Goal: Information Seeking & Learning: Learn about a topic

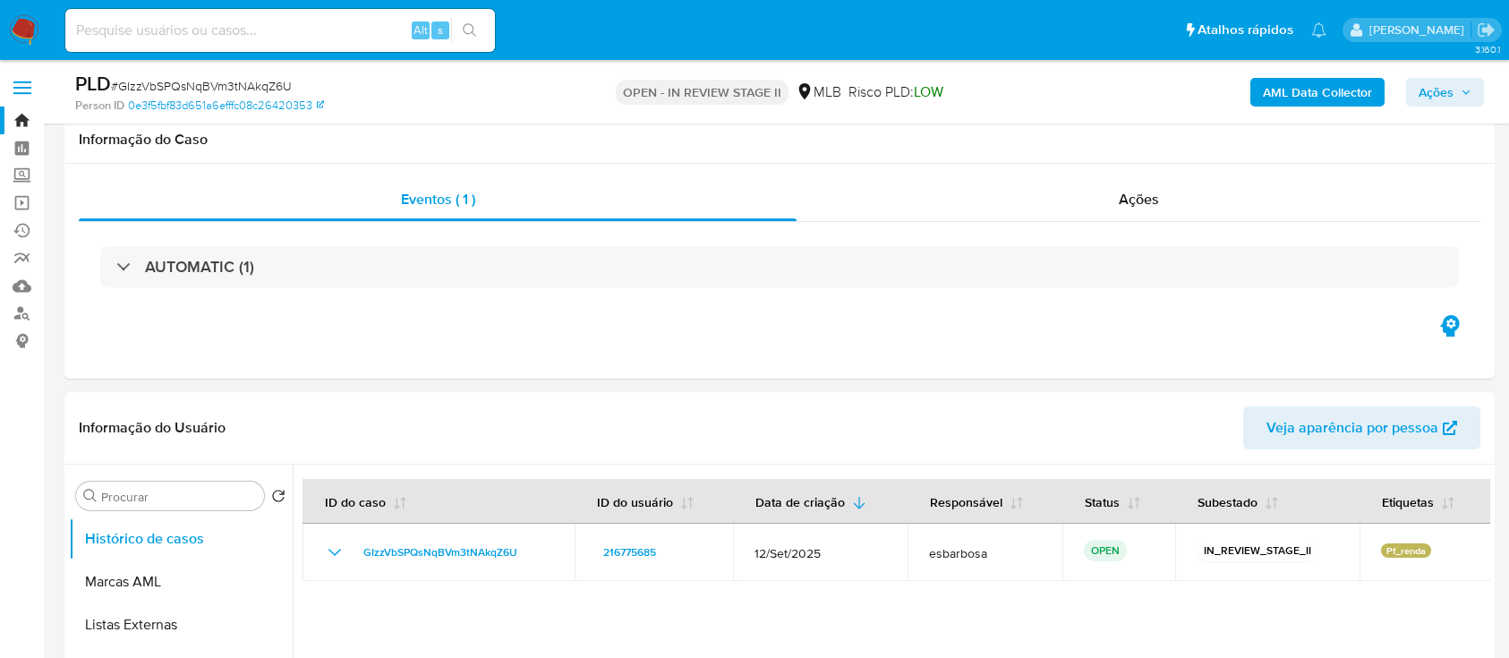
select select "10"
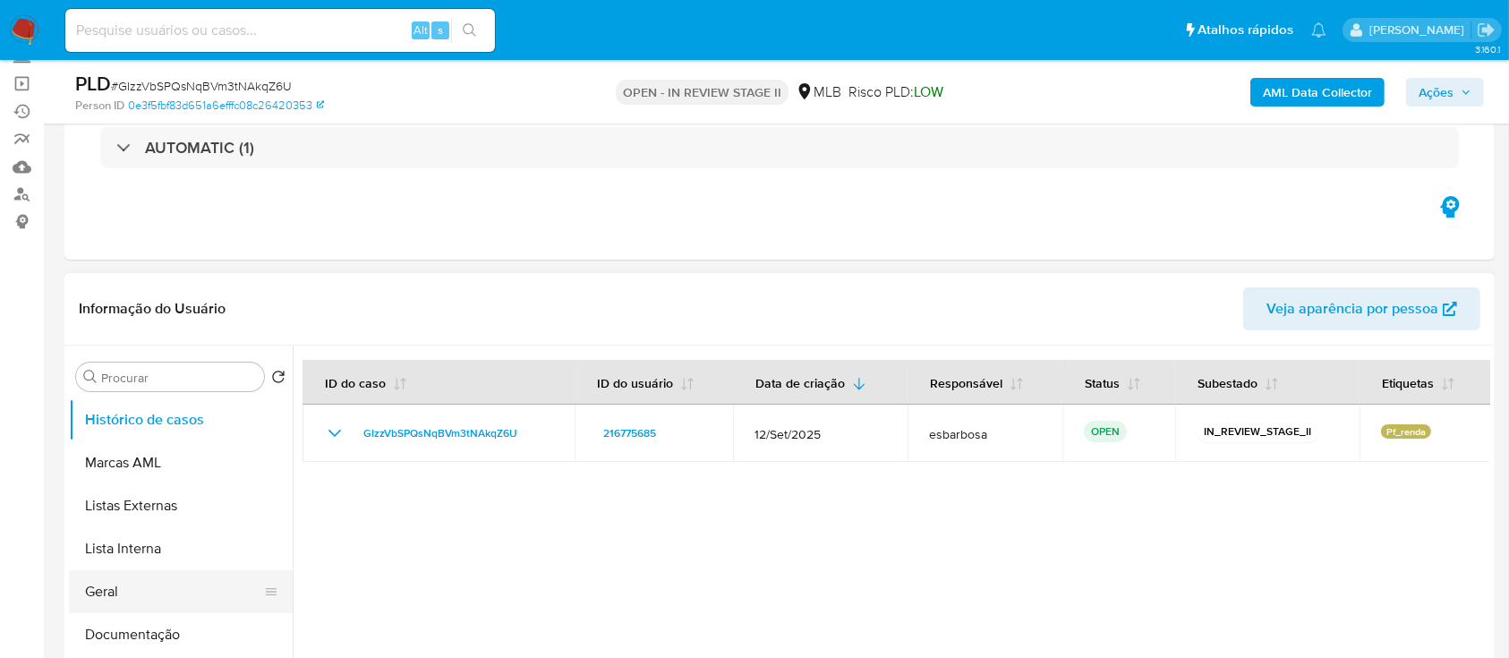
click at [133, 596] on button "Geral" at bounding box center [173, 591] width 209 height 43
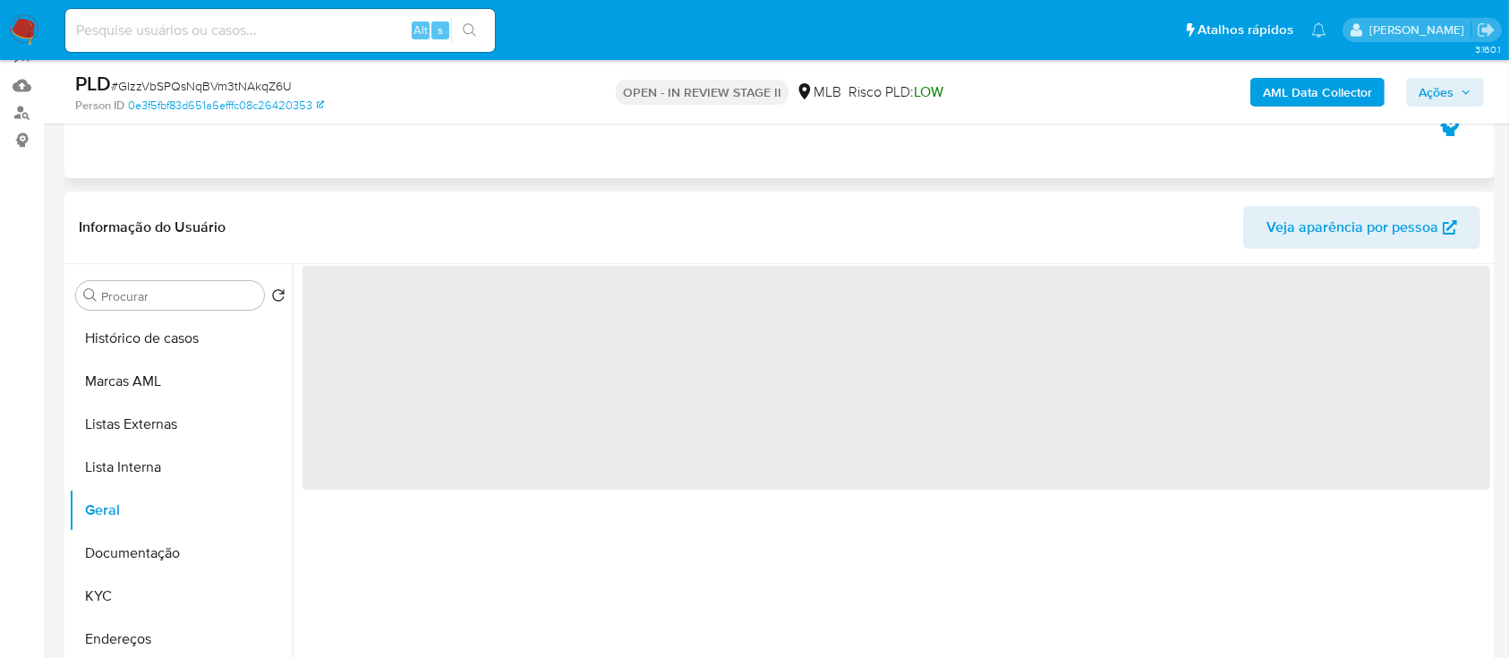
scroll to position [238, 0]
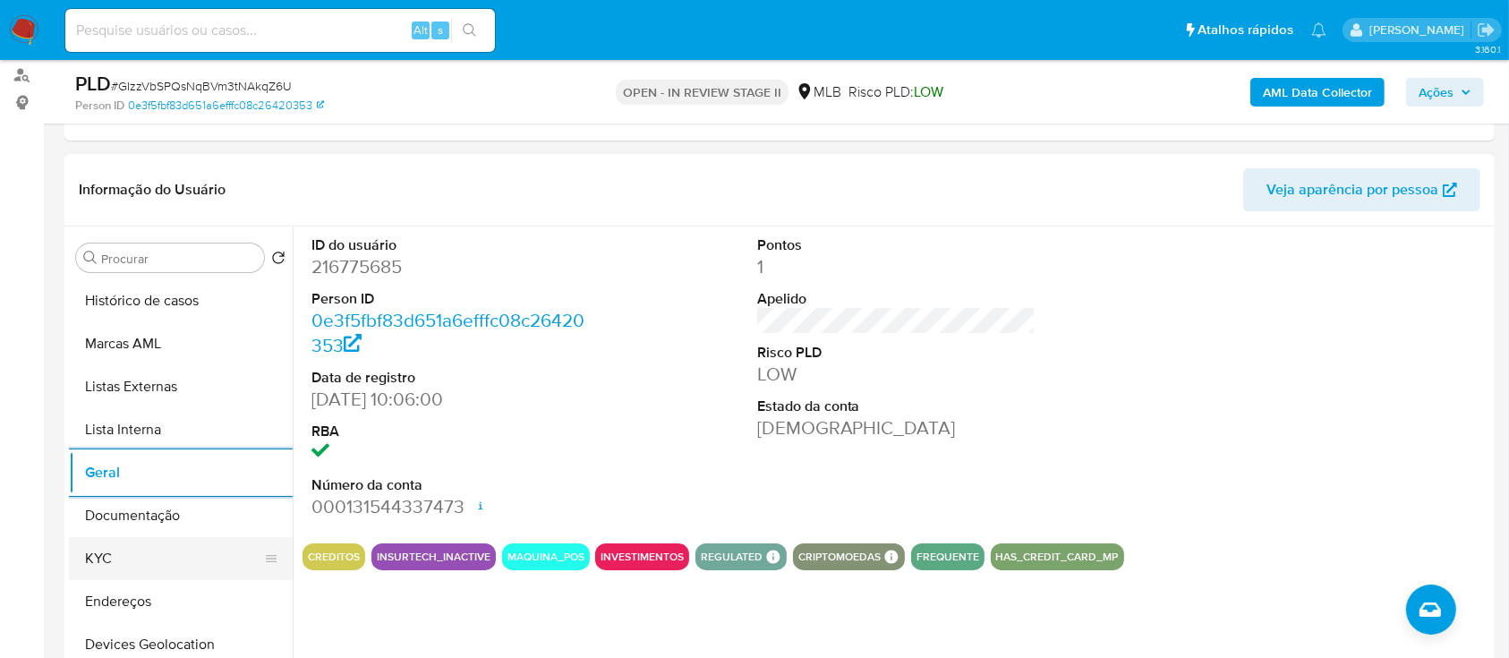
click at [133, 554] on button "KYC" at bounding box center [173, 558] width 209 height 43
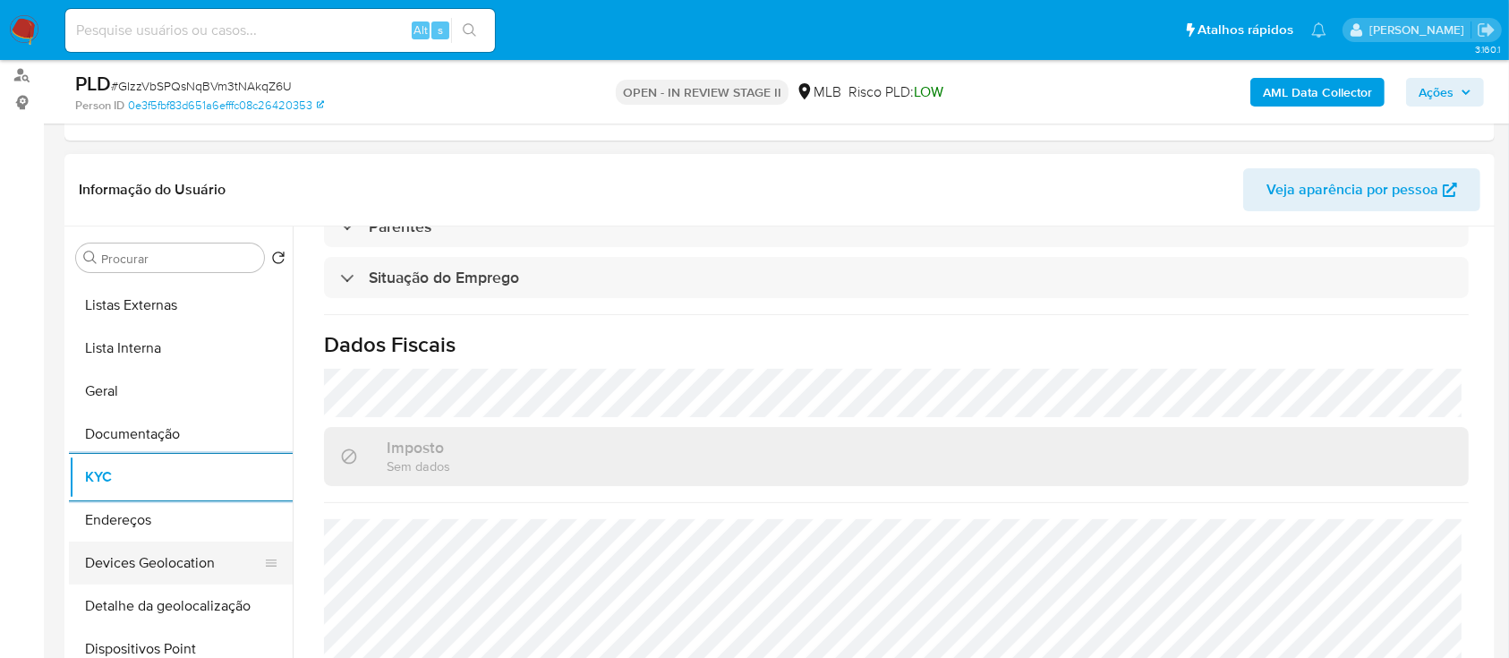
scroll to position [119, 0]
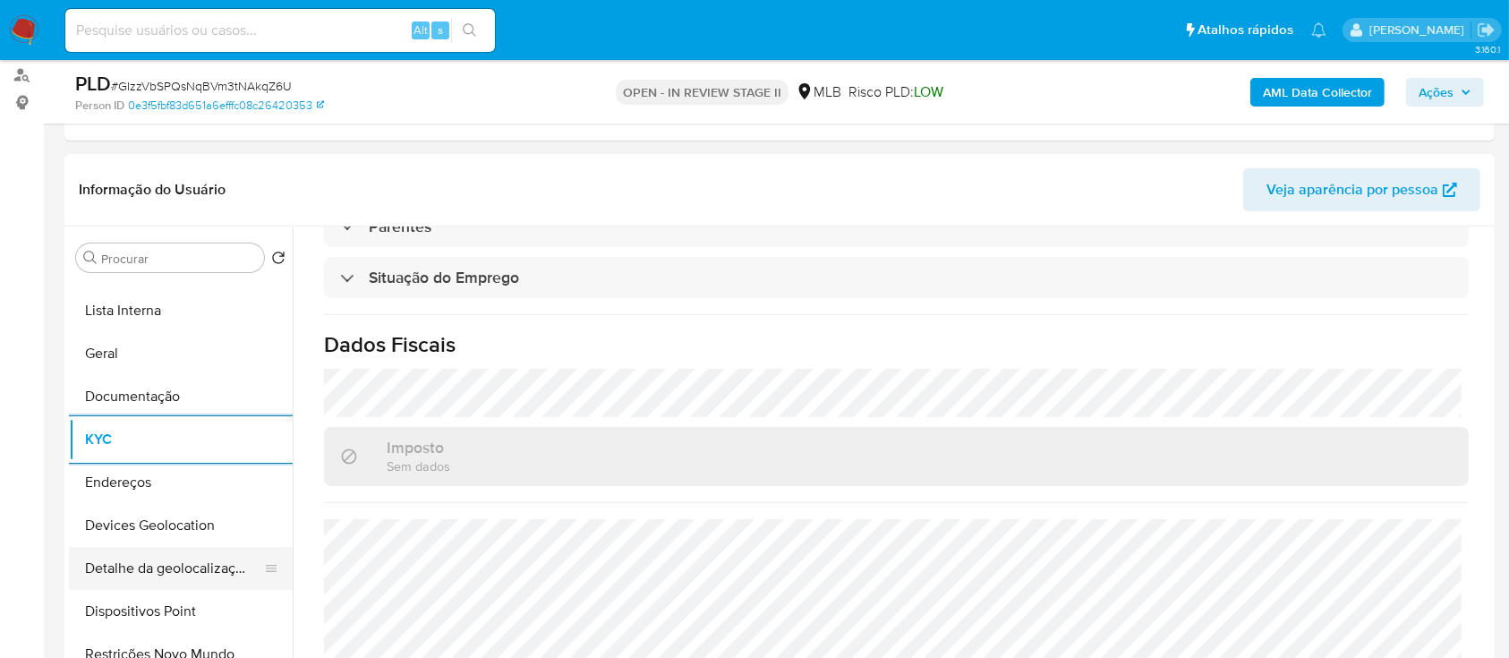
click at [183, 570] on button "Detalhe da geolocalização" at bounding box center [173, 568] width 209 height 43
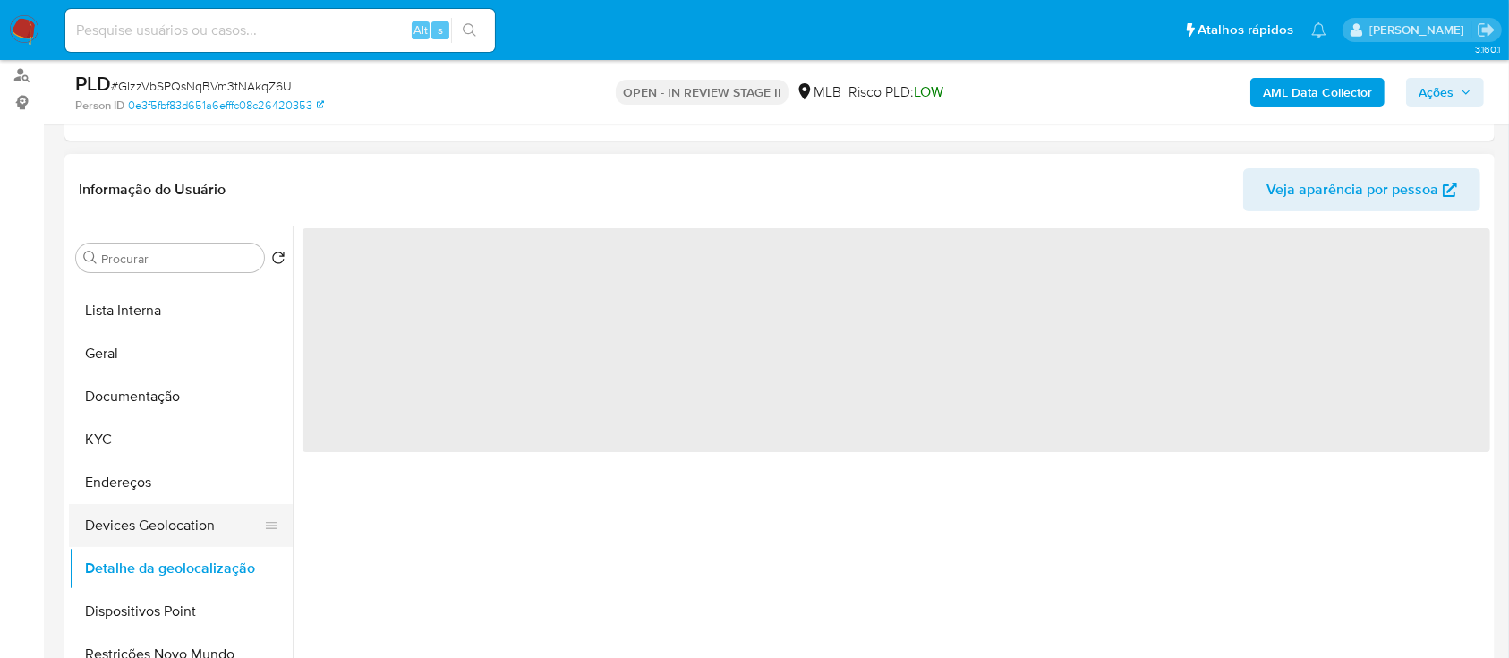
scroll to position [0, 0]
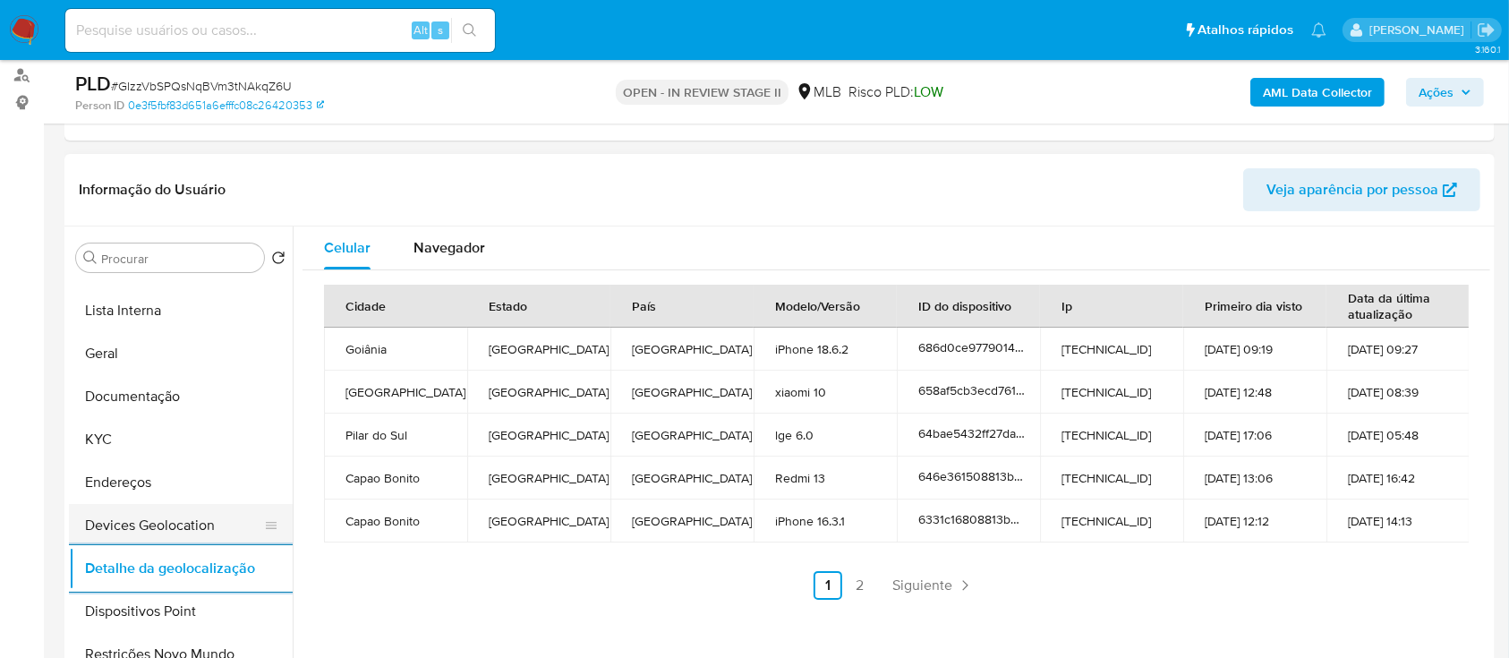
click at [190, 516] on button "Devices Geolocation" at bounding box center [173, 525] width 209 height 43
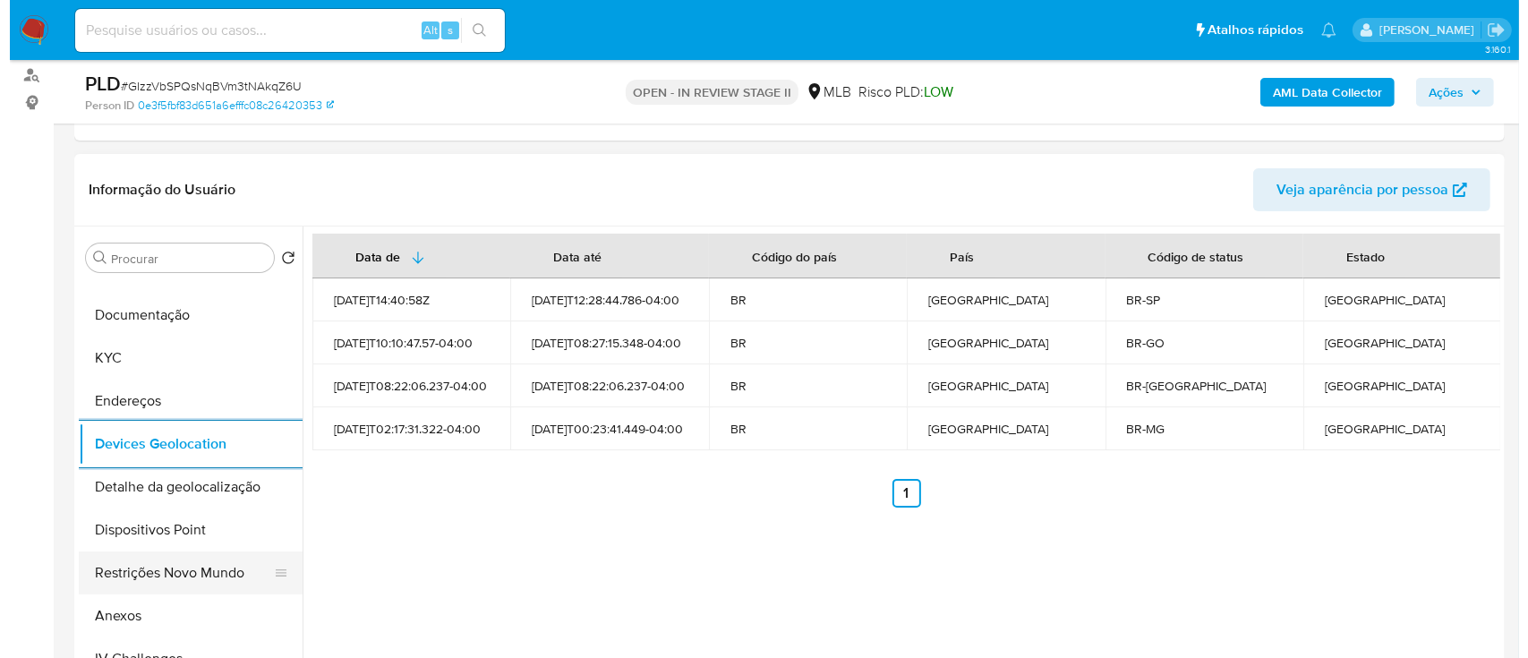
scroll to position [238, 0]
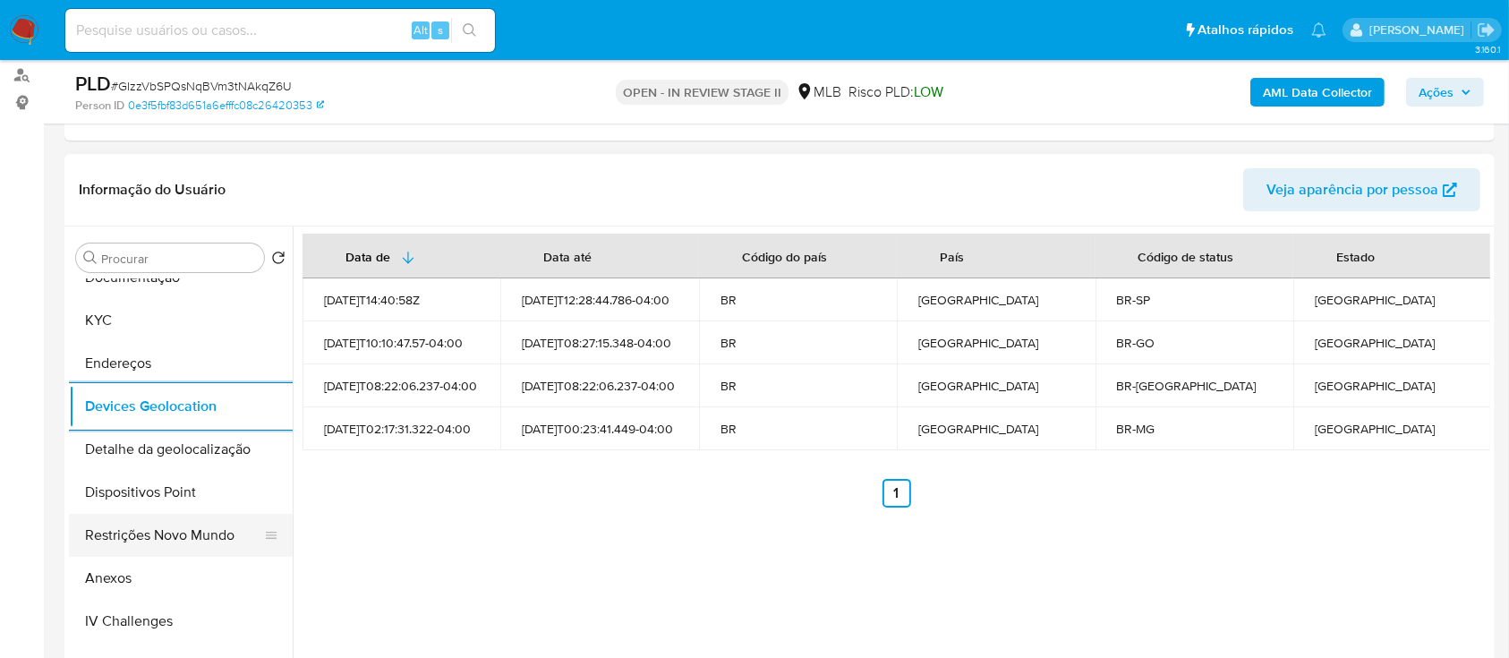
click at [170, 526] on button "Restrições Novo Mundo" at bounding box center [173, 535] width 209 height 43
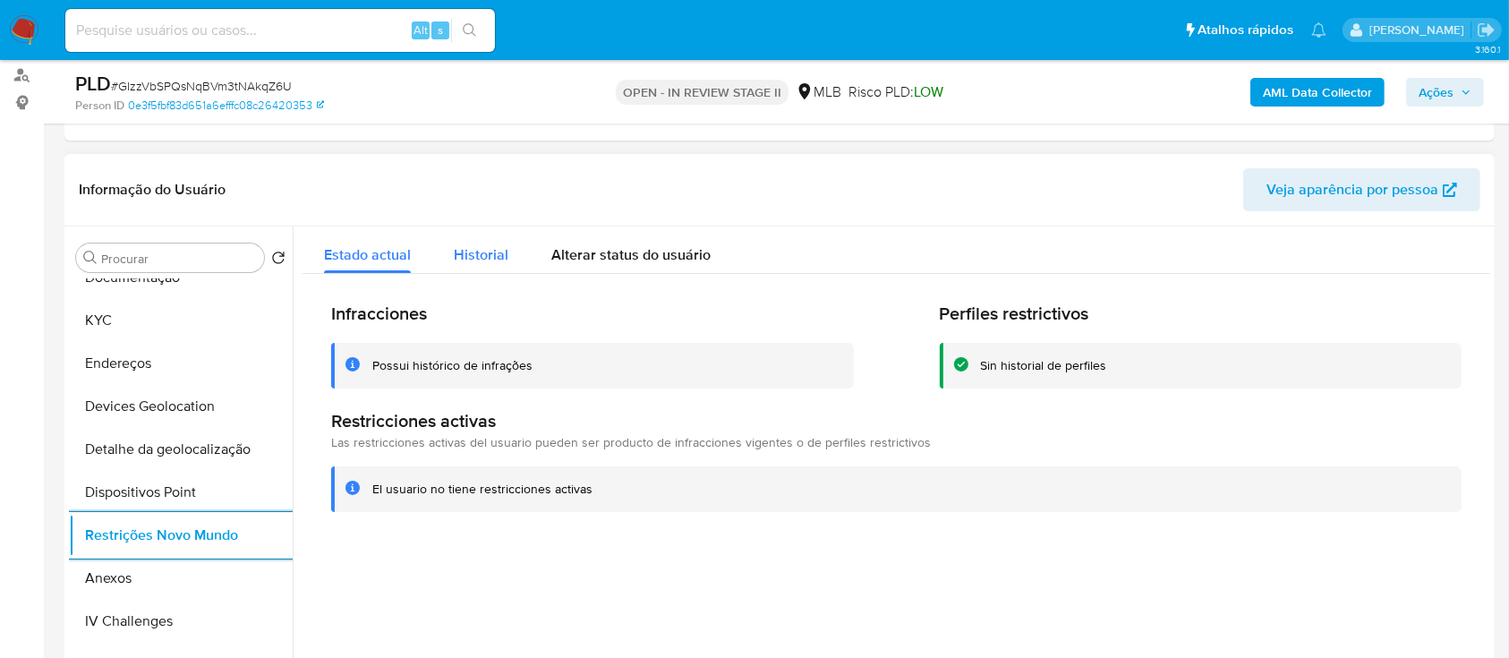
drag, startPoint x: 477, startPoint y: 250, endPoint x: 516, endPoint y: 249, distance: 38.5
click at [482, 250] on span "Historial" at bounding box center [481, 254] width 55 height 21
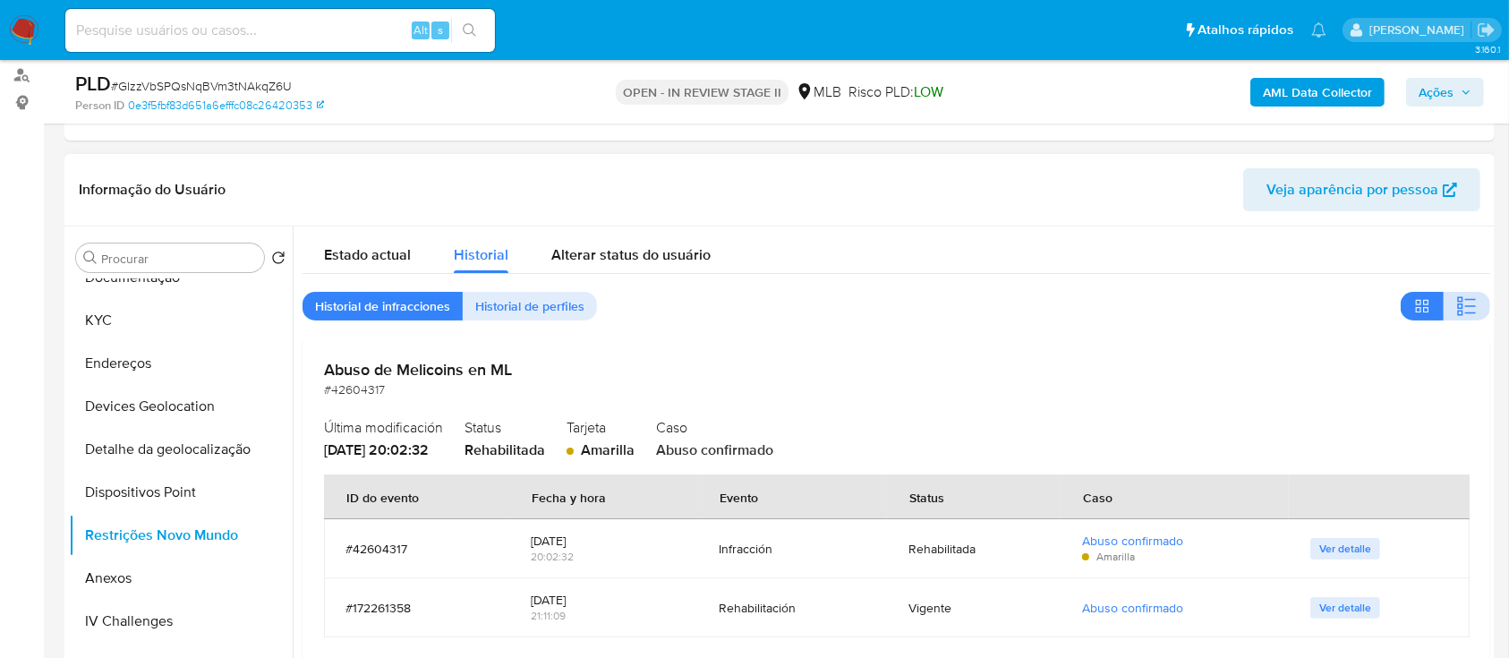
click at [1460, 310] on icon "button" at bounding box center [1466, 305] width 21 height 21
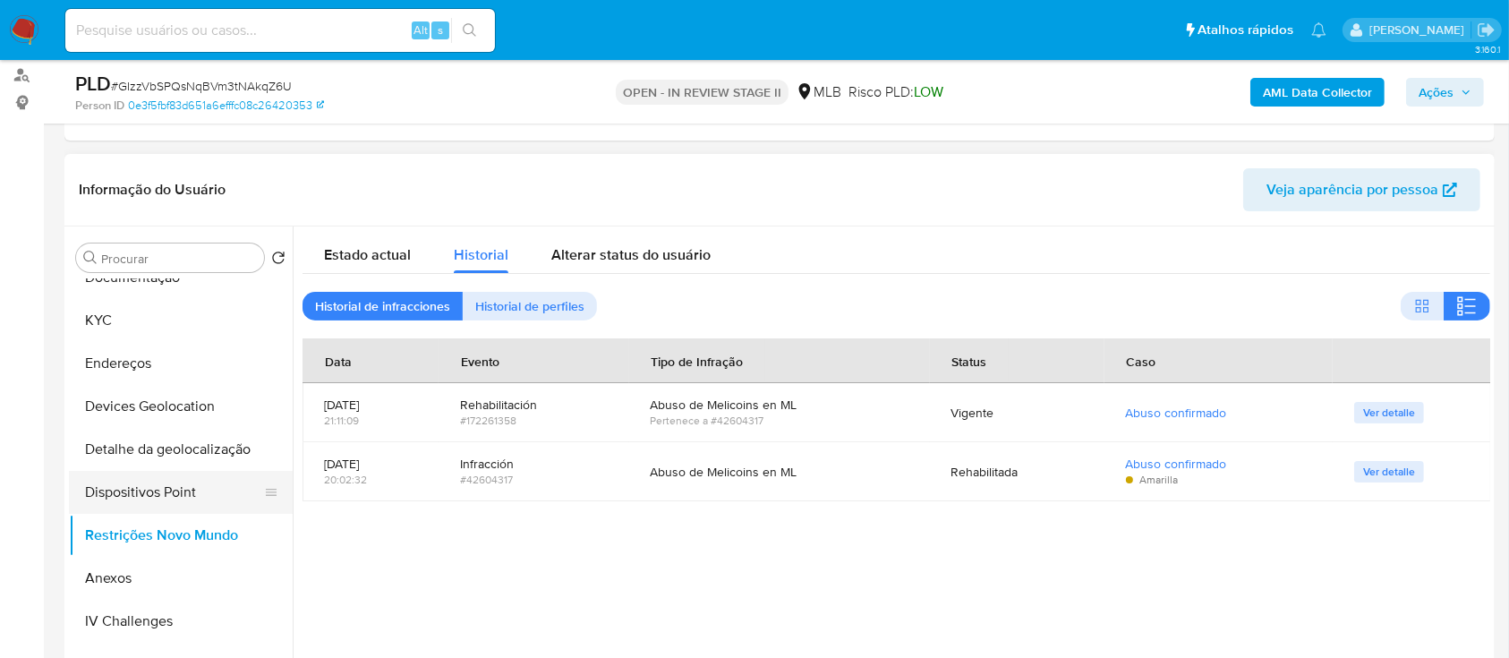
click at [202, 490] on button "Dispositivos Point" at bounding box center [173, 492] width 209 height 43
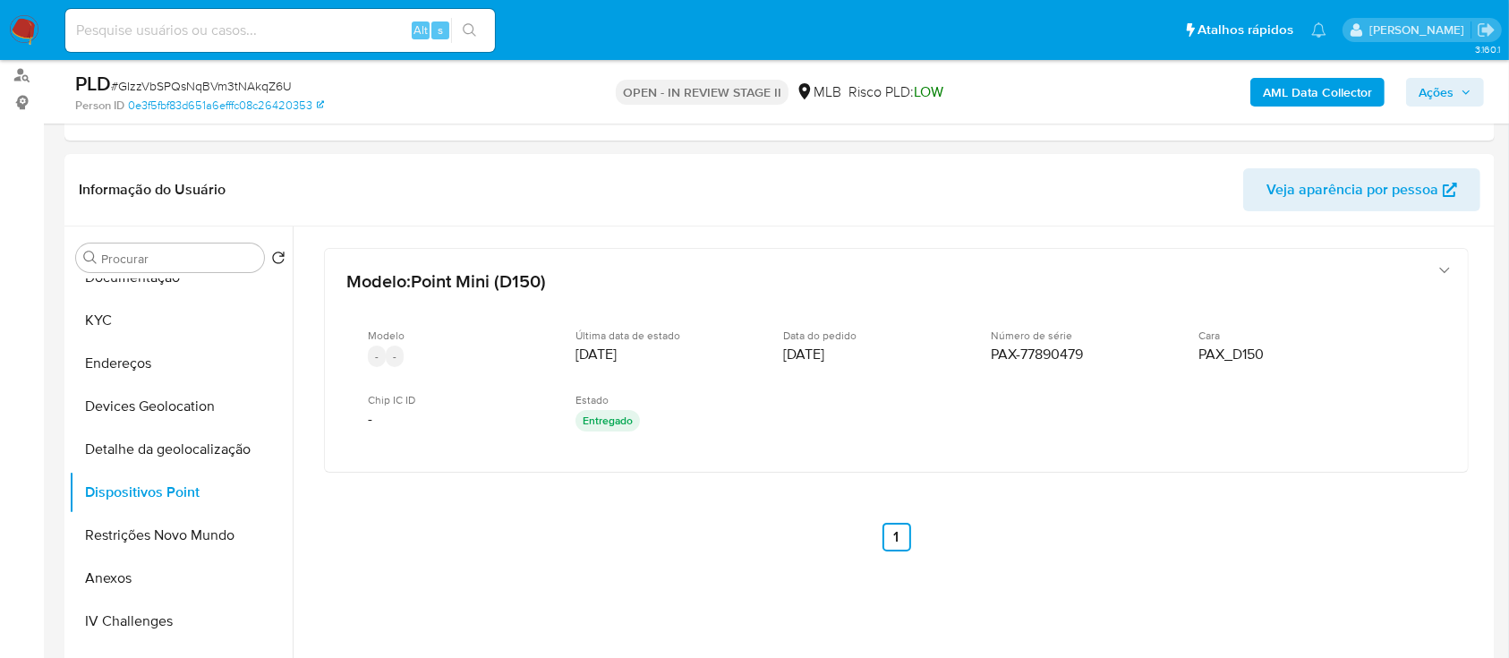
click at [1282, 87] on b "AML Data Collector" at bounding box center [1317, 92] width 109 height 29
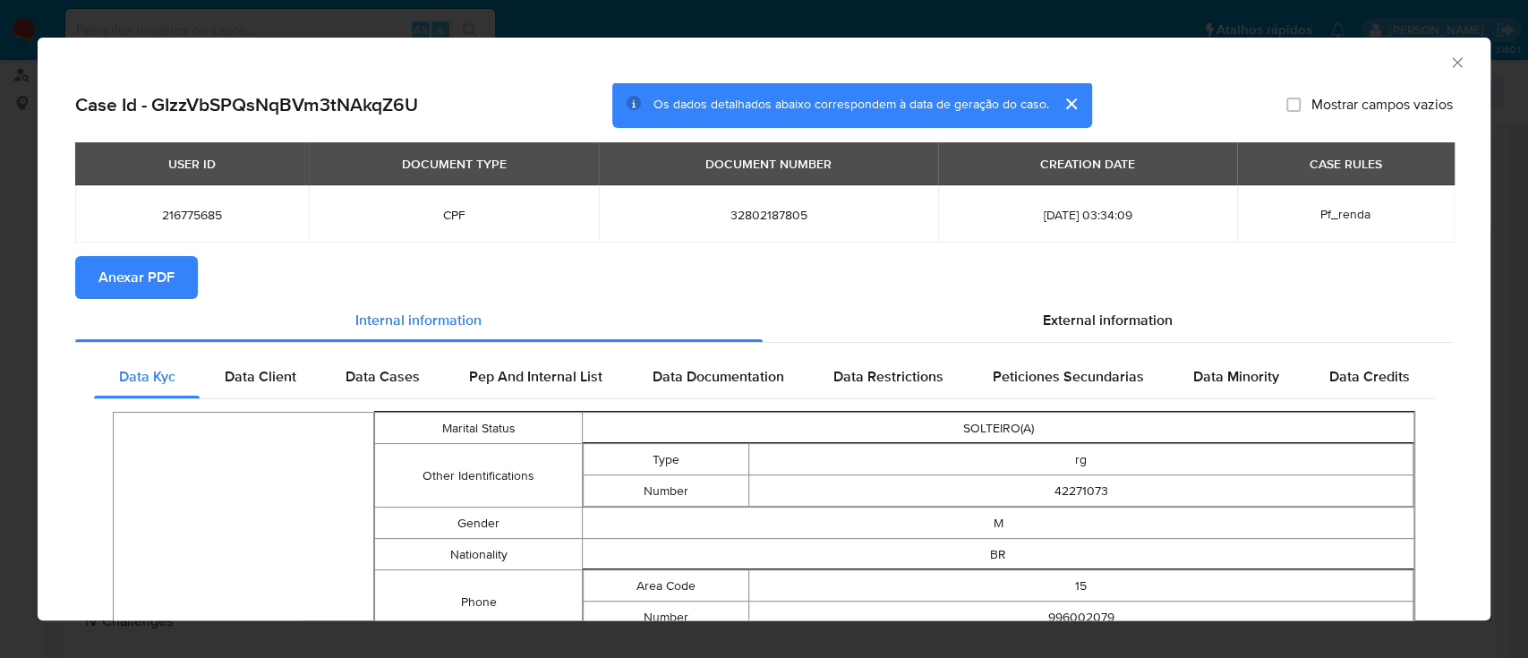
drag, startPoint x: 128, startPoint y: 289, endPoint x: 203, endPoint y: 291, distance: 75.2
click at [129, 289] on span "Anexar PDF" at bounding box center [136, 277] width 76 height 39
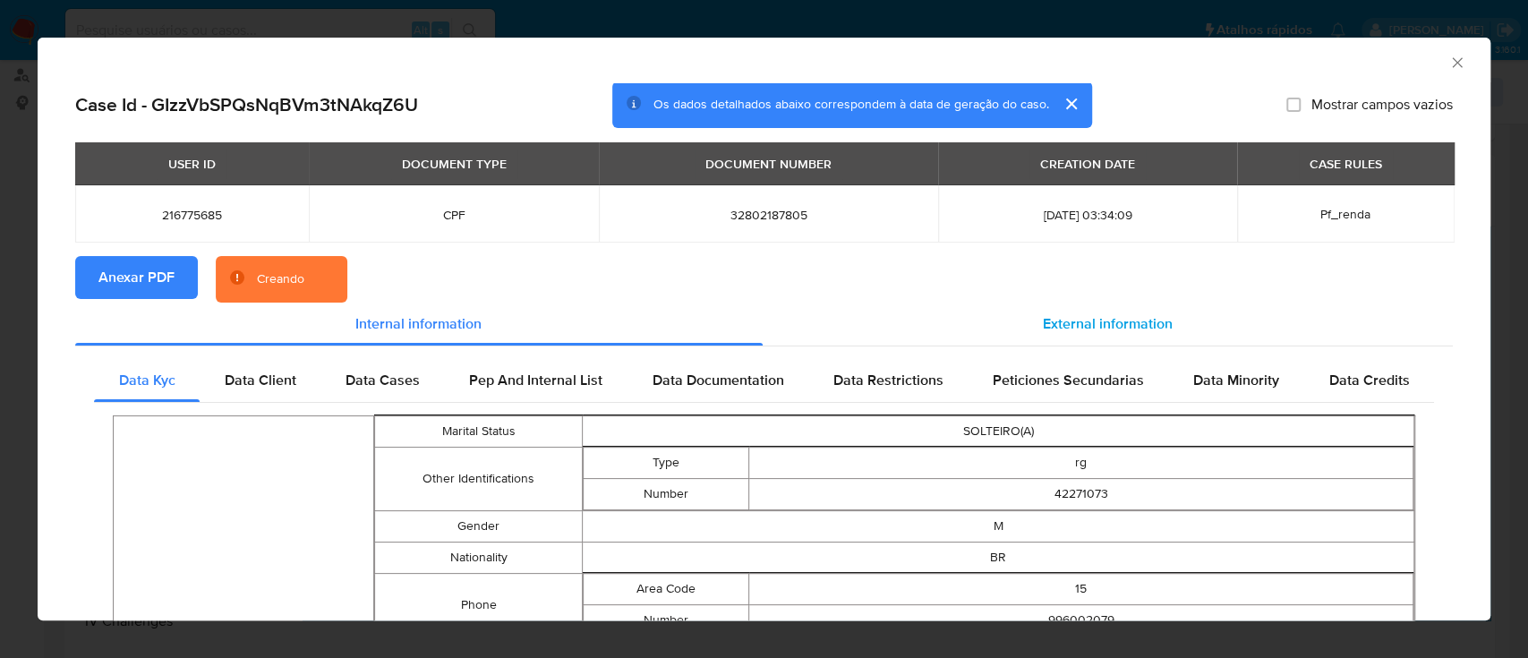
click at [1112, 320] on span "External information" at bounding box center [1108, 323] width 130 height 21
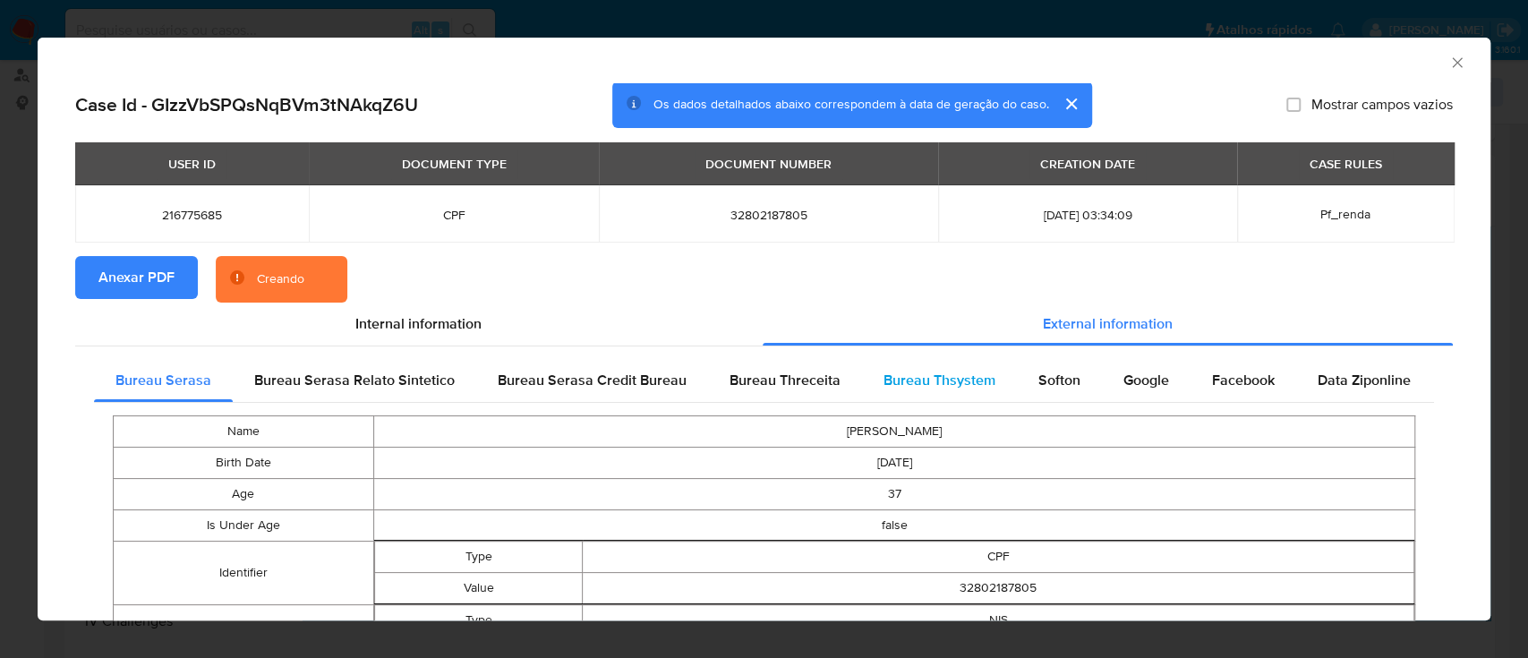
click at [932, 380] on span "Bureau Thsystem" at bounding box center [939, 380] width 112 height 21
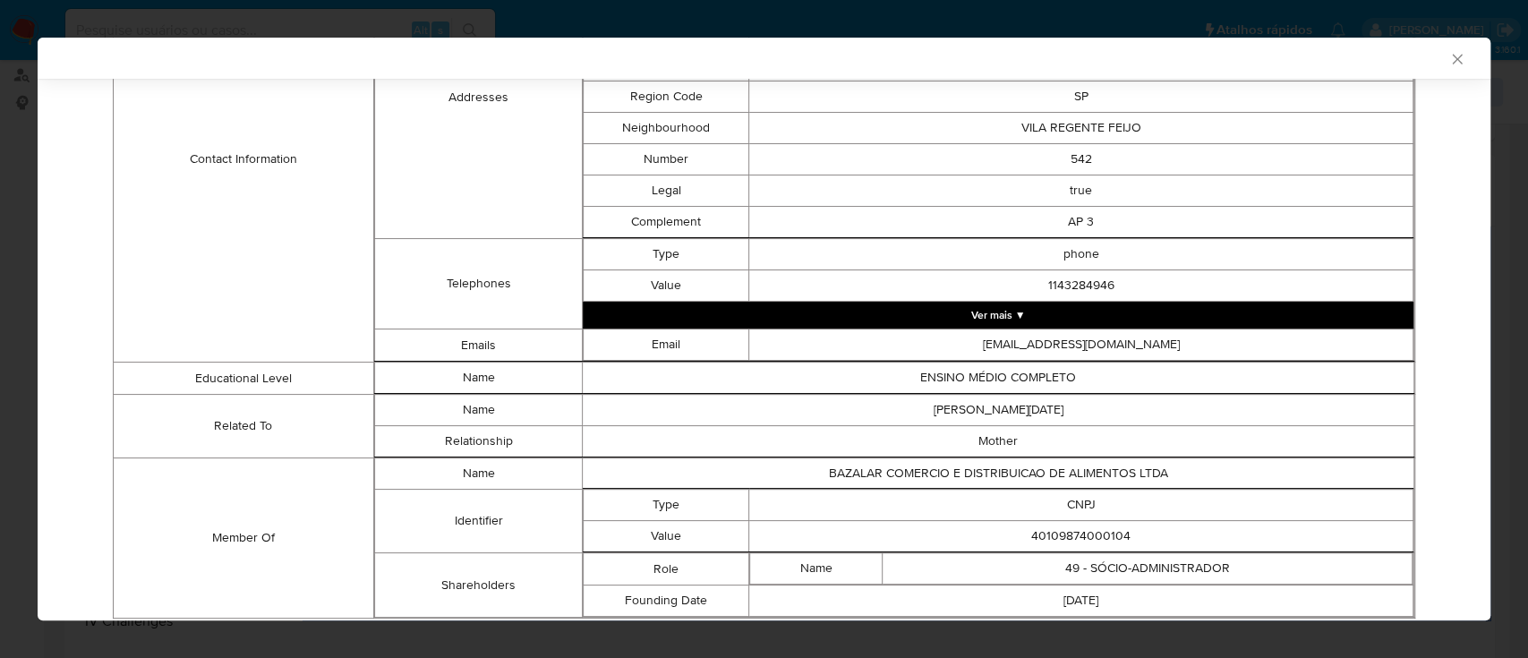
scroll to position [887, 0]
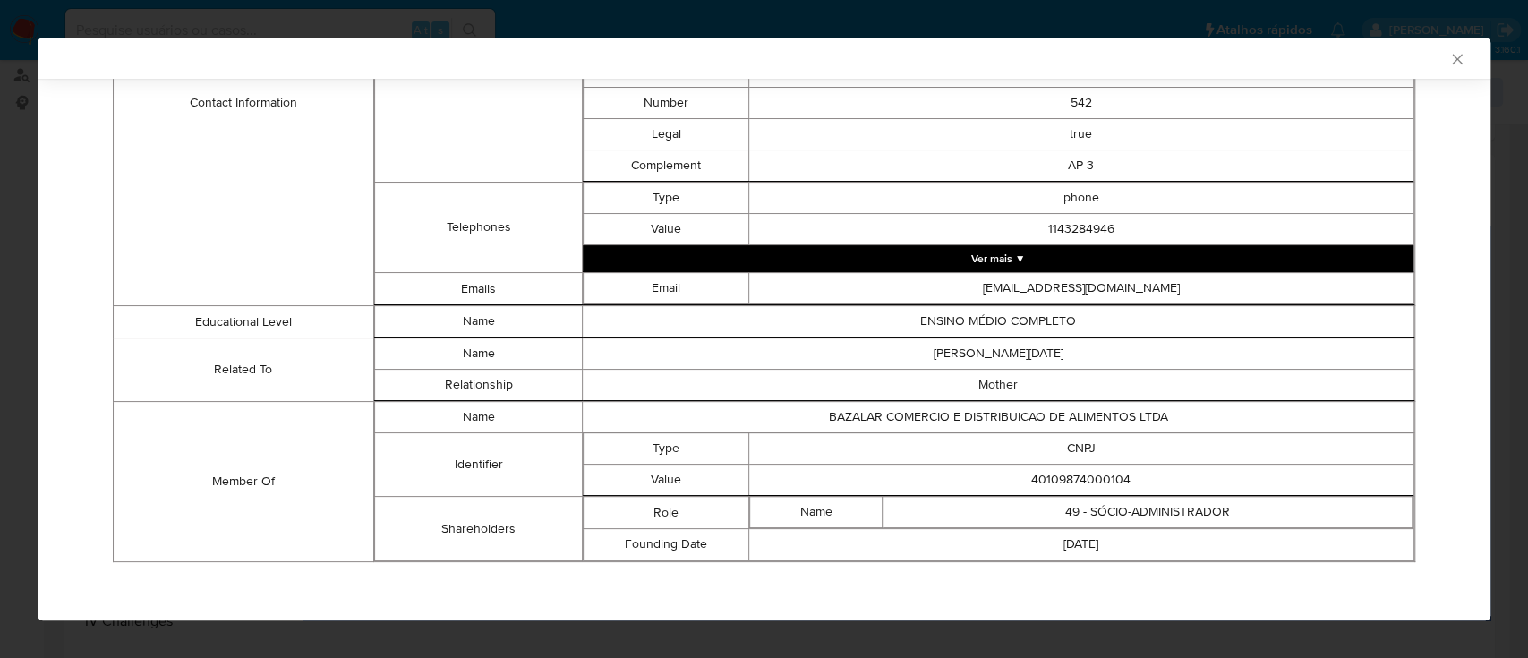
click at [1060, 465] on td "40109874000104" at bounding box center [1081, 480] width 664 height 31
click at [1058, 477] on td "40109874000104" at bounding box center [1081, 480] width 664 height 31
copy td "40109874000104"
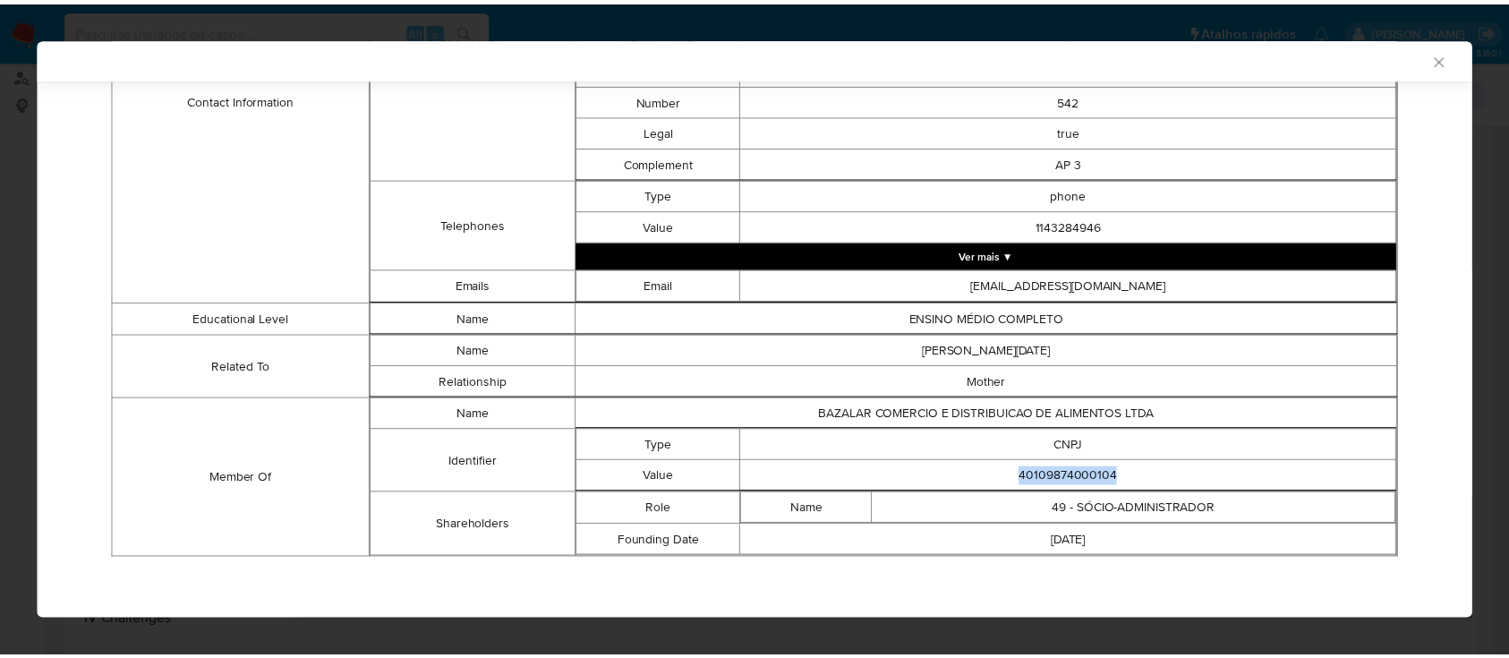
scroll to position [883, 0]
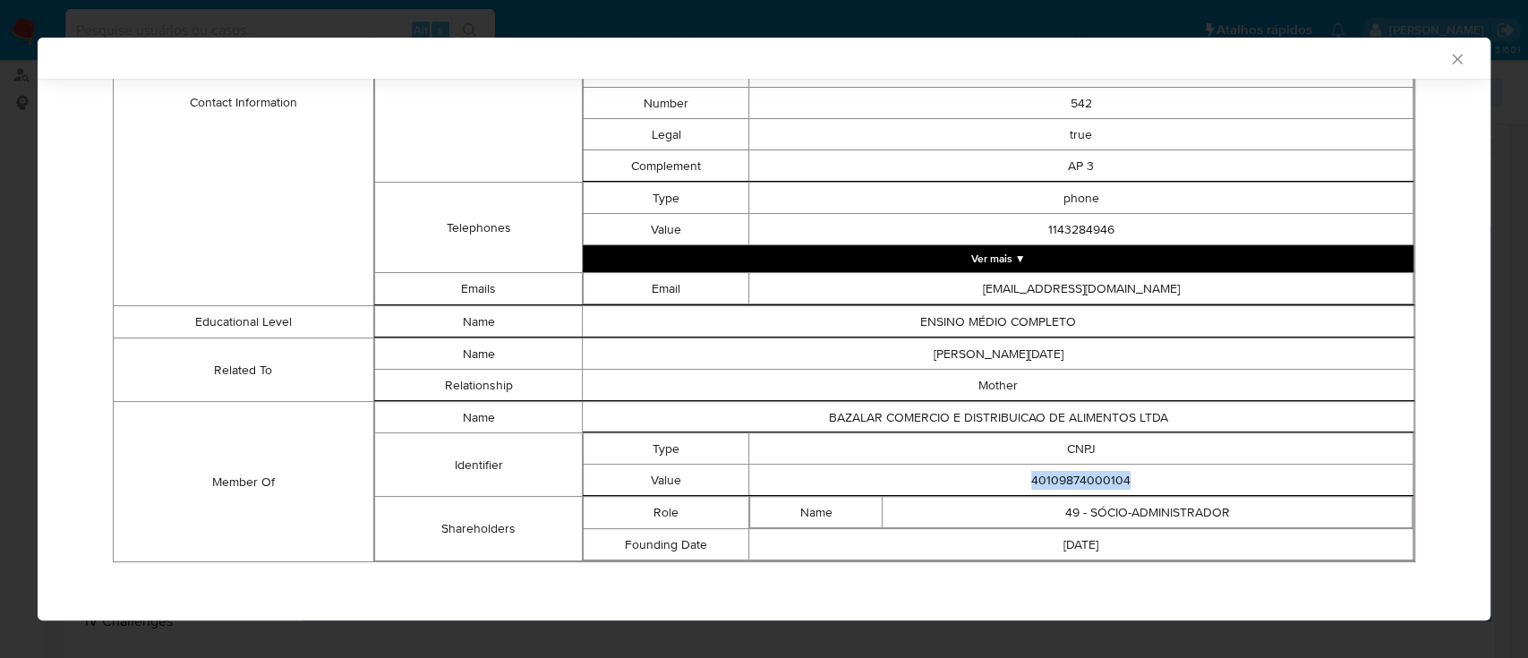
click at [1448, 61] on icon "Fechar a janela" at bounding box center [1457, 59] width 18 height 18
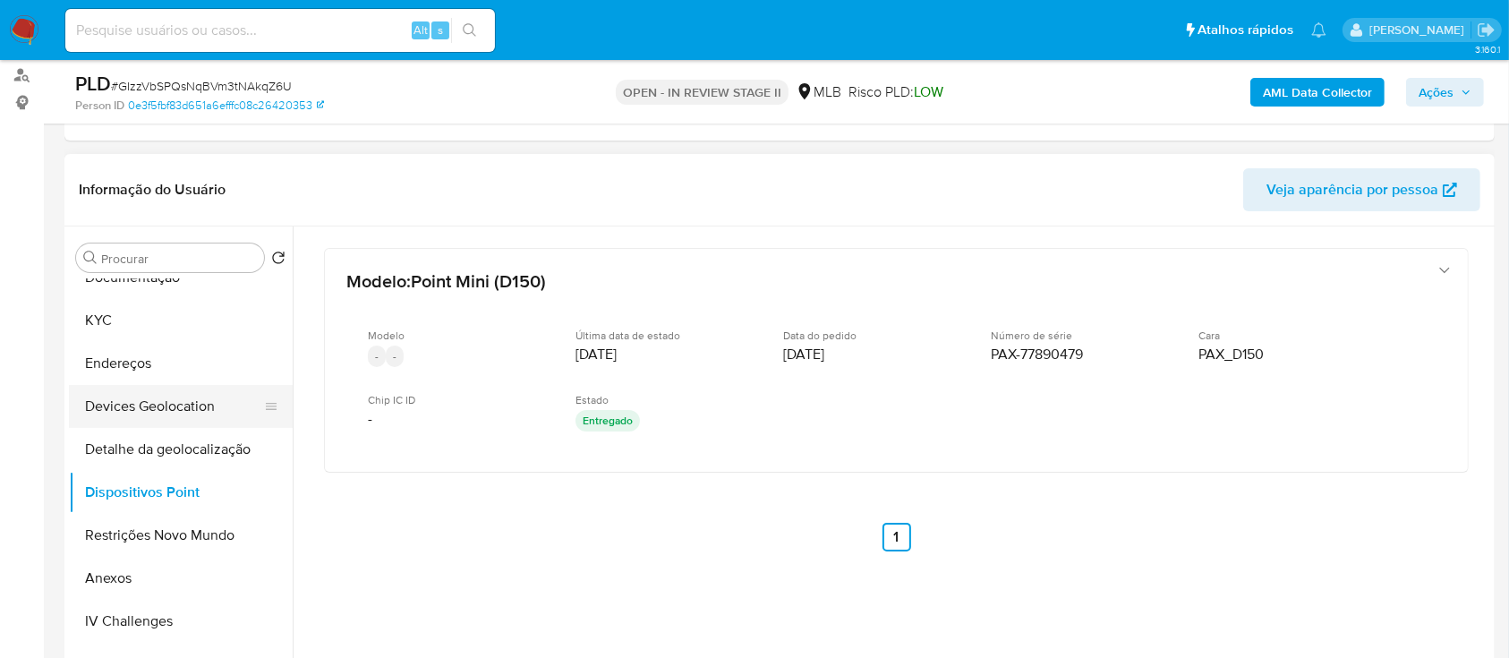
scroll to position [0, 0]
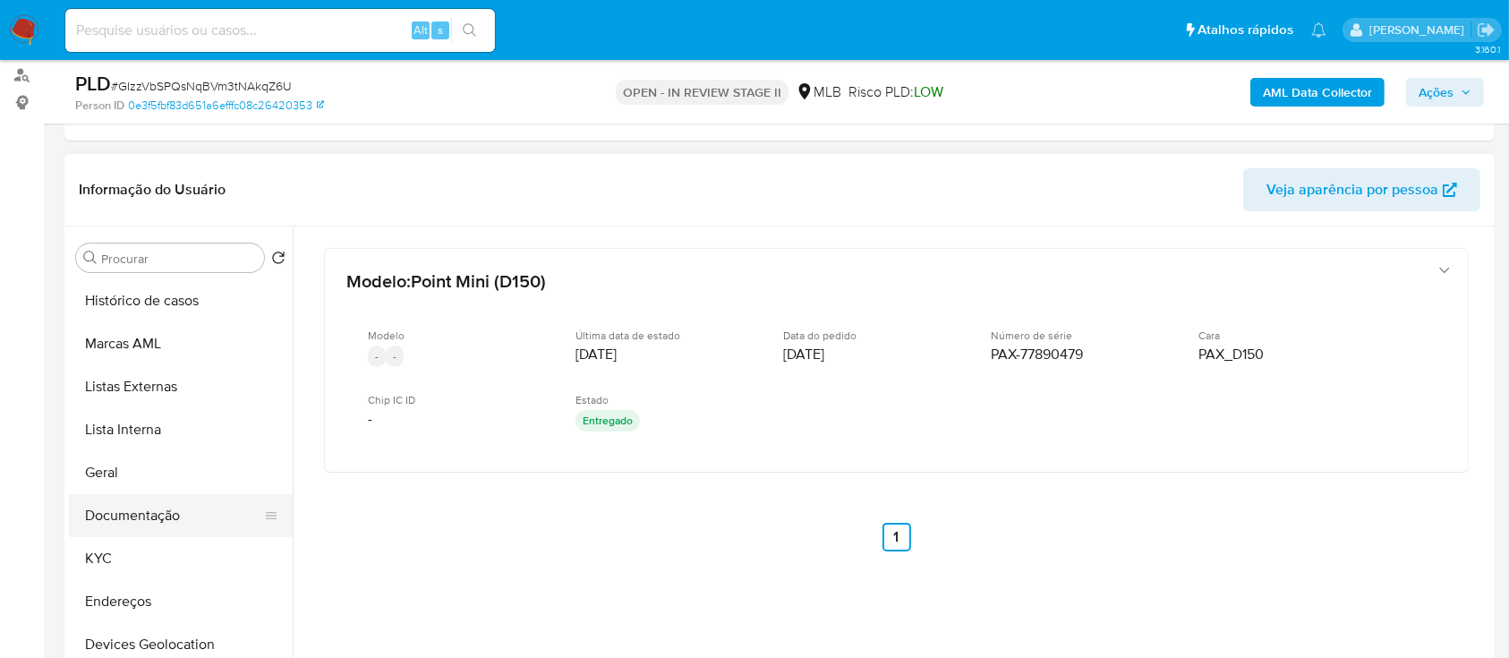
click at [146, 507] on button "Documentação" at bounding box center [173, 515] width 209 height 43
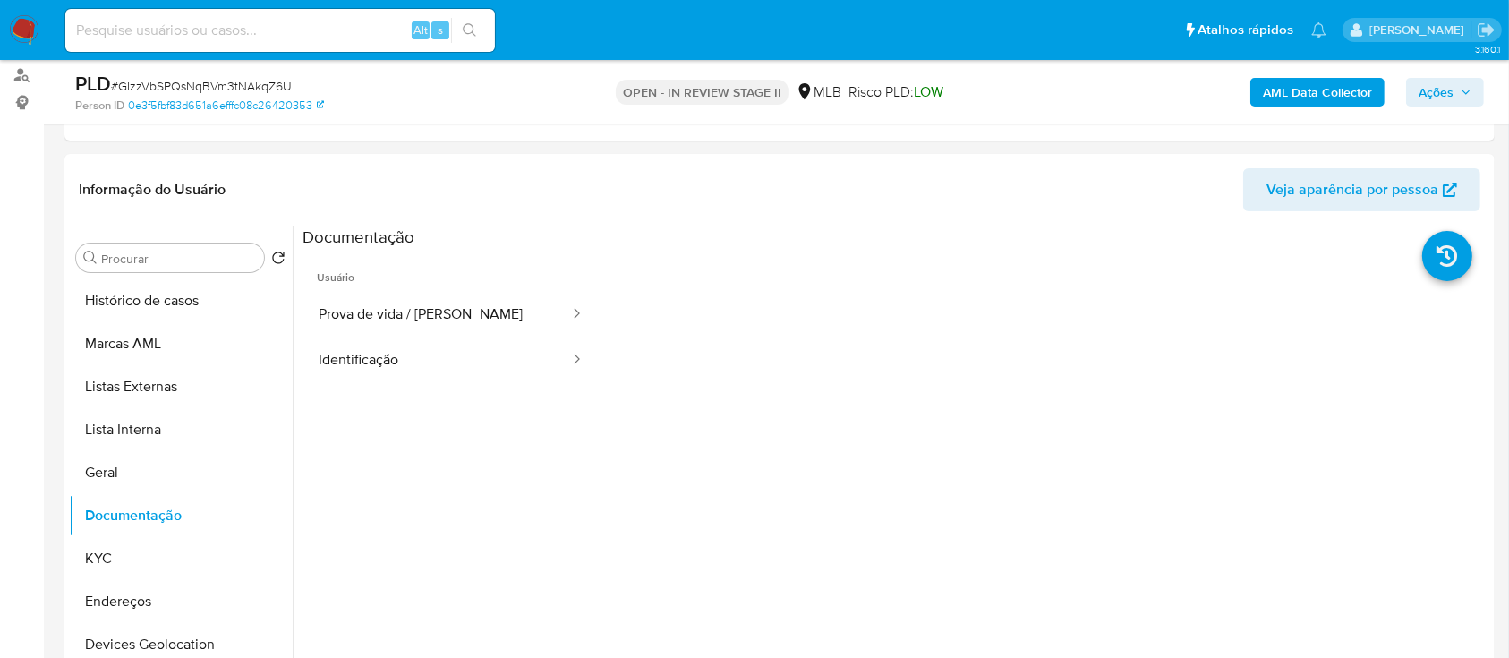
click at [408, 317] on button "Prova de vida / [PERSON_NAME]" at bounding box center [437, 315] width 268 height 46
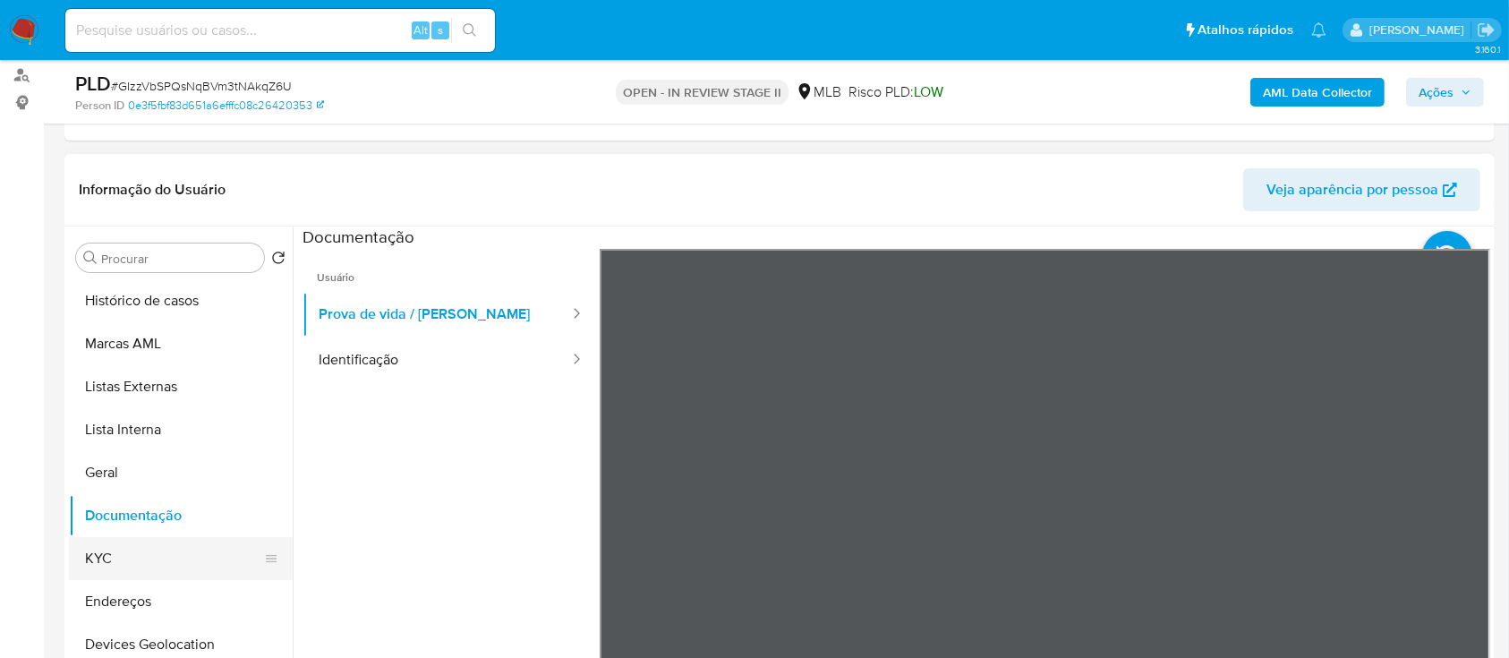
click at [123, 558] on button "KYC" at bounding box center [173, 558] width 209 height 43
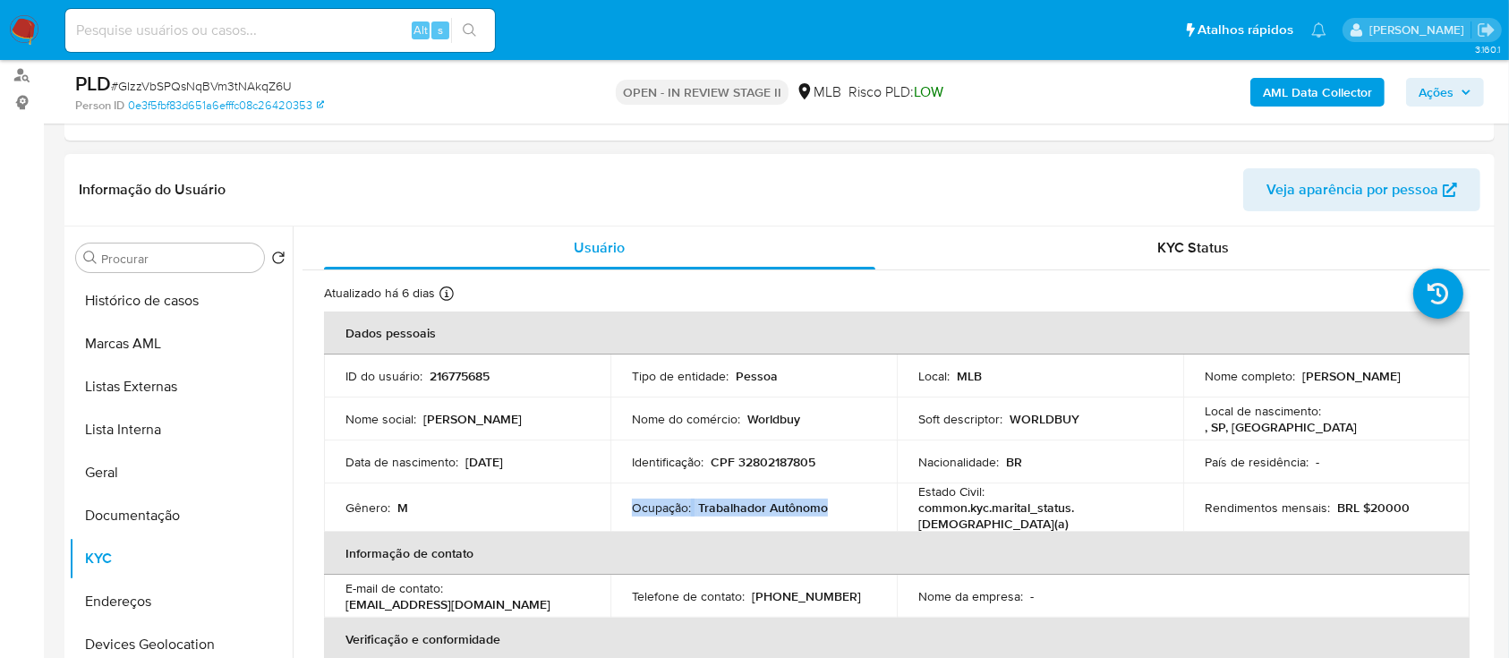
drag, startPoint x: 848, startPoint y: 509, endPoint x: 630, endPoint y: 509, distance: 218.4
click at [632, 509] on div "Ocupação : Trabalhador Autônomo" at bounding box center [753, 507] width 243 height 16
copy div "Ocupação : Trabalhador Autônomo"
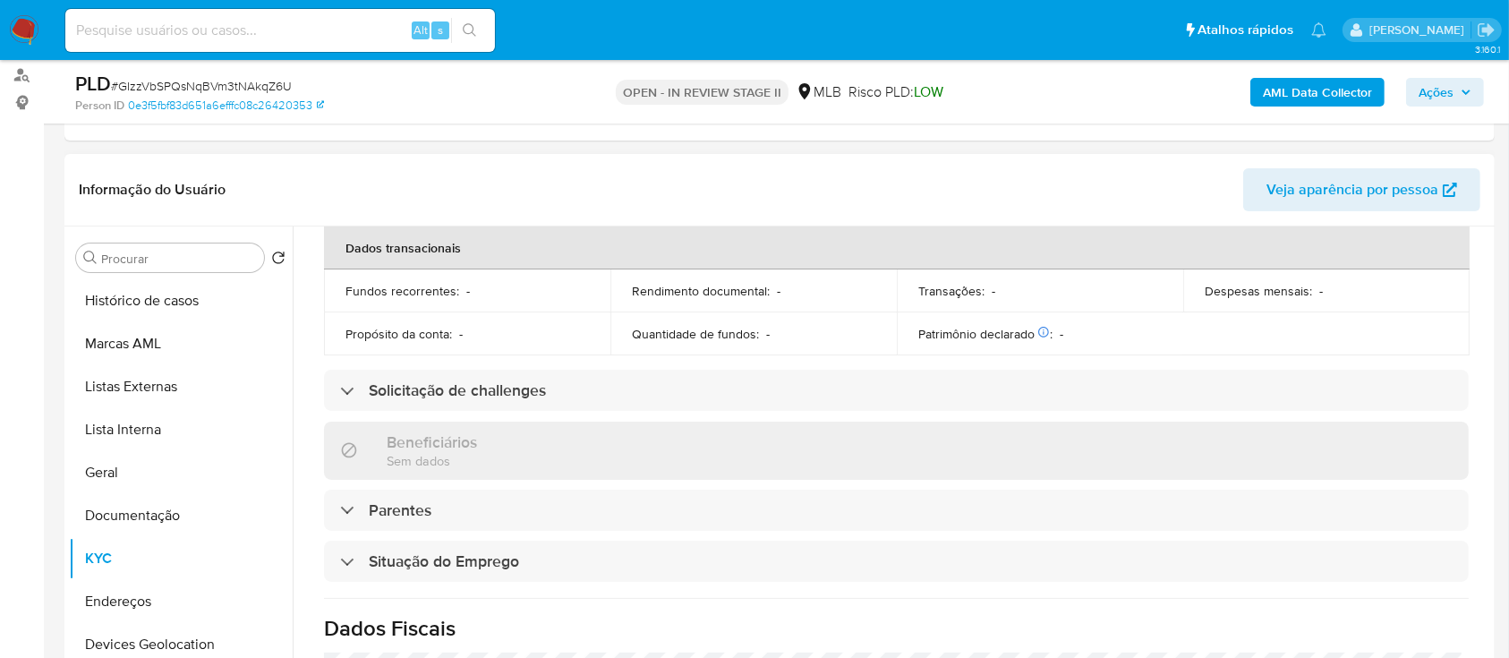
scroll to position [761, 0]
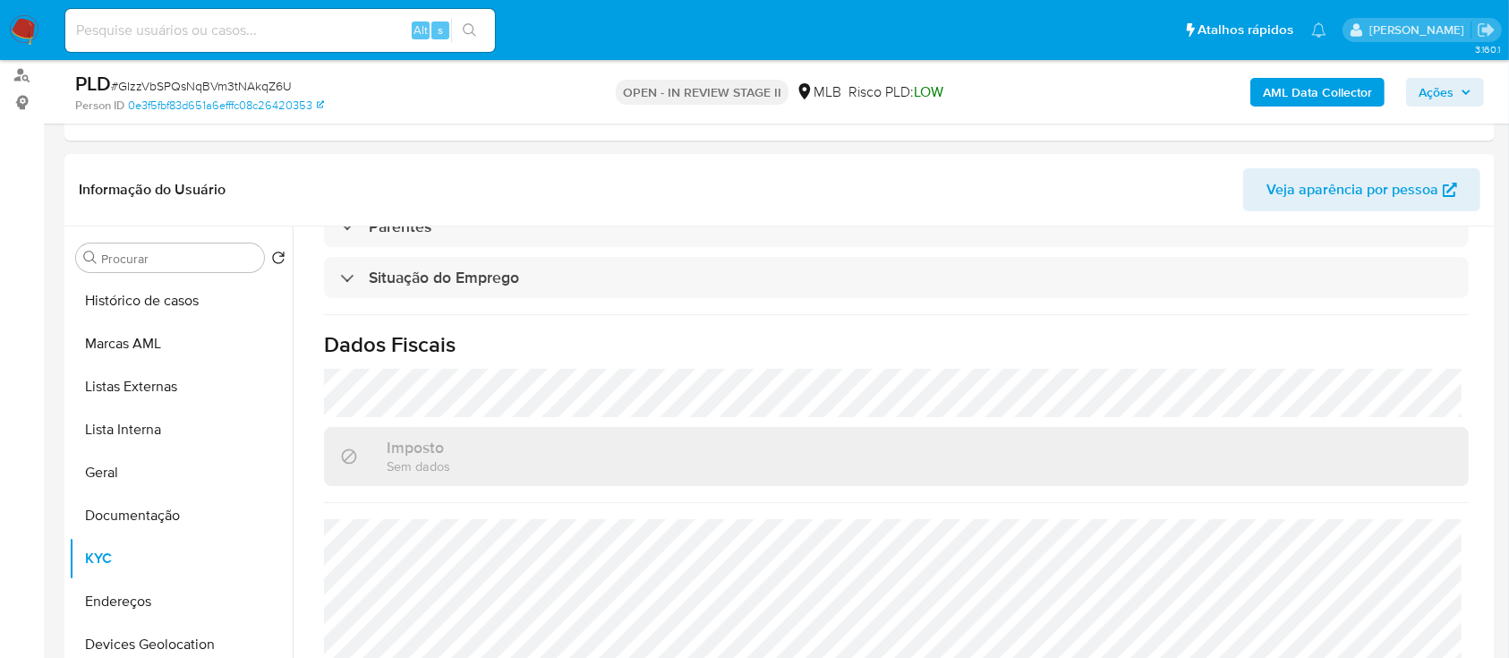
drag, startPoint x: 1443, startPoint y: 98, endPoint x: 1223, endPoint y: 98, distance: 220.2
click at [1438, 98] on span "Ações" at bounding box center [1436, 92] width 35 height 29
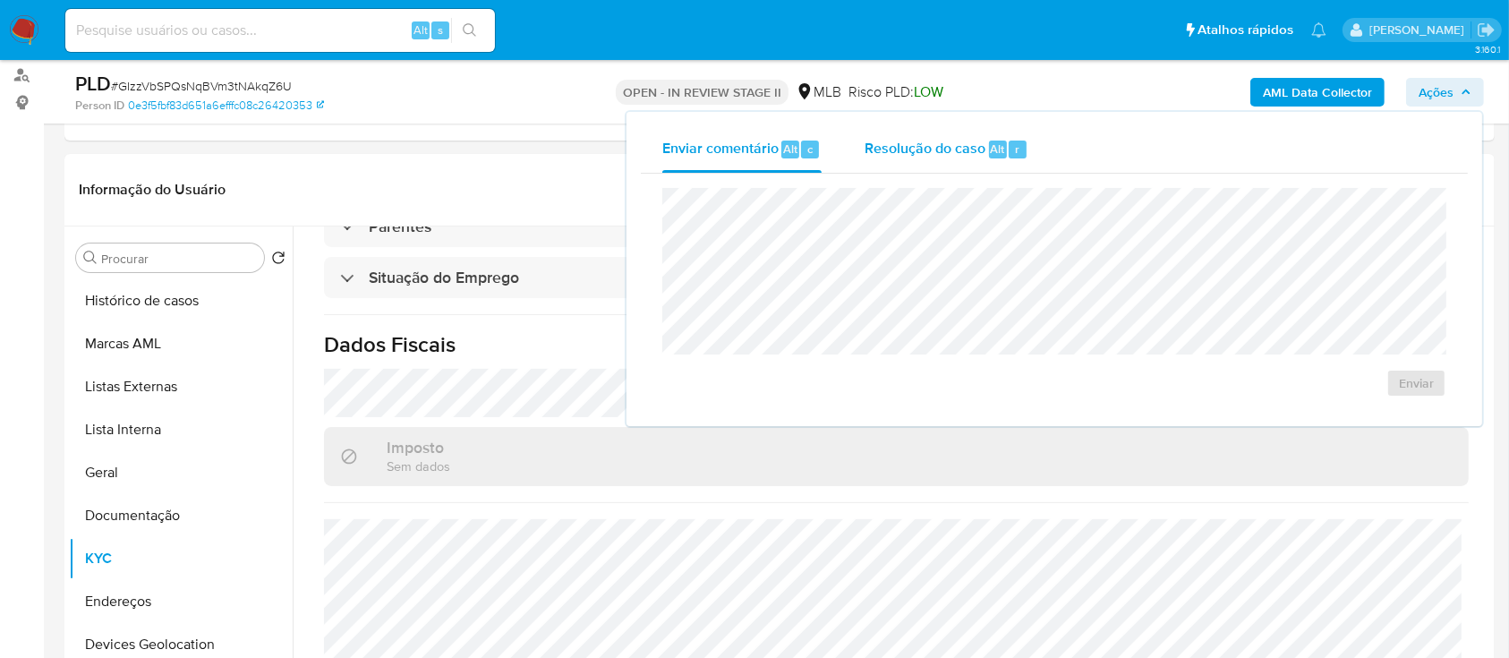
click at [881, 150] on span "Resolução do caso" at bounding box center [925, 148] width 121 height 21
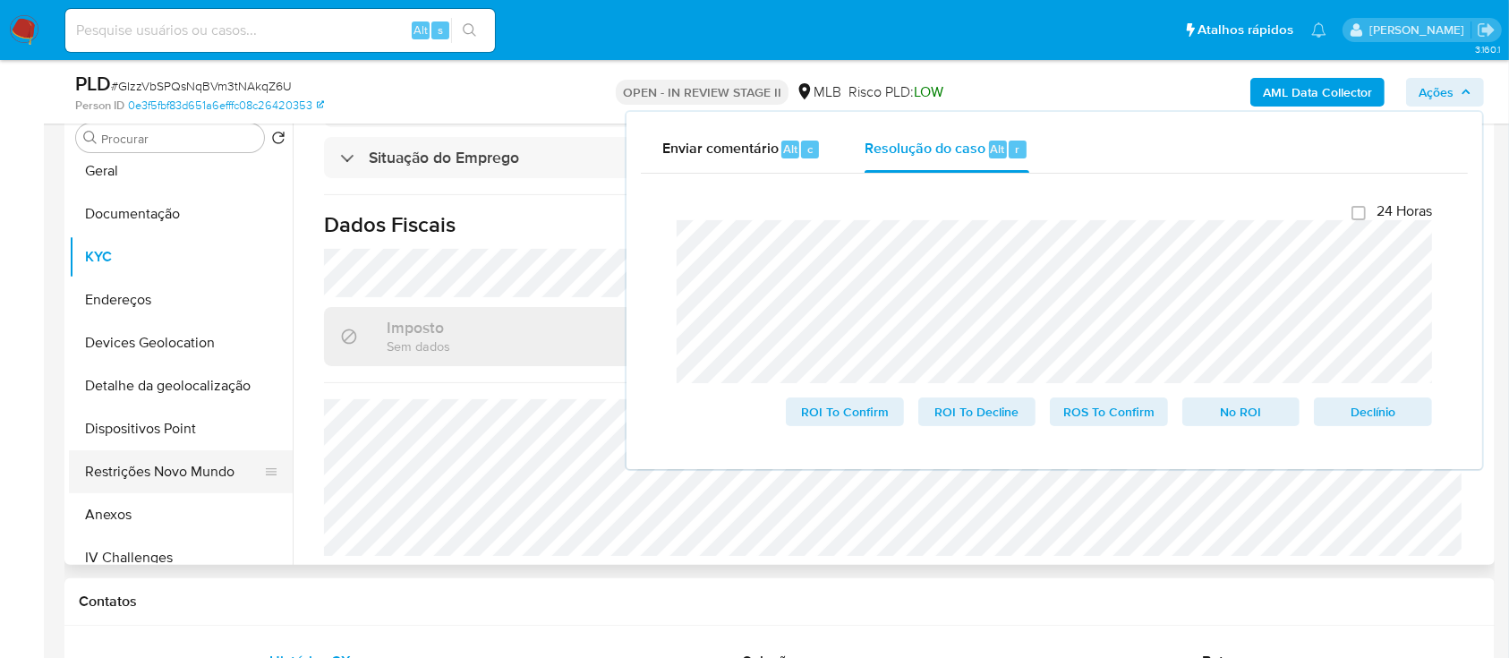
scroll to position [238, 0]
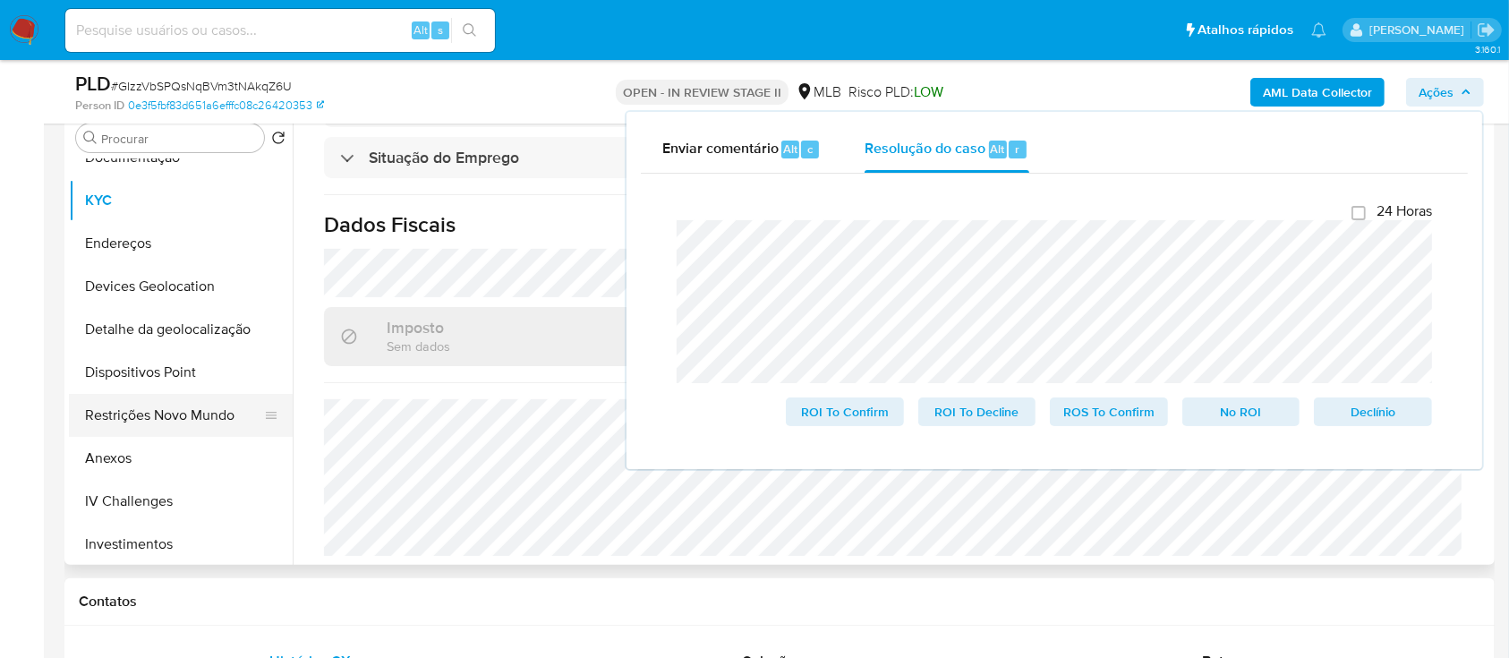
click at [174, 405] on button "Restrições Novo Mundo" at bounding box center [173, 415] width 209 height 43
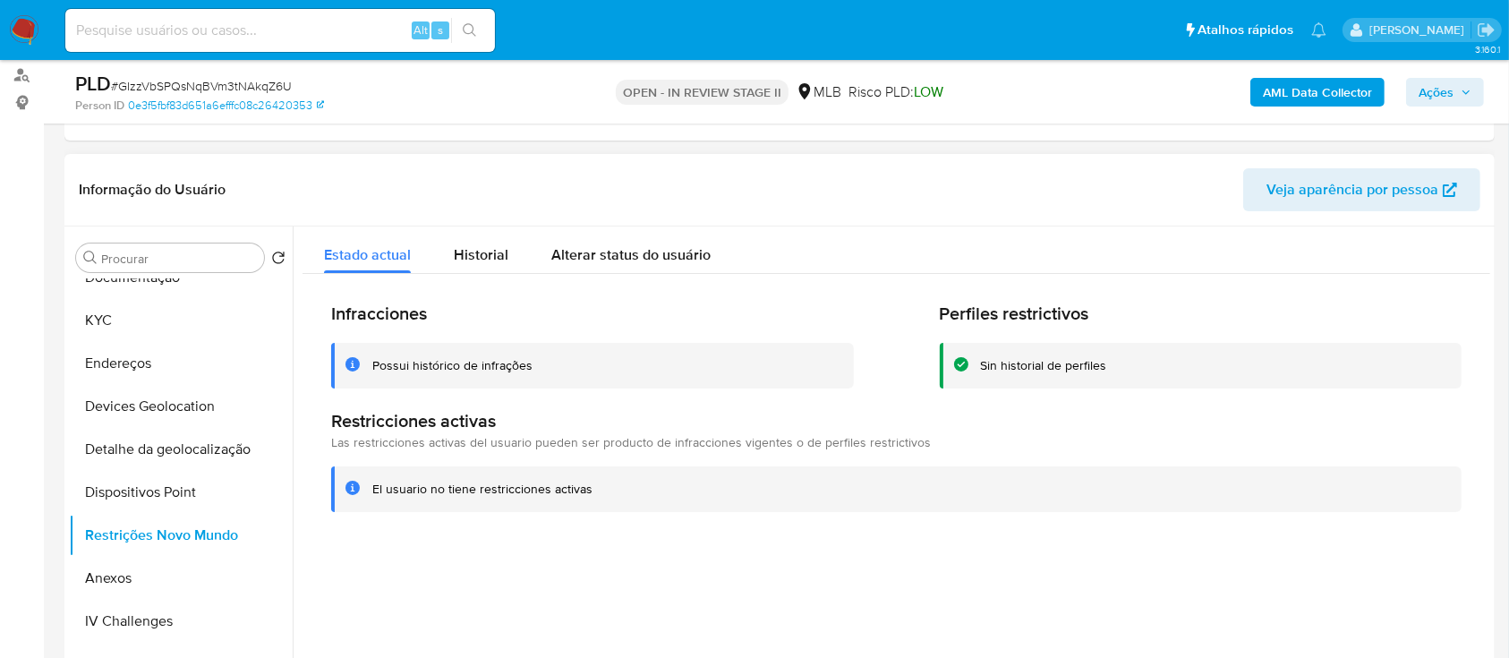
click at [463, 369] on div "Possui histórico de infrações" at bounding box center [452, 365] width 160 height 17
click at [140, 321] on button "KYC" at bounding box center [173, 320] width 209 height 43
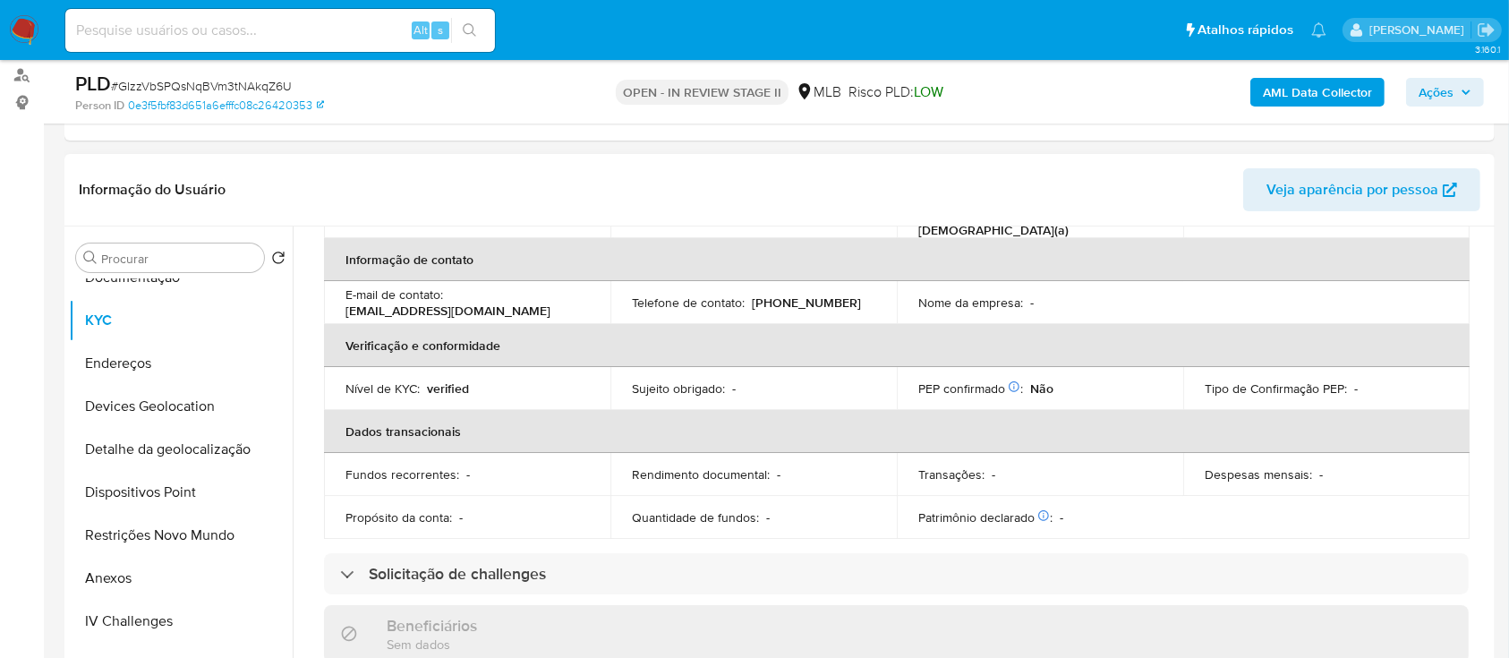
scroll to position [165, 0]
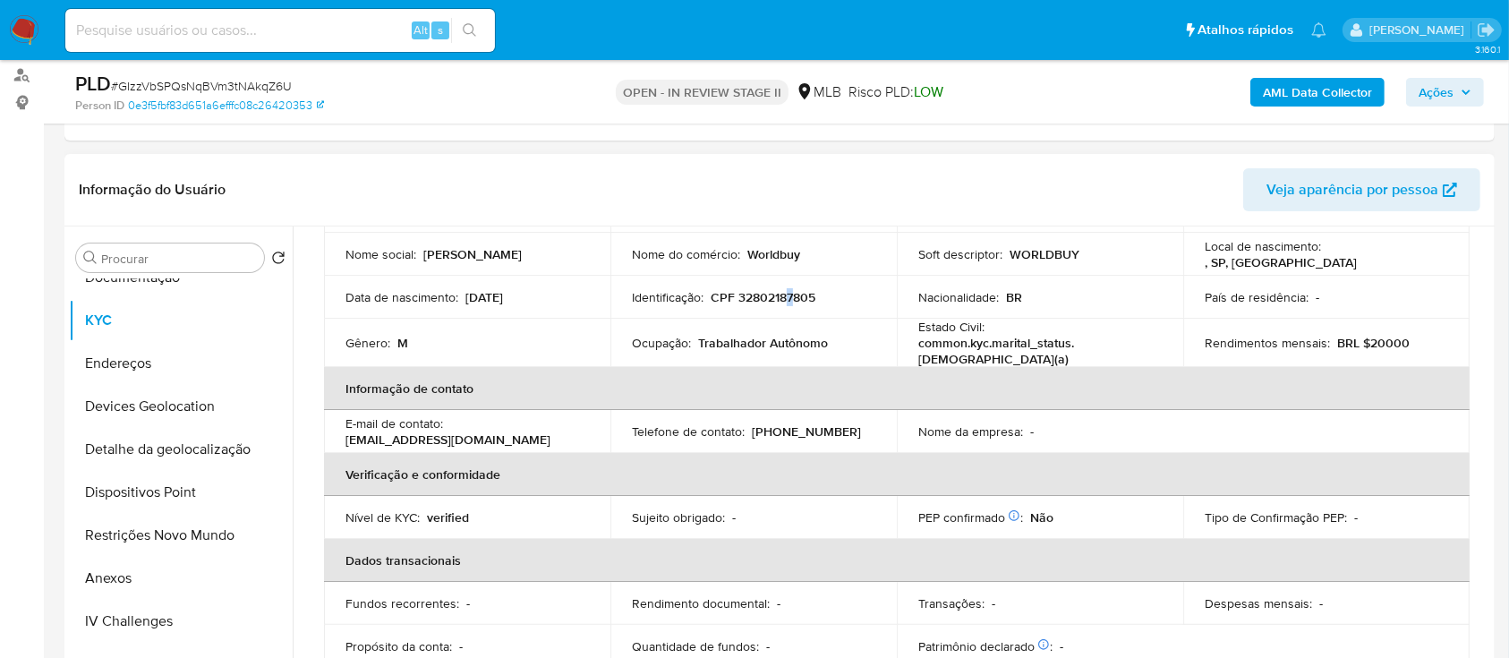
click at [788, 293] on p "CPF 32802187805" at bounding box center [763, 297] width 105 height 16
click at [771, 298] on p "CPF 32802187805" at bounding box center [763, 297] width 105 height 16
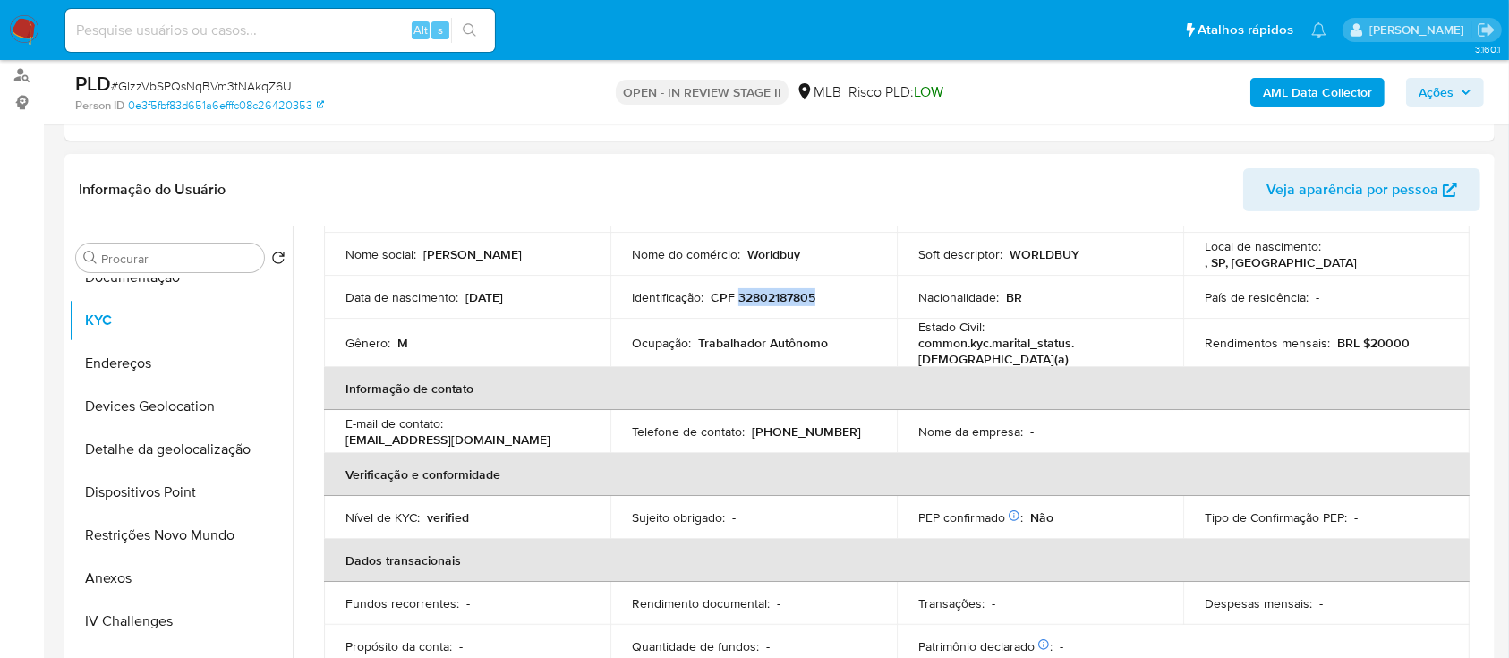
copy p "32802187805"
click at [135, 569] on button "Anexos" at bounding box center [173, 578] width 209 height 43
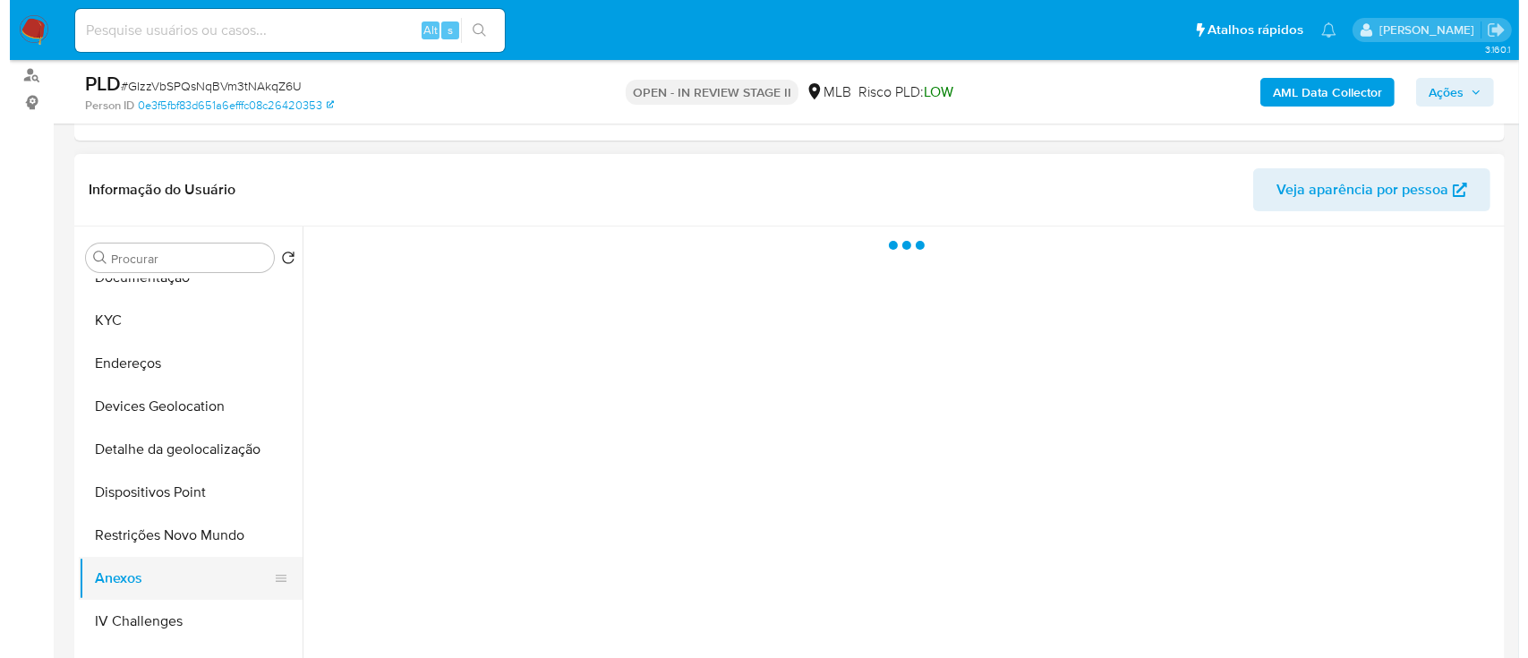
scroll to position [0, 0]
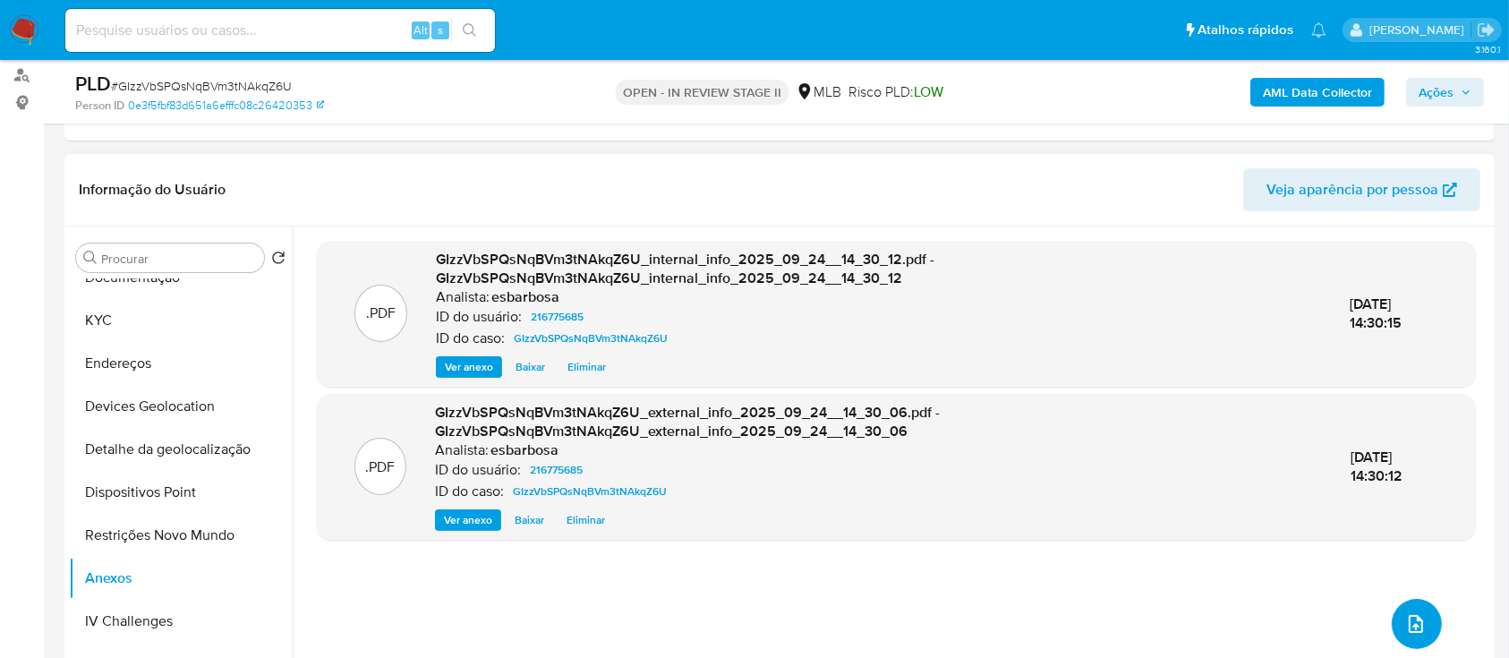
click at [1409, 615] on icon "upload-file" at bounding box center [1416, 624] width 14 height 18
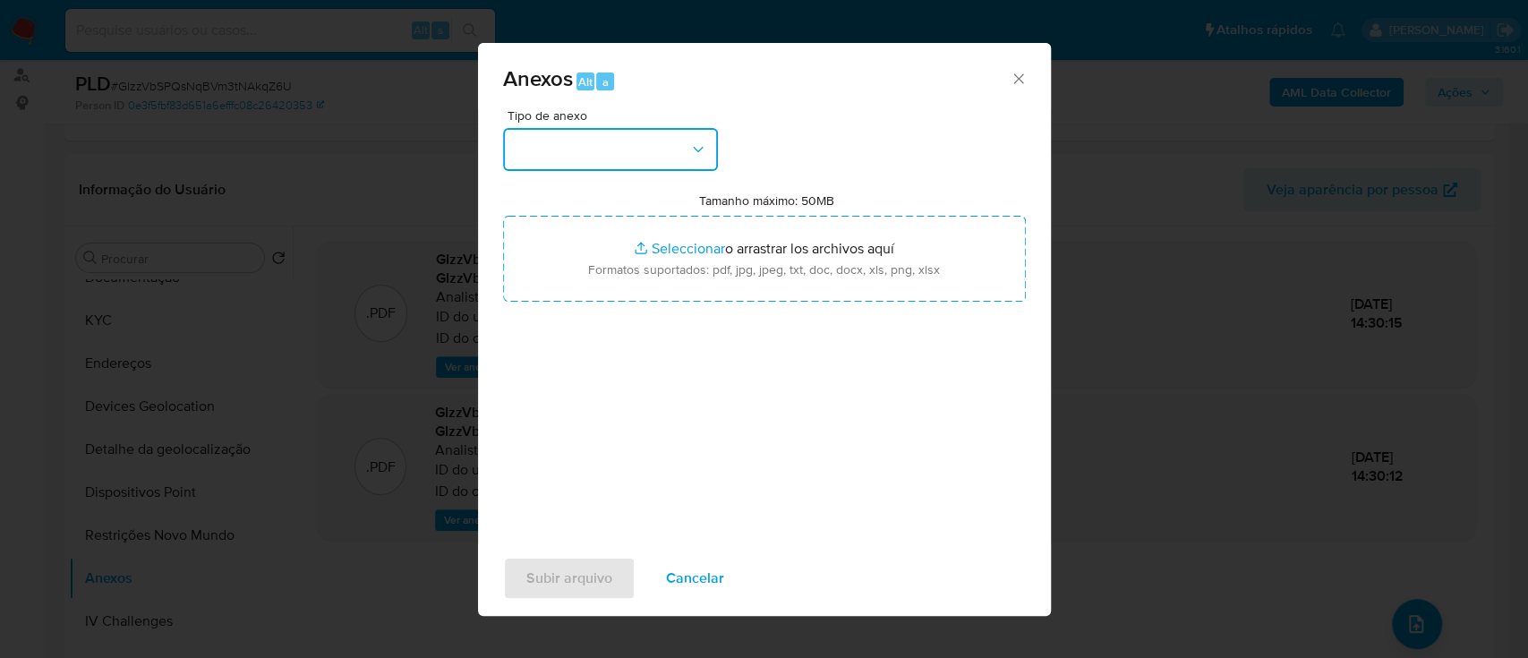
click at [618, 151] on button "button" at bounding box center [610, 149] width 215 height 43
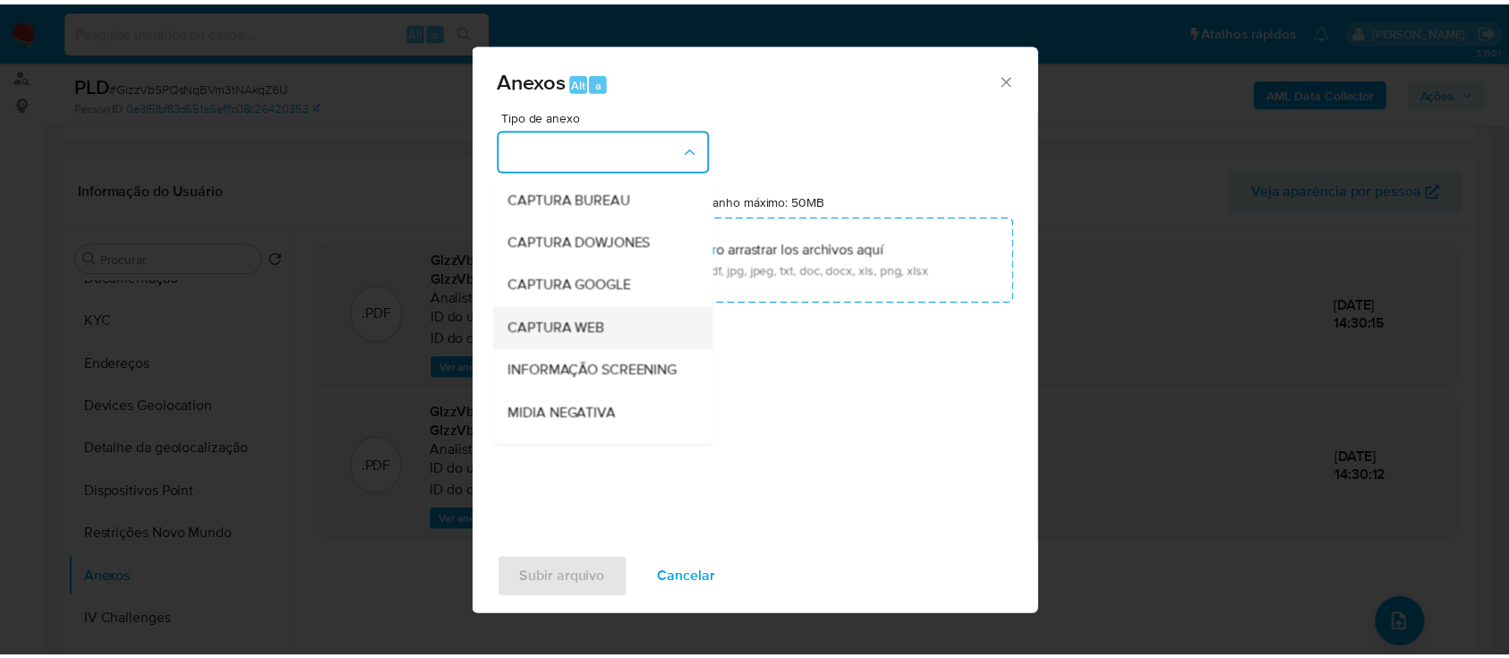
scroll to position [275, 0]
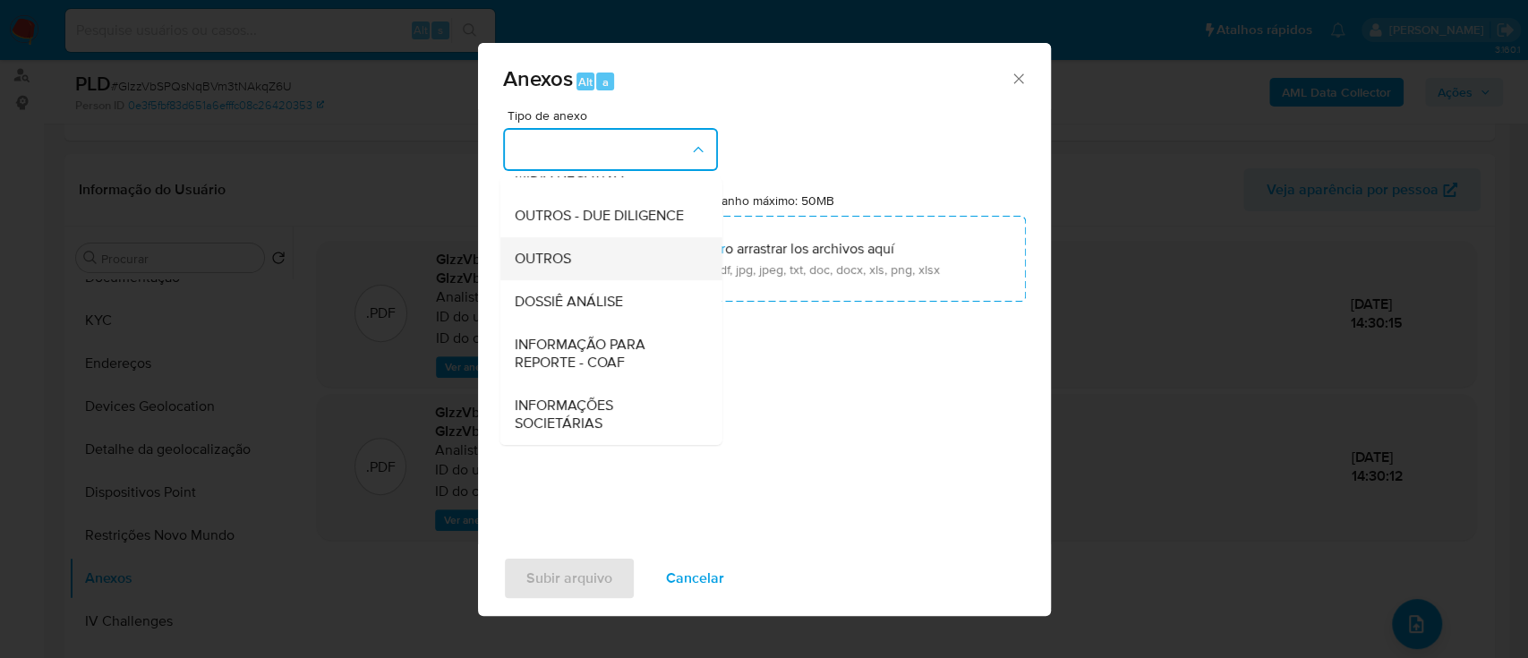
click at [551, 240] on div "OUTROS" at bounding box center [605, 258] width 183 height 43
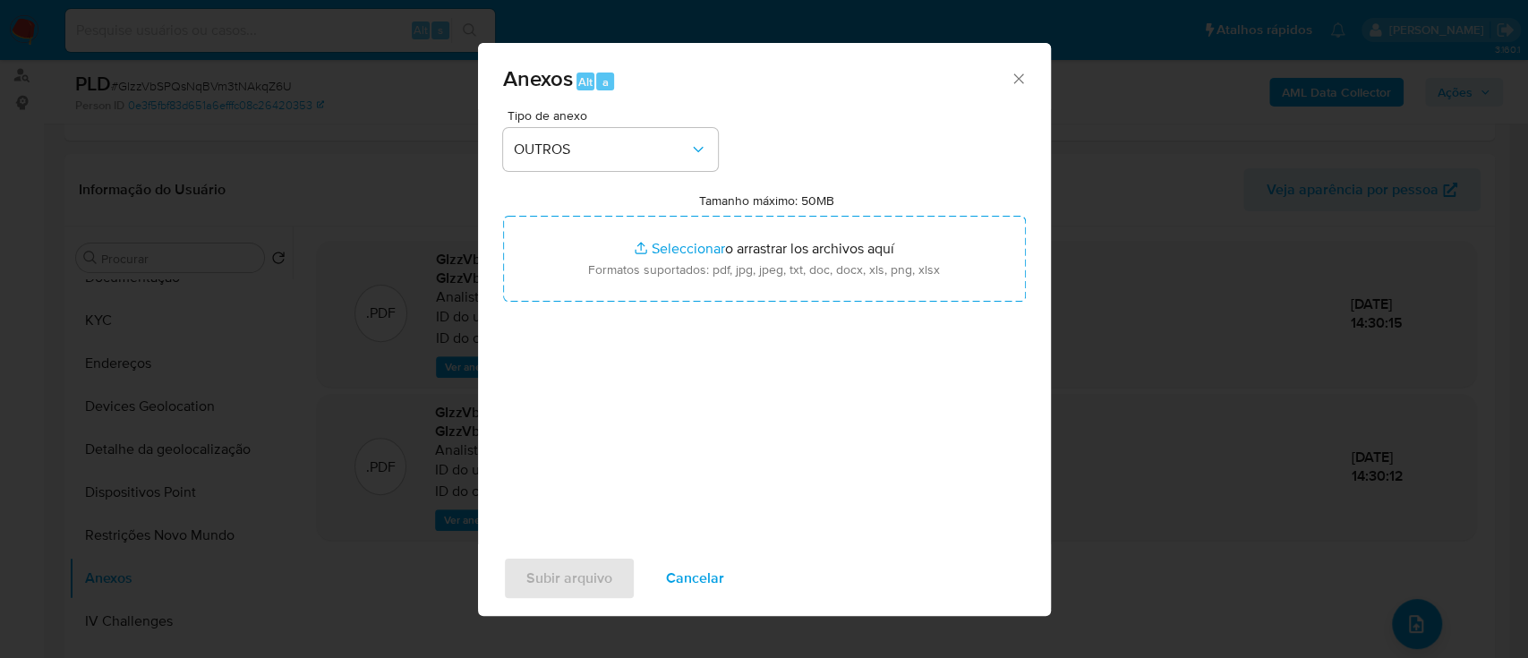
click at [852, 131] on div "Tipo de anexo OUTROS Tamanho máximo: 50MB Seleccionar archivos Seleccionar o ar…" at bounding box center [764, 320] width 523 height 422
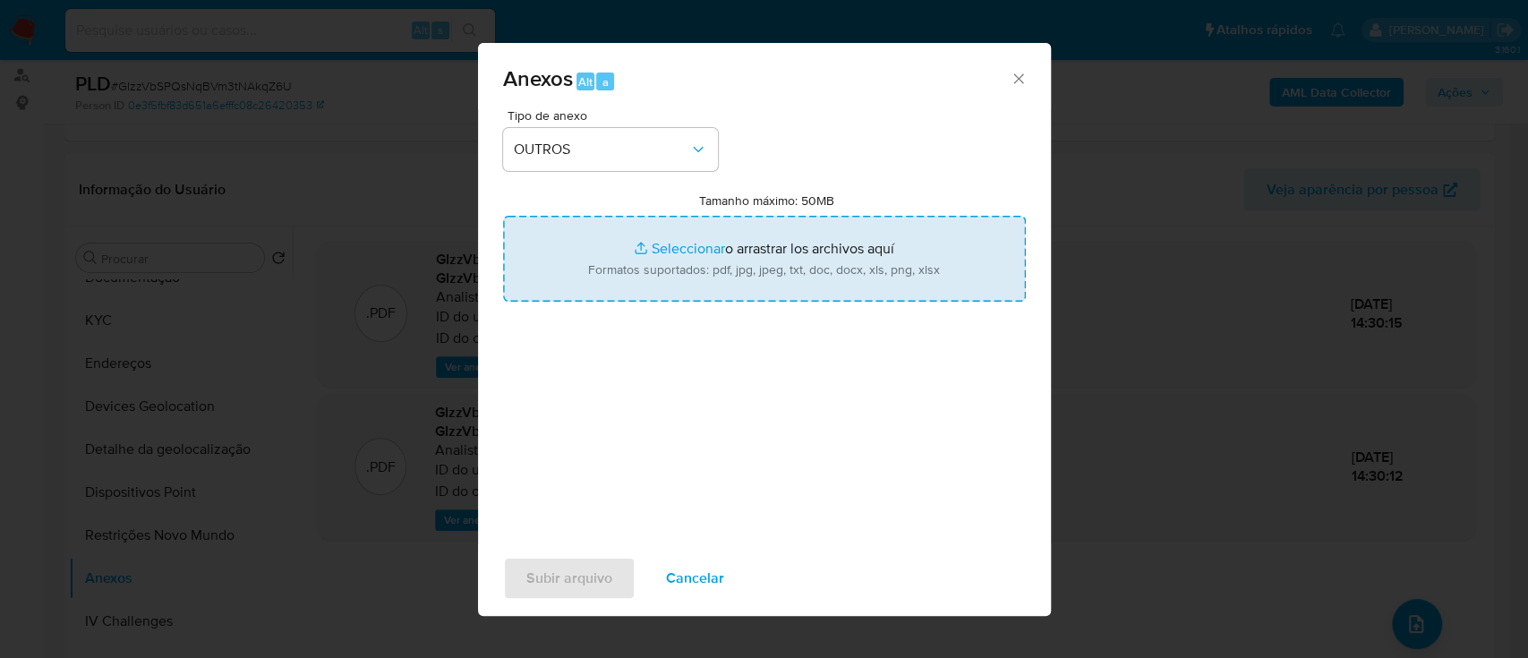
click at [686, 254] on input "Tamanho máximo: 50MB Seleccionar archivos" at bounding box center [764, 259] width 523 height 86
type input "C:\fakepath\Mulan 216775685_2025_09_22_11_35_25.xlsx"
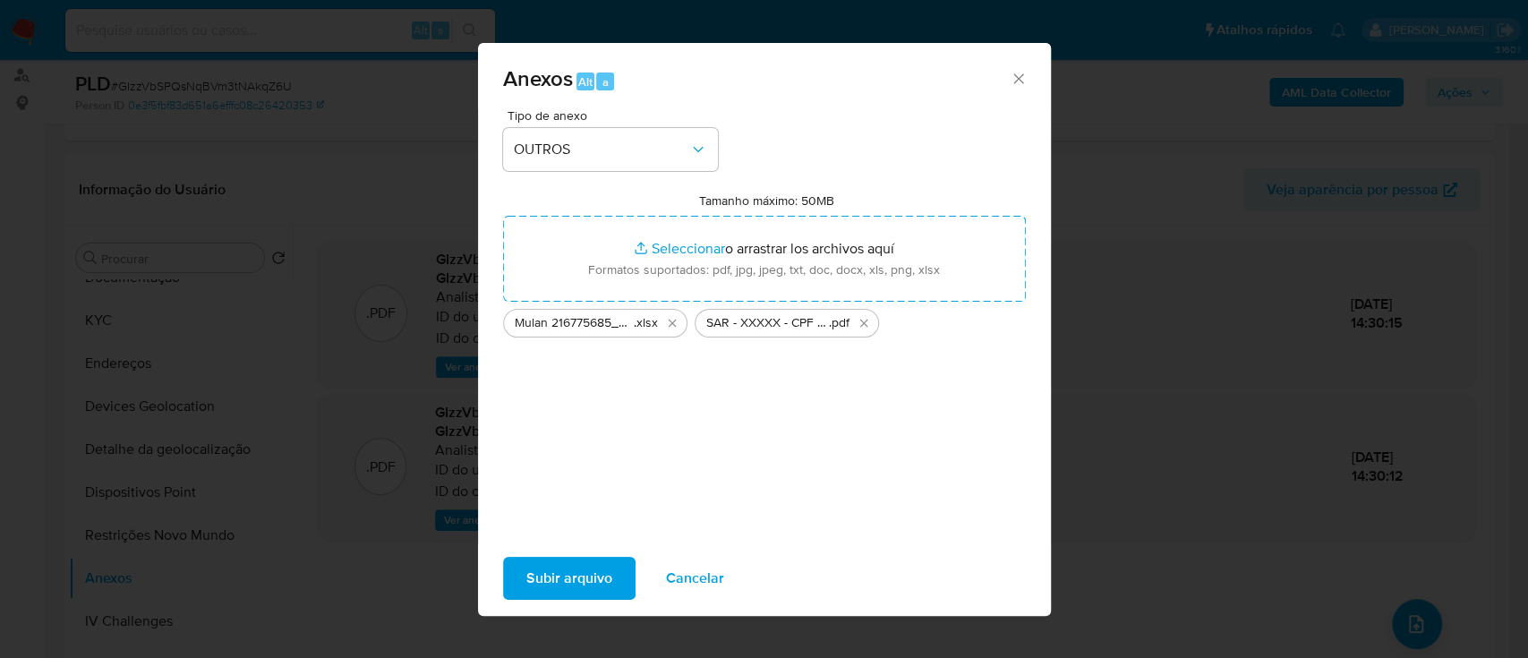
drag, startPoint x: 686, startPoint y: 254, endPoint x: 550, endPoint y: 581, distance: 354.2
click at [550, 581] on span "Subir arquivo" at bounding box center [569, 577] width 86 height 39
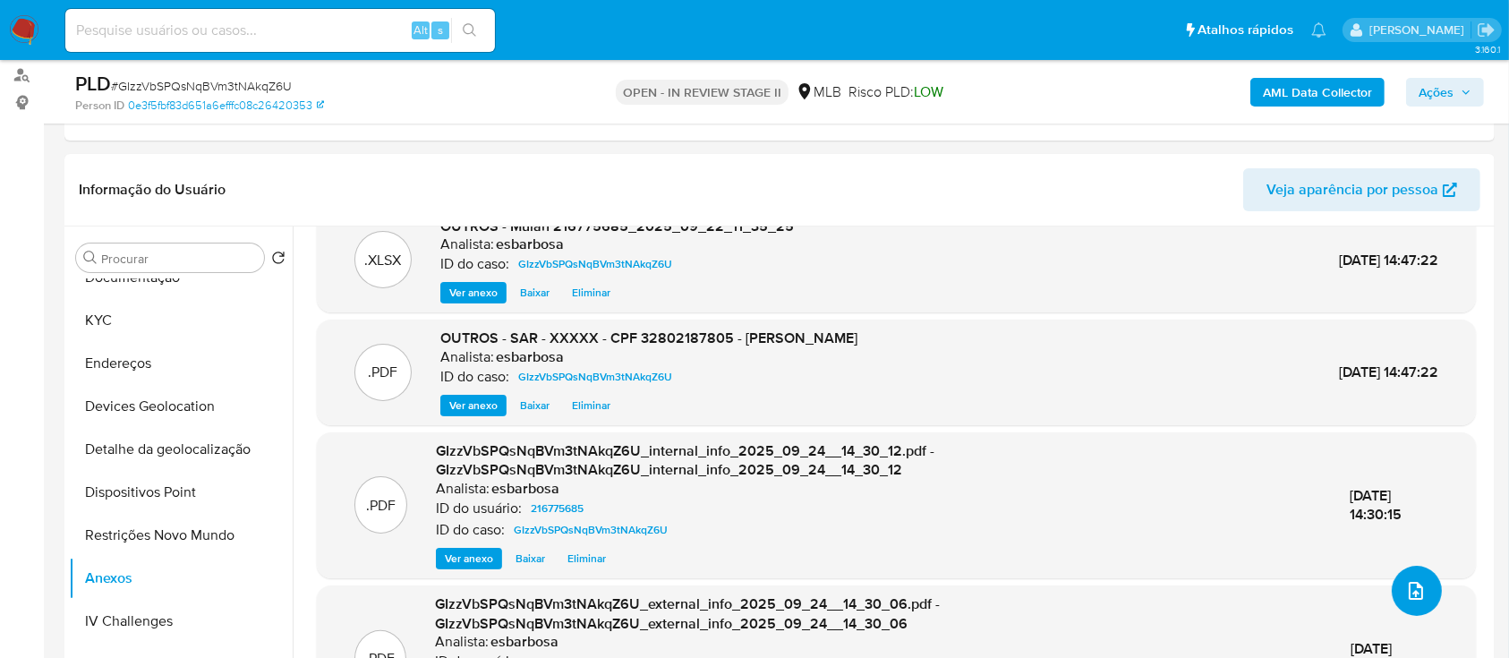
scroll to position [0, 0]
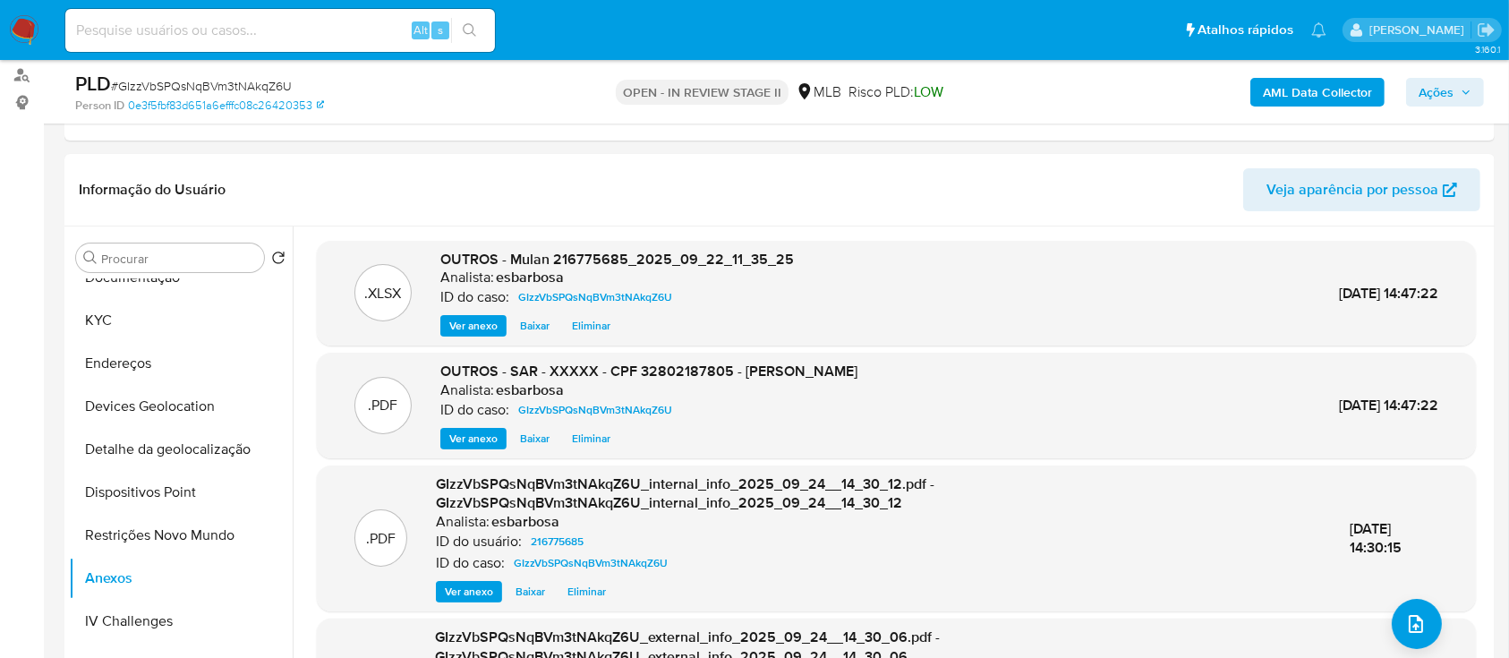
click at [1429, 89] on span "Ações" at bounding box center [1436, 92] width 35 height 29
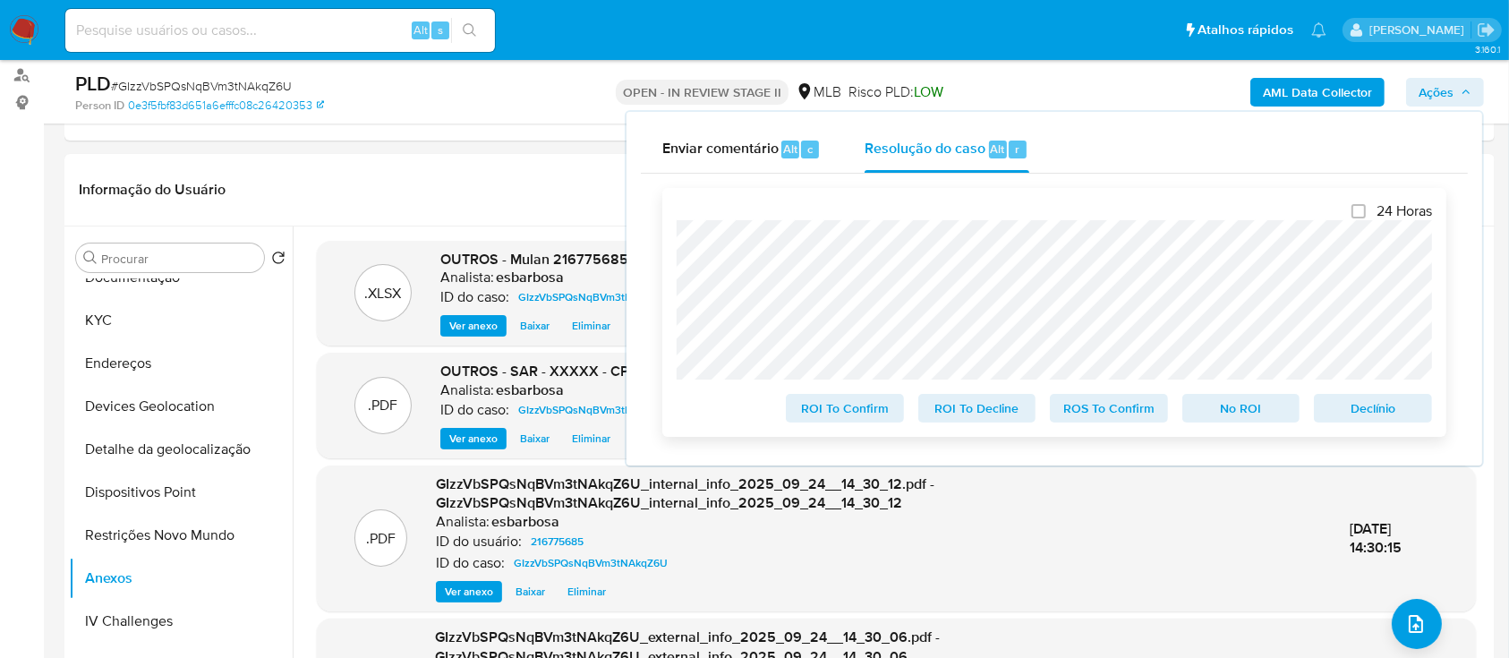
click at [1112, 413] on span "ROS To Confirm" at bounding box center [1108, 408] width 93 height 25
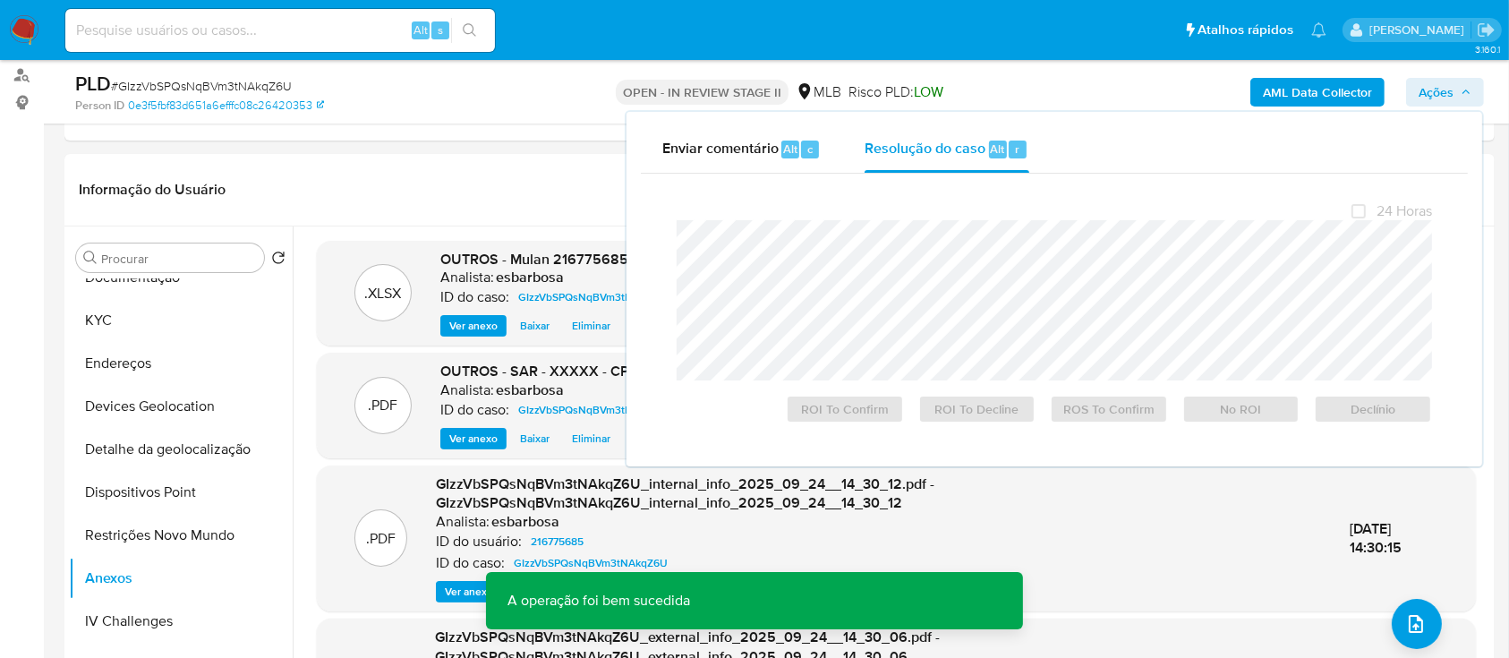
click at [223, 92] on span "# GIzzVbSPQsNqBVm3tNAkqZ6U" at bounding box center [201, 86] width 181 height 18
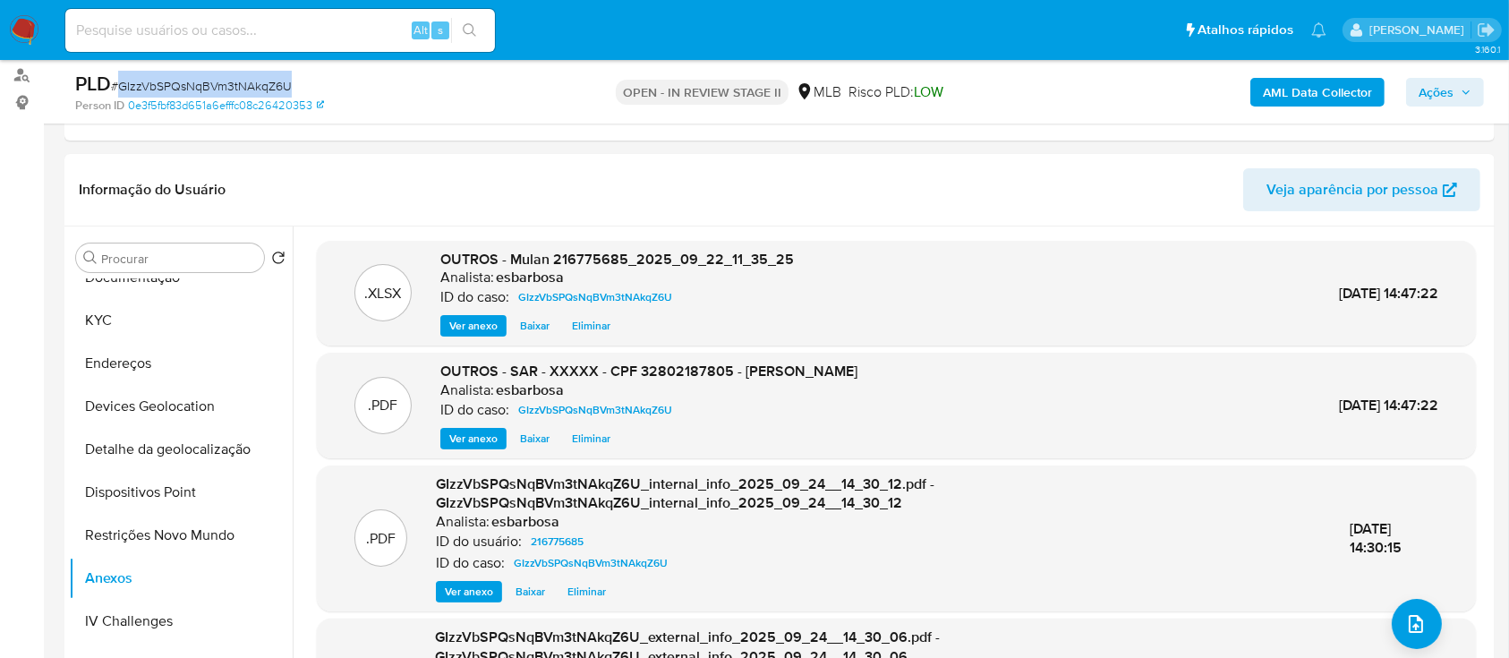
copy span "GIzzVbSPQsNqBVm3tNAkqZ6U"
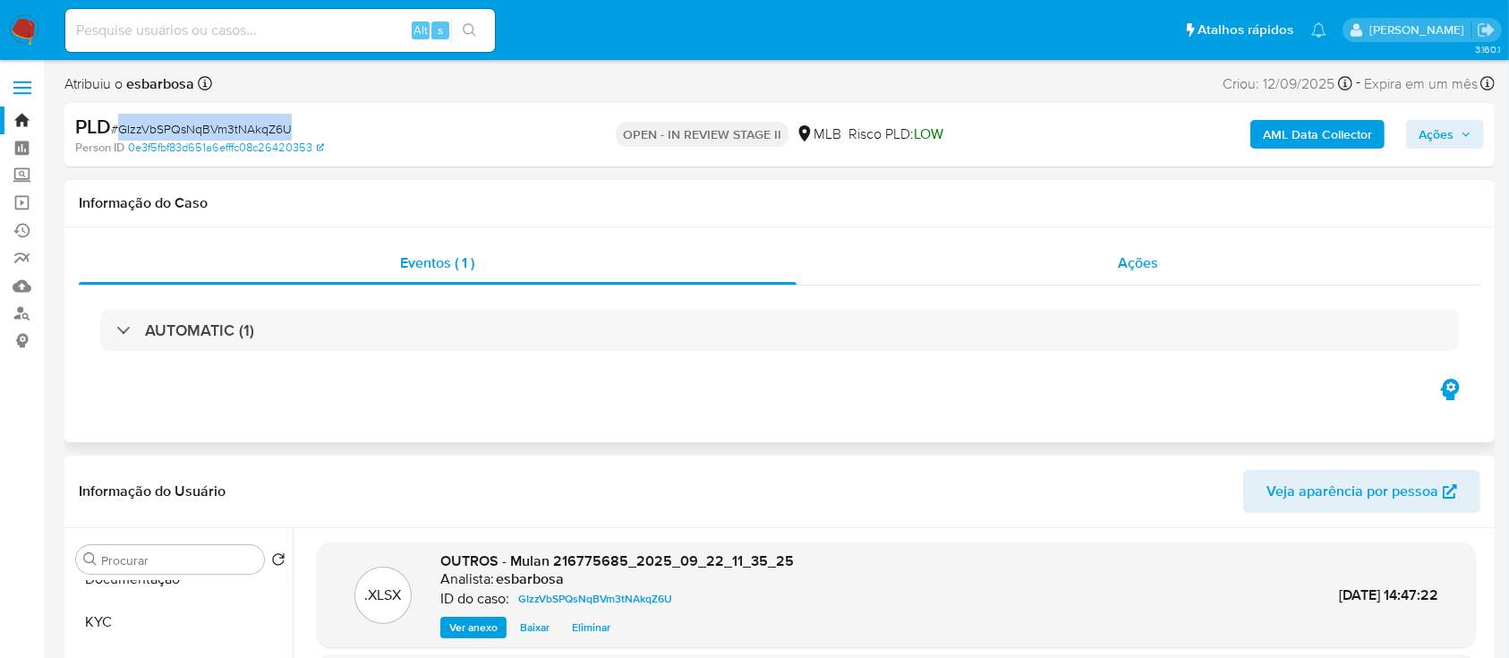
click at [919, 247] on div "Ações" at bounding box center [1139, 263] width 684 height 43
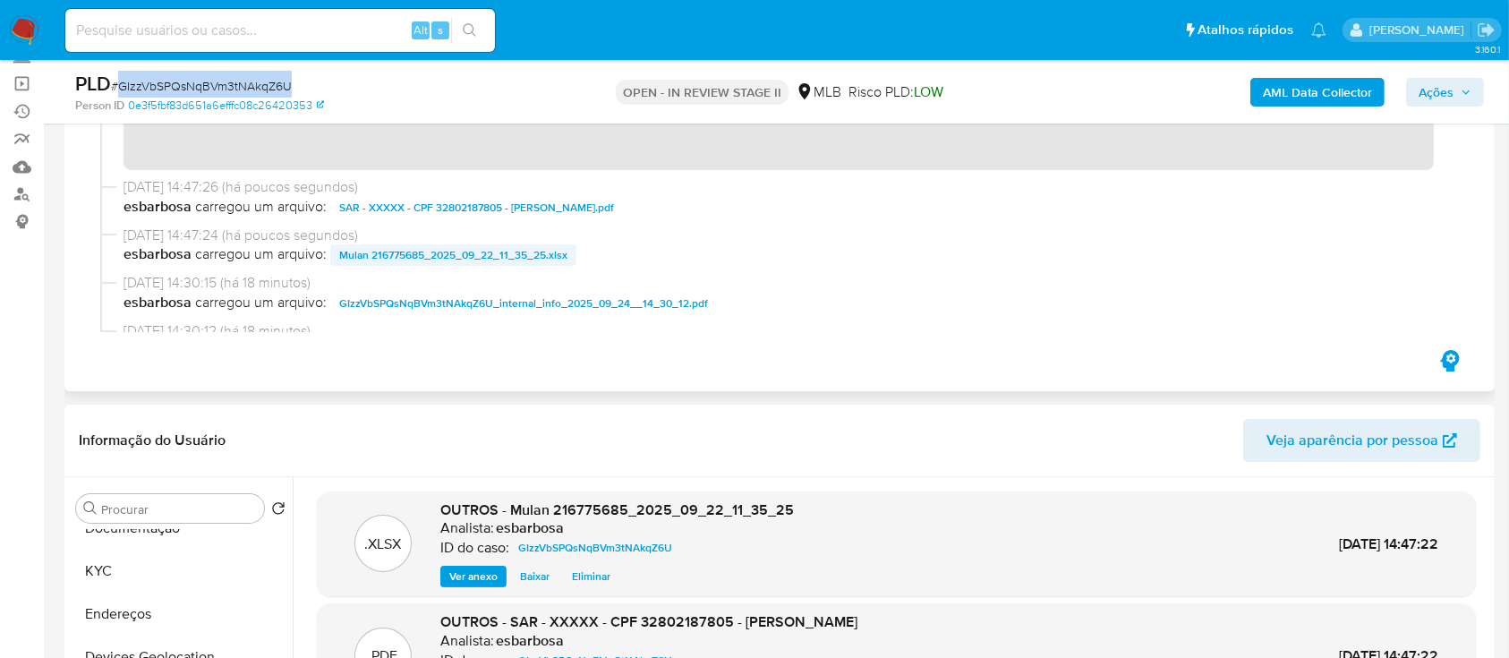
scroll to position [119, 0]
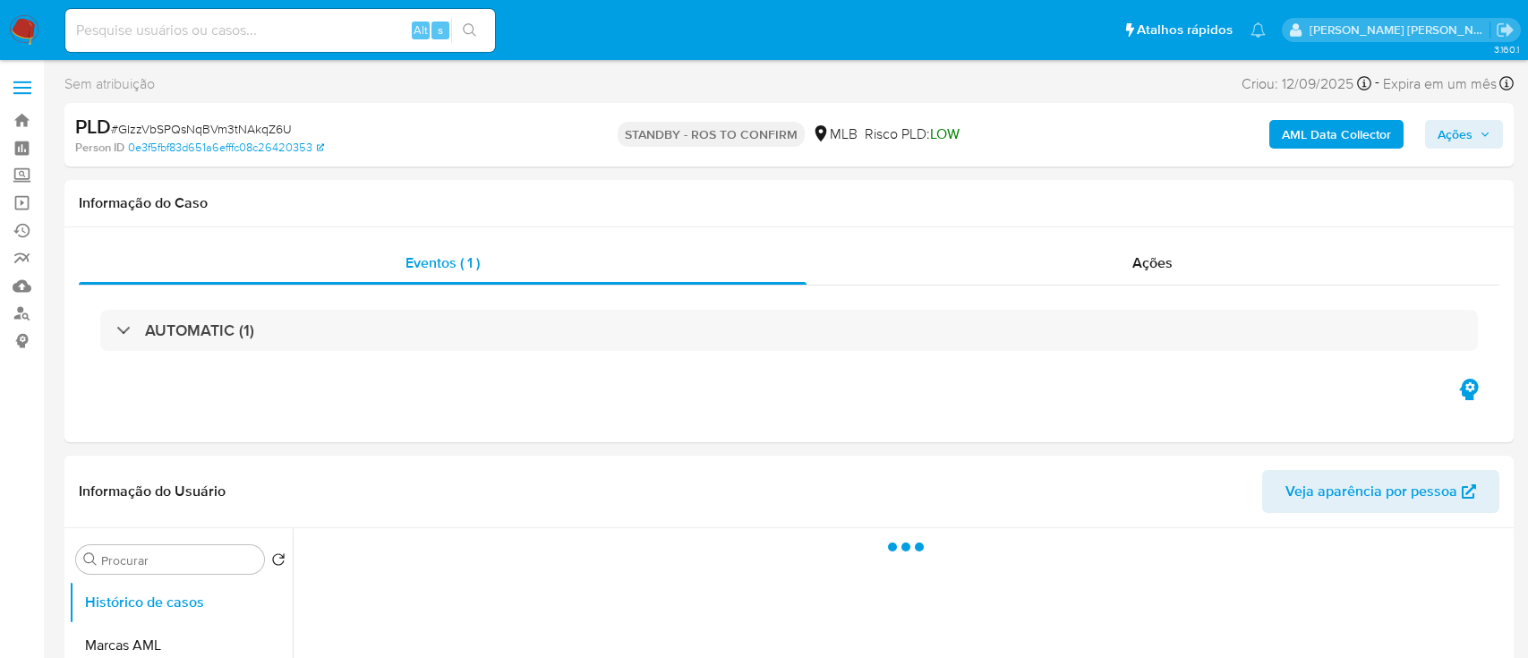
select select "10"
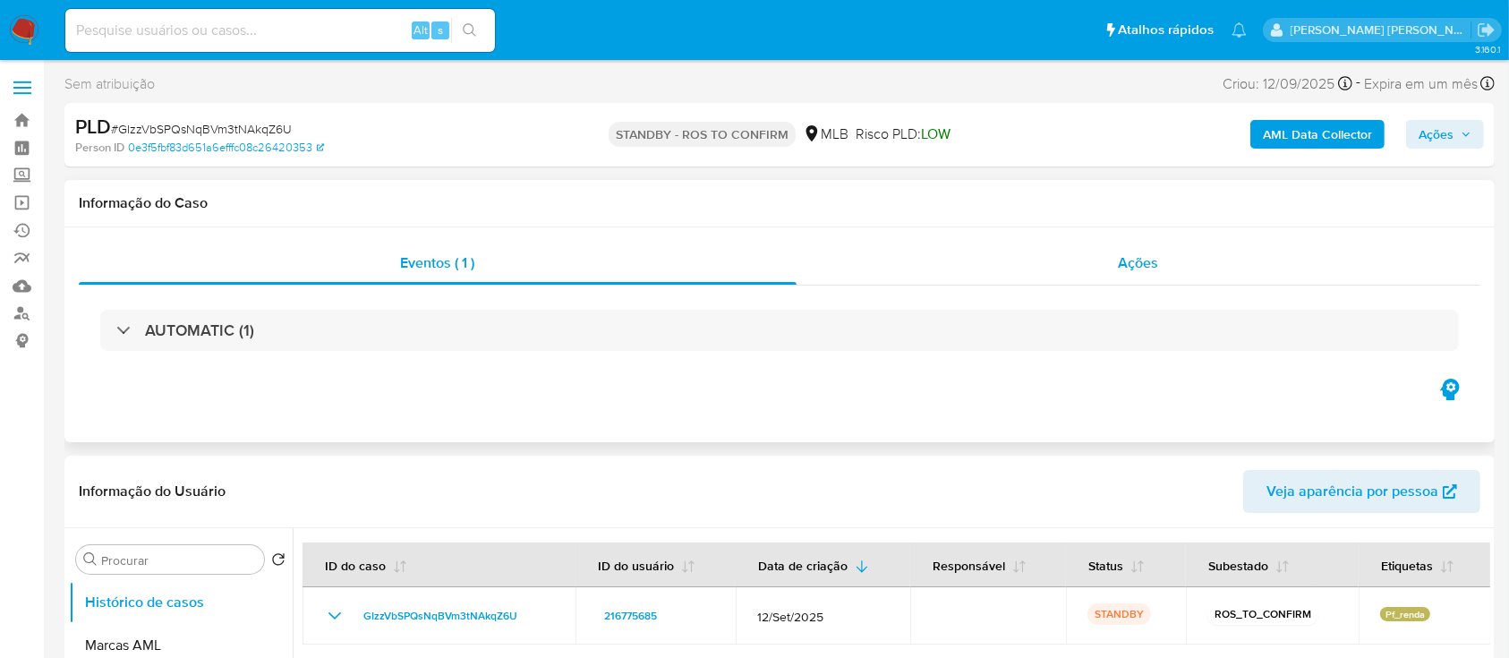
click at [998, 268] on div "Ações" at bounding box center [1139, 263] width 684 height 43
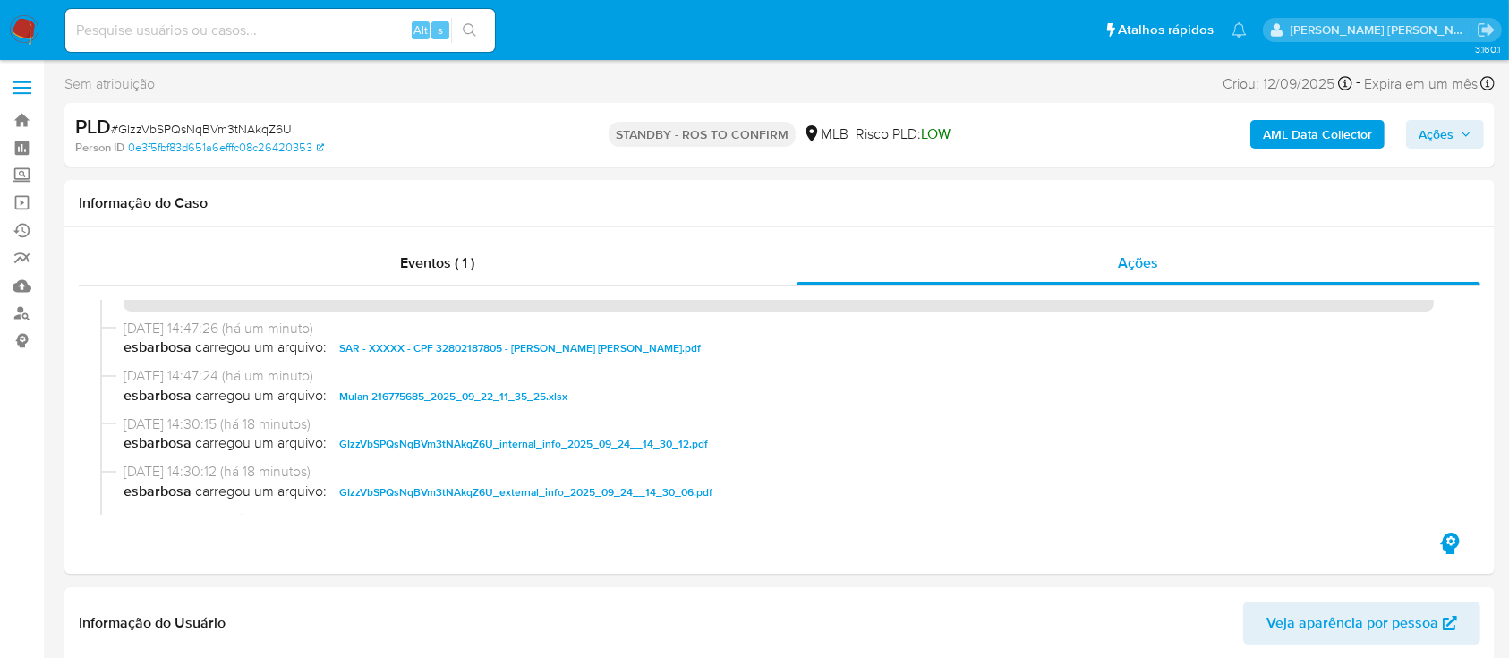
scroll to position [119, 0]
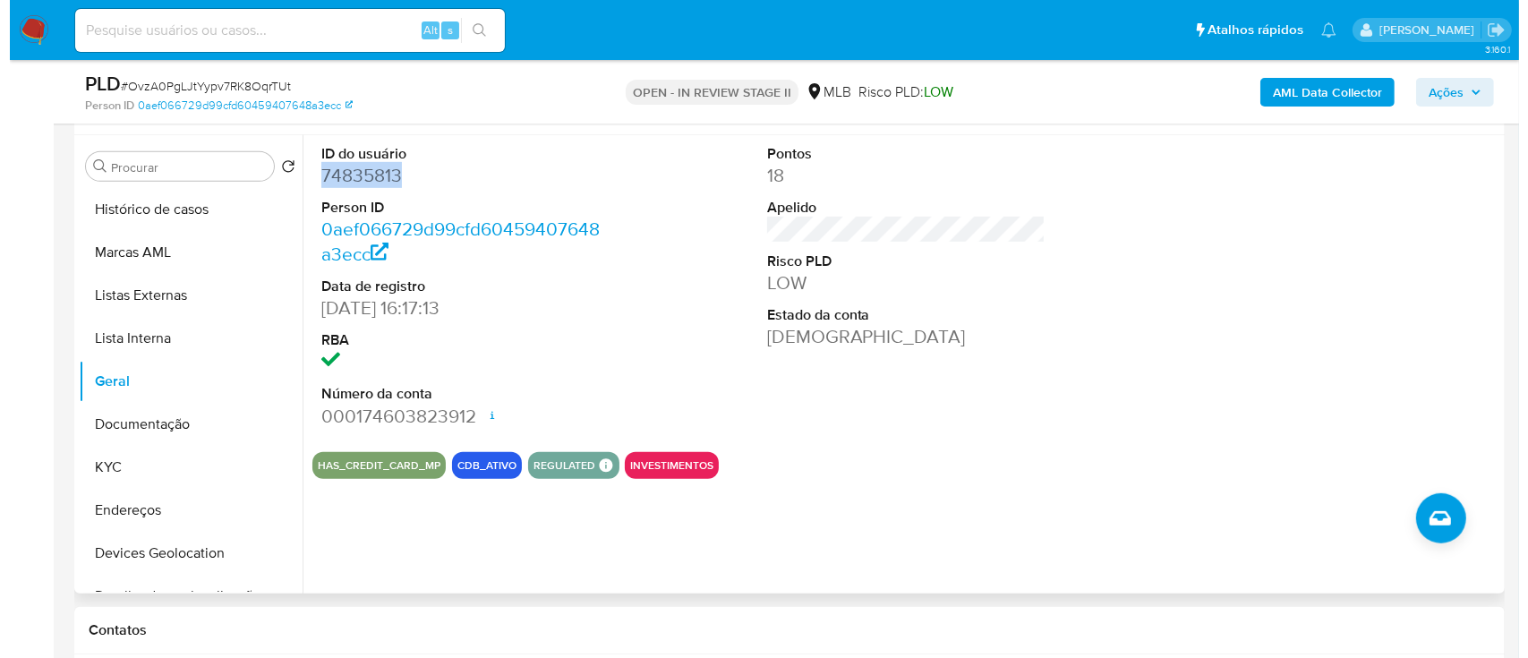
scroll to position [835, 0]
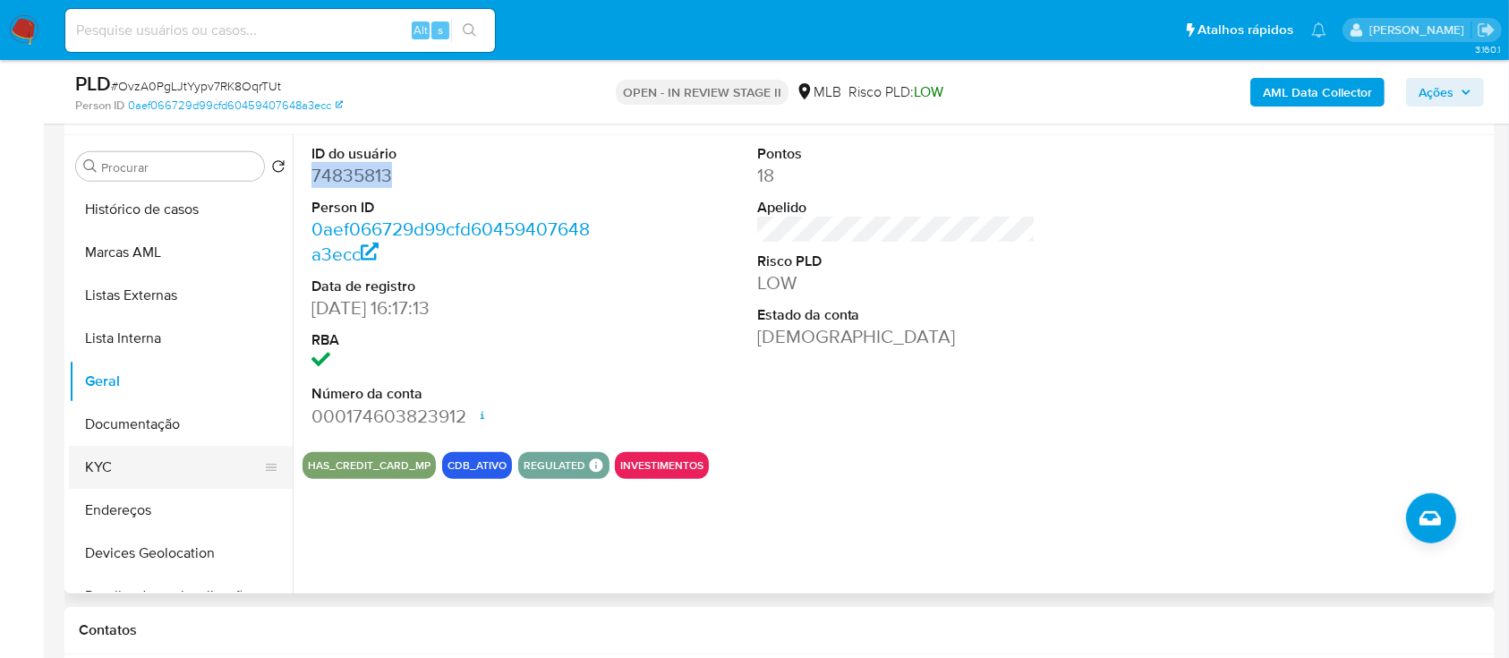
click at [107, 451] on button "KYC" at bounding box center [173, 467] width 209 height 43
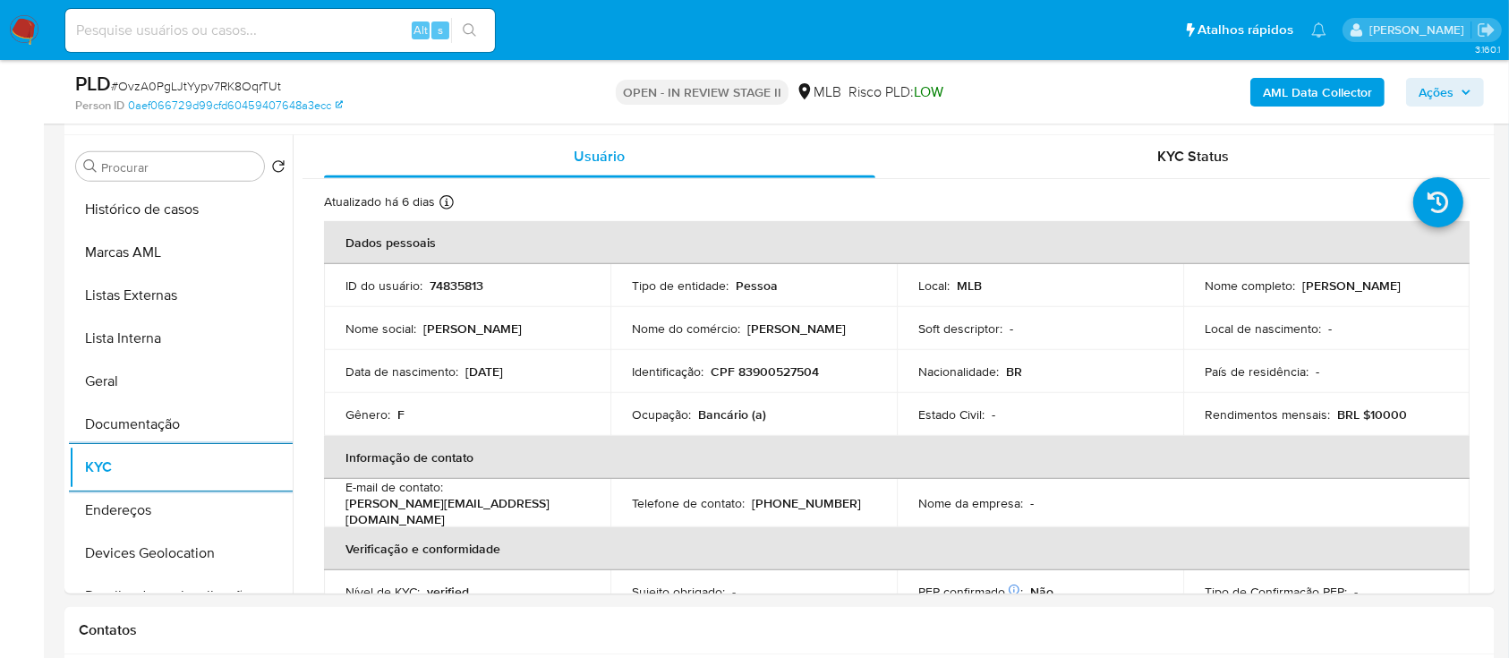
click at [1293, 88] on b "AML Data Collector" at bounding box center [1317, 92] width 109 height 29
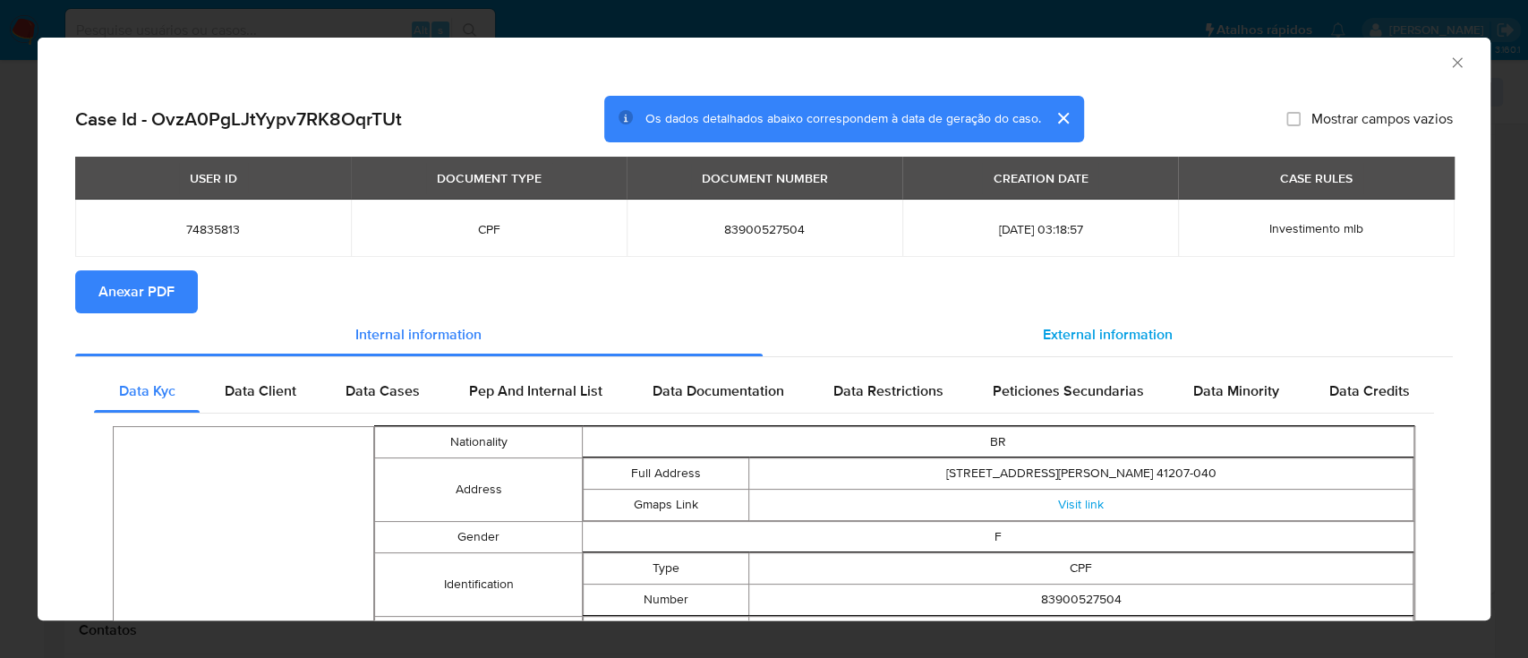
click at [1090, 342] on span "External information" at bounding box center [1108, 334] width 130 height 21
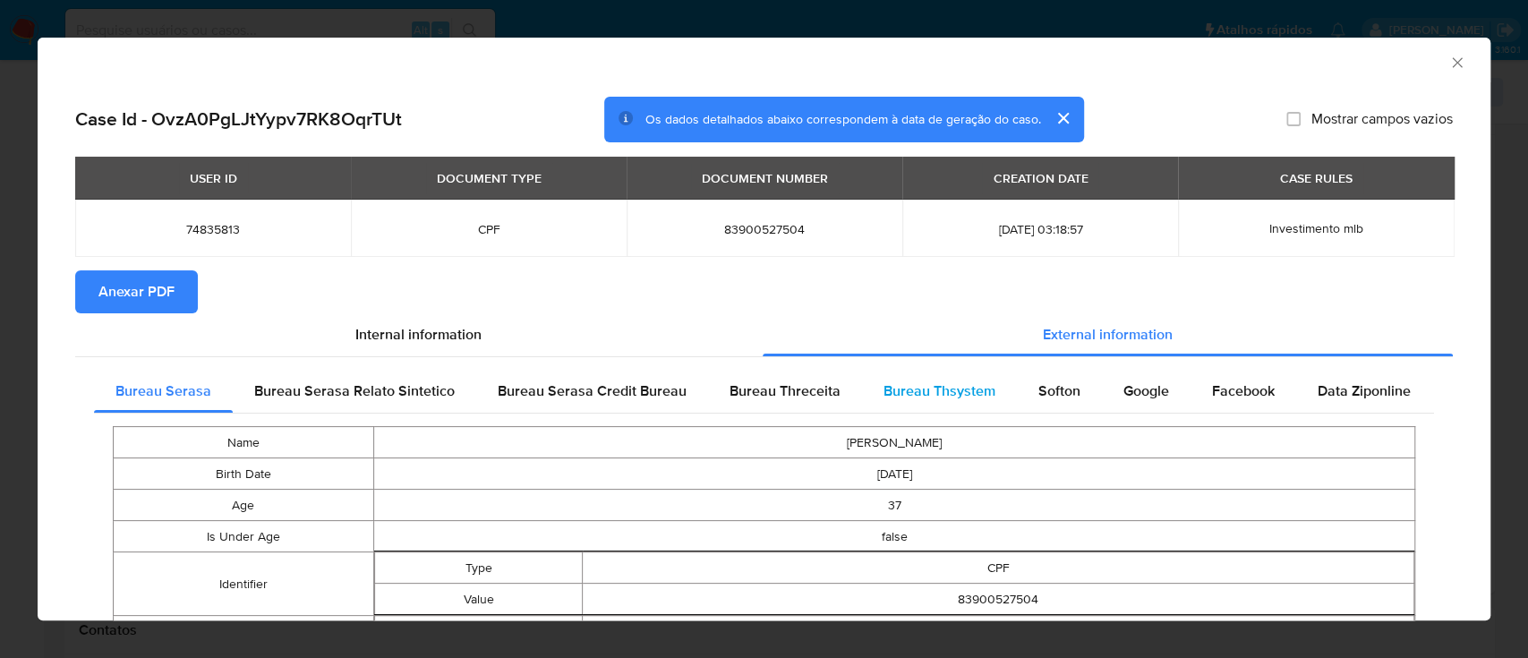
click at [942, 390] on span "Bureau Thsystem" at bounding box center [939, 390] width 112 height 21
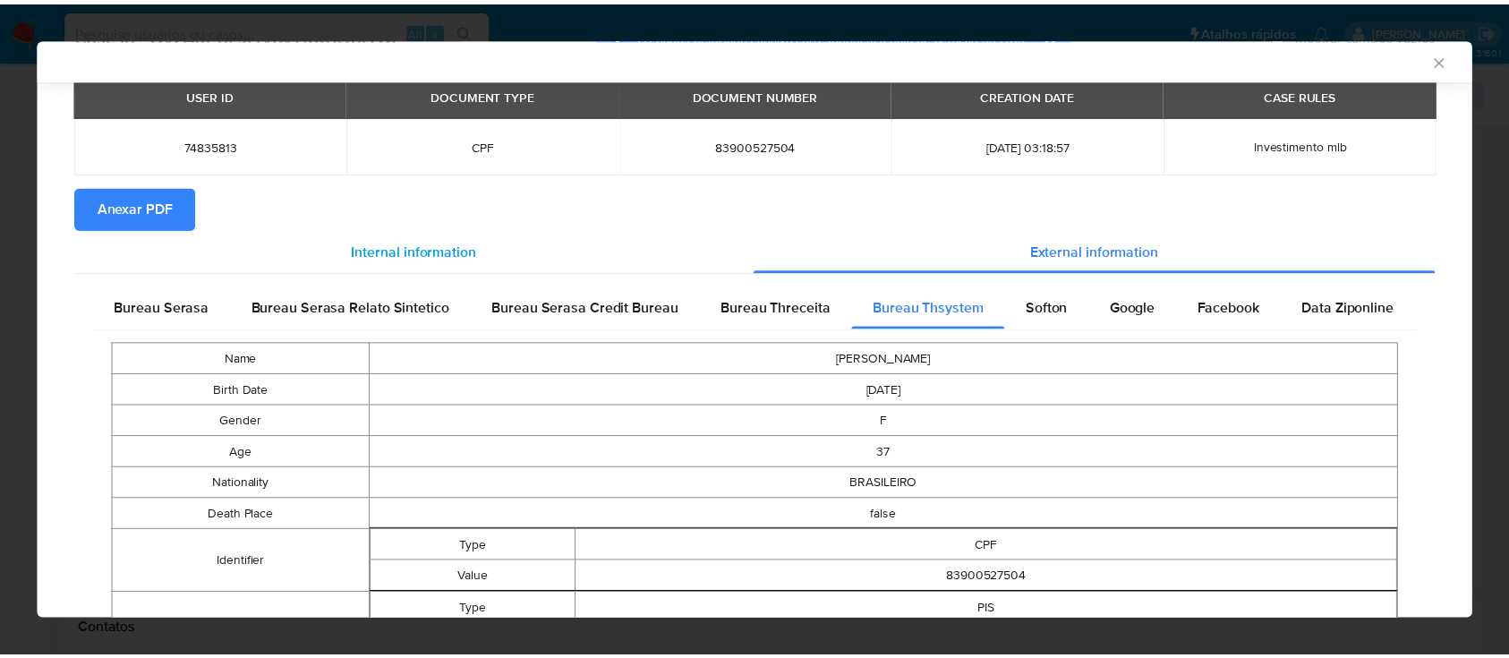
scroll to position [75, 0]
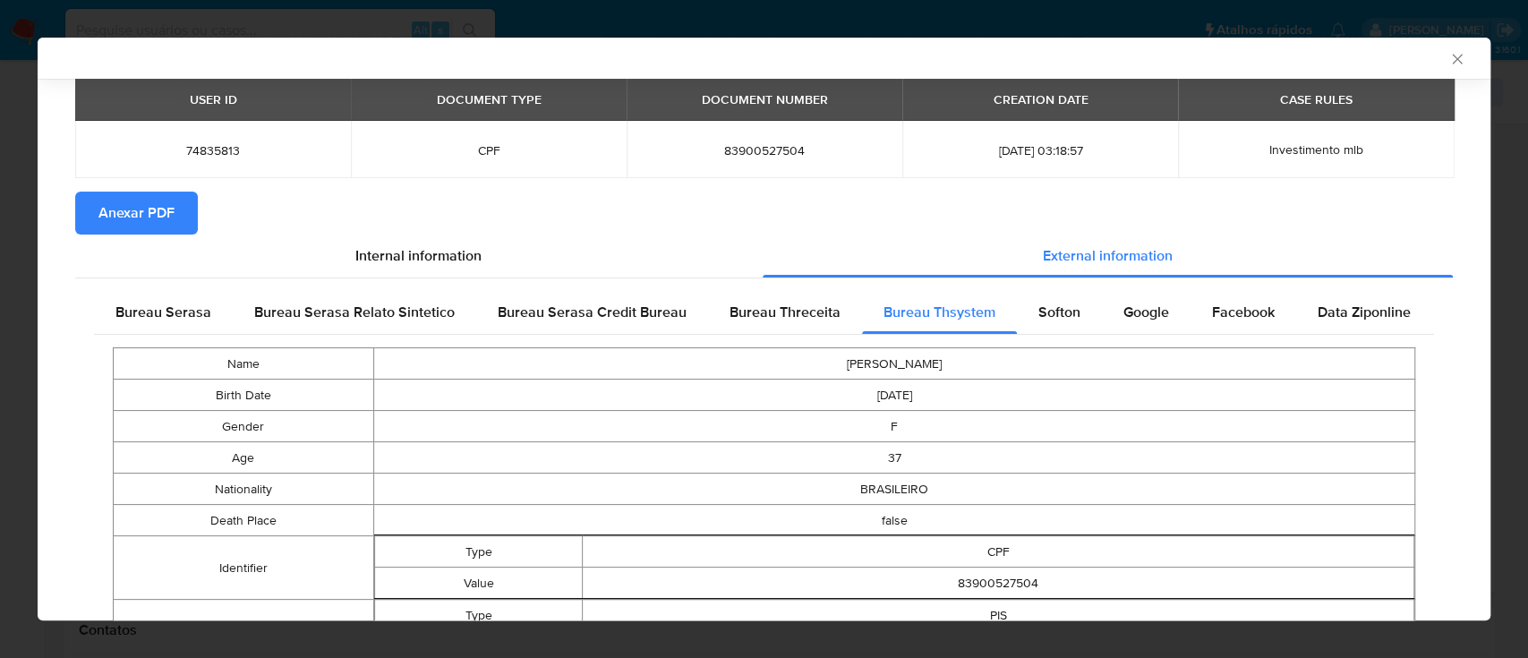
click at [172, 217] on span "Anexar PDF" at bounding box center [136, 212] width 76 height 39
click at [1448, 58] on icon "Fechar a janela" at bounding box center [1457, 59] width 18 height 18
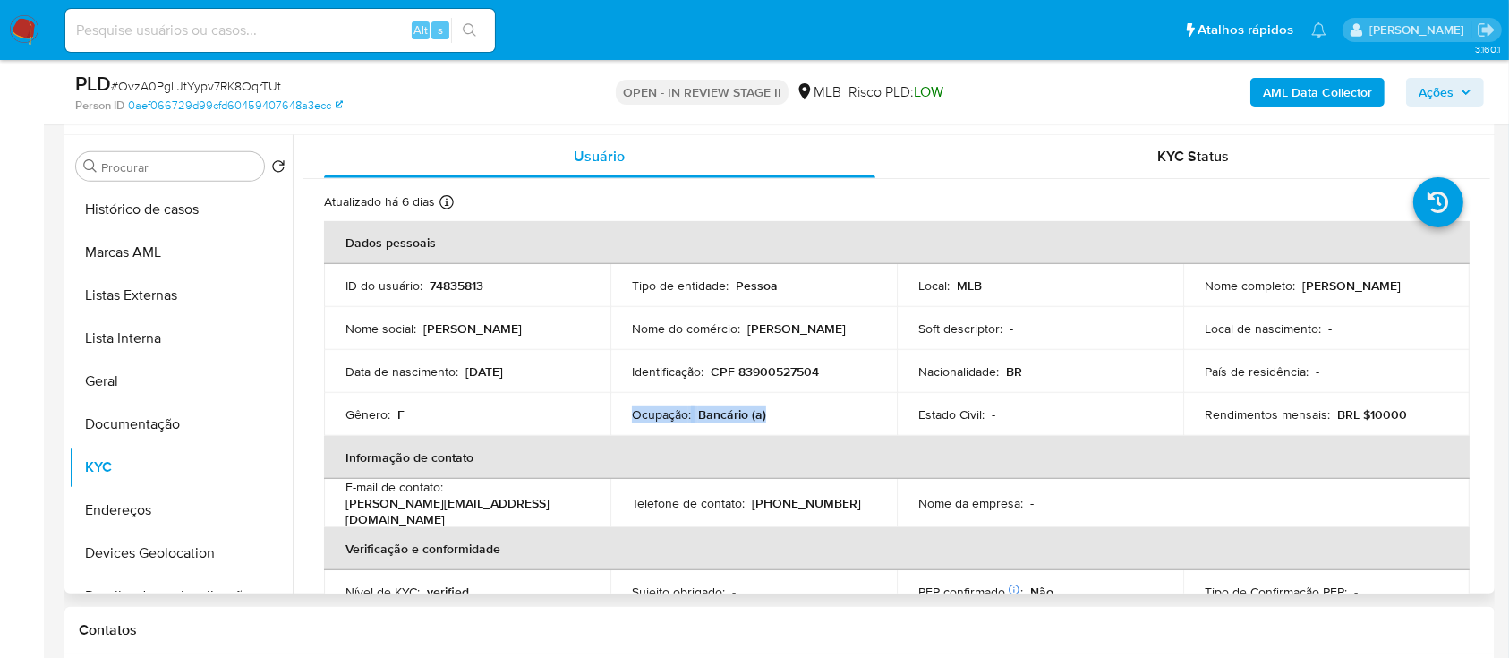
drag, startPoint x: 780, startPoint y: 412, endPoint x: 626, endPoint y: 413, distance: 153.9
click at [626, 413] on td "Ocupação : Bancário (a)" at bounding box center [753, 414] width 286 height 43
copy div "Ocupação : Bancário (a)"
click at [1440, 90] on span "Ações" at bounding box center [1436, 92] width 35 height 29
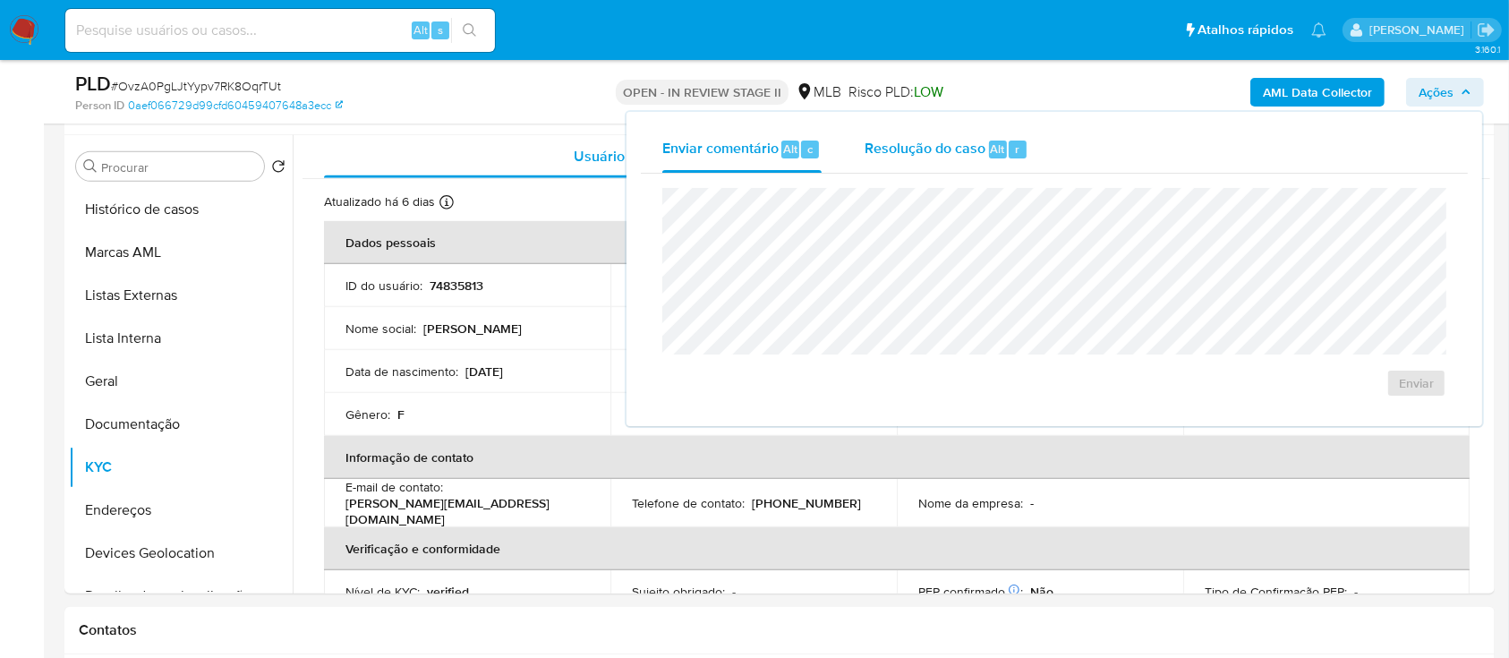
click at [908, 148] on span "Resolução do caso" at bounding box center [925, 148] width 121 height 21
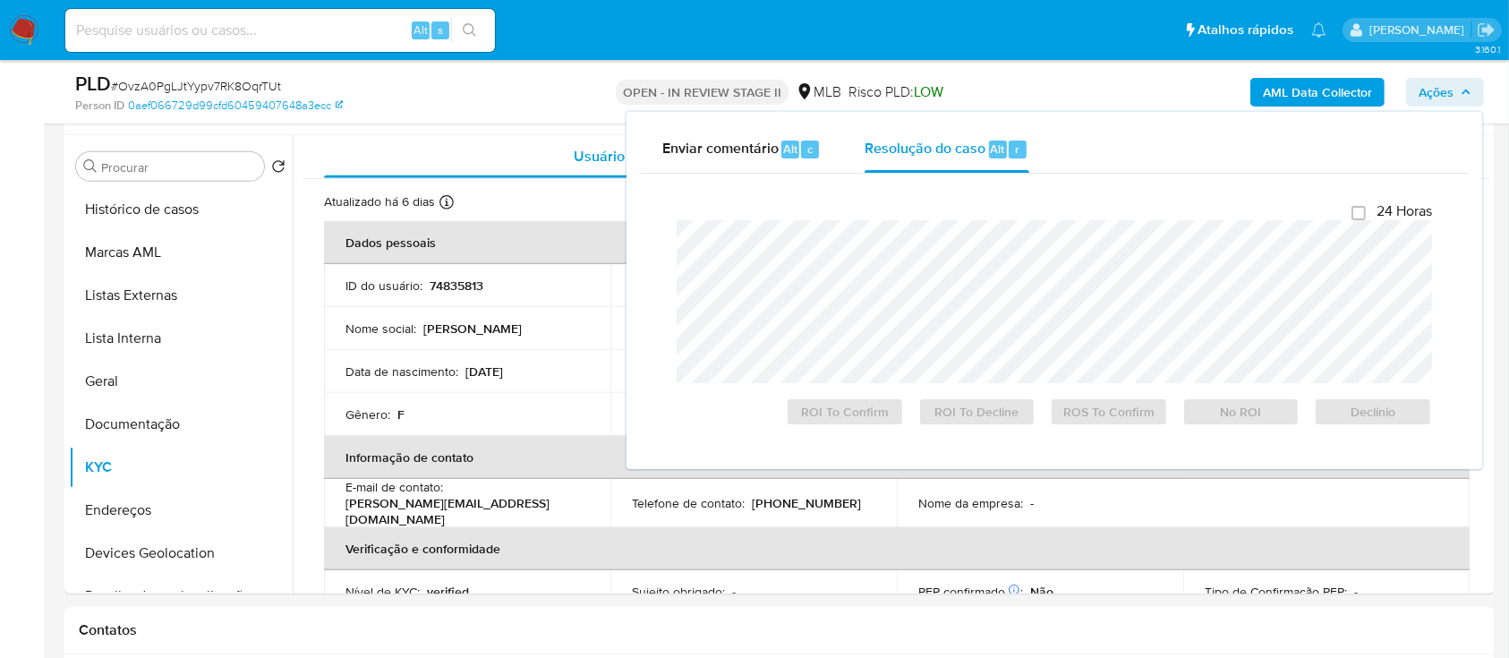
click at [921, 220] on div at bounding box center [1054, 301] width 755 height 163
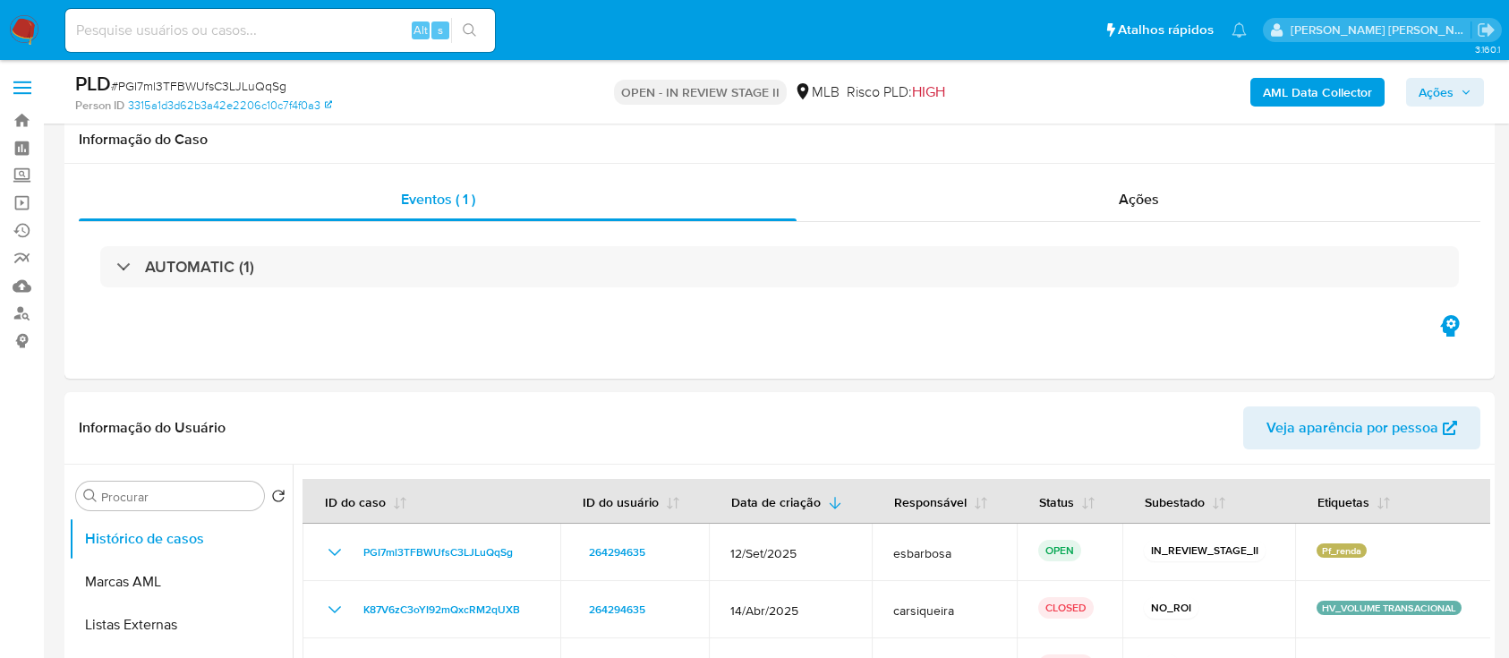
select select "10"
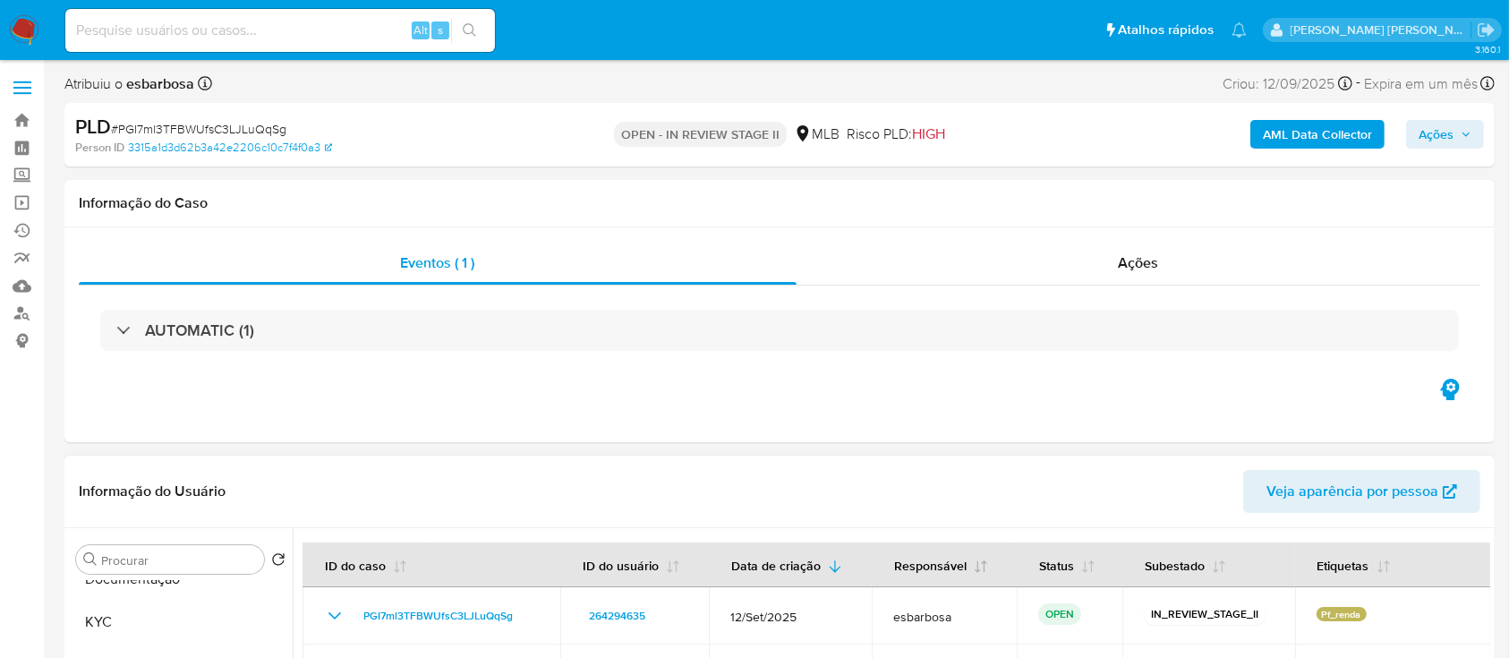
click at [993, 283] on div "Ações" at bounding box center [1139, 263] width 684 height 43
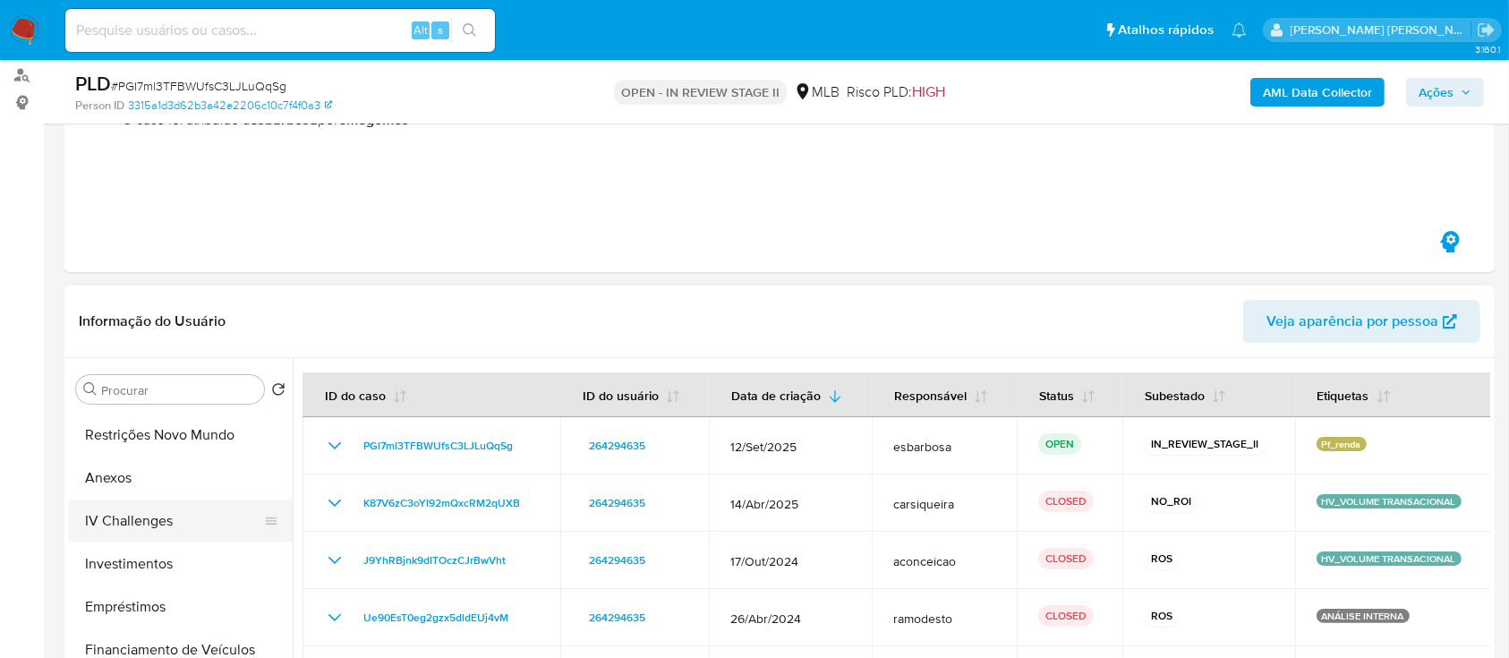
scroll to position [477, 0]
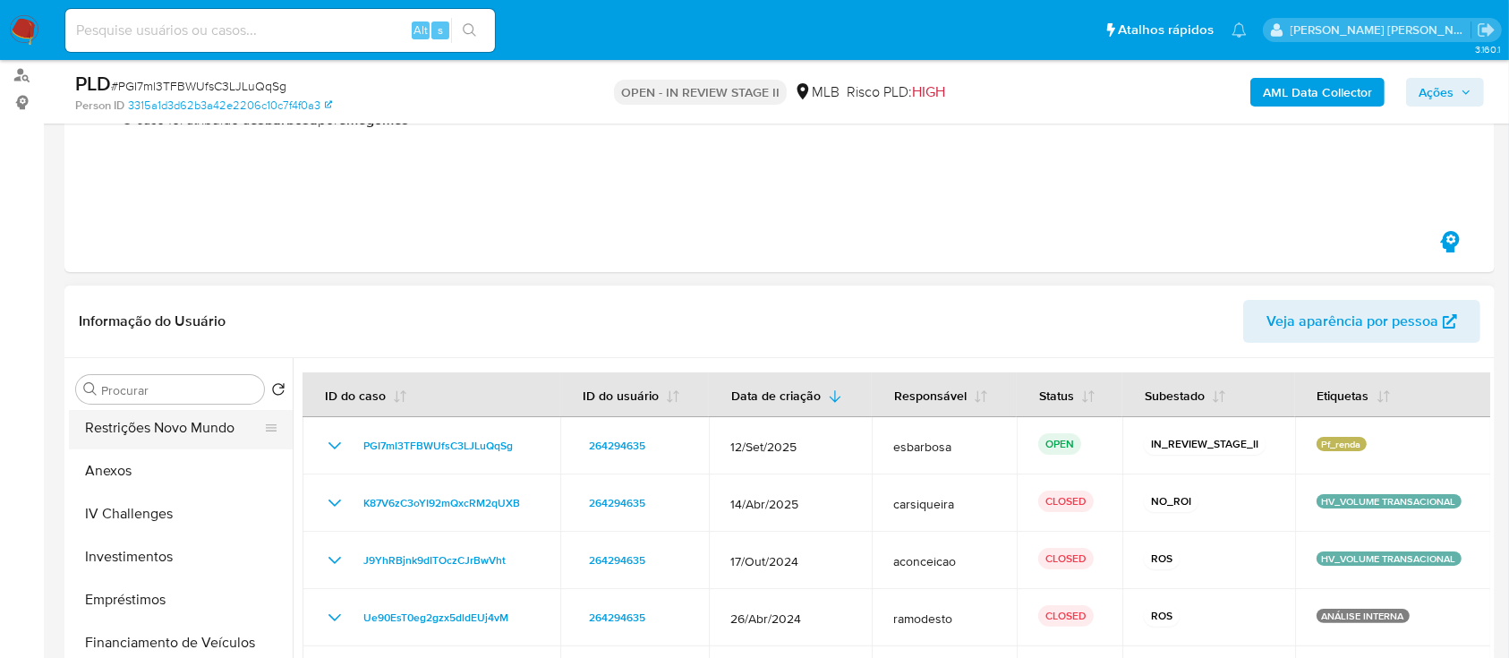
click at [160, 427] on button "Restrições Novo Mundo" at bounding box center [173, 427] width 209 height 43
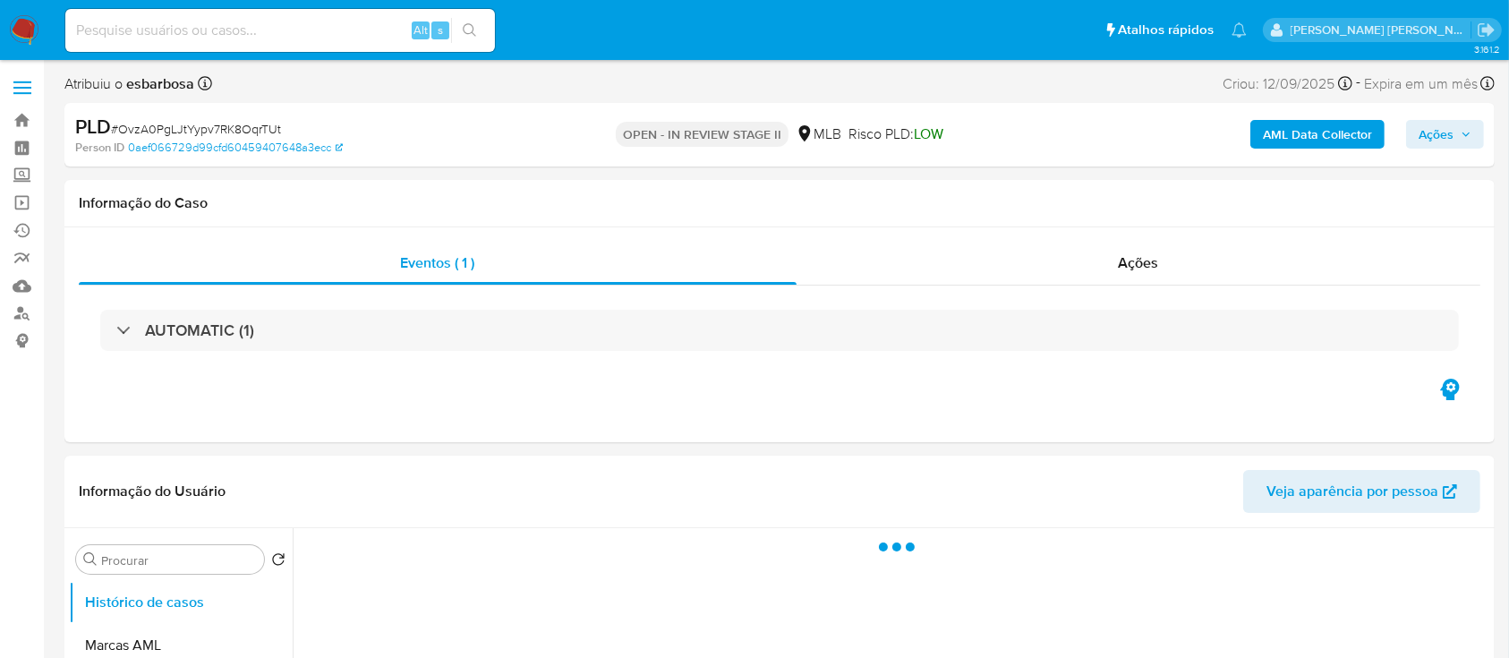
drag, startPoint x: 1426, startPoint y: 141, endPoint x: 1389, endPoint y: 143, distance: 36.7
click at [1427, 141] on span "Ações" at bounding box center [1436, 134] width 35 height 29
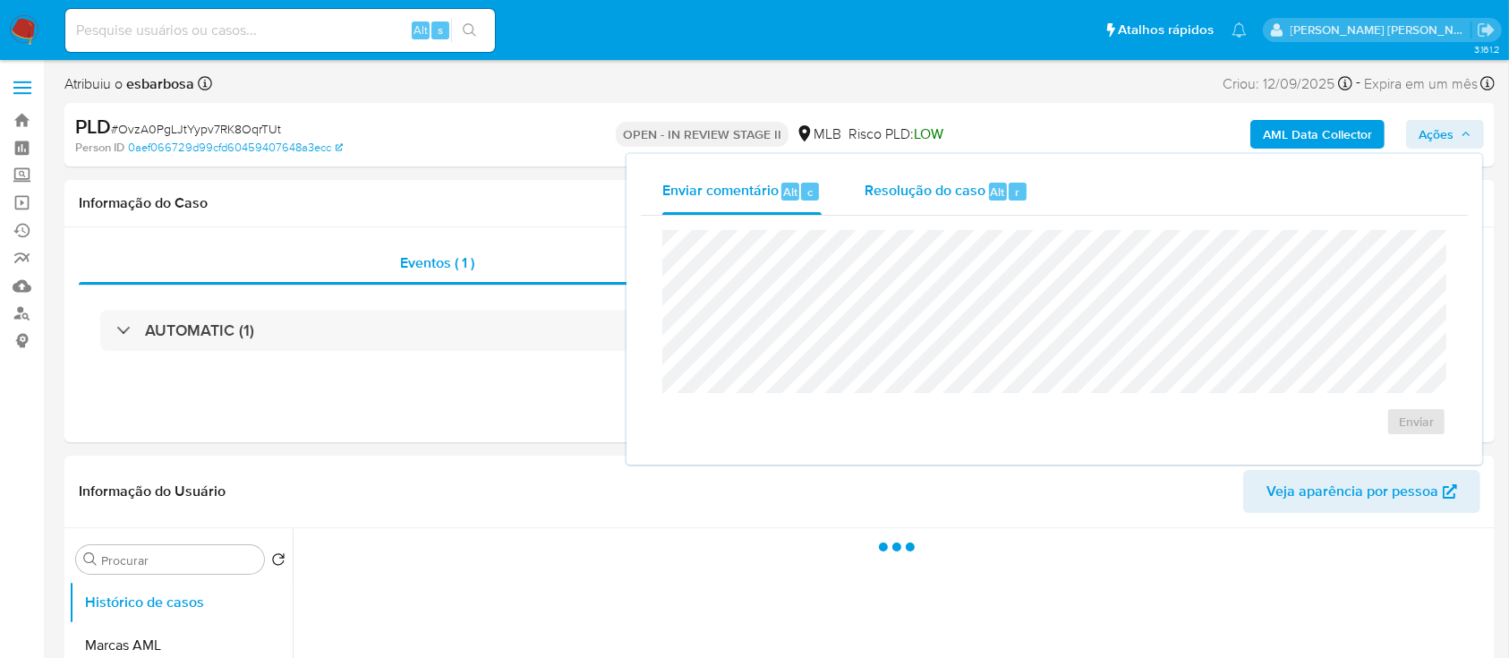
click at [927, 200] on span "Resolução do caso" at bounding box center [925, 191] width 121 height 21
select select "10"
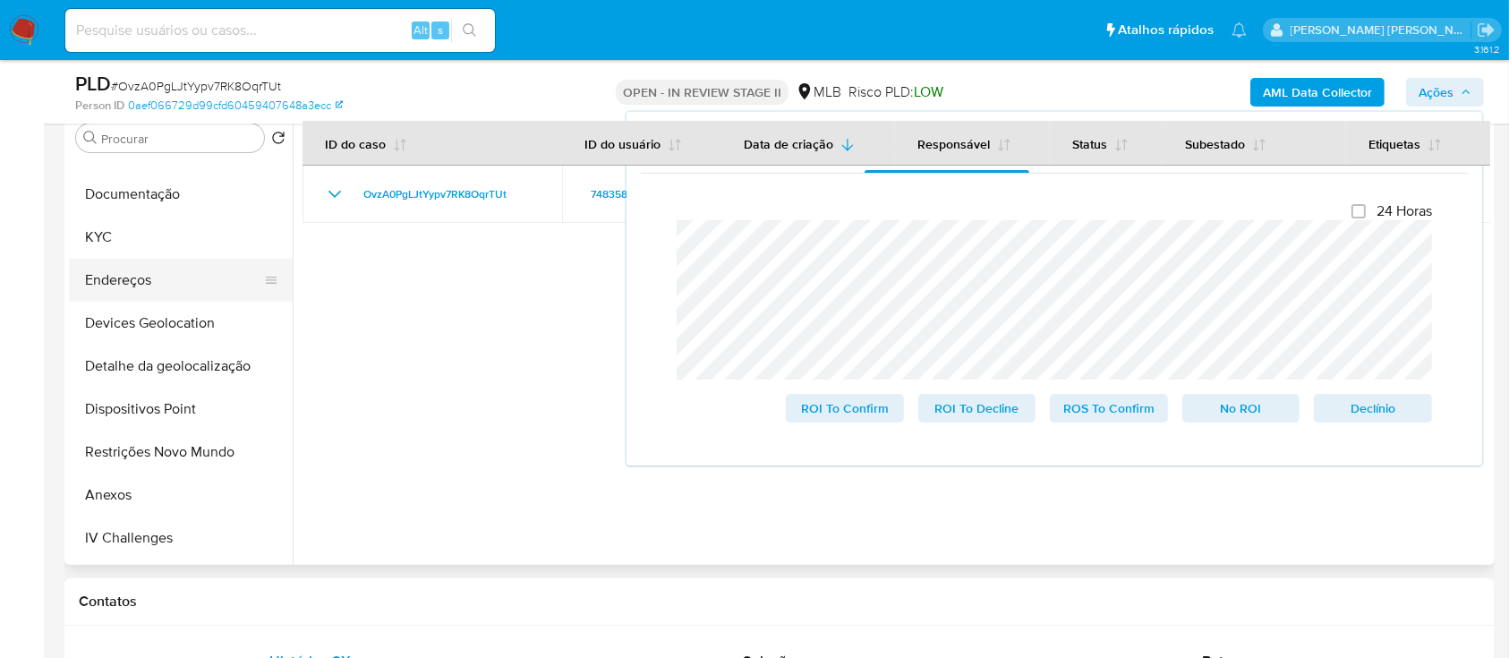
scroll to position [238, 0]
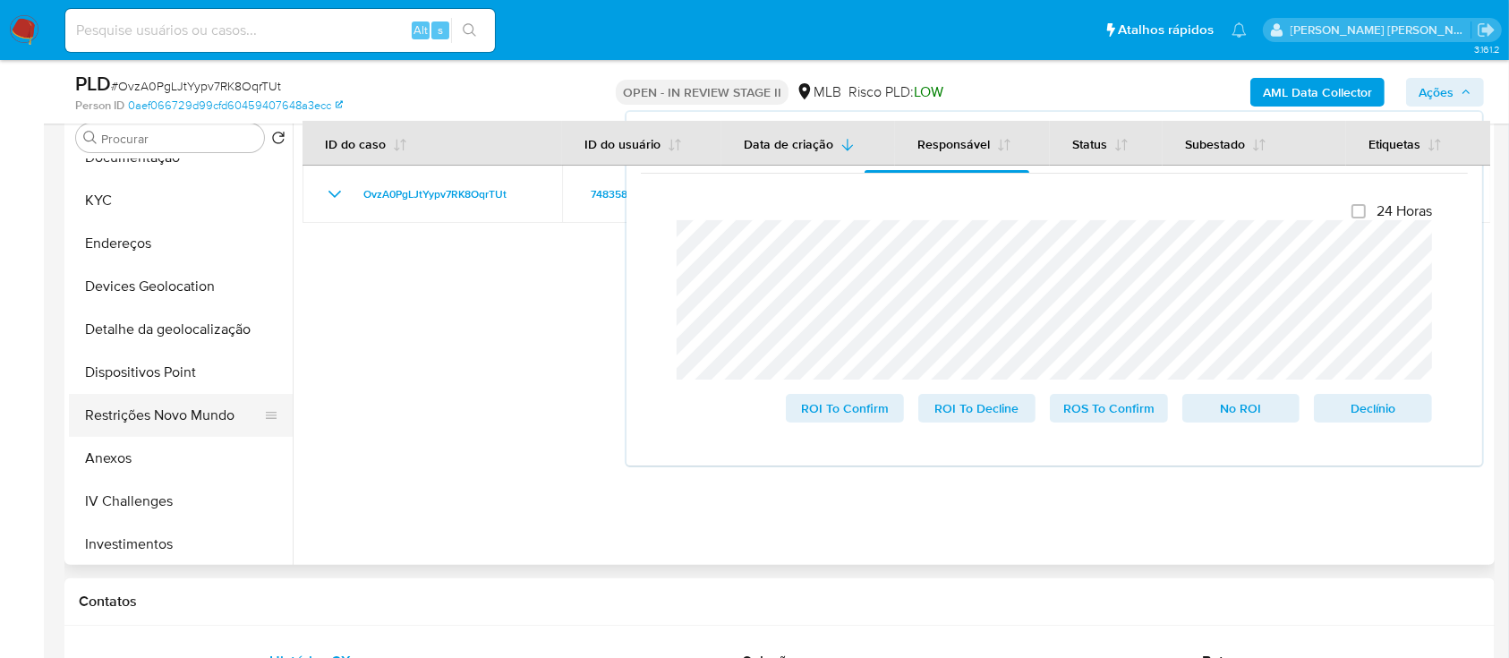
click at [176, 412] on button "Restrições Novo Mundo" at bounding box center [173, 415] width 209 height 43
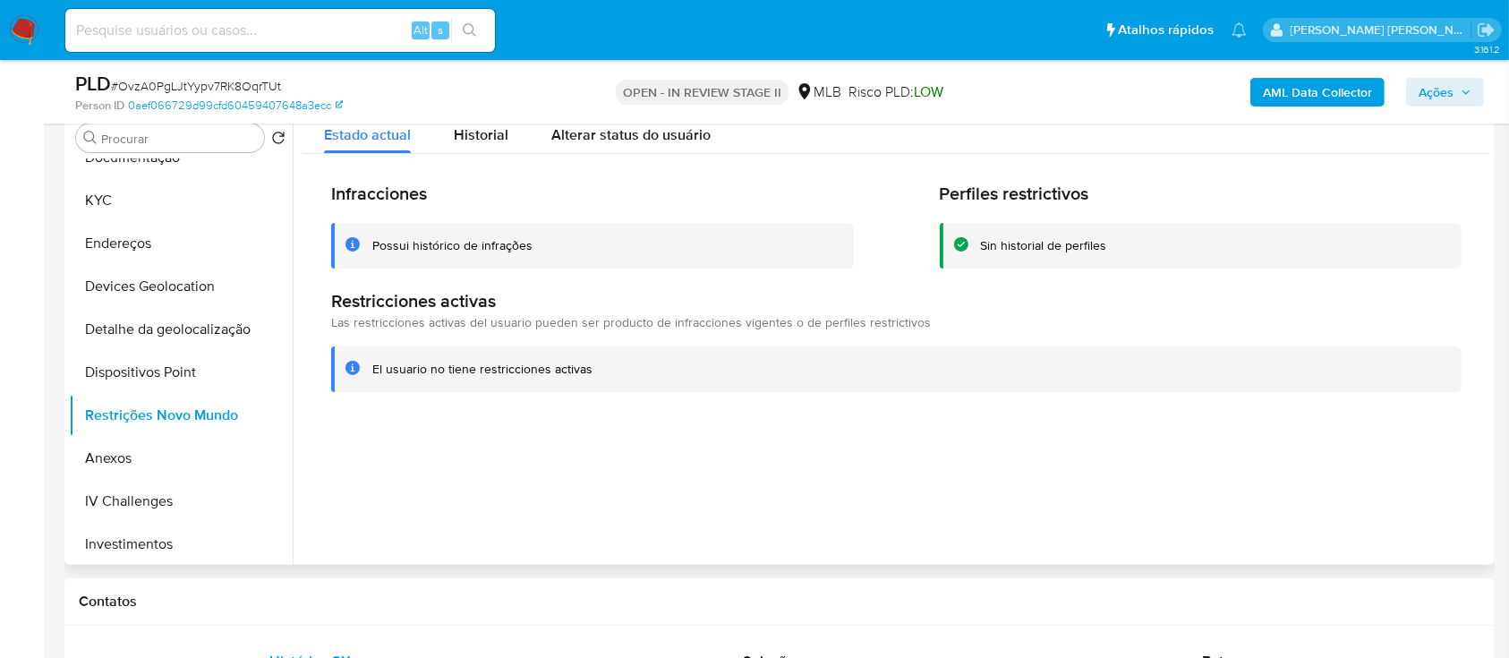
click at [437, 245] on div "Possui histórico de infrações" at bounding box center [452, 245] width 160 height 17
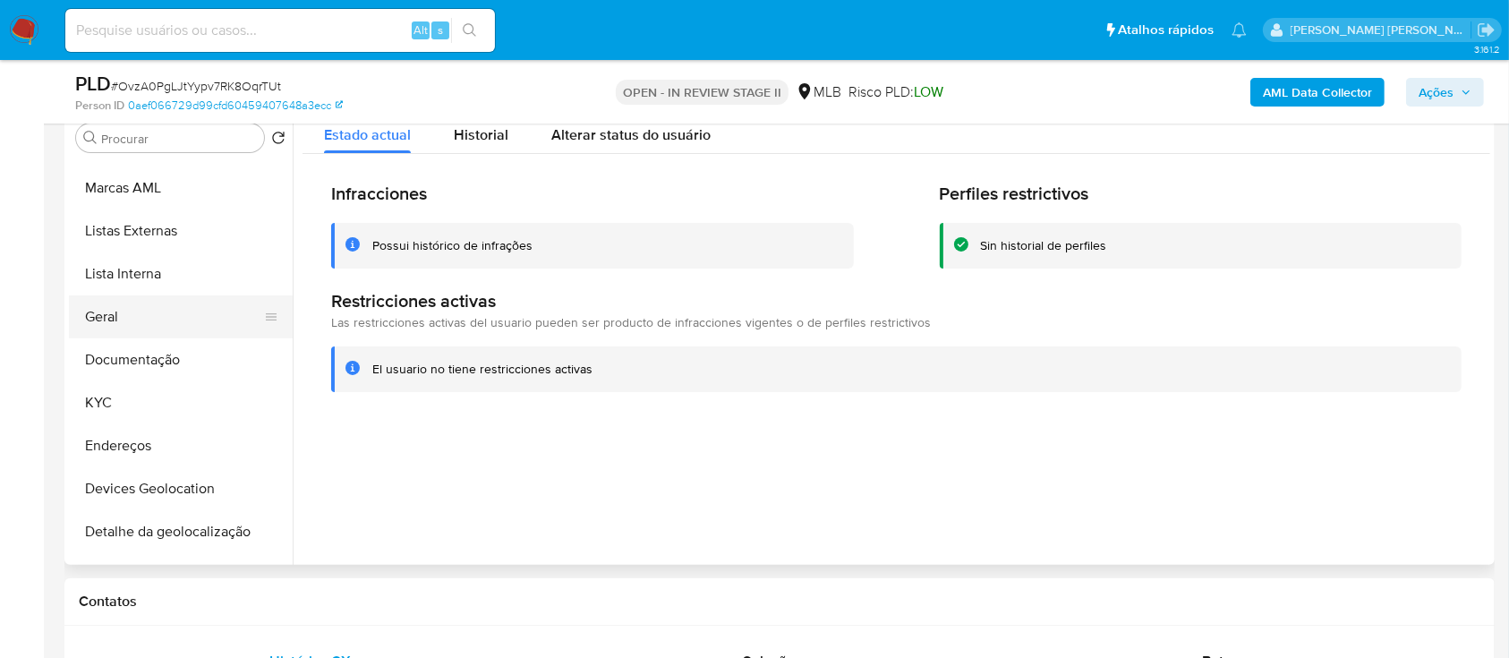
scroll to position [0, 0]
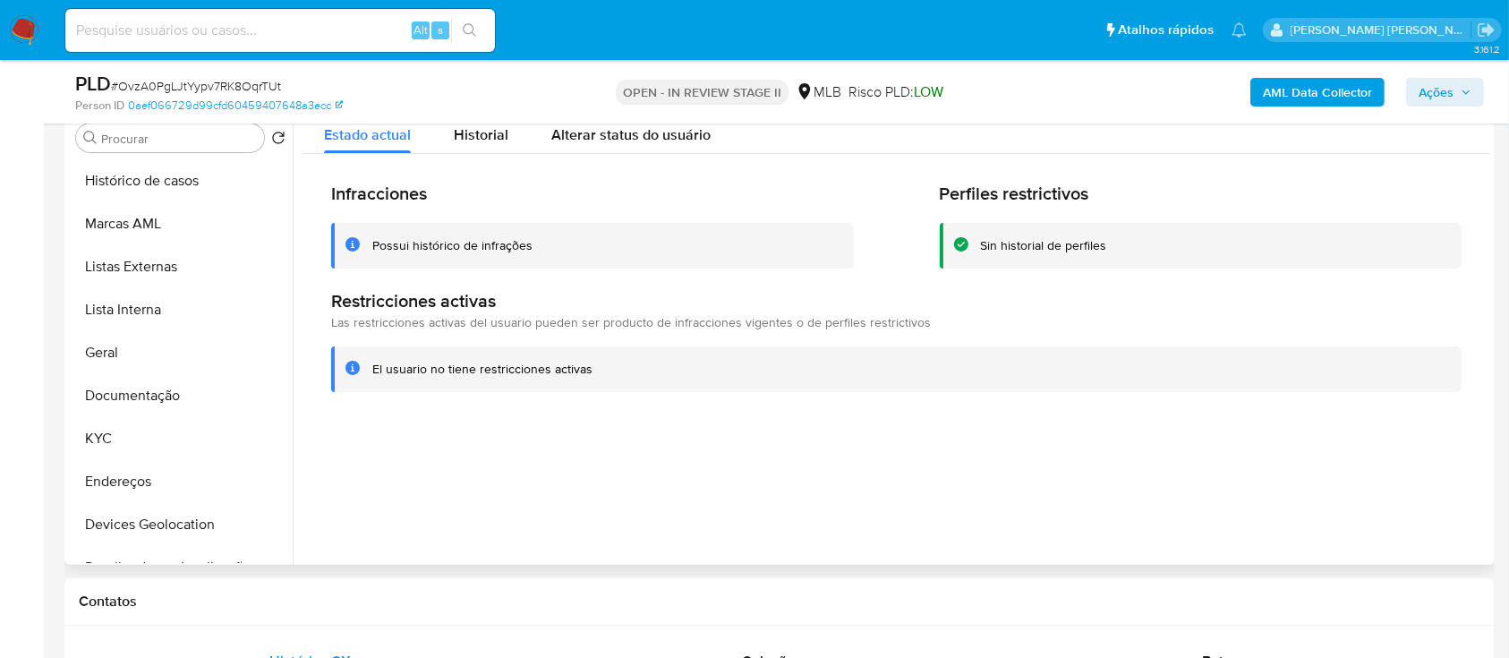
click at [704, 493] on div at bounding box center [892, 336] width 1198 height 458
click at [487, 130] on span "Historial" at bounding box center [481, 134] width 55 height 21
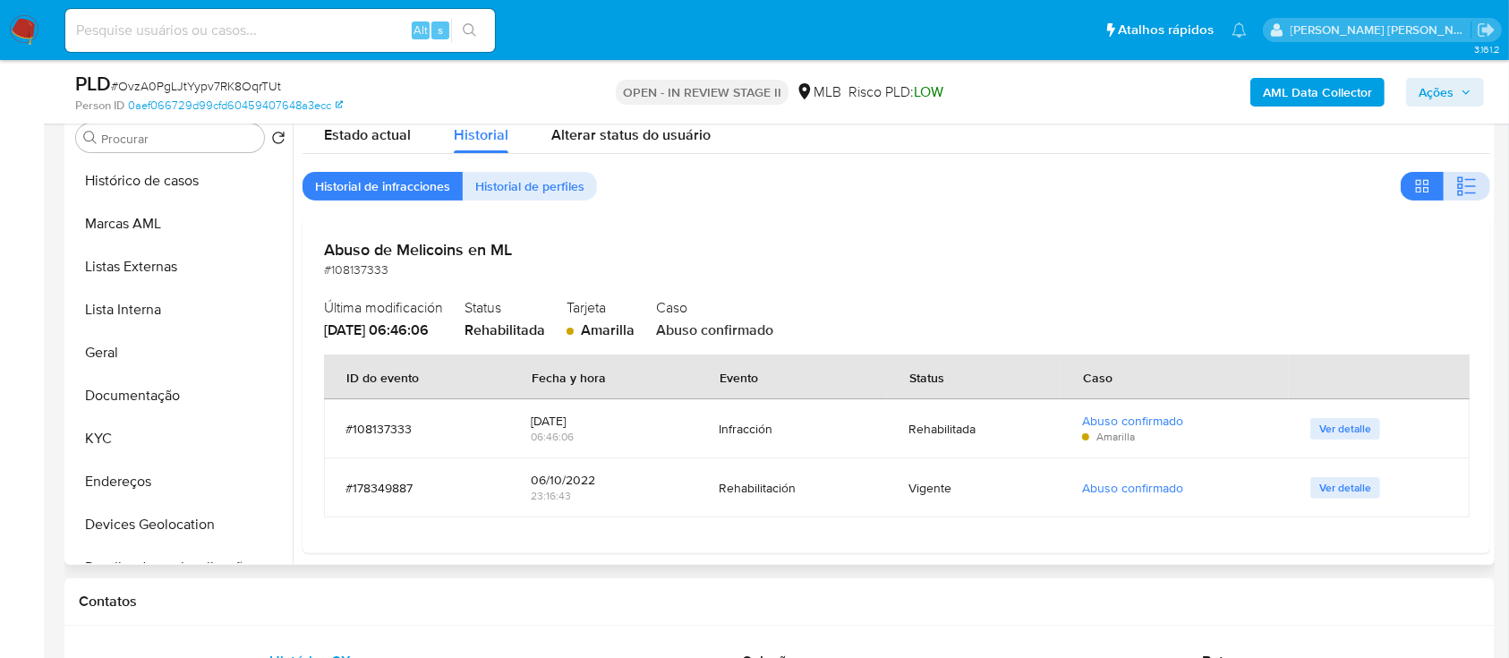
click at [1457, 192] on icon "button" at bounding box center [1459, 193] width 5 height 5
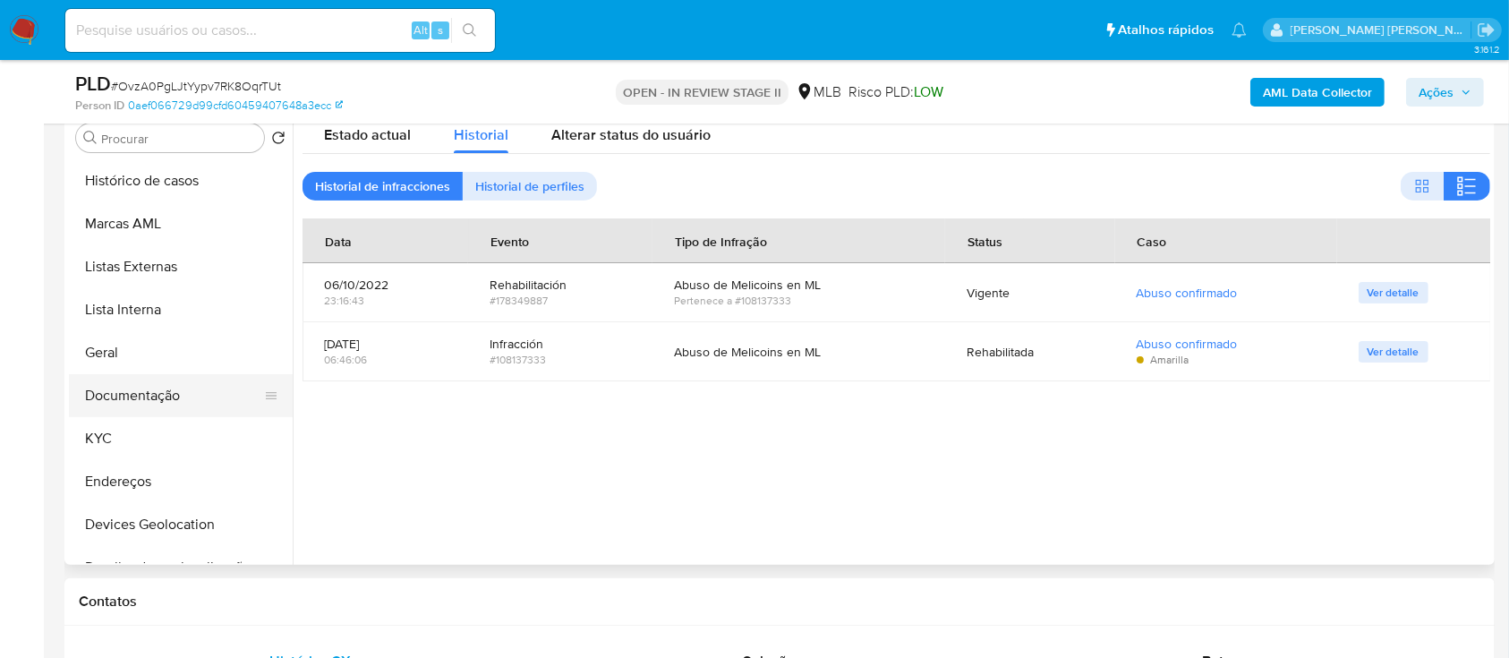
click at [149, 394] on button "Documentação" at bounding box center [173, 395] width 209 height 43
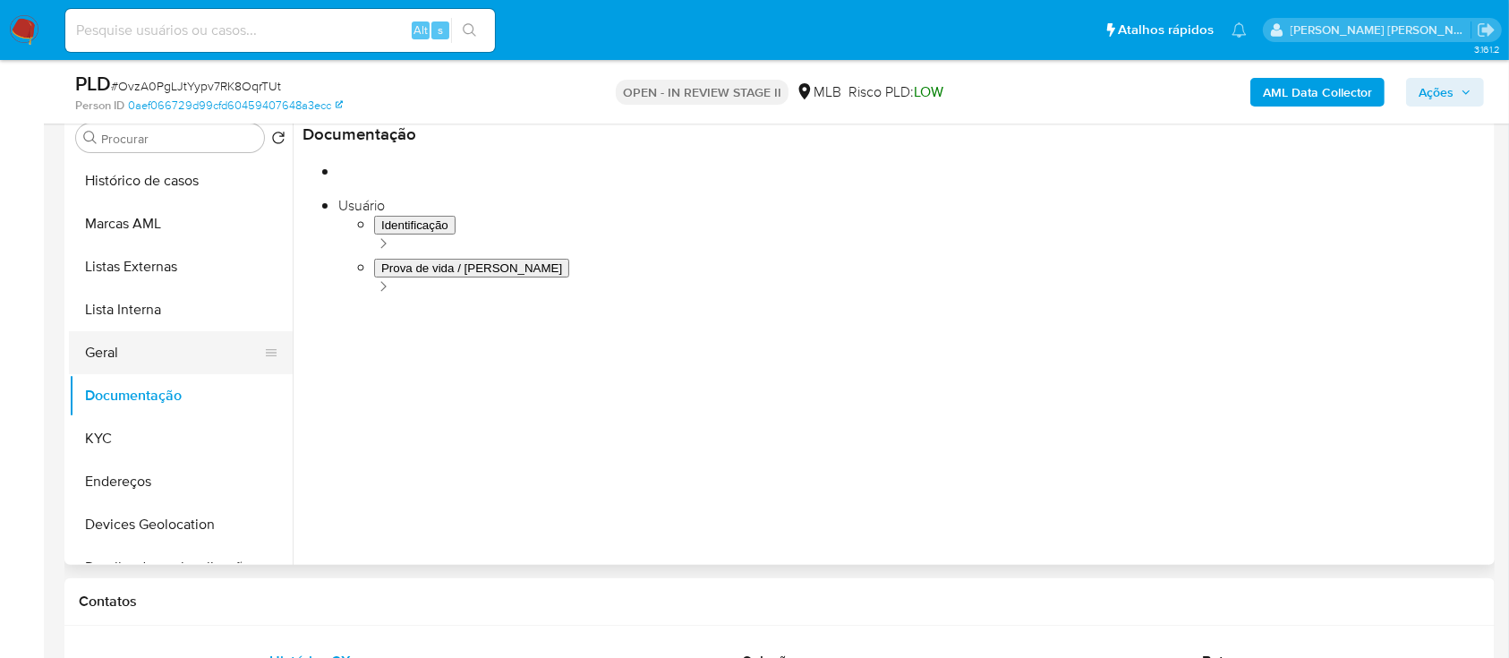
scroll to position [119, 0]
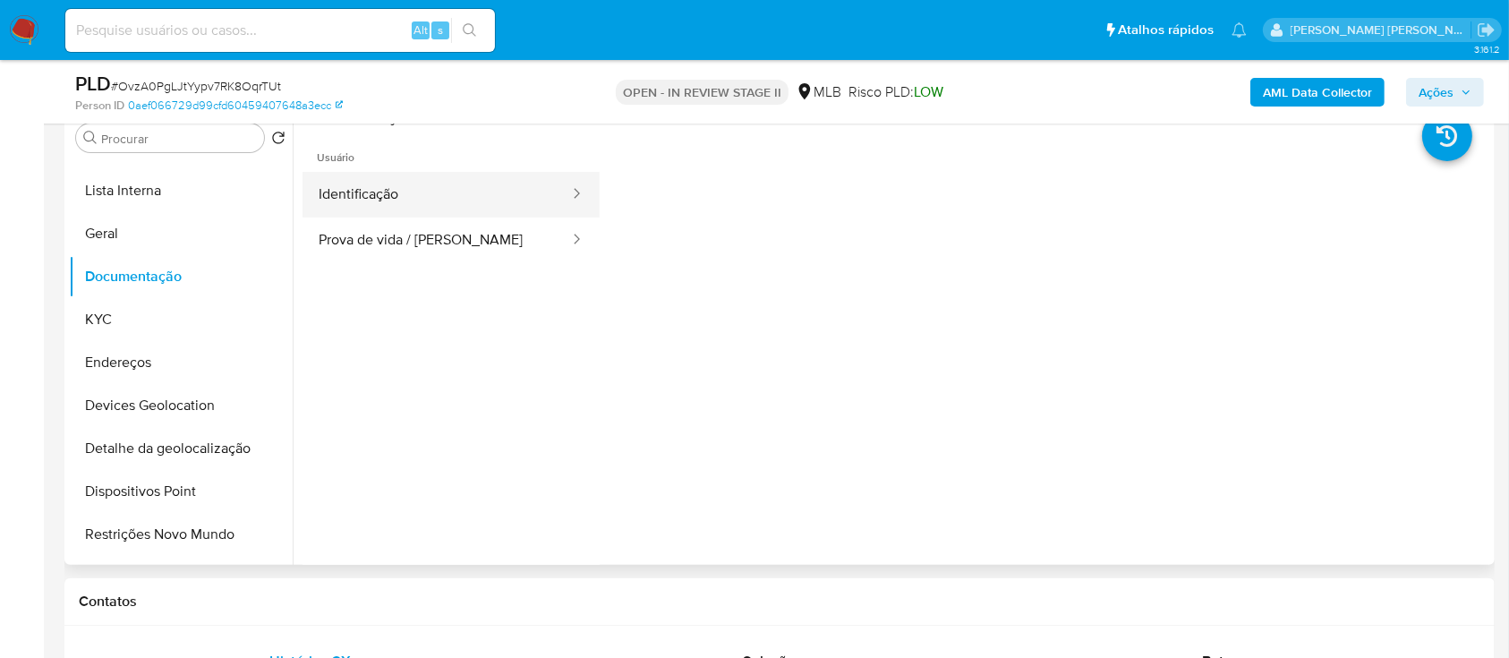
click at [436, 187] on button "Identificação" at bounding box center [437, 195] width 268 height 46
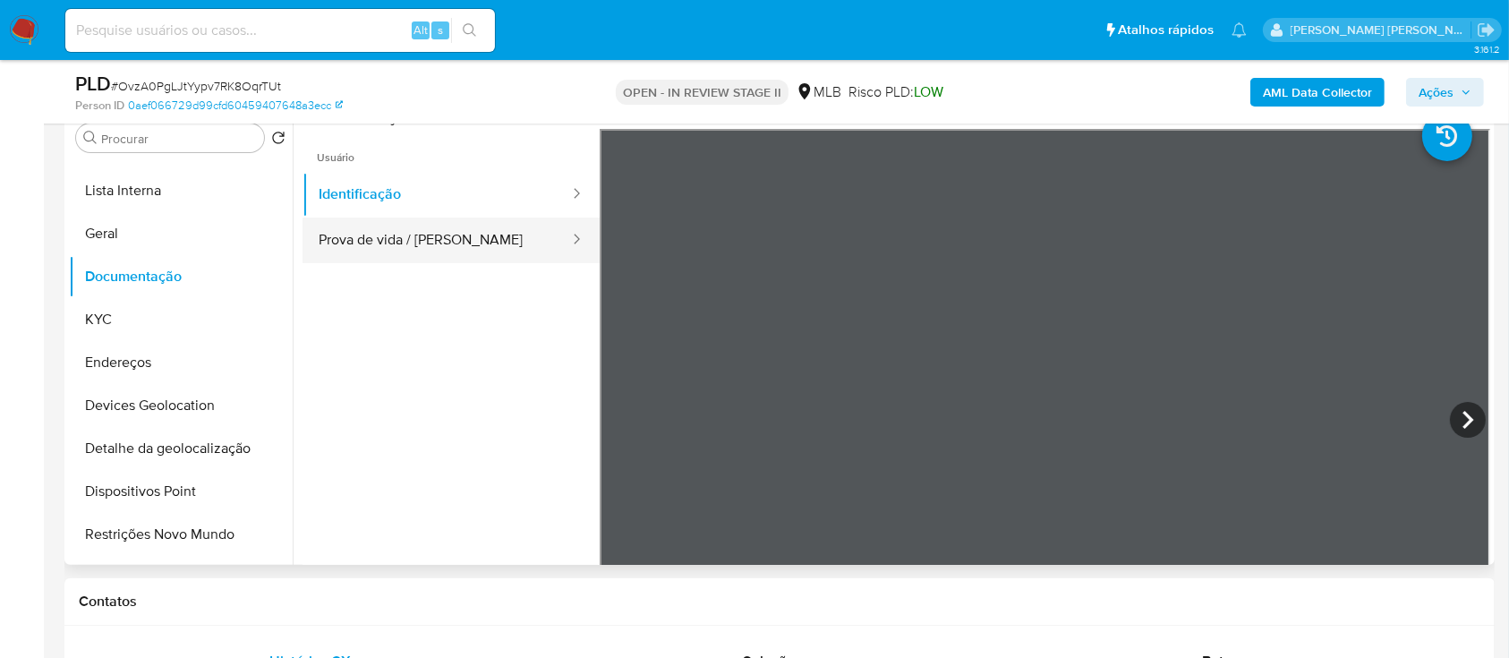
click at [408, 229] on button "Prova de vida / Selfie" at bounding box center [437, 240] width 268 height 46
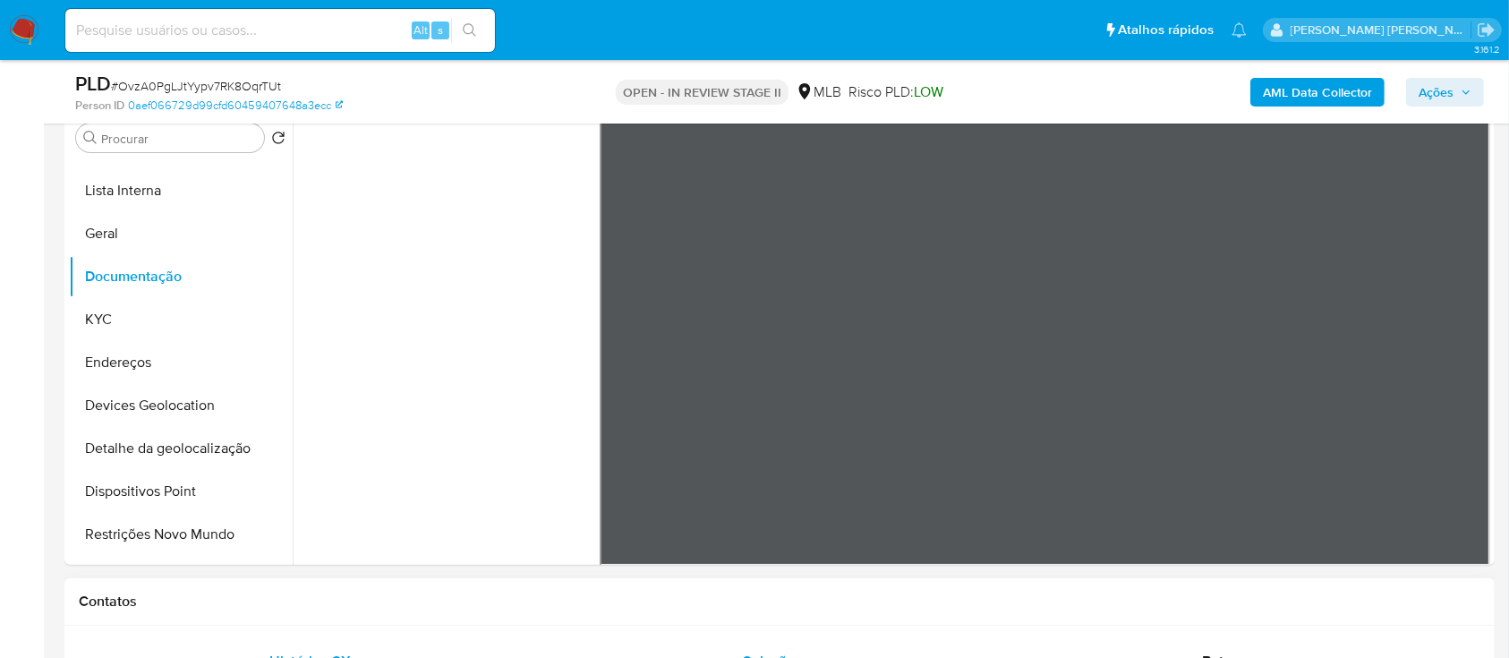
scroll to position [716, 0]
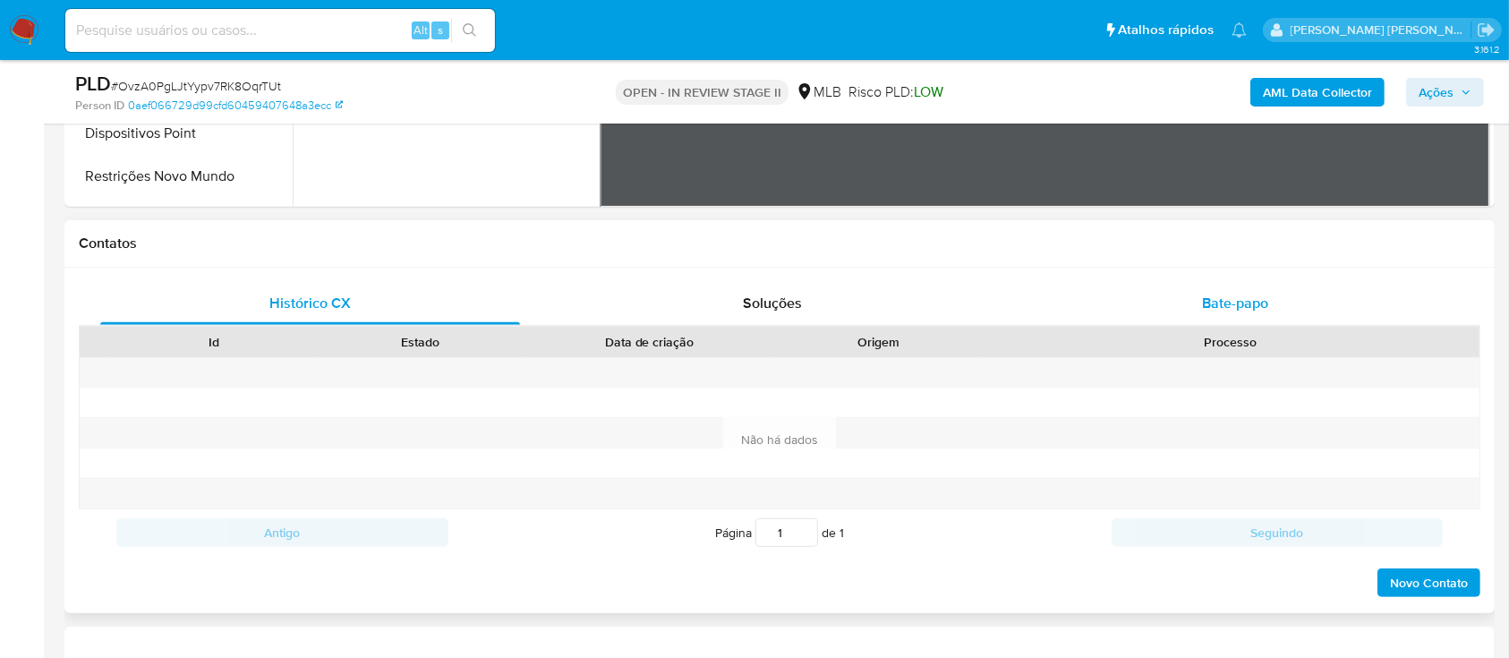
click at [1195, 296] on div "Bate-papo" at bounding box center [1236, 303] width 420 height 43
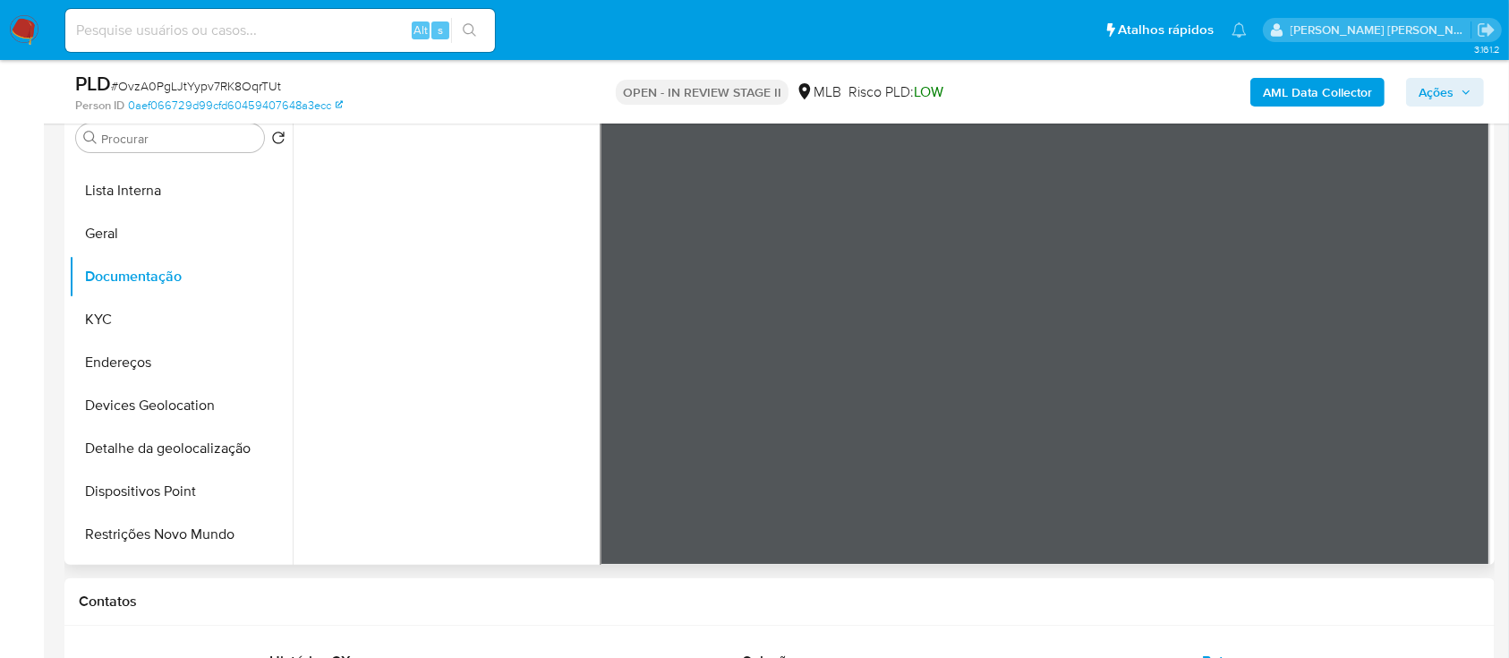
scroll to position [0, 0]
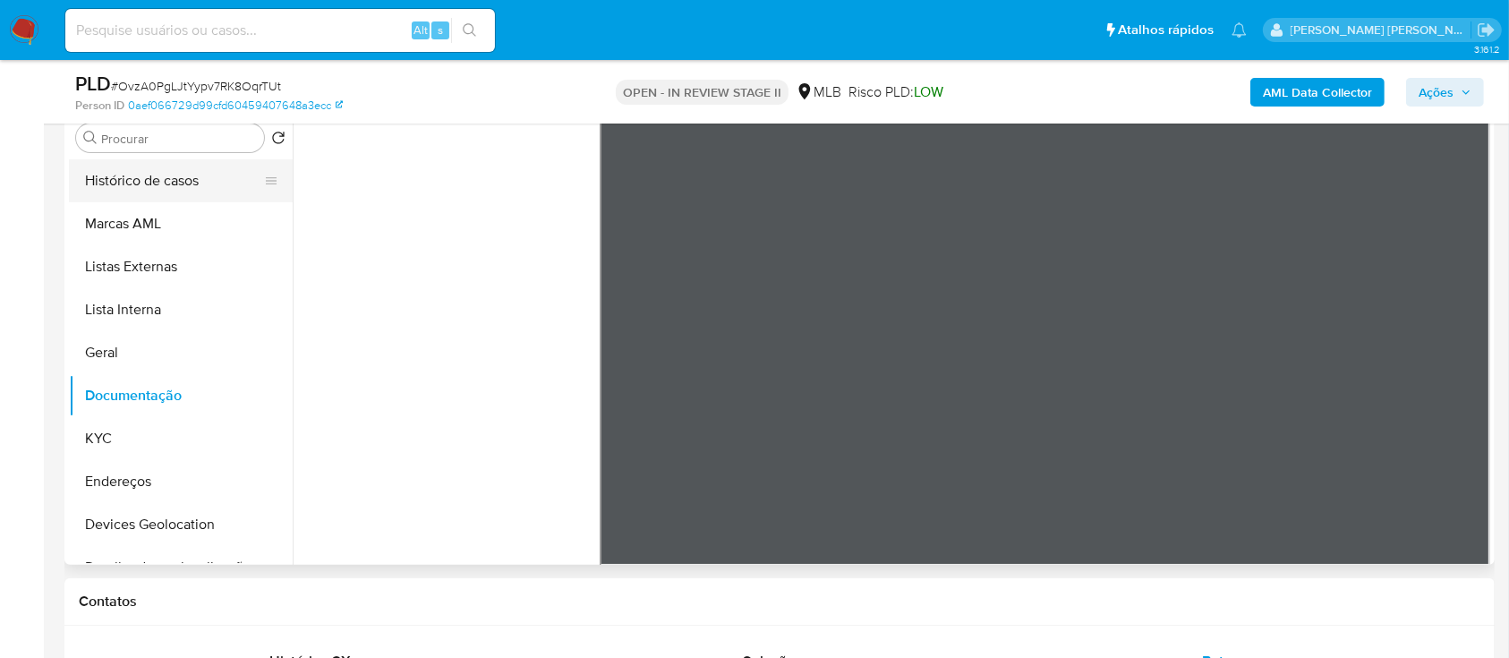
click at [180, 178] on button "Histórico de casos" at bounding box center [173, 180] width 209 height 43
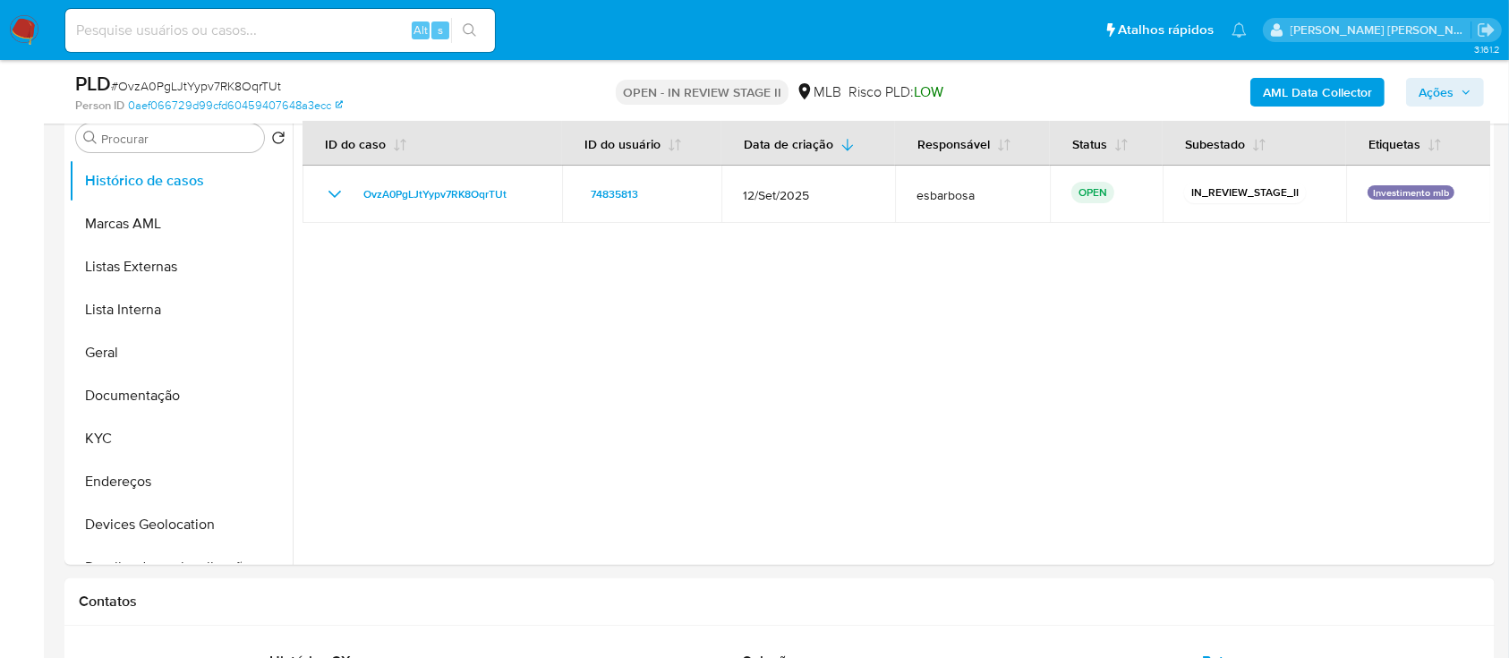
drag, startPoint x: 1428, startPoint y: 89, endPoint x: 1073, endPoint y: 143, distance: 359.3
click at [1428, 89] on span "Ações" at bounding box center [1436, 92] width 35 height 29
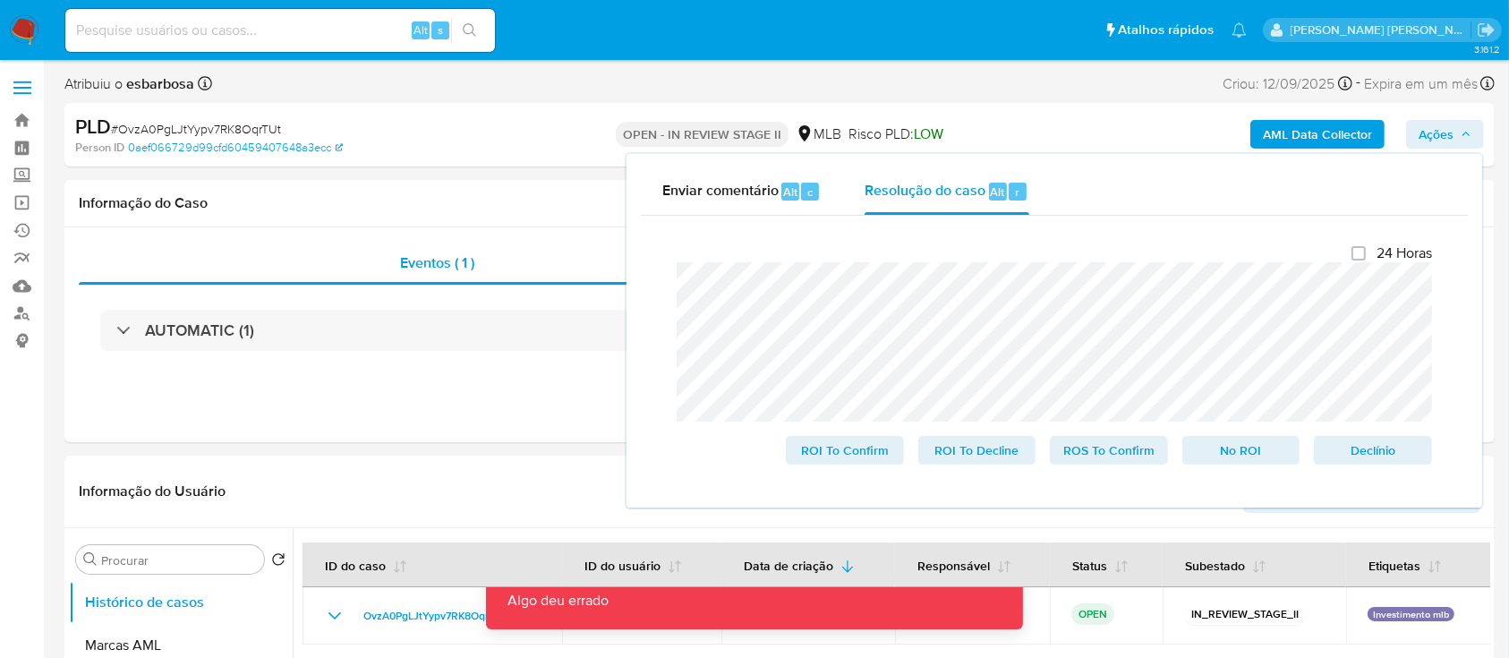
click at [501, 143] on div "Person ID 0aef066729d99cfd60459407648a3ecc" at bounding box center [307, 148] width 465 height 16
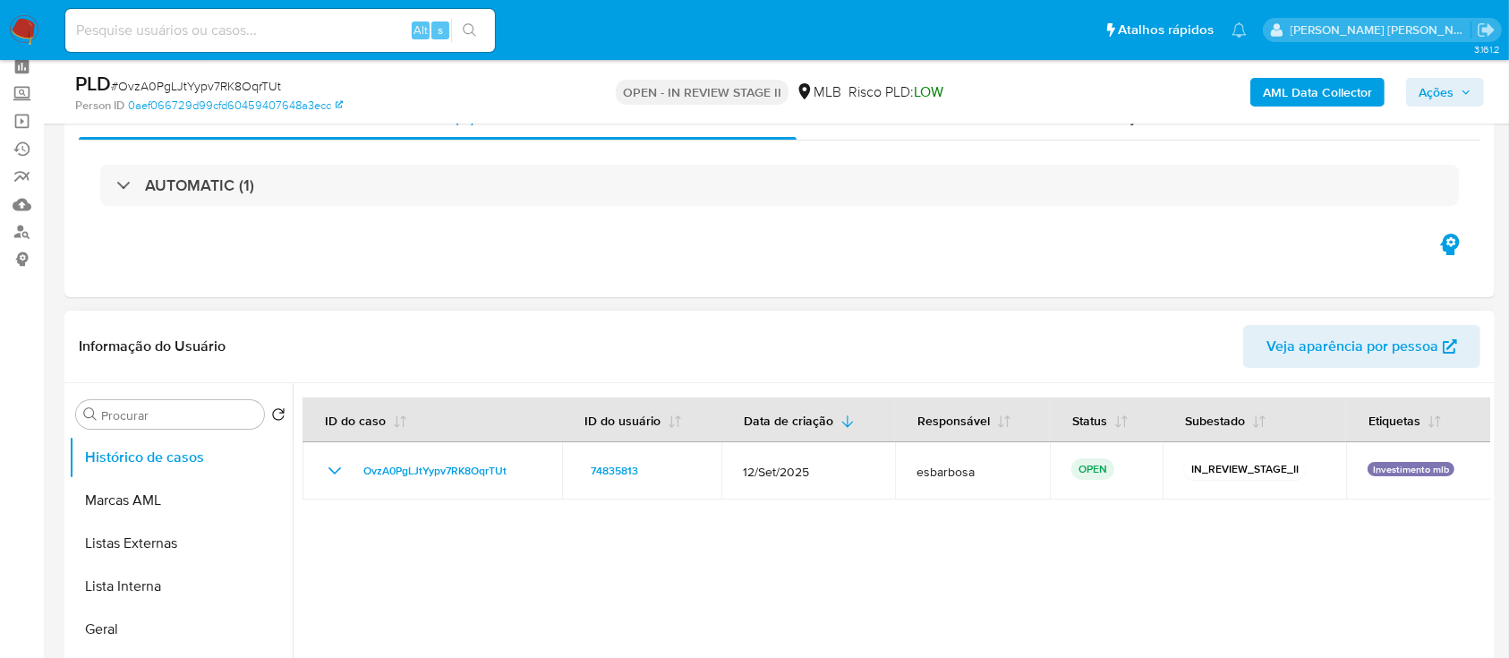
scroll to position [119, 0]
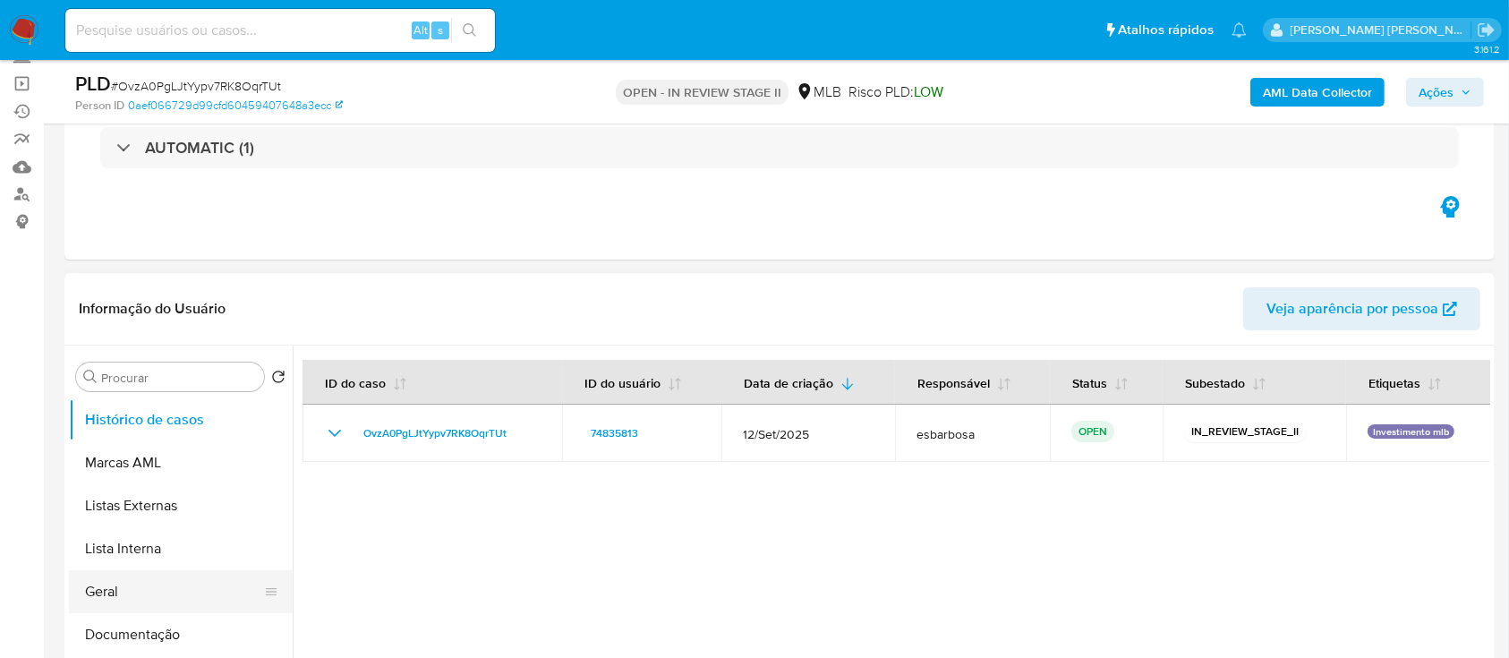
click at [152, 596] on button "Geral" at bounding box center [173, 591] width 209 height 43
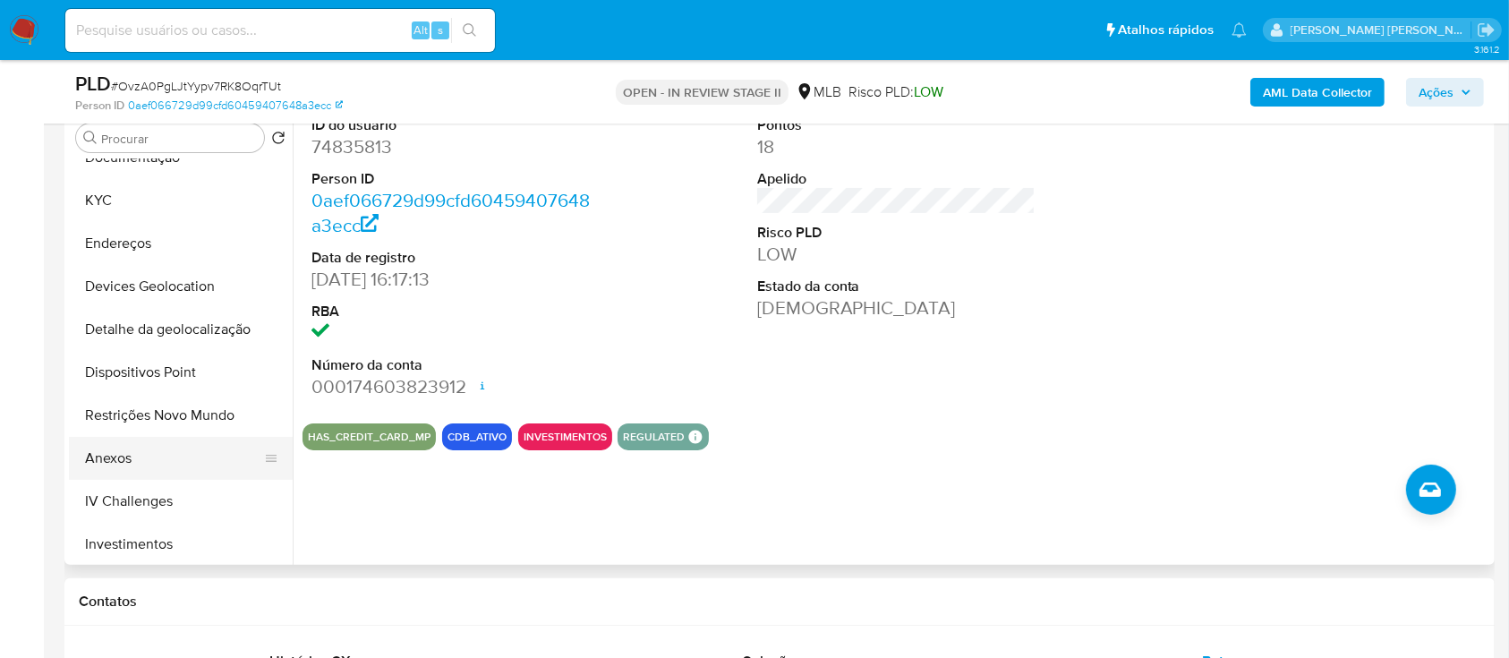
scroll to position [358, 0]
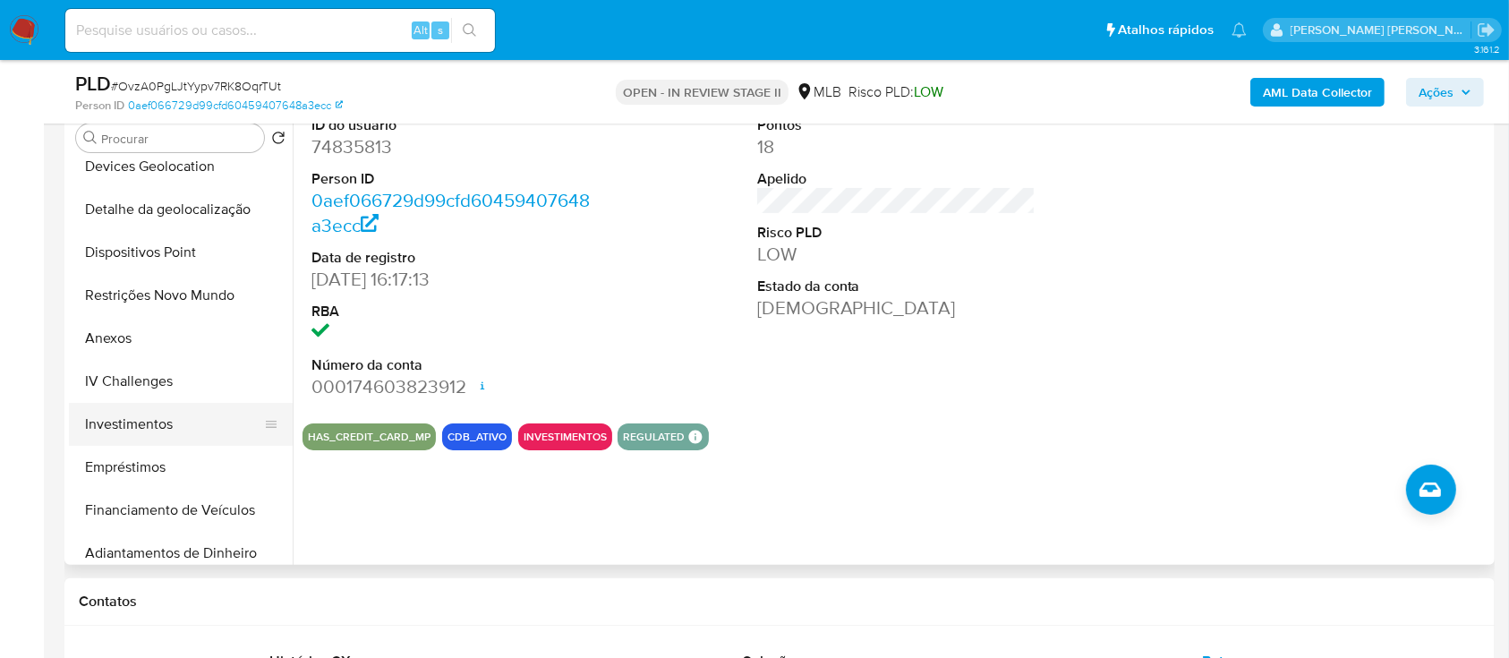
click at [165, 433] on button "Investimentos" at bounding box center [173, 424] width 209 height 43
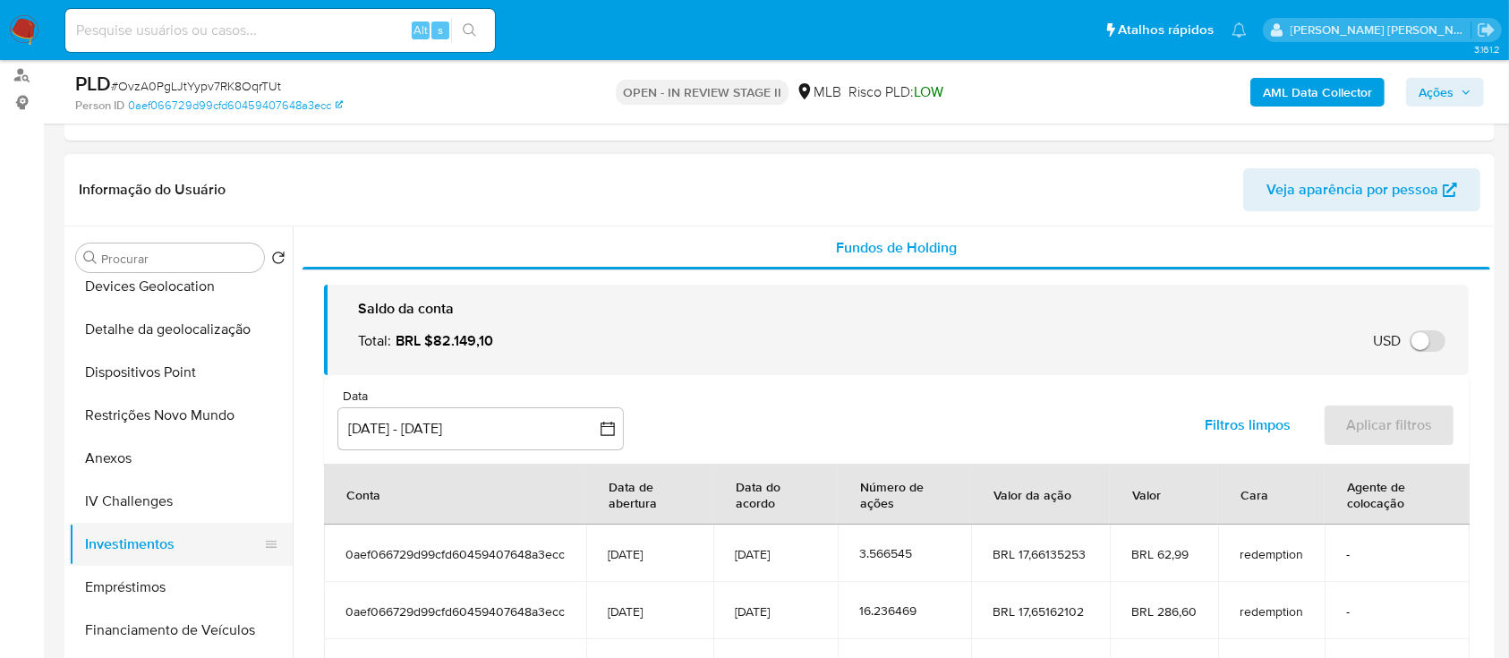
scroll to position [477, 0]
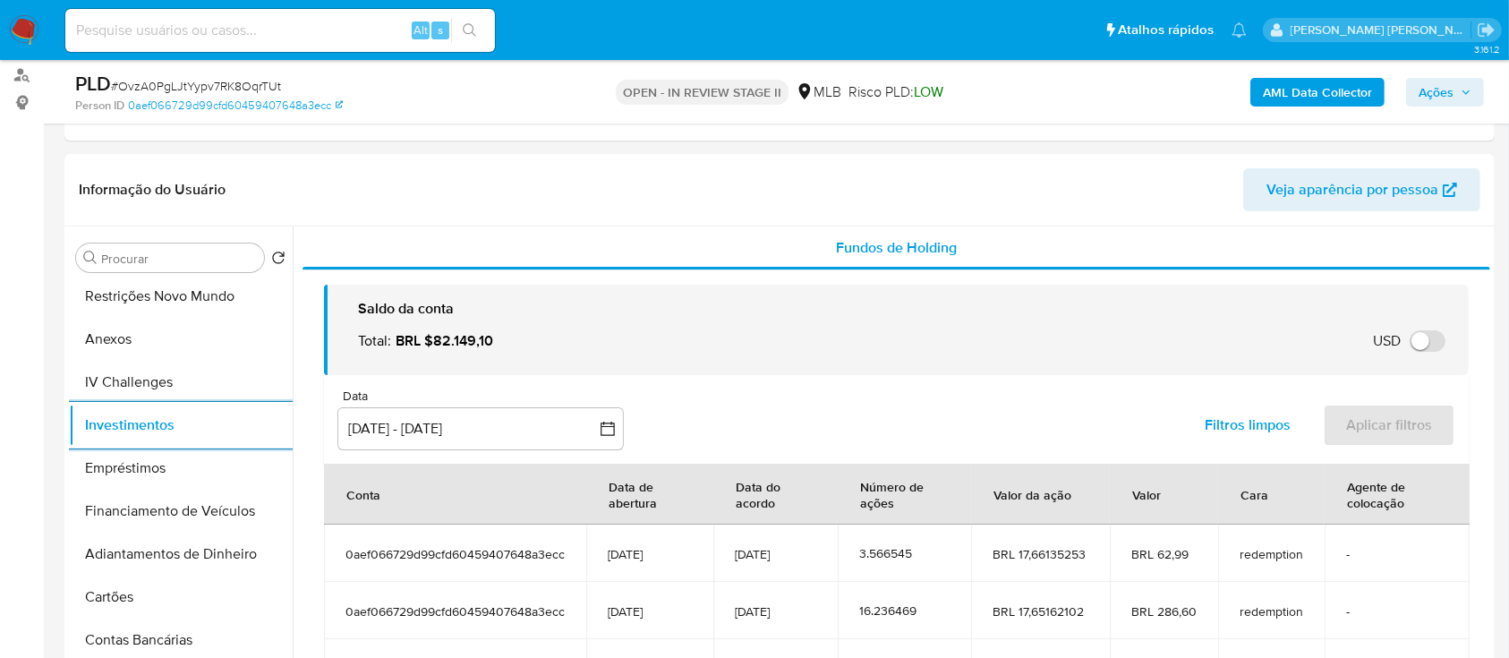
click at [1439, 90] on span "Ações" at bounding box center [1436, 92] width 35 height 29
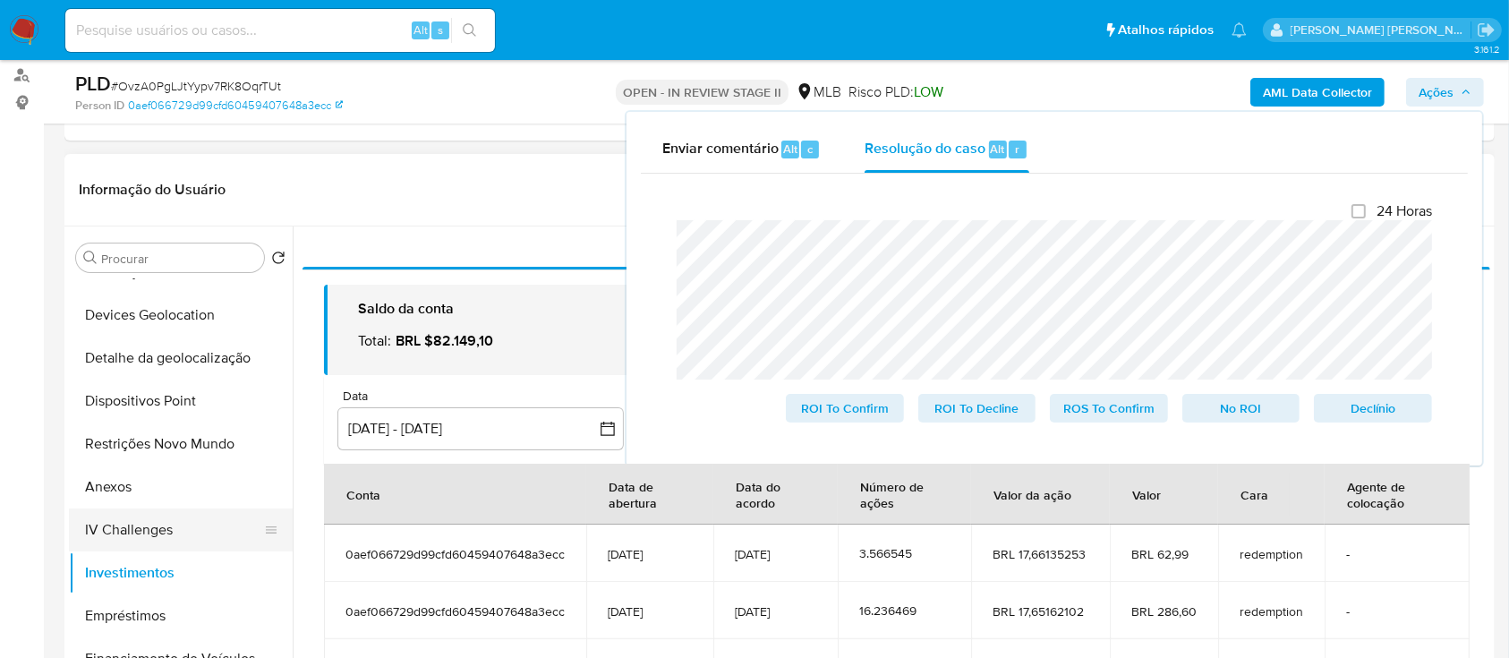
scroll to position [119, 0]
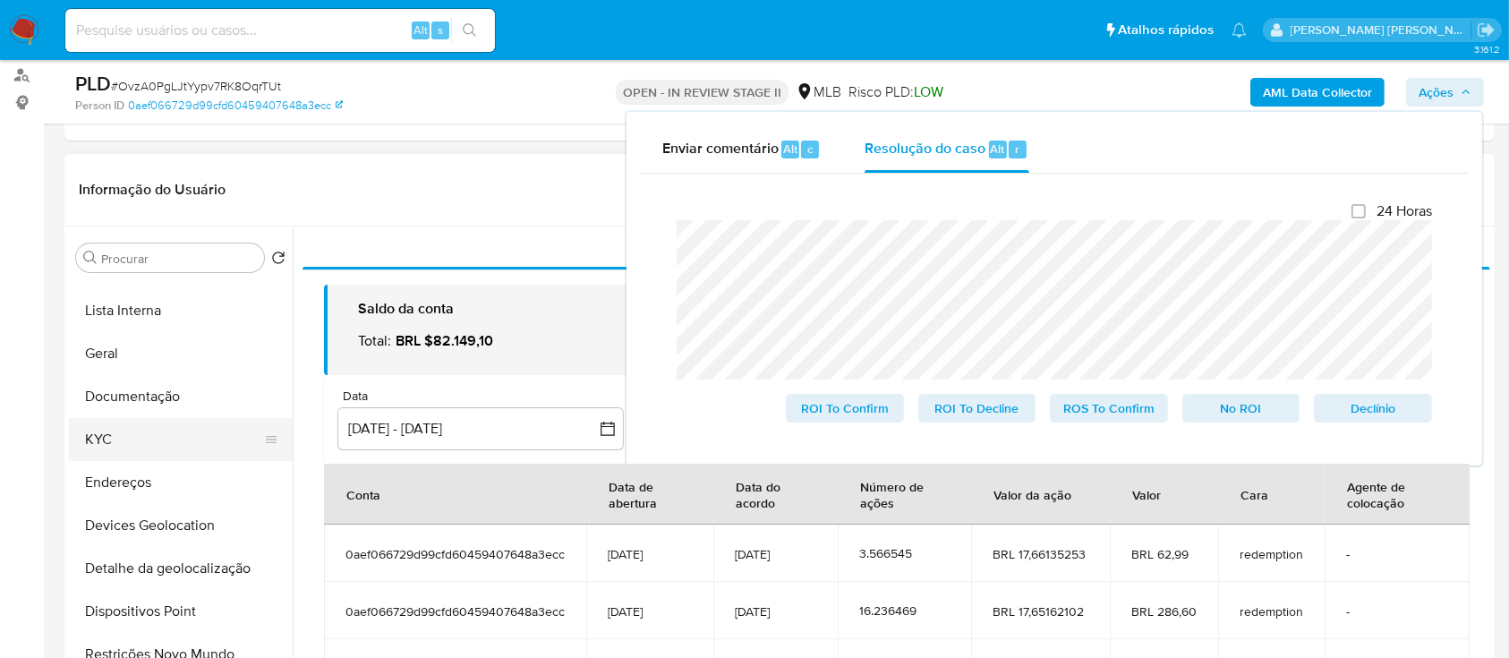
click at [143, 439] on button "KYC" at bounding box center [173, 439] width 209 height 43
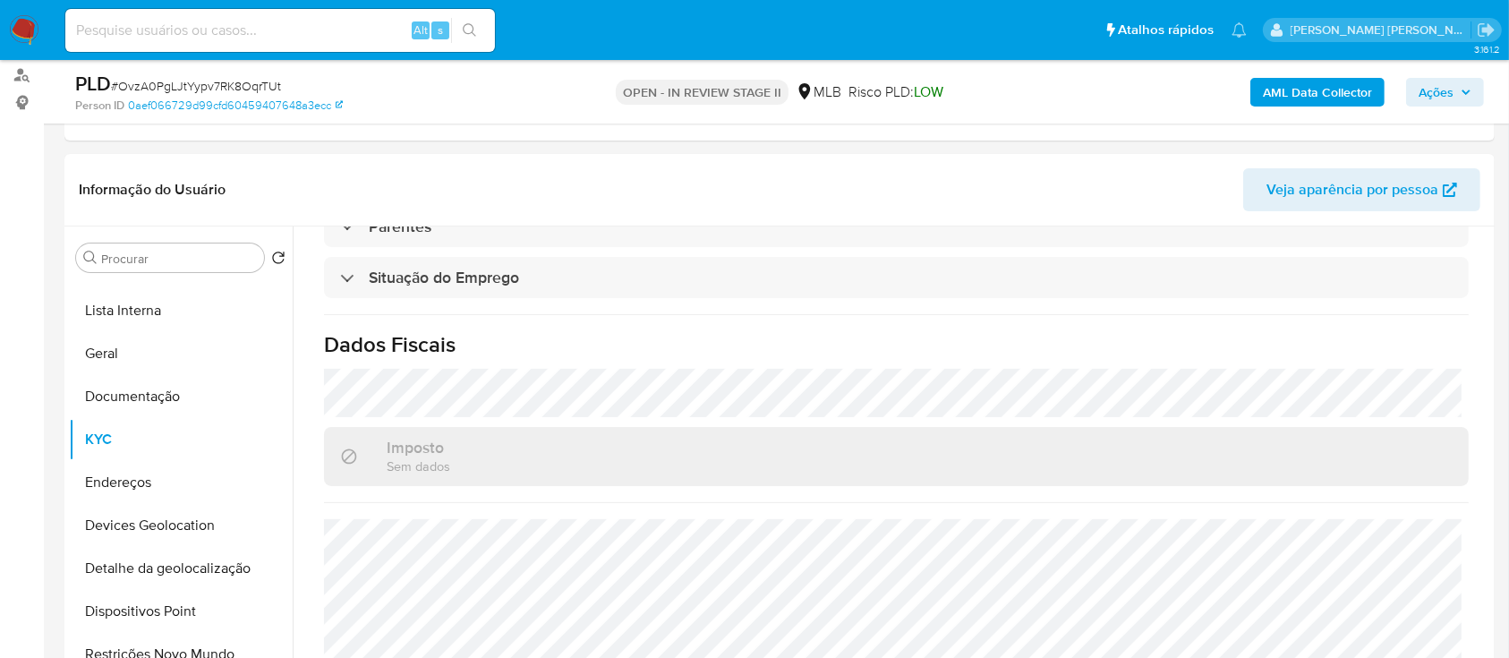
scroll to position [358, 0]
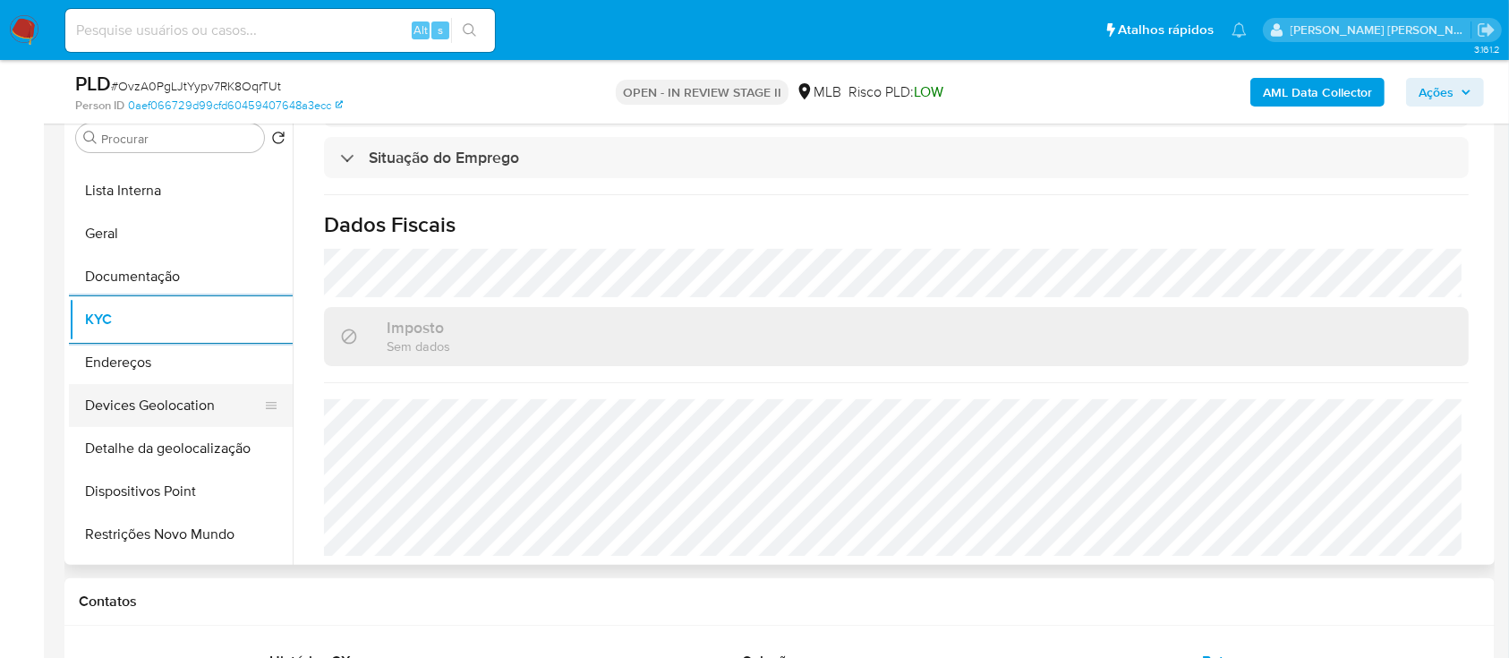
click at [205, 414] on button "Devices Geolocation" at bounding box center [173, 405] width 209 height 43
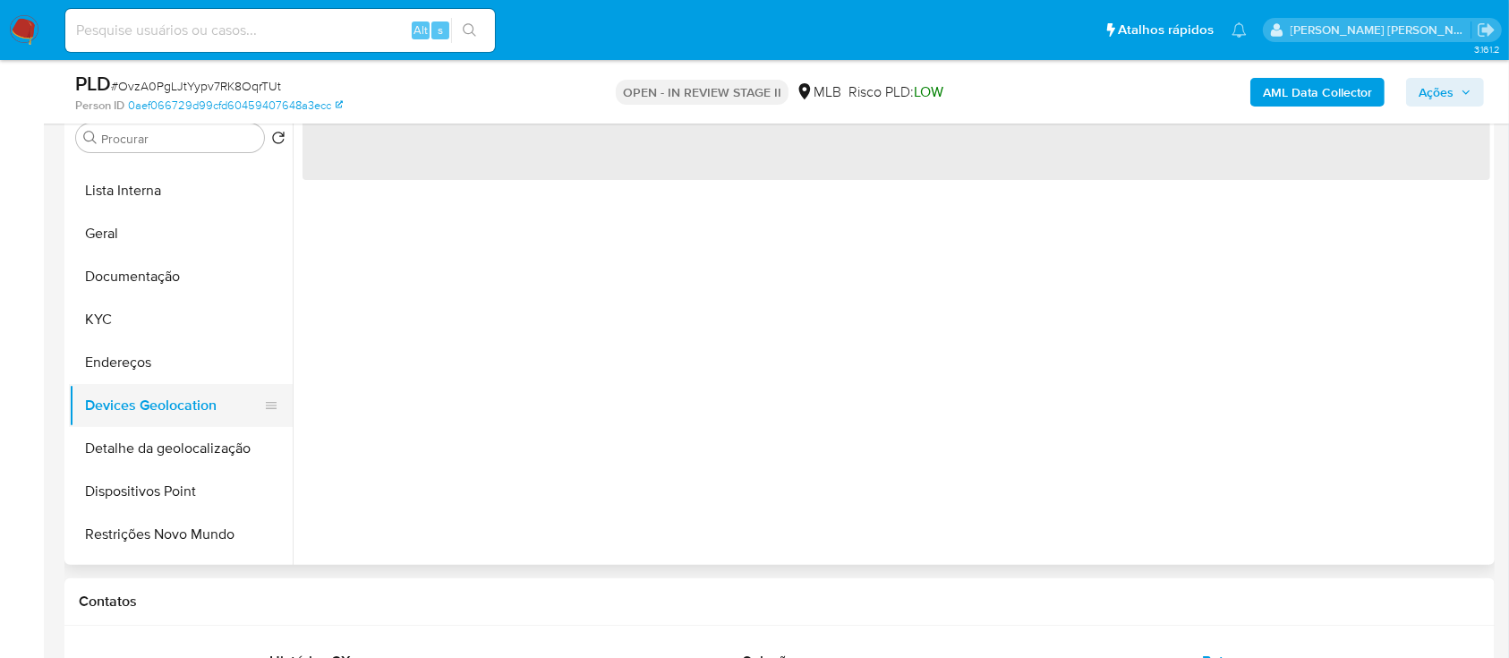
scroll to position [0, 0]
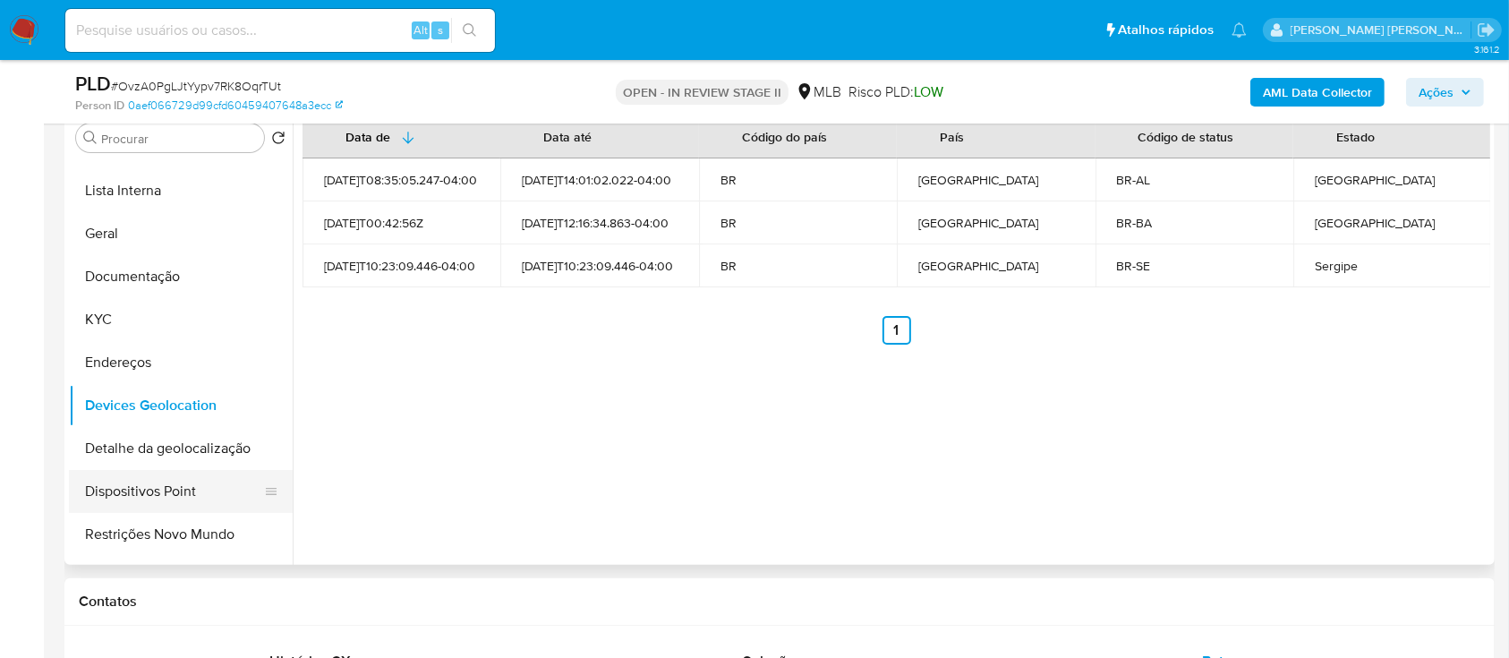
click at [197, 487] on button "Dispositivos Point" at bounding box center [173, 491] width 209 height 43
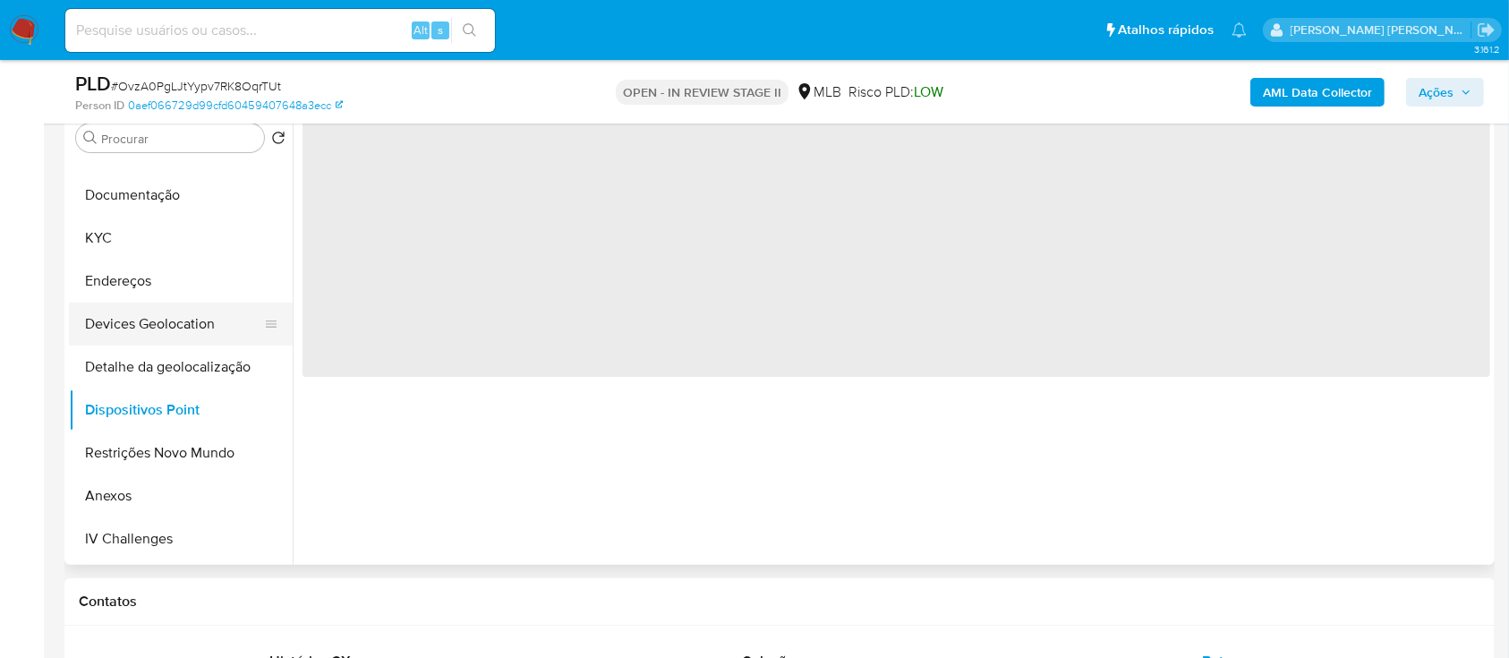
scroll to position [238, 0]
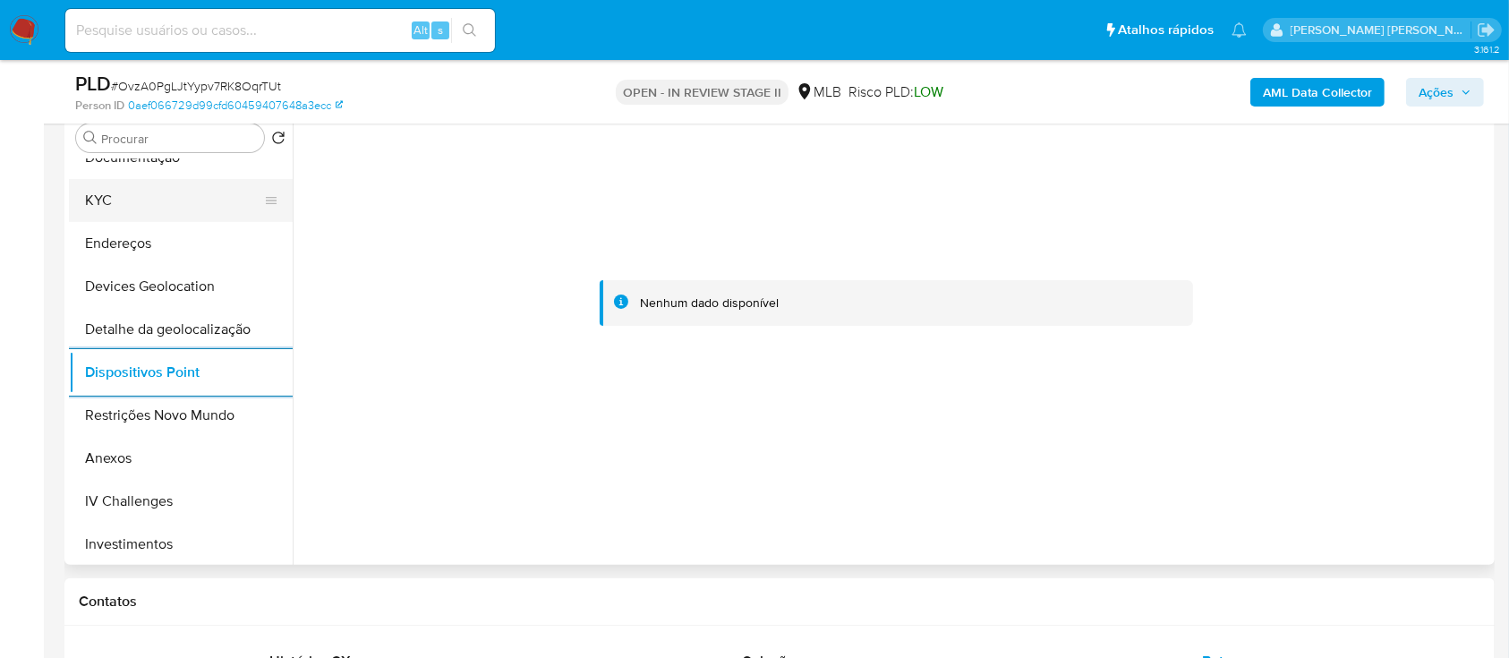
click at [151, 198] on button "KYC" at bounding box center [173, 200] width 209 height 43
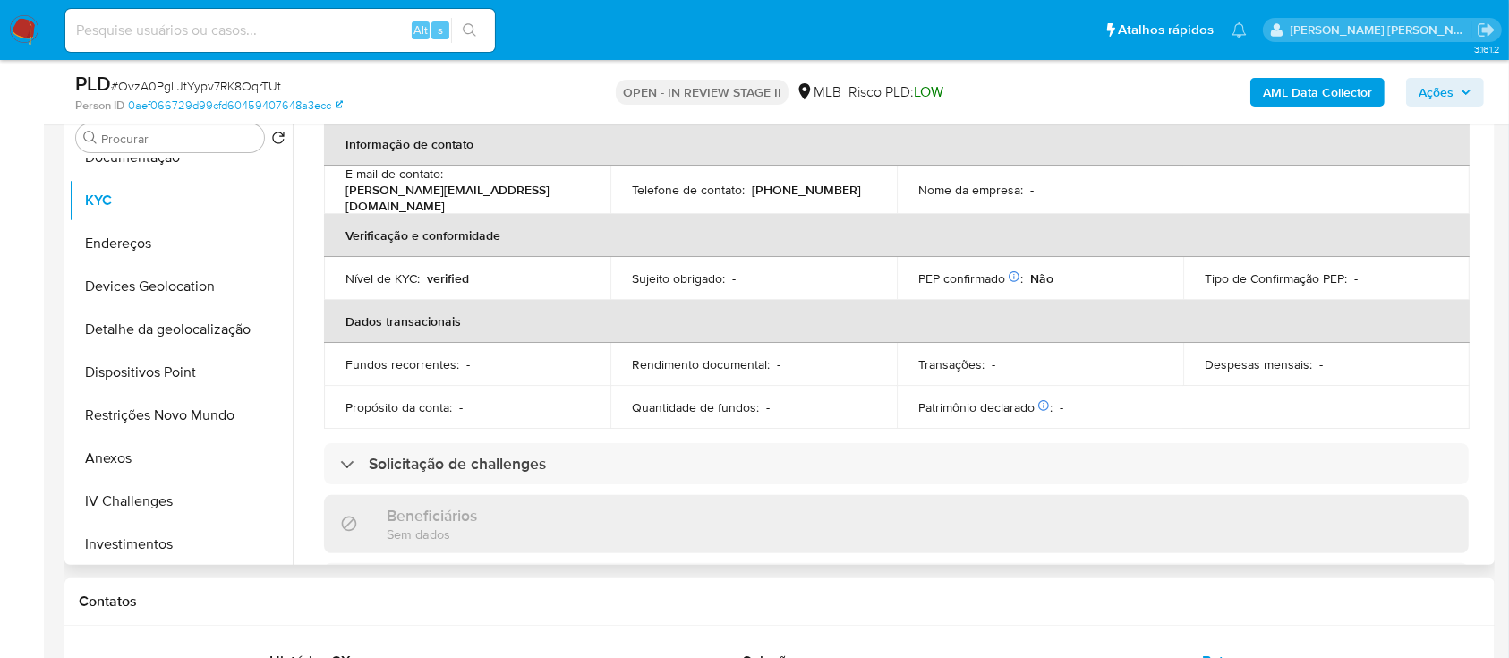
scroll to position [165, 0]
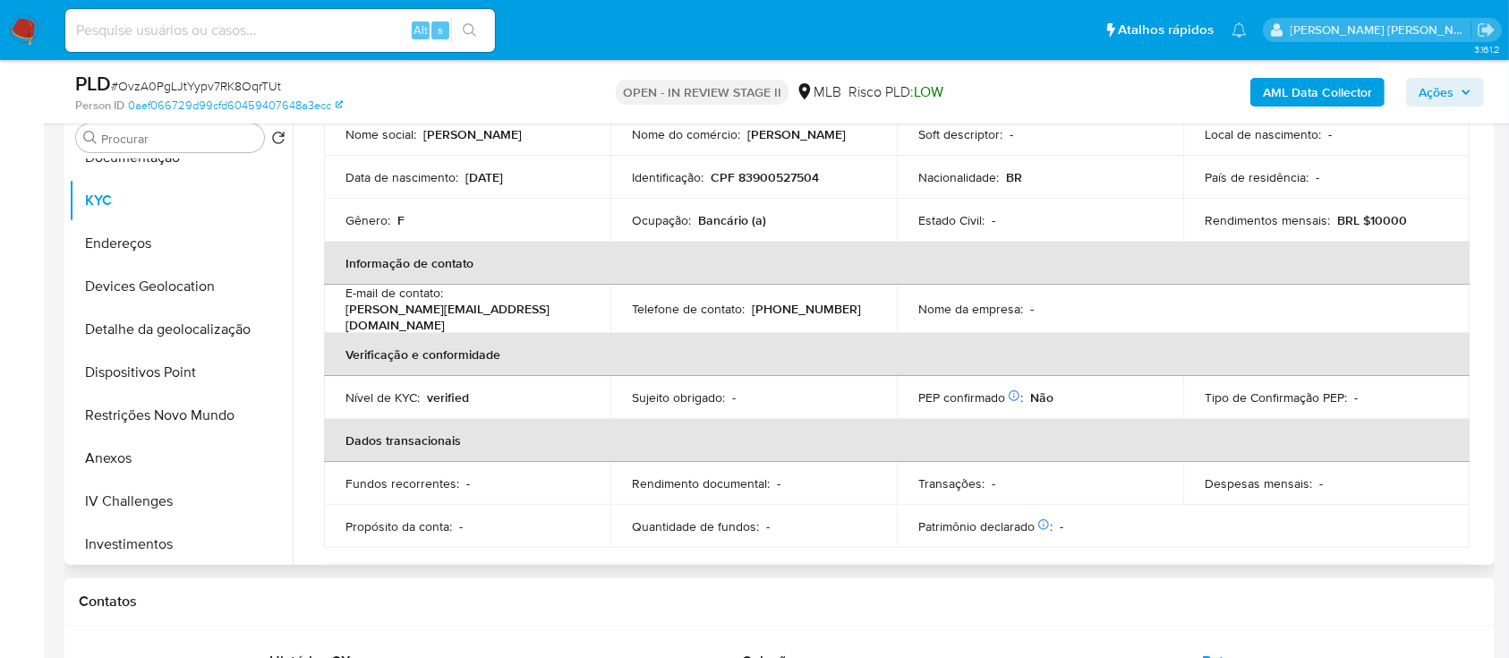
click at [766, 171] on p "CPF 83900527504" at bounding box center [765, 177] width 108 height 16
copy p "83900527504"
click at [139, 454] on button "Anexos" at bounding box center [173, 458] width 209 height 43
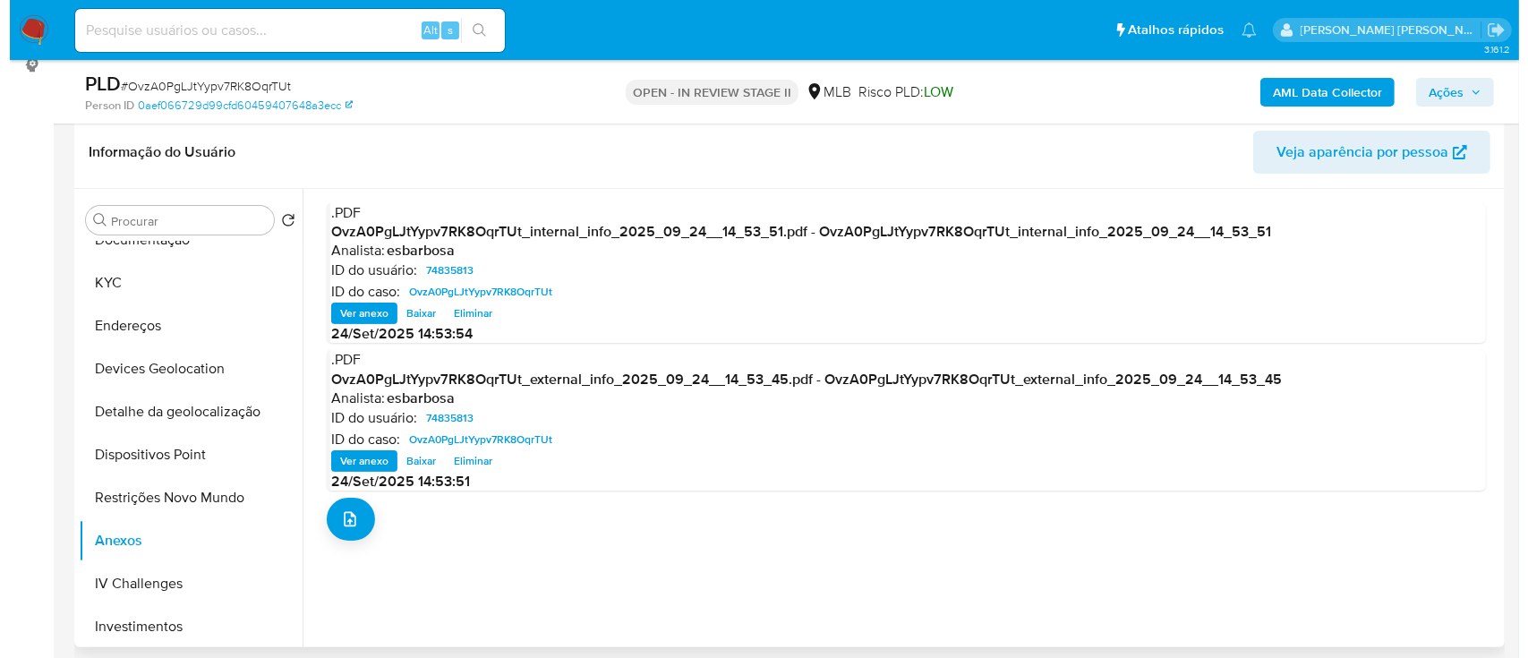
scroll to position [238, 0]
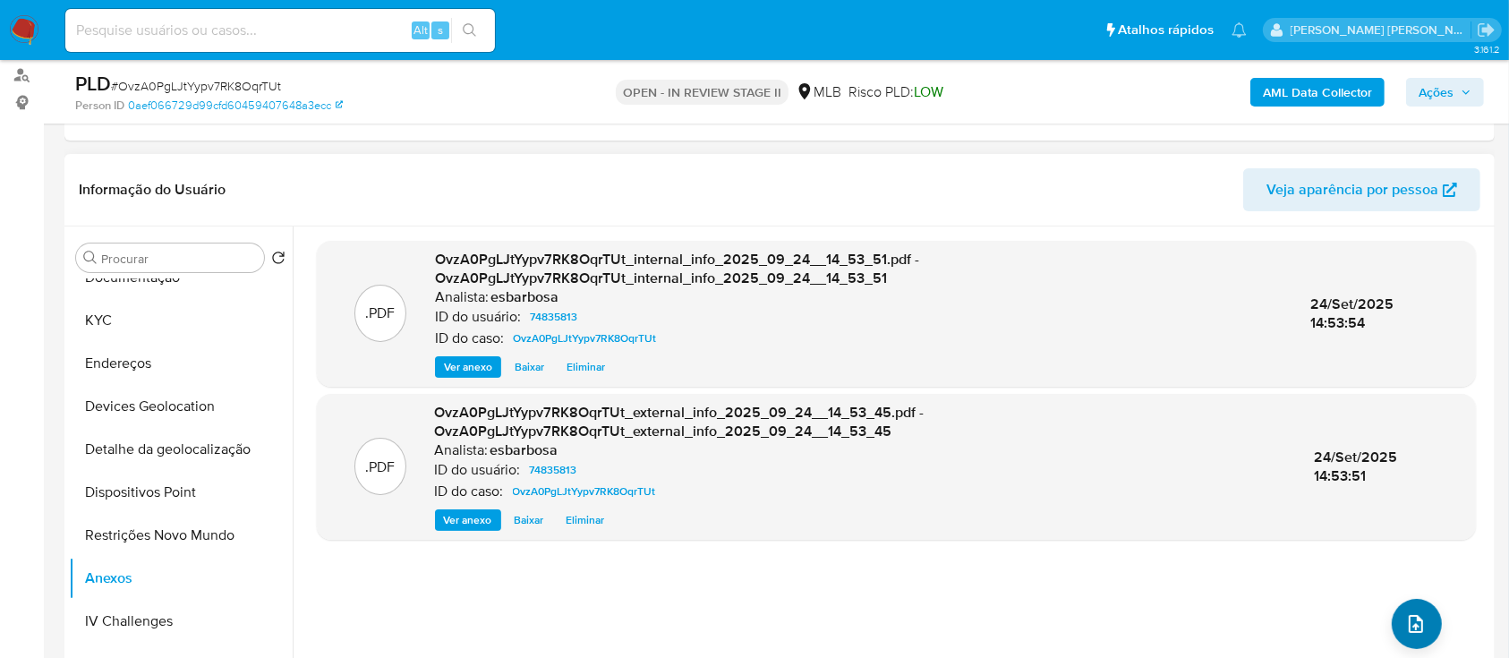
click at [1405, 621] on icon "upload-file" at bounding box center [1415, 623] width 21 height 21
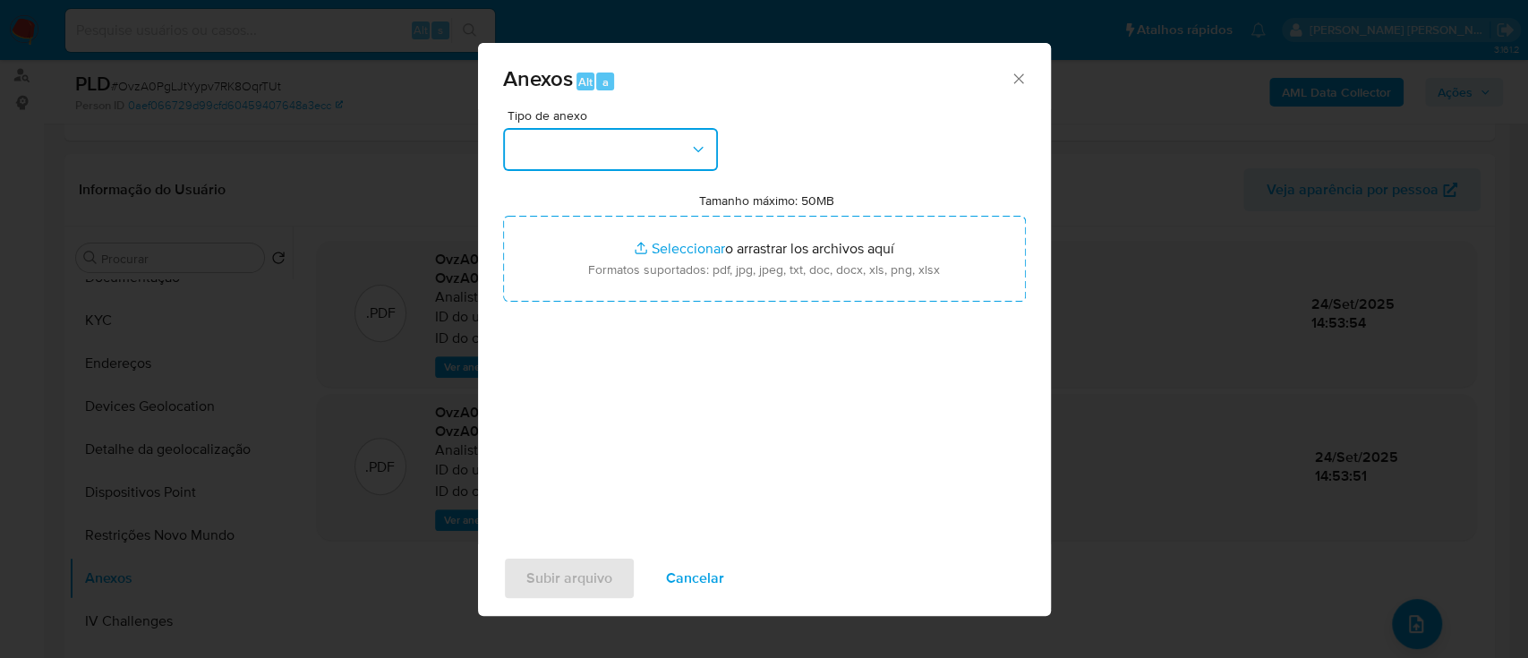
click at [666, 146] on button "button" at bounding box center [610, 149] width 215 height 43
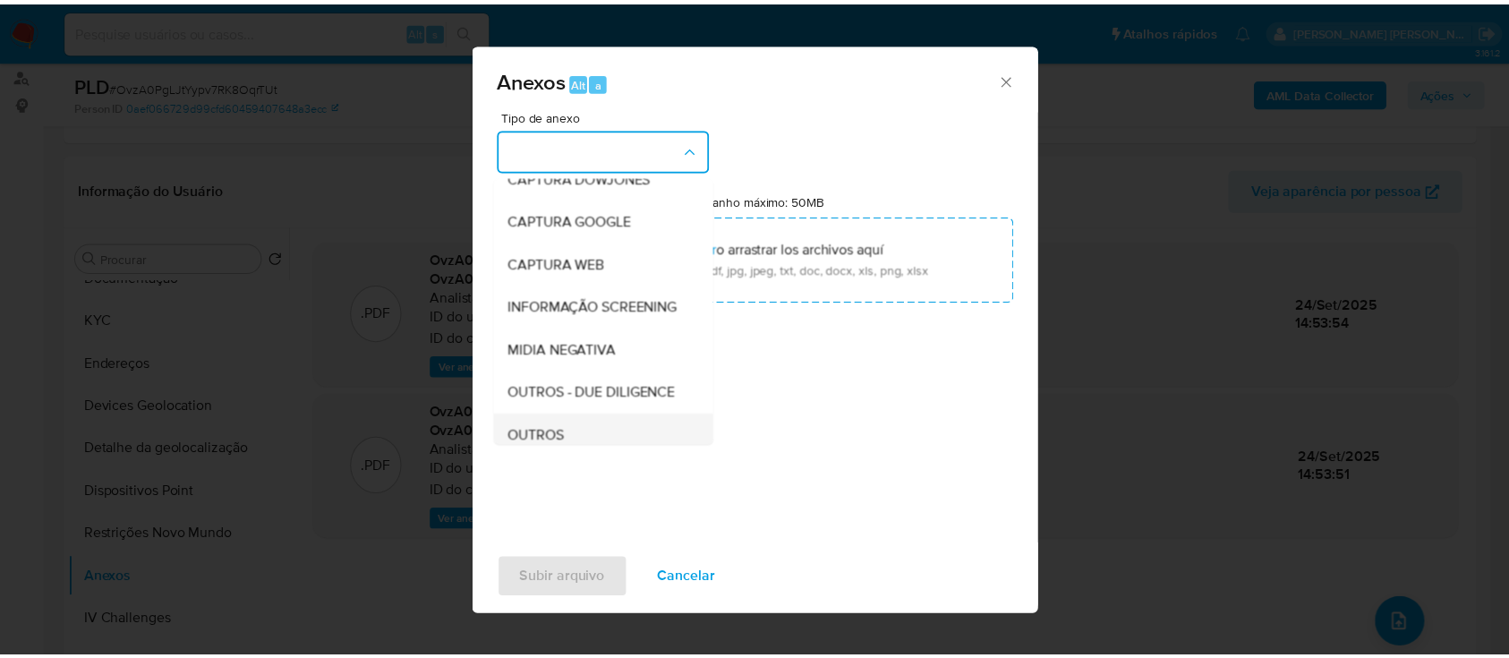
scroll to position [275, 0]
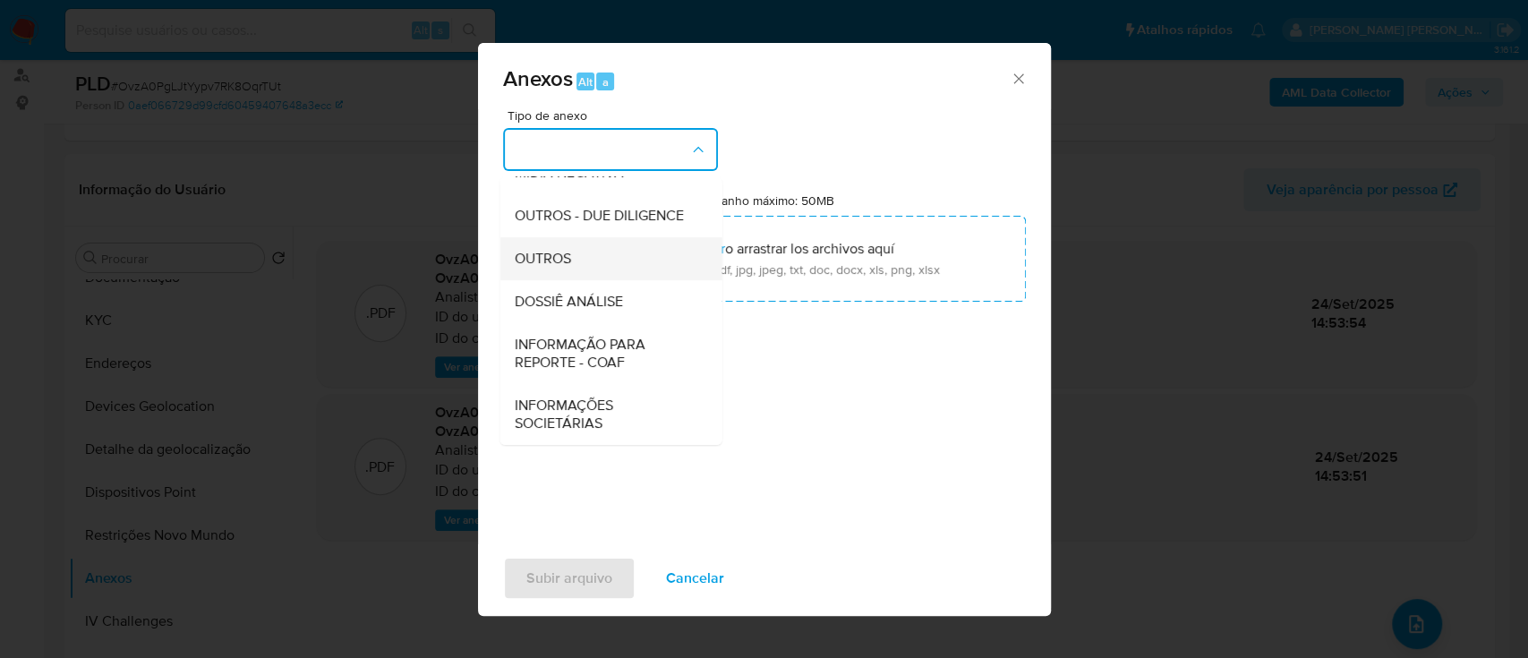
click at [558, 273] on div "OUTROS" at bounding box center [605, 258] width 183 height 43
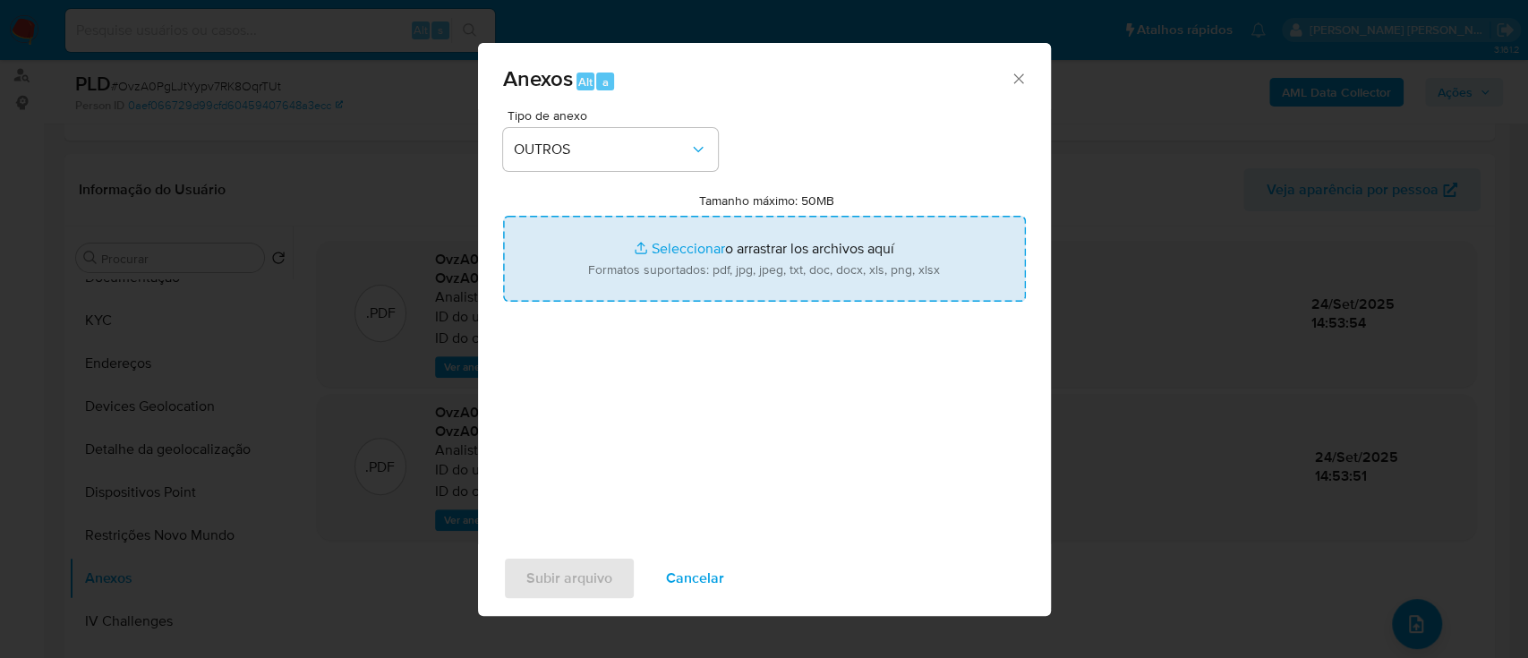
click at [693, 251] on input "Tamanho máximo: 50MB Seleccionar archivos" at bounding box center [764, 259] width 523 height 86
type input "C:\fakepath\Mulan 74835813_2025_09_23_16_55_11.xlsx"
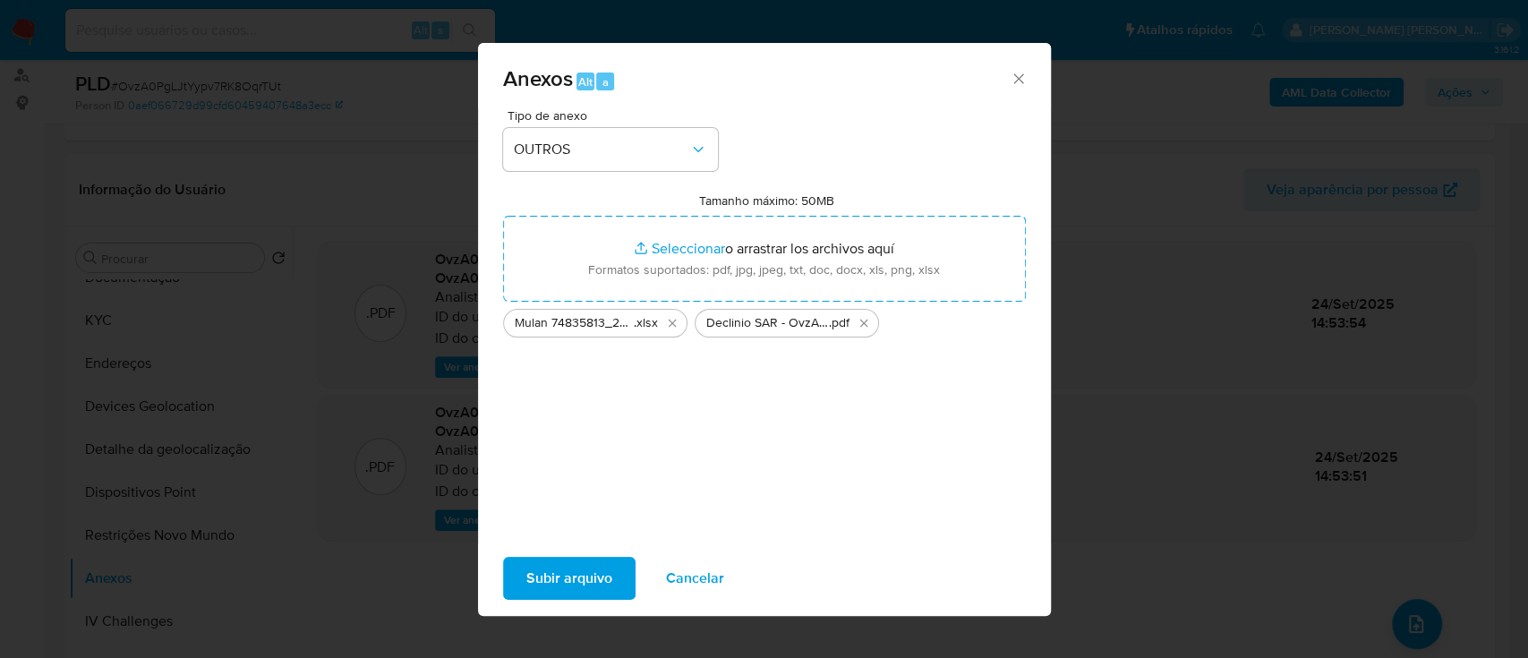
click at [573, 588] on span "Subir arquivo" at bounding box center [569, 577] width 86 height 39
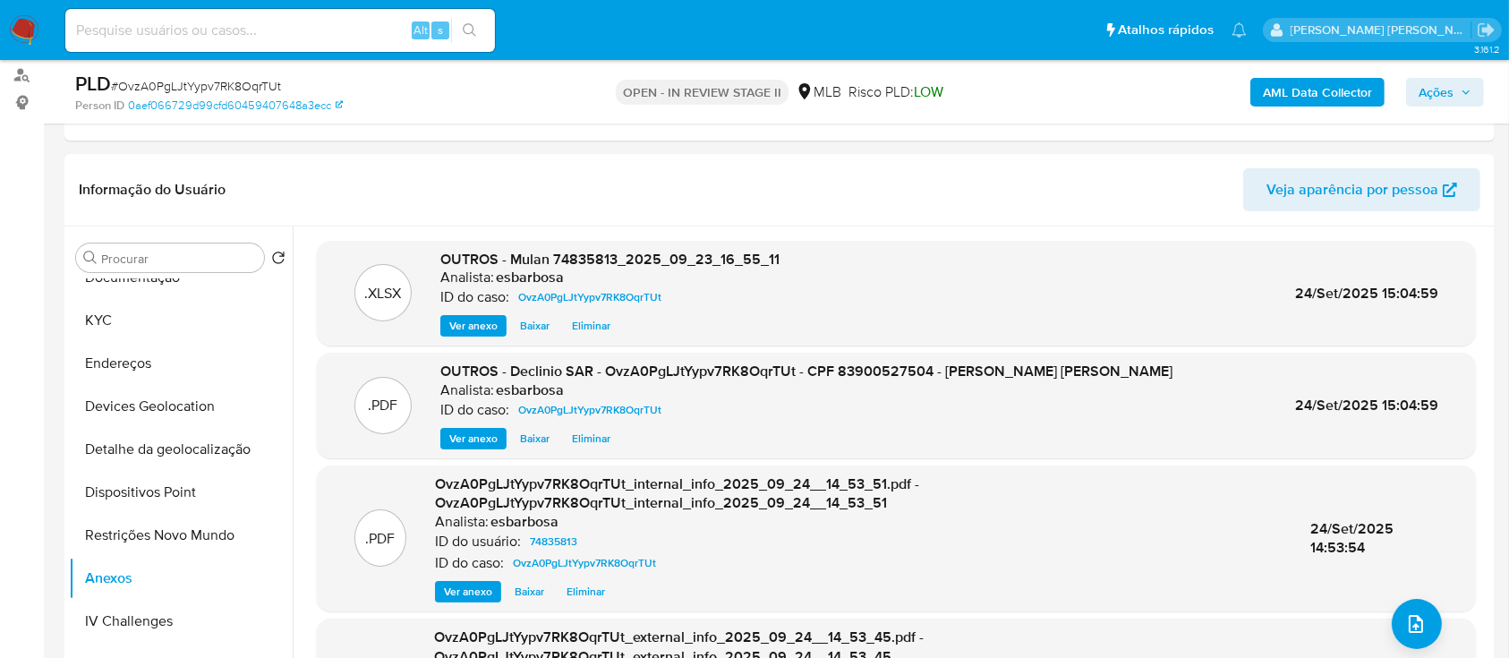
click at [1441, 88] on span "Ações" at bounding box center [1436, 92] width 35 height 29
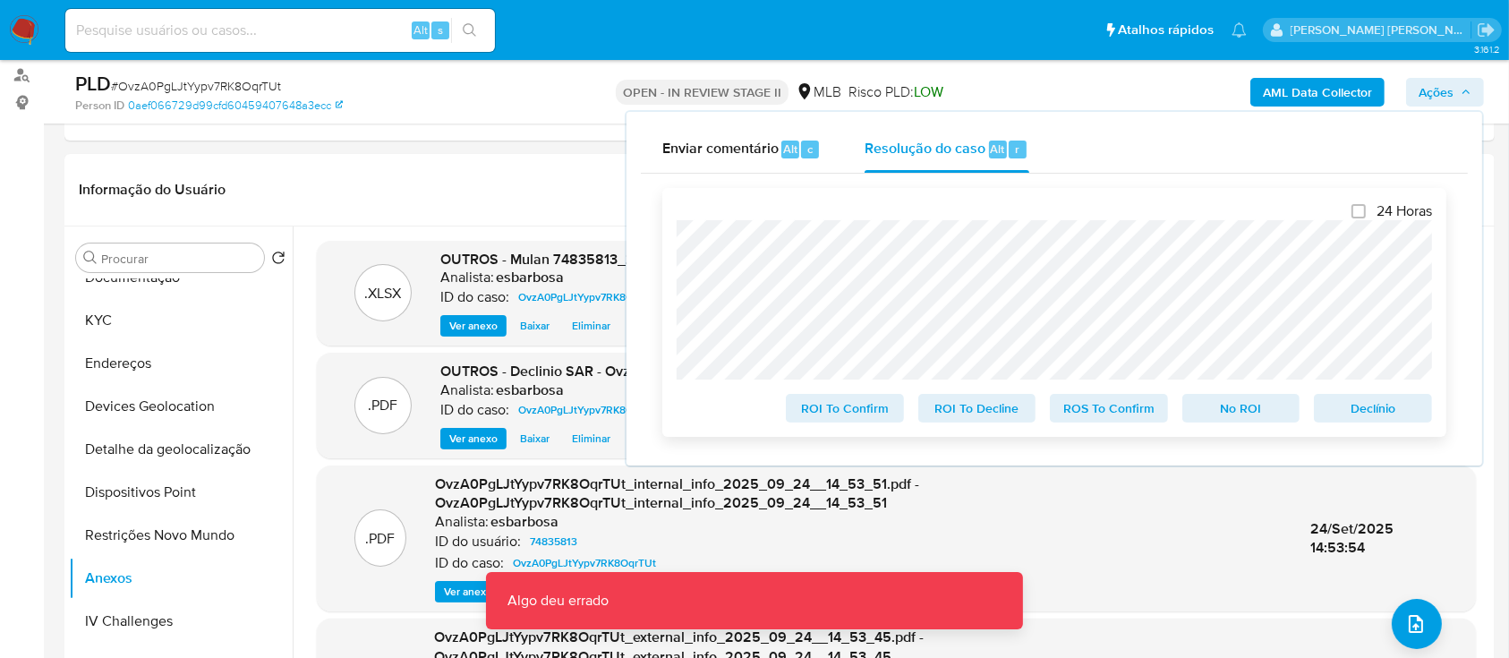
click at [1249, 405] on span "No ROI" at bounding box center [1241, 408] width 93 height 25
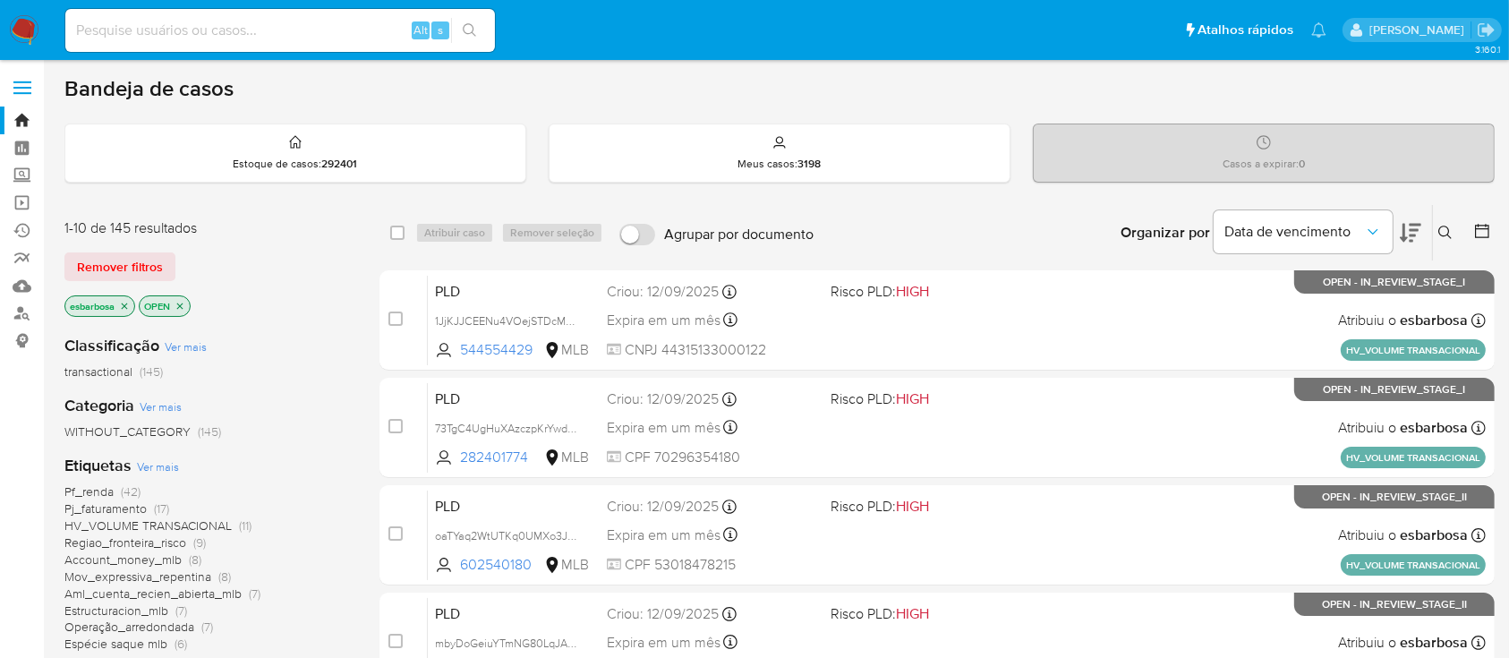
click at [22, 28] on img at bounding box center [24, 30] width 30 height 30
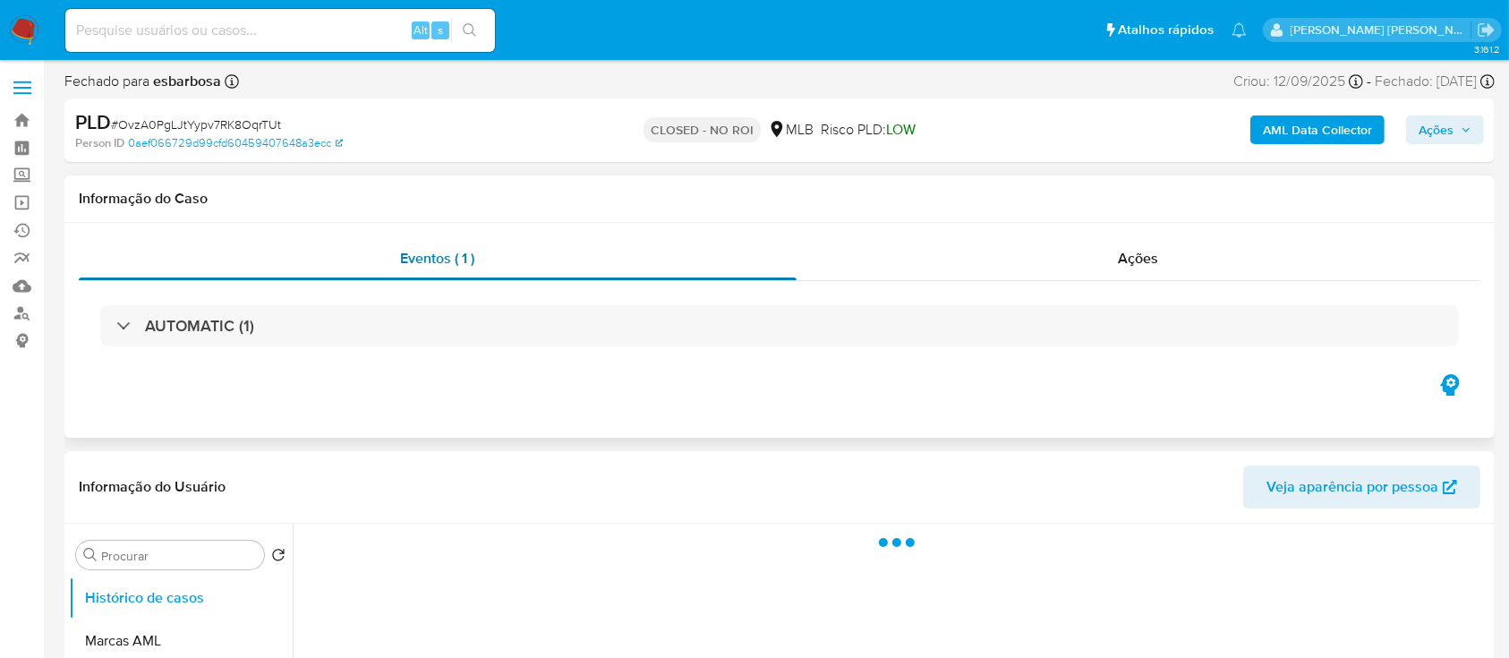
select select "10"
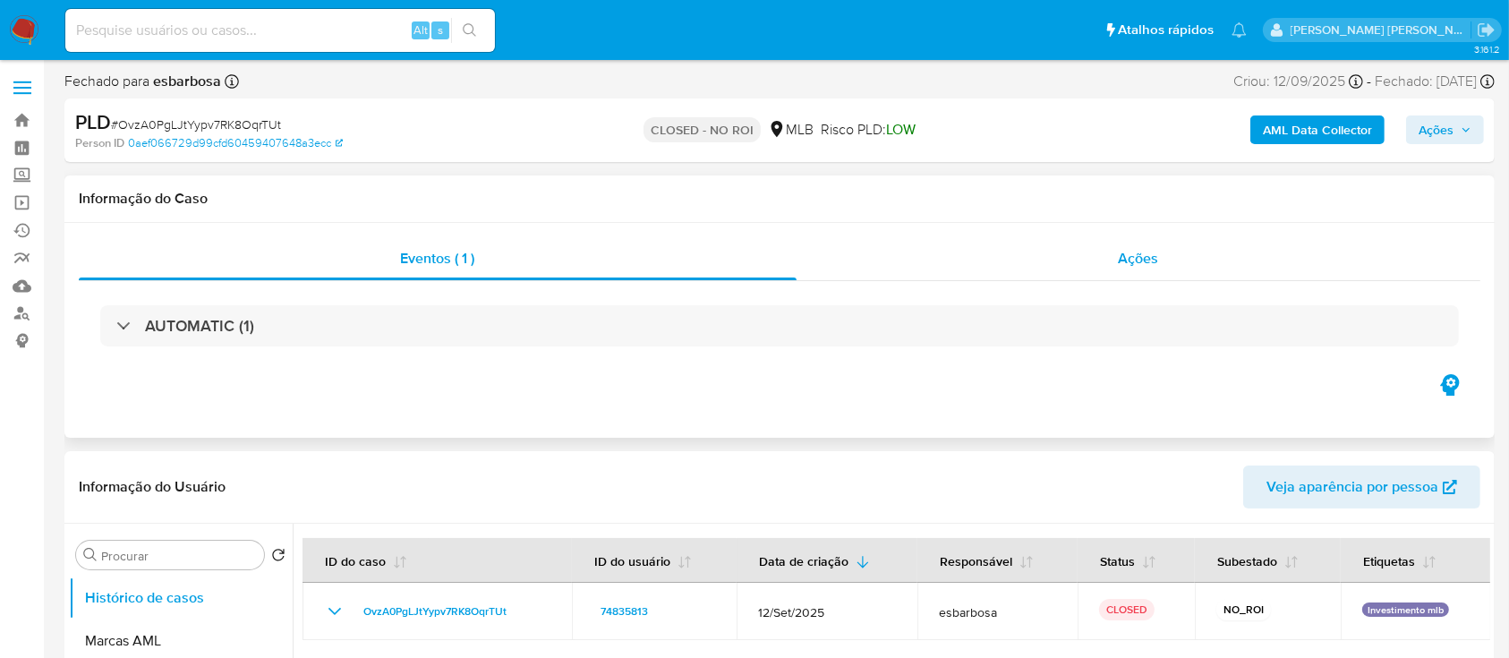
click at [871, 266] on div "Ações" at bounding box center [1139, 258] width 684 height 43
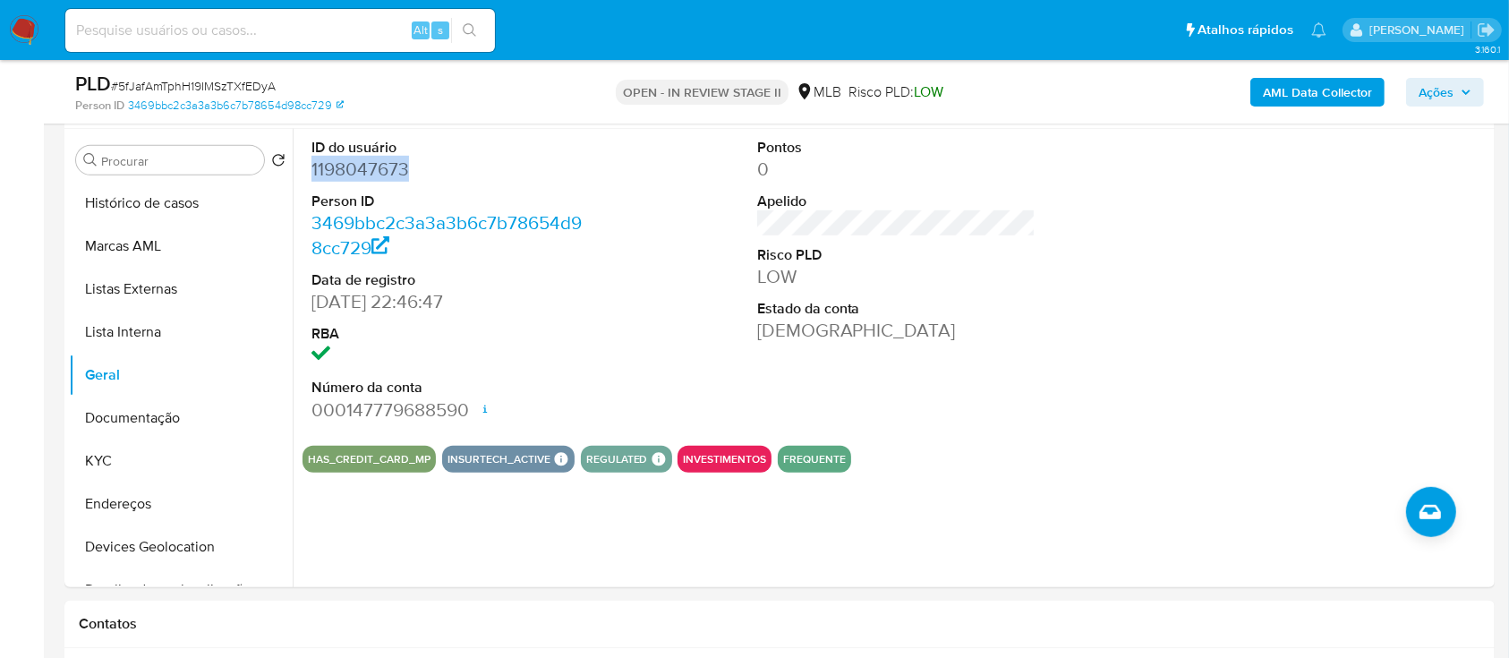
scroll to position [954, 0]
click at [135, 461] on button "KYC" at bounding box center [173, 460] width 209 height 43
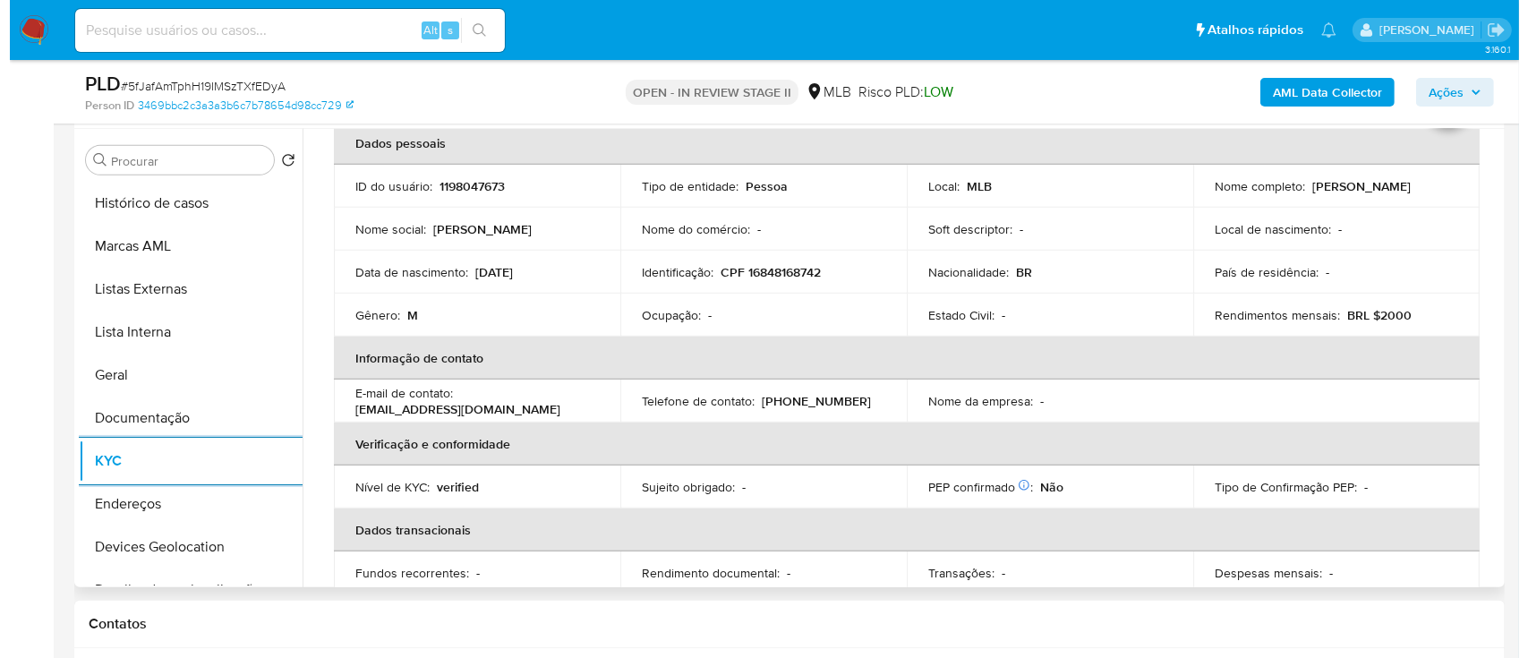
scroll to position [0, 0]
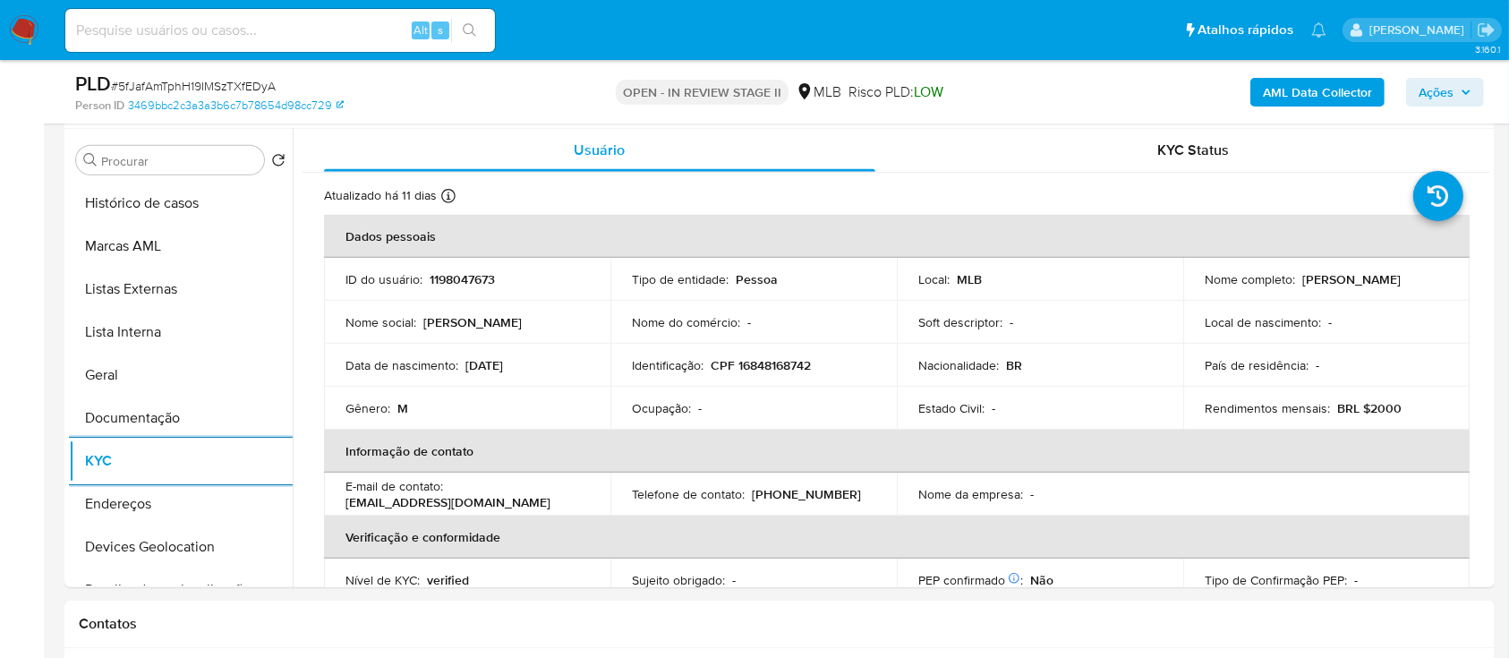
click at [1297, 94] on b "AML Data Collector" at bounding box center [1317, 92] width 109 height 29
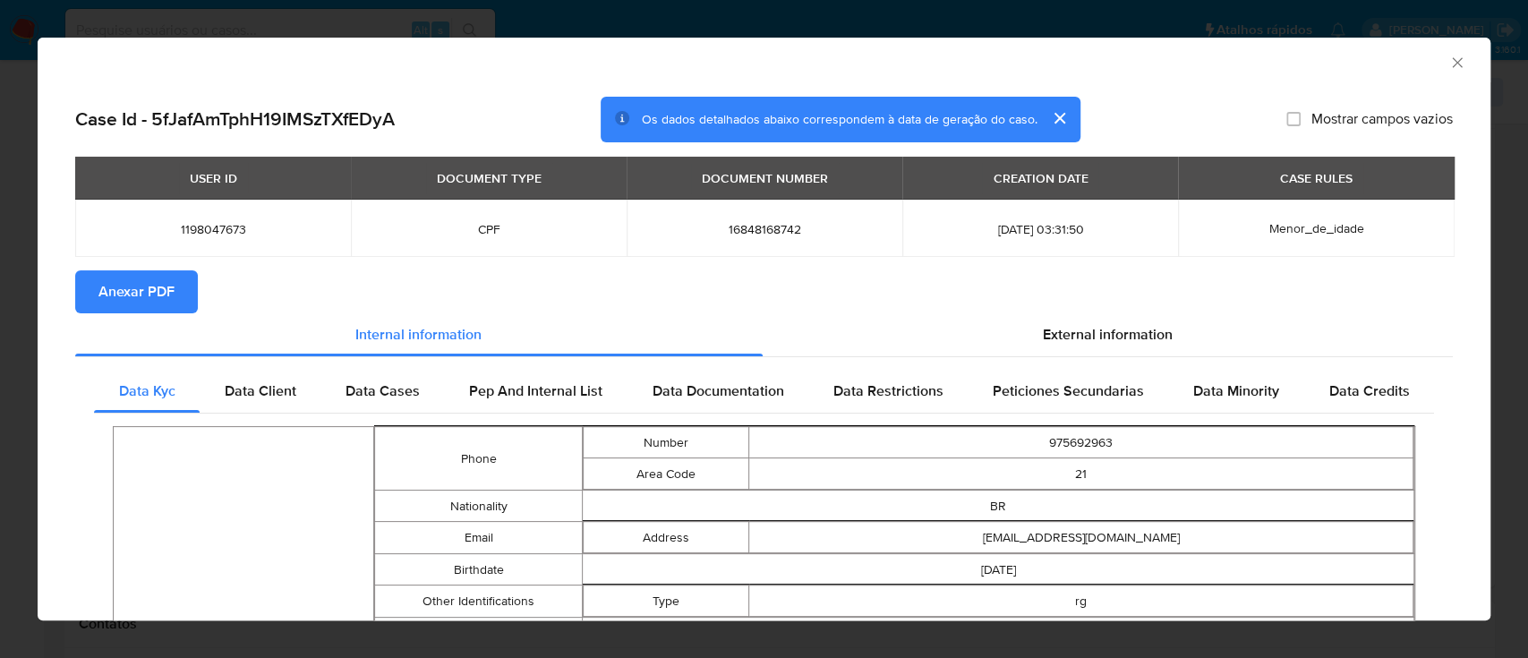
drag, startPoint x: 144, startPoint y: 297, endPoint x: 187, endPoint y: 300, distance: 43.0
click at [144, 296] on span "Anexar PDF" at bounding box center [136, 291] width 76 height 39
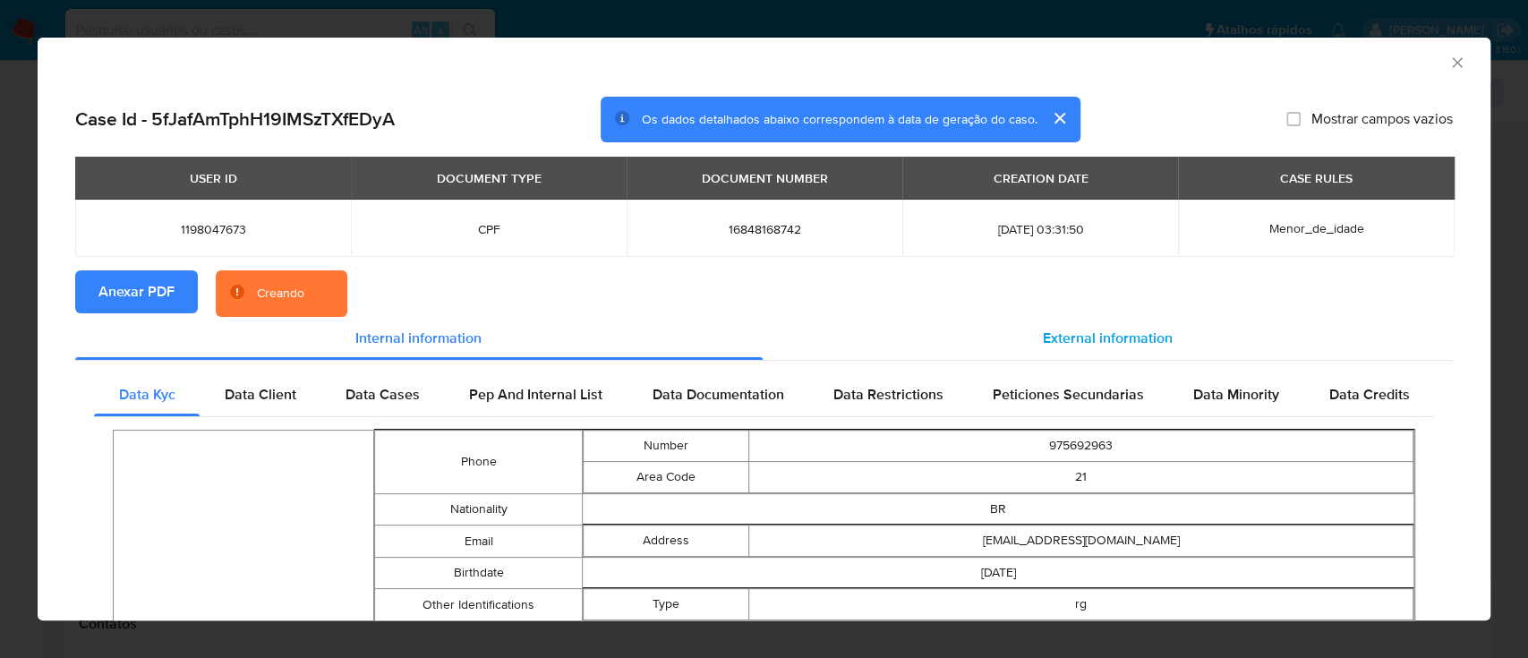
click at [1047, 336] on span "External information" at bounding box center [1108, 338] width 130 height 21
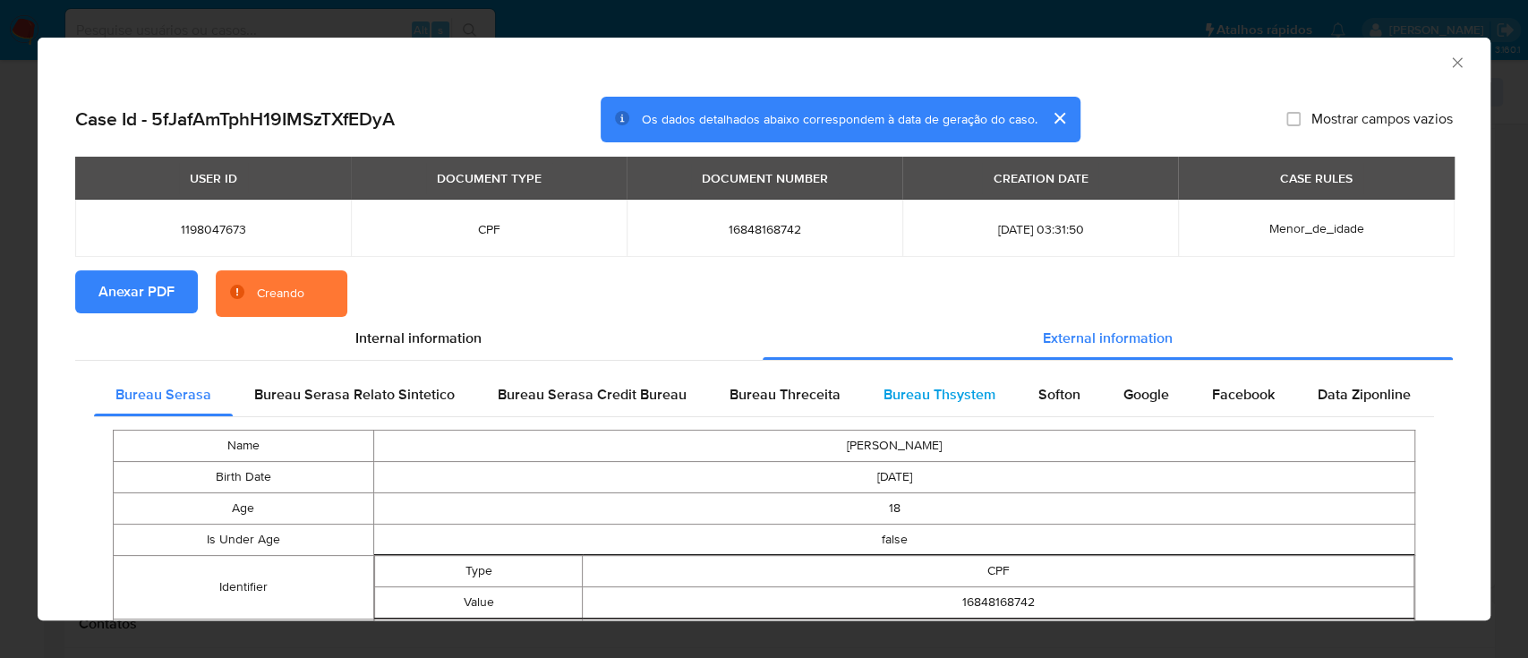
click at [915, 398] on span "Bureau Thsystem" at bounding box center [939, 394] width 112 height 21
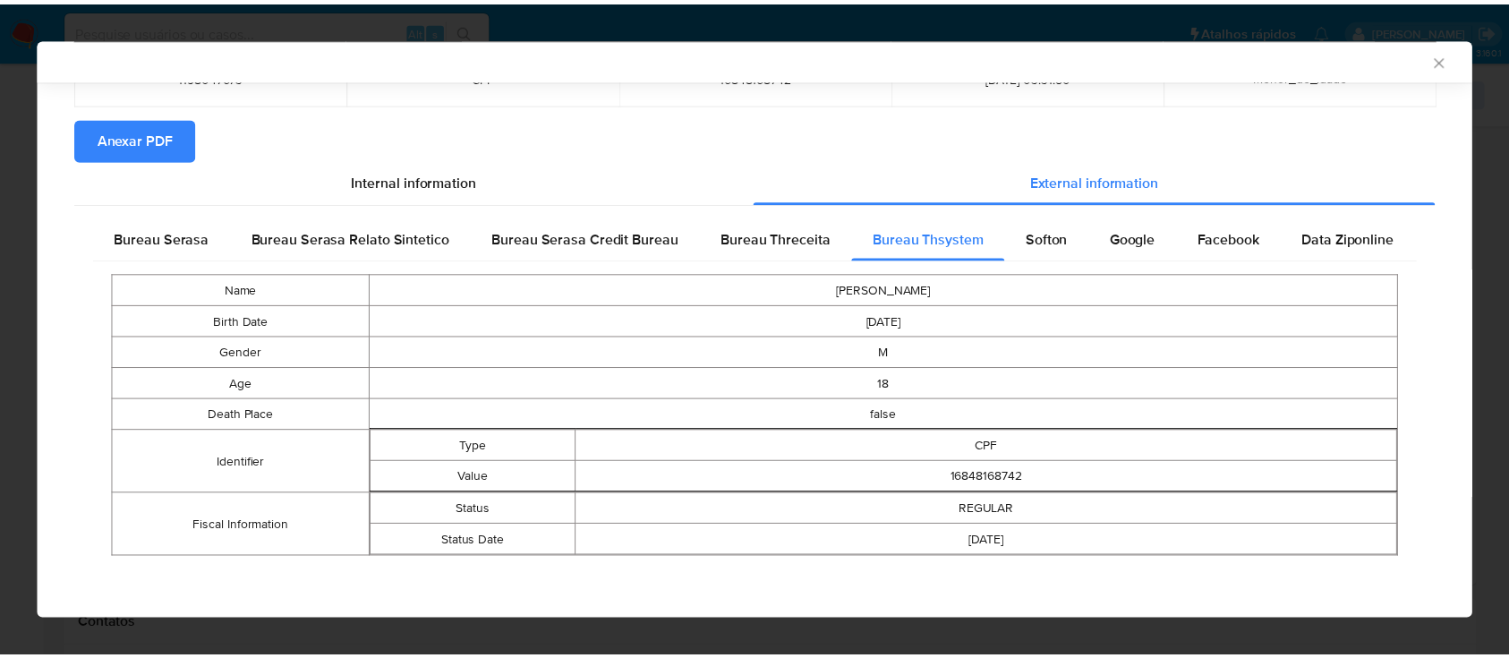
scroll to position [149, 0]
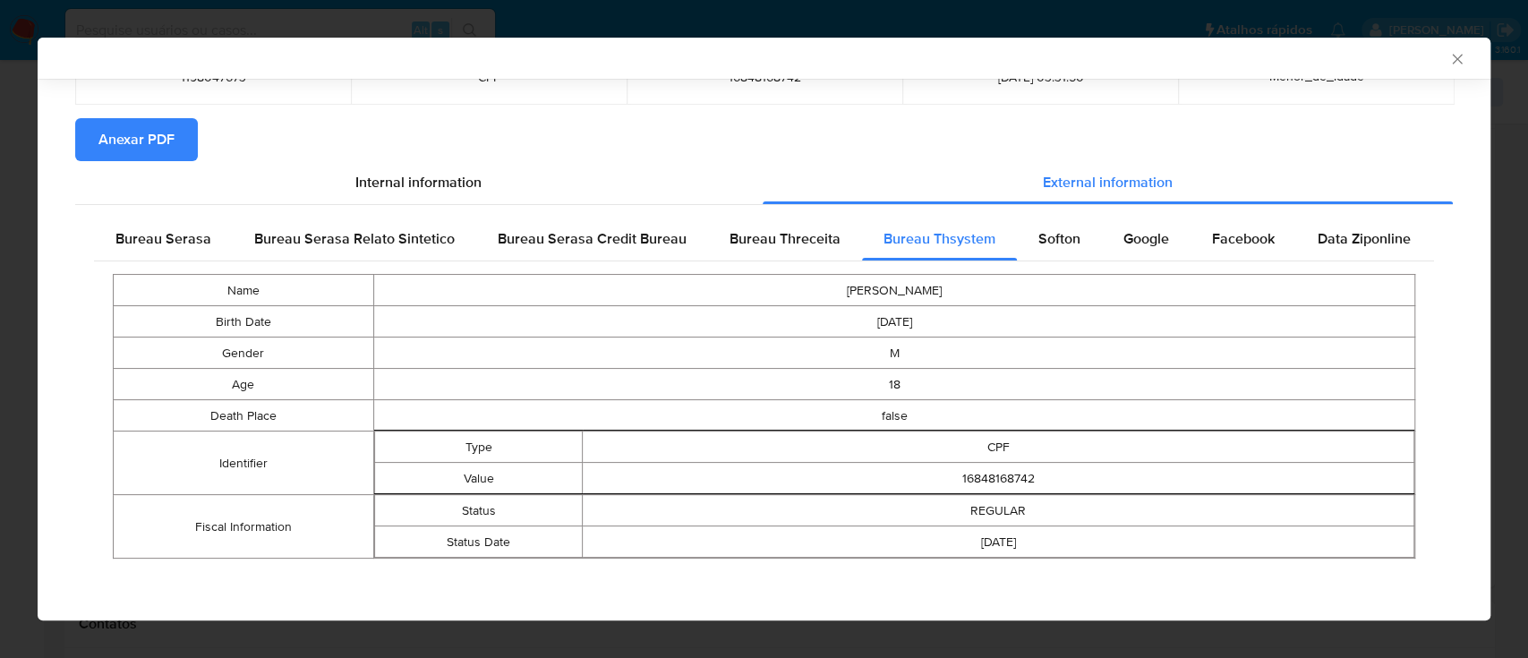
click at [1448, 57] on icon "Fechar a janela" at bounding box center [1457, 59] width 18 height 18
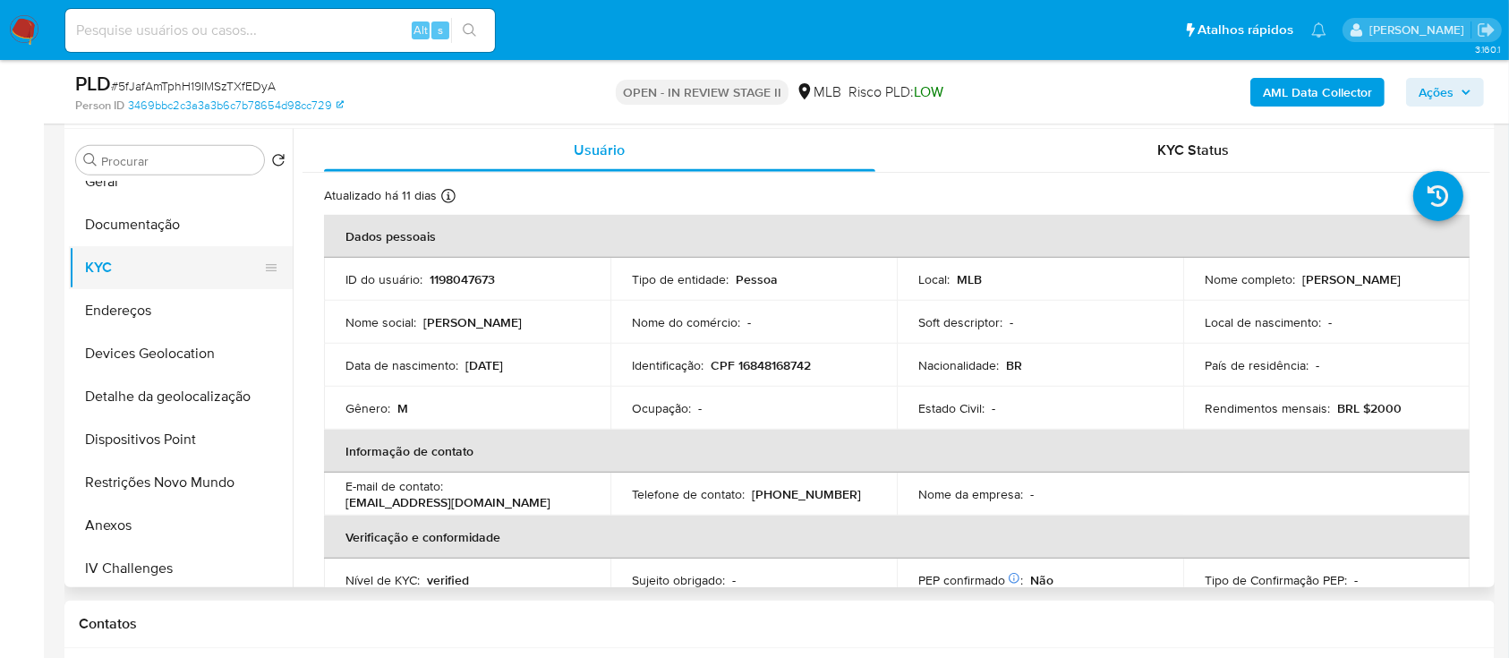
scroll to position [238, 0]
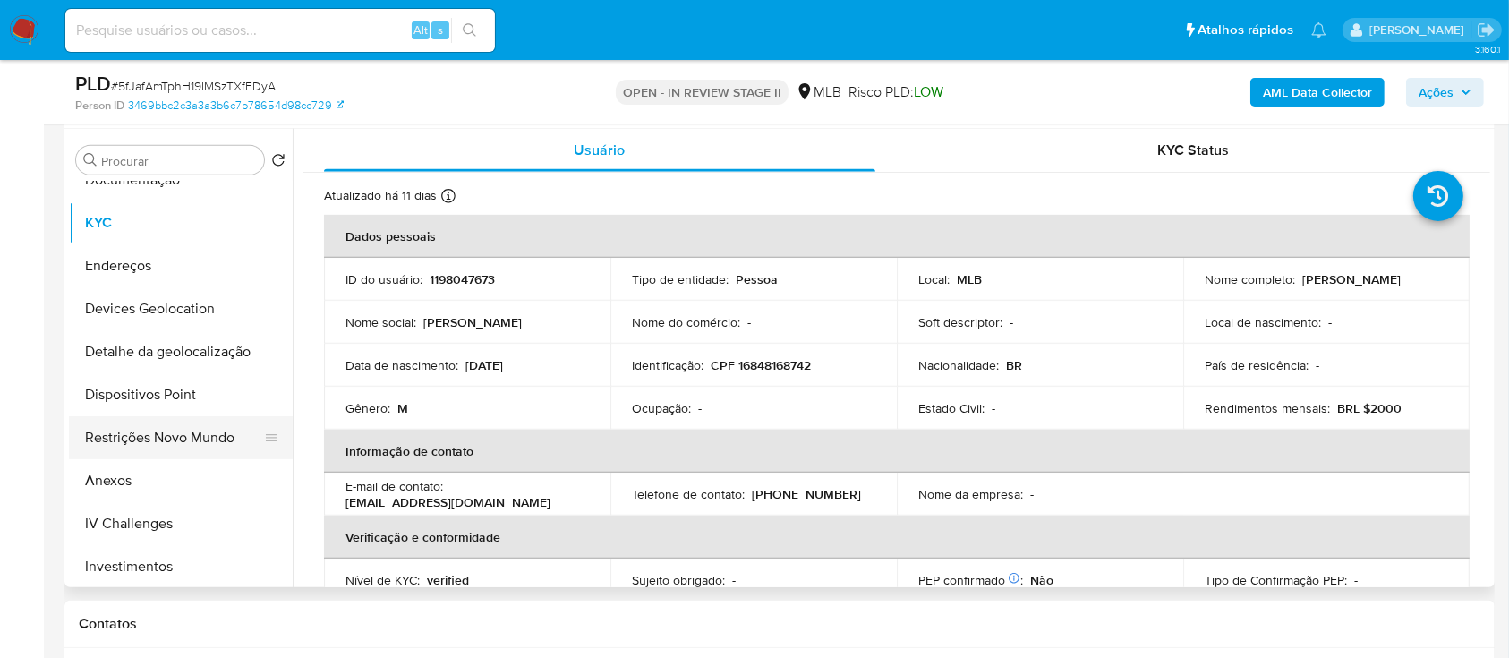
click at [146, 442] on button "Restrições Novo Mundo" at bounding box center [173, 437] width 209 height 43
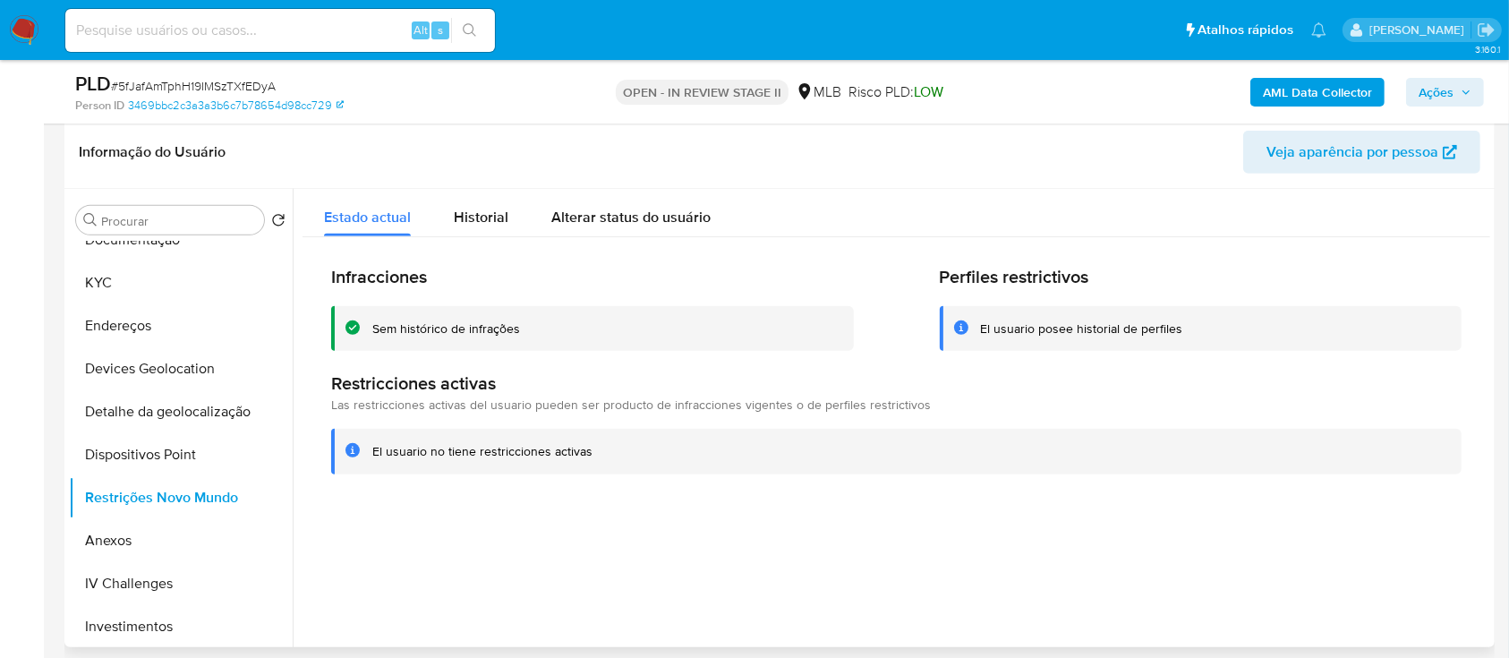
scroll to position [835, 0]
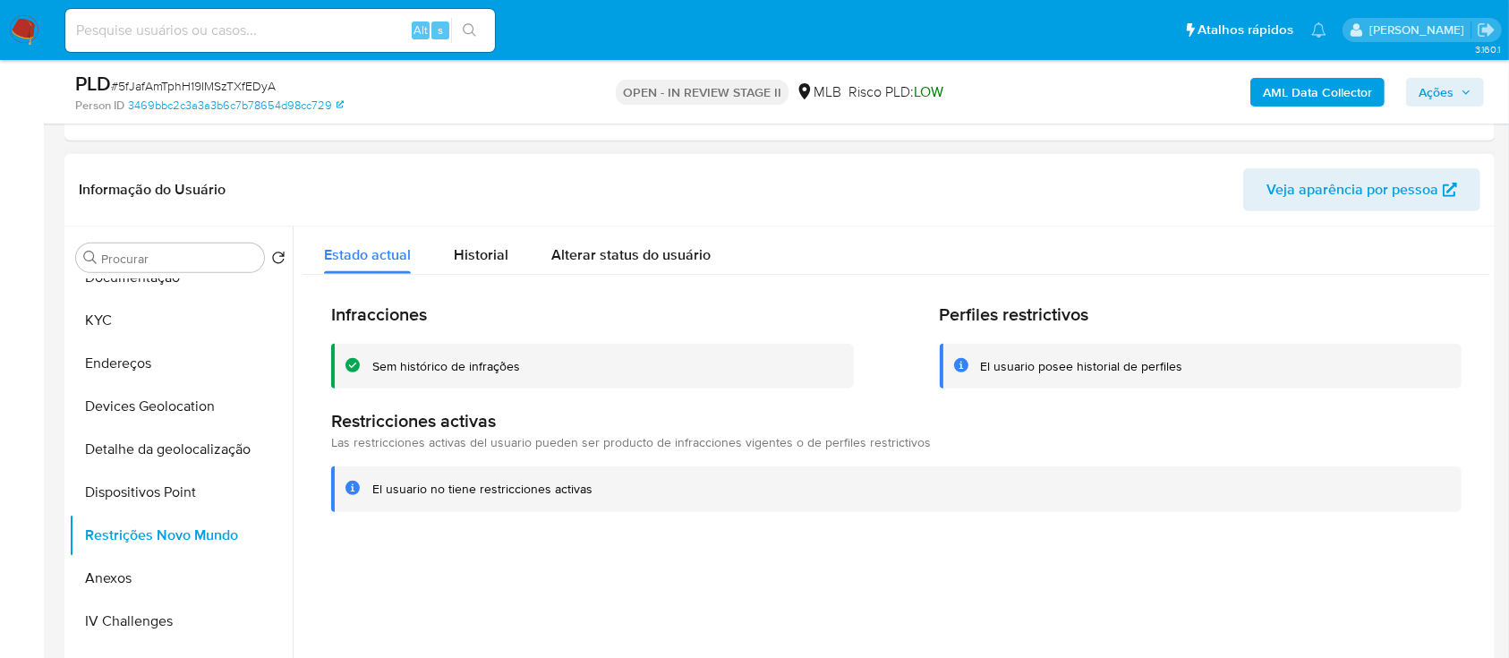
click at [482, 361] on div "Sem histórico de infrações" at bounding box center [446, 366] width 148 height 17
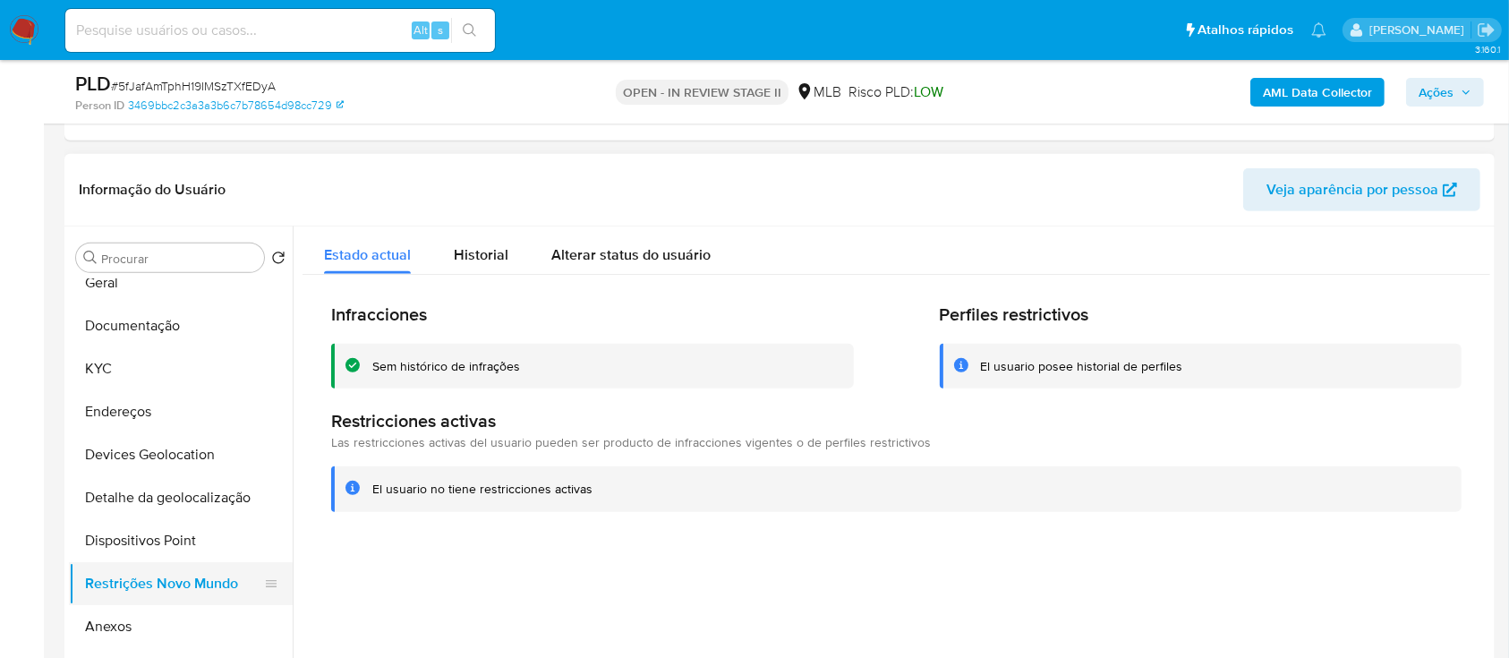
scroll to position [0, 0]
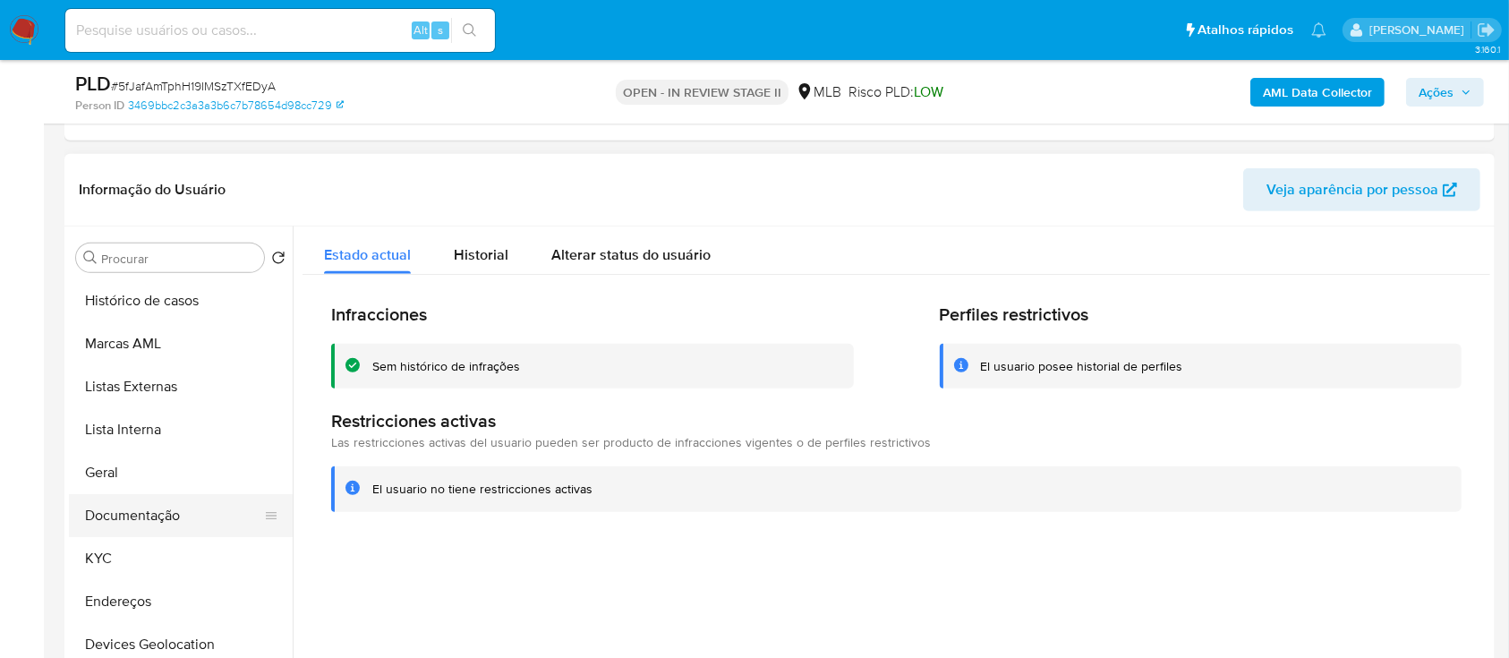
click at [156, 515] on button "Documentação" at bounding box center [173, 515] width 209 height 43
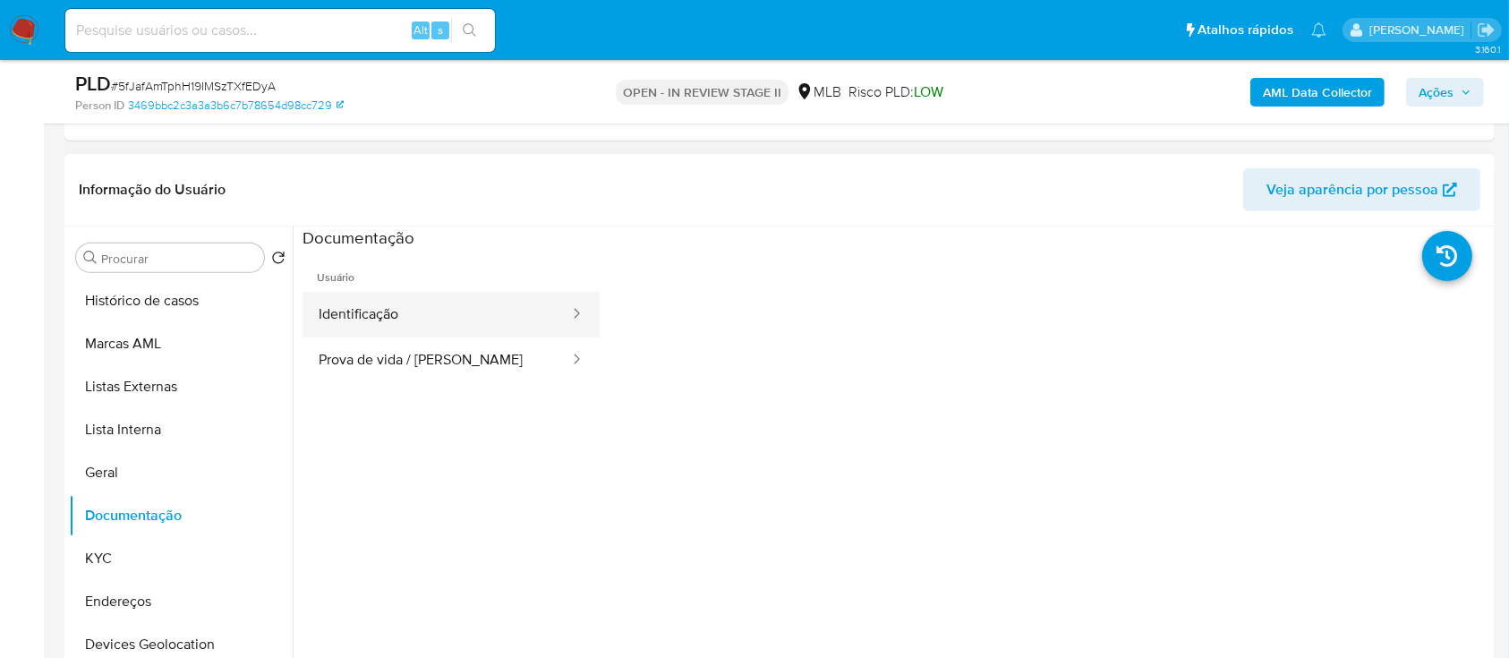
click at [393, 299] on button "Identificação" at bounding box center [437, 315] width 268 height 46
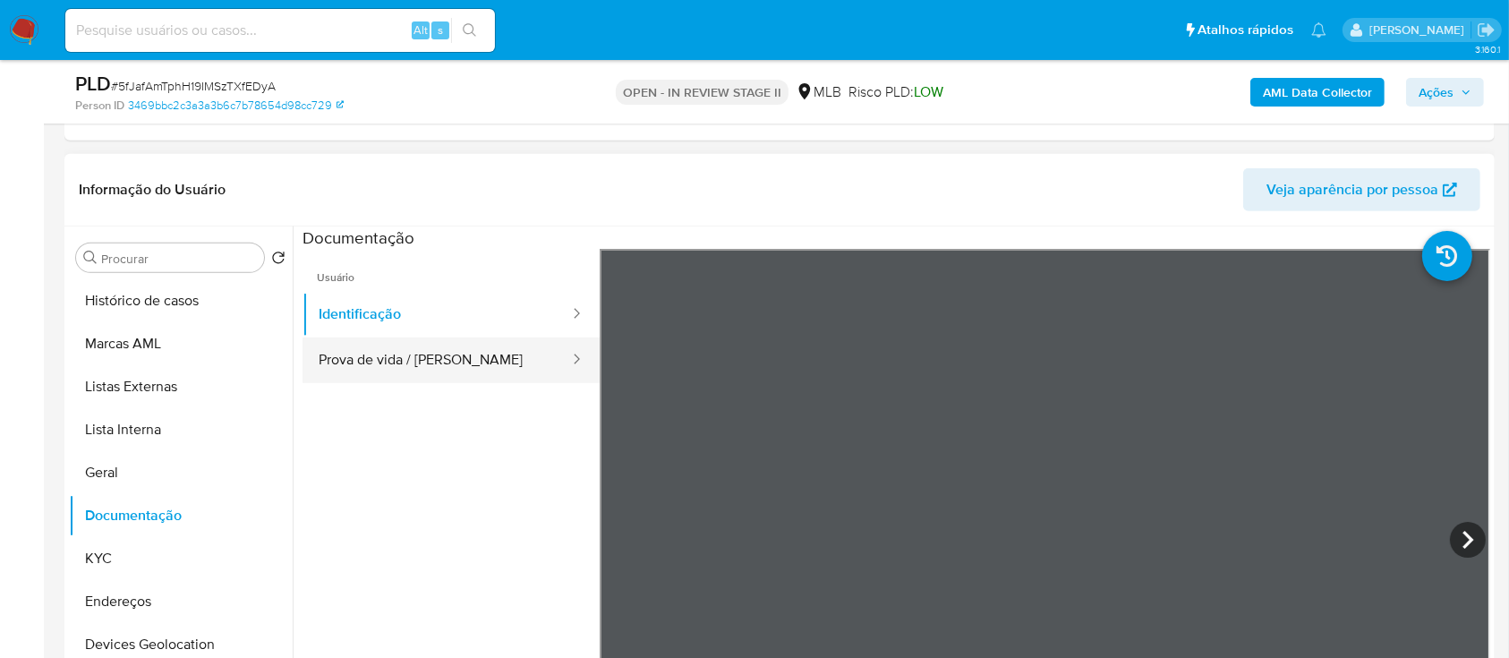
click at [431, 351] on button "Prova de vida / [PERSON_NAME]" at bounding box center [437, 360] width 268 height 46
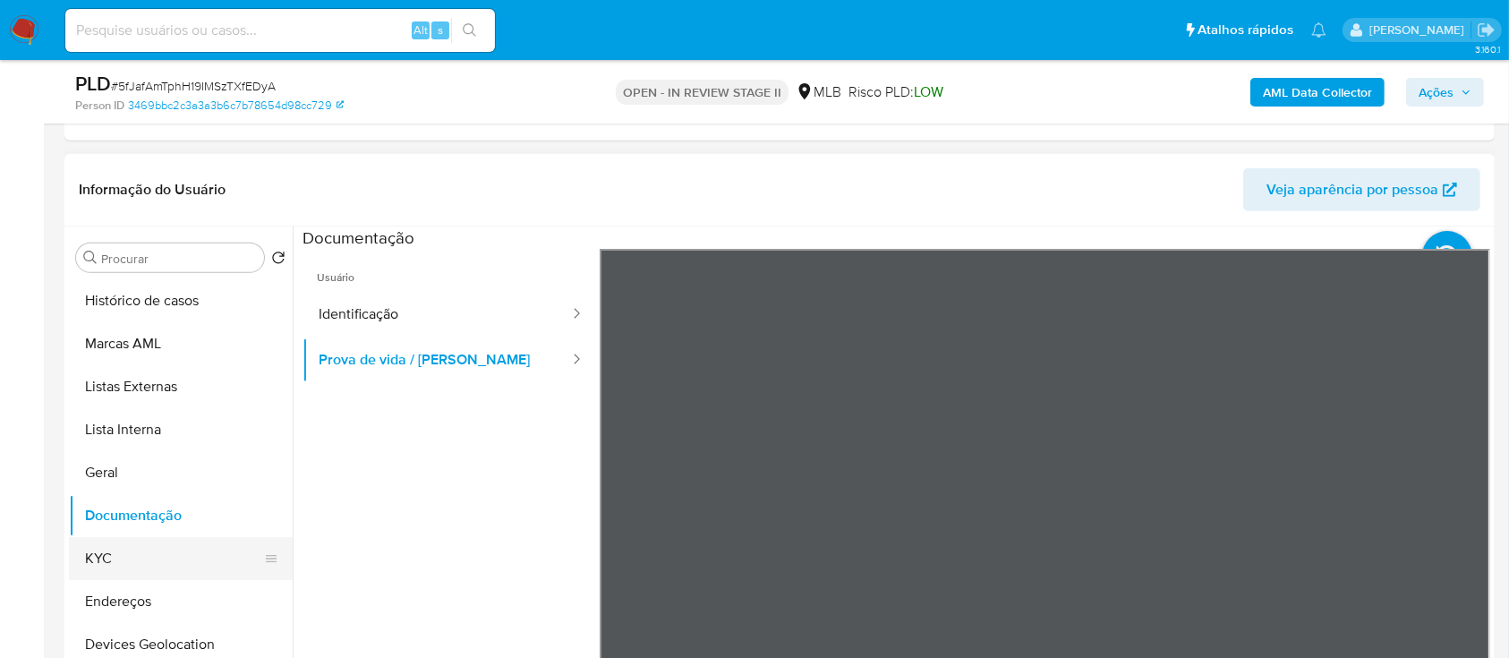
click at [157, 561] on button "KYC" at bounding box center [173, 558] width 209 height 43
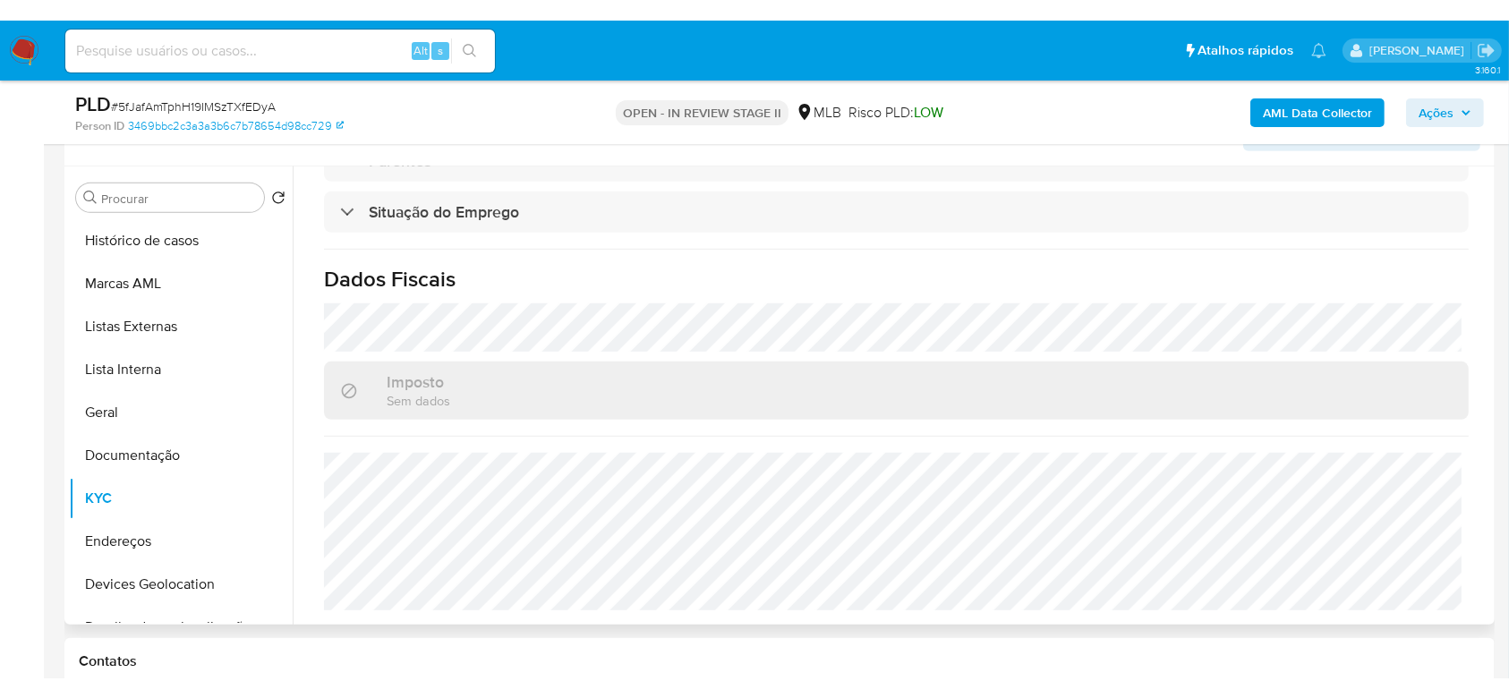
scroll to position [1193, 0]
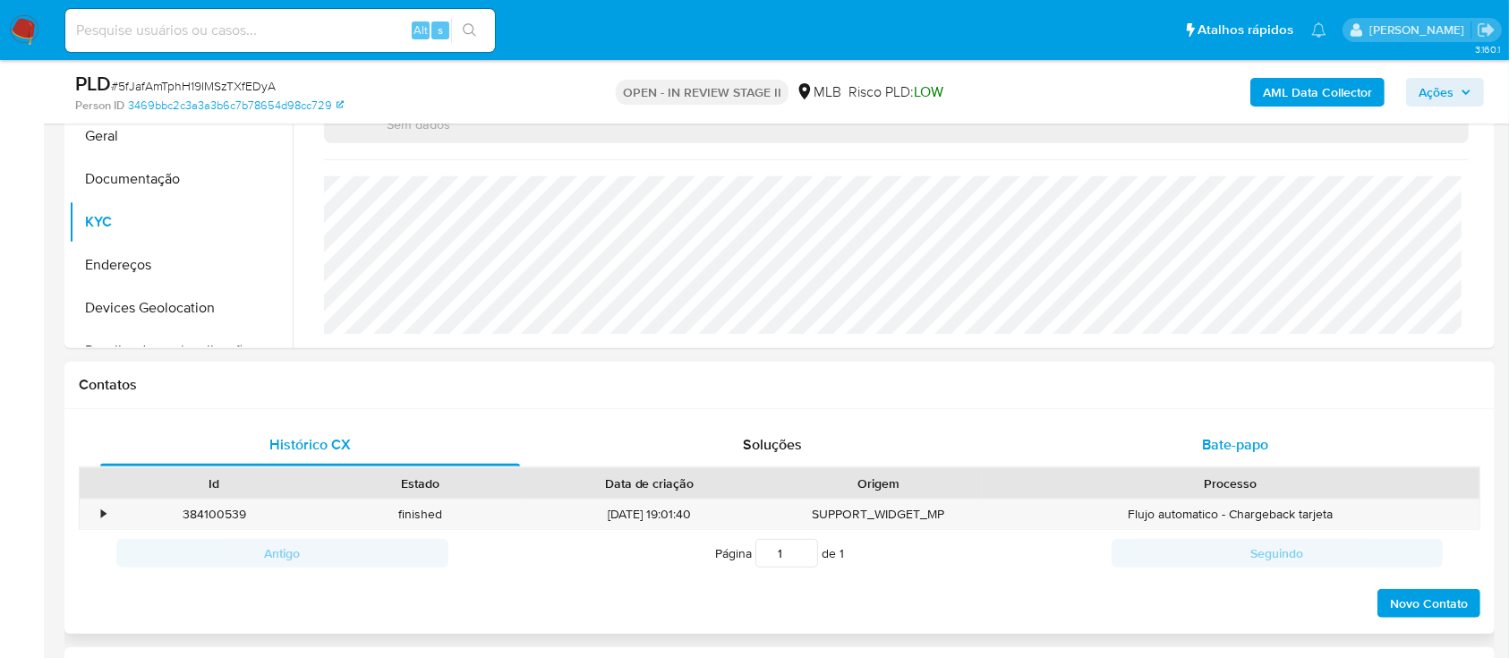
click at [1210, 444] on span "Bate-papo" at bounding box center [1235, 444] width 66 height 21
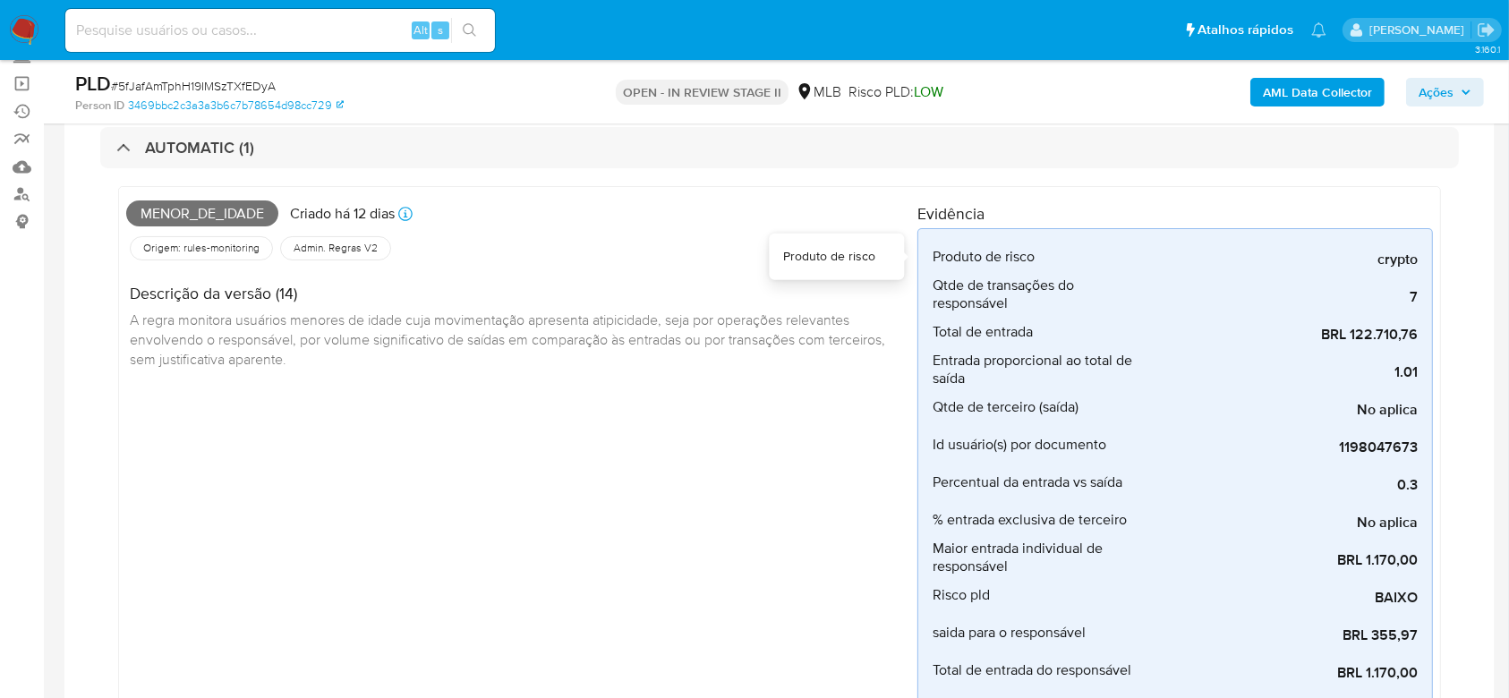
scroll to position [0, 0]
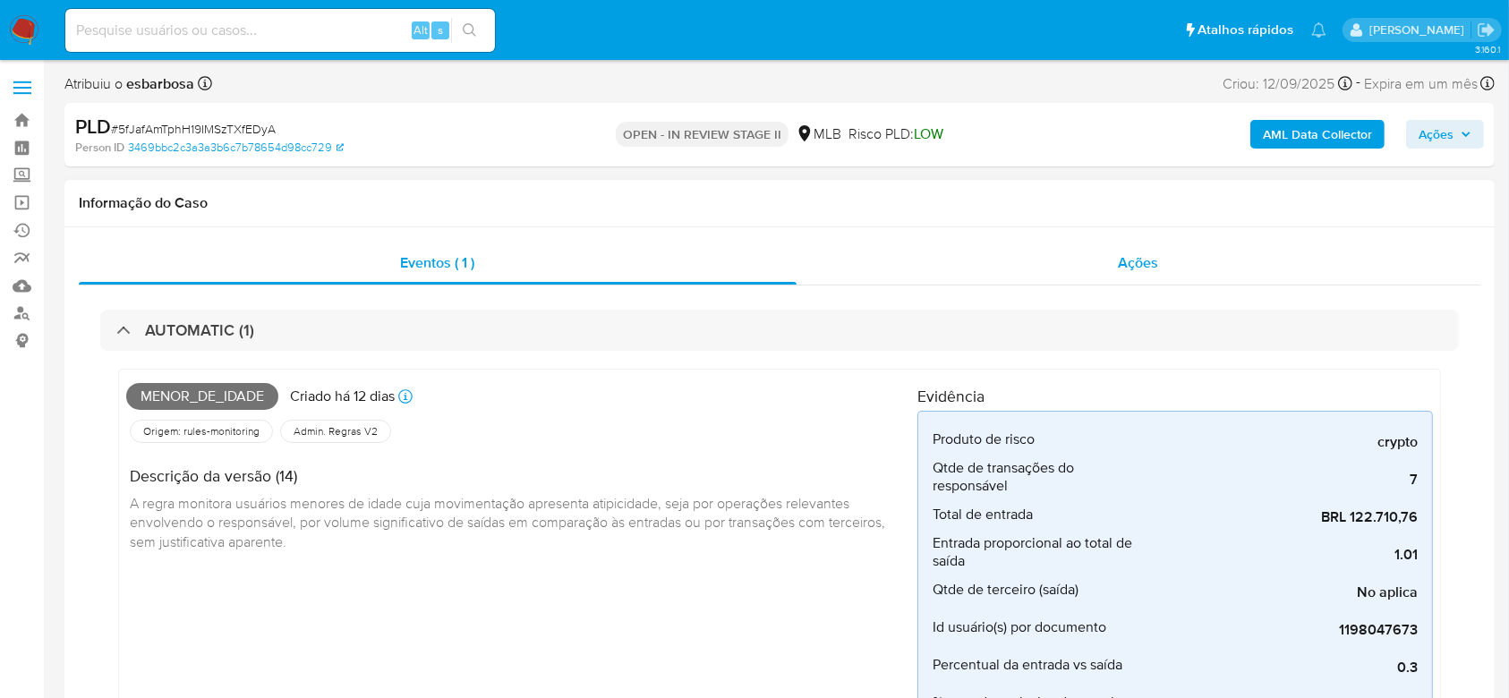
click at [945, 247] on div "Ações" at bounding box center [1139, 263] width 684 height 43
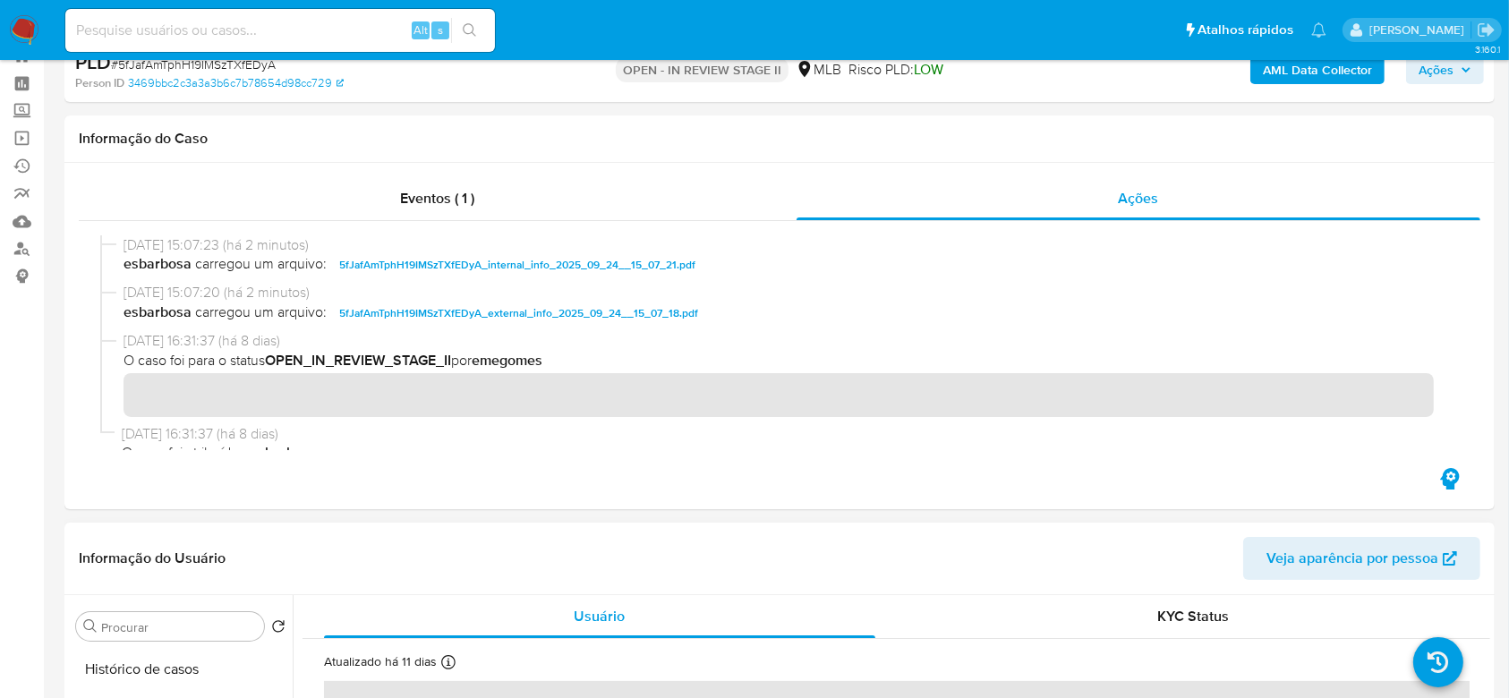
scroll to position [119, 0]
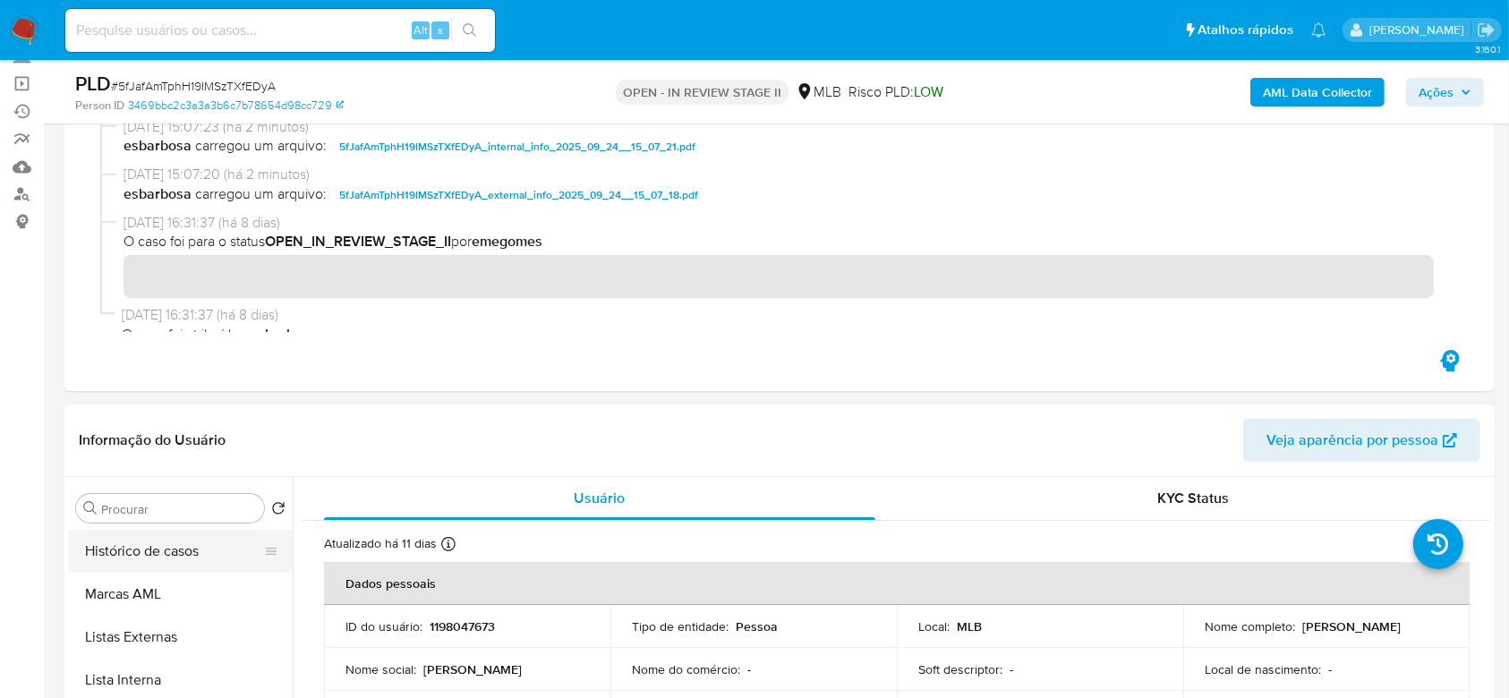
click at [164, 536] on button "Histórico de casos" at bounding box center [173, 551] width 209 height 43
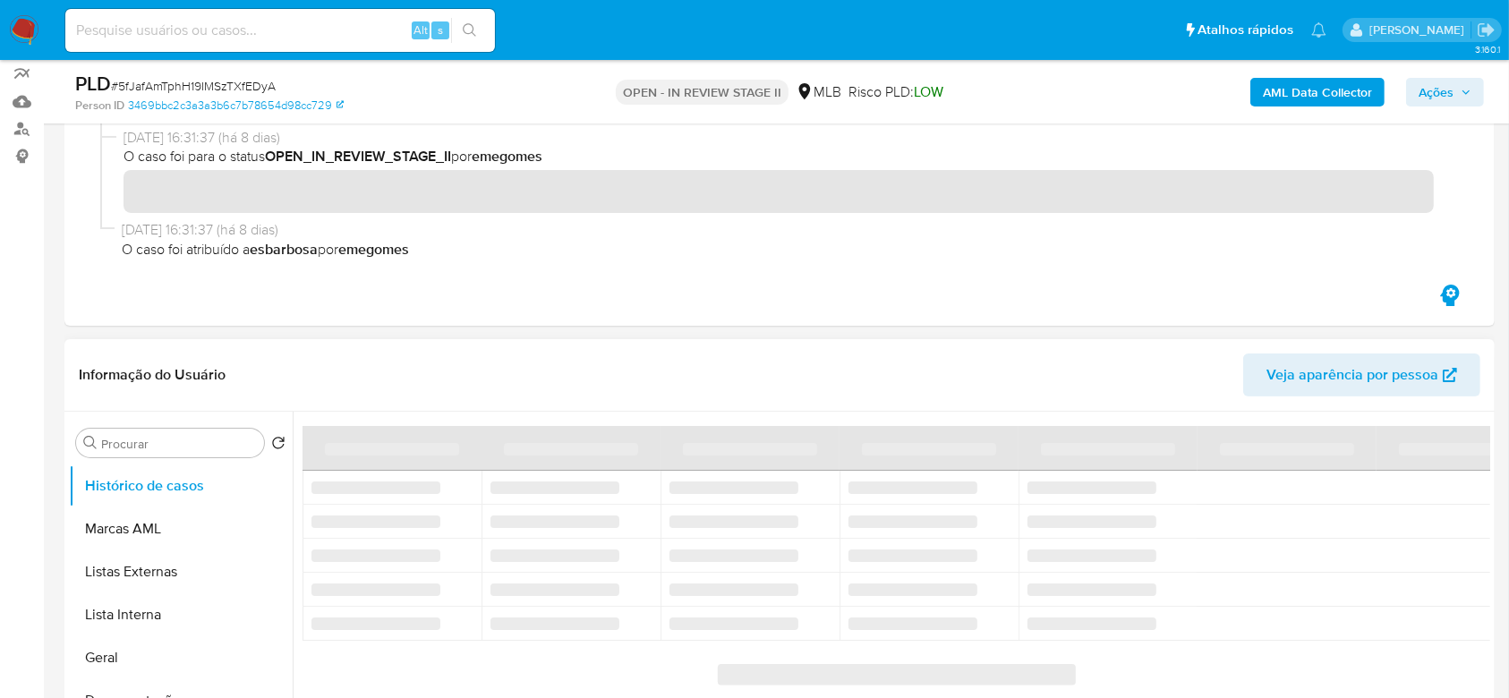
scroll to position [238, 0]
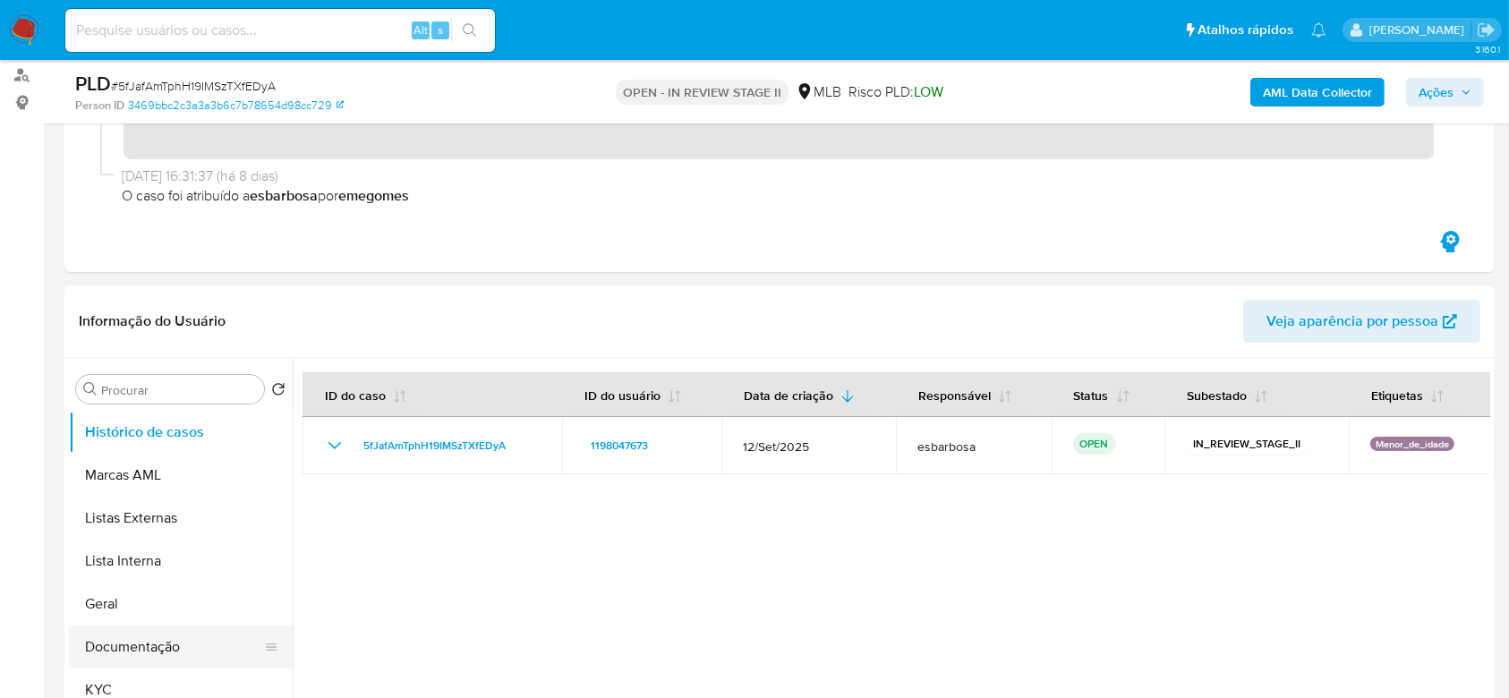
click at [137, 645] on button "Documentação" at bounding box center [173, 647] width 209 height 43
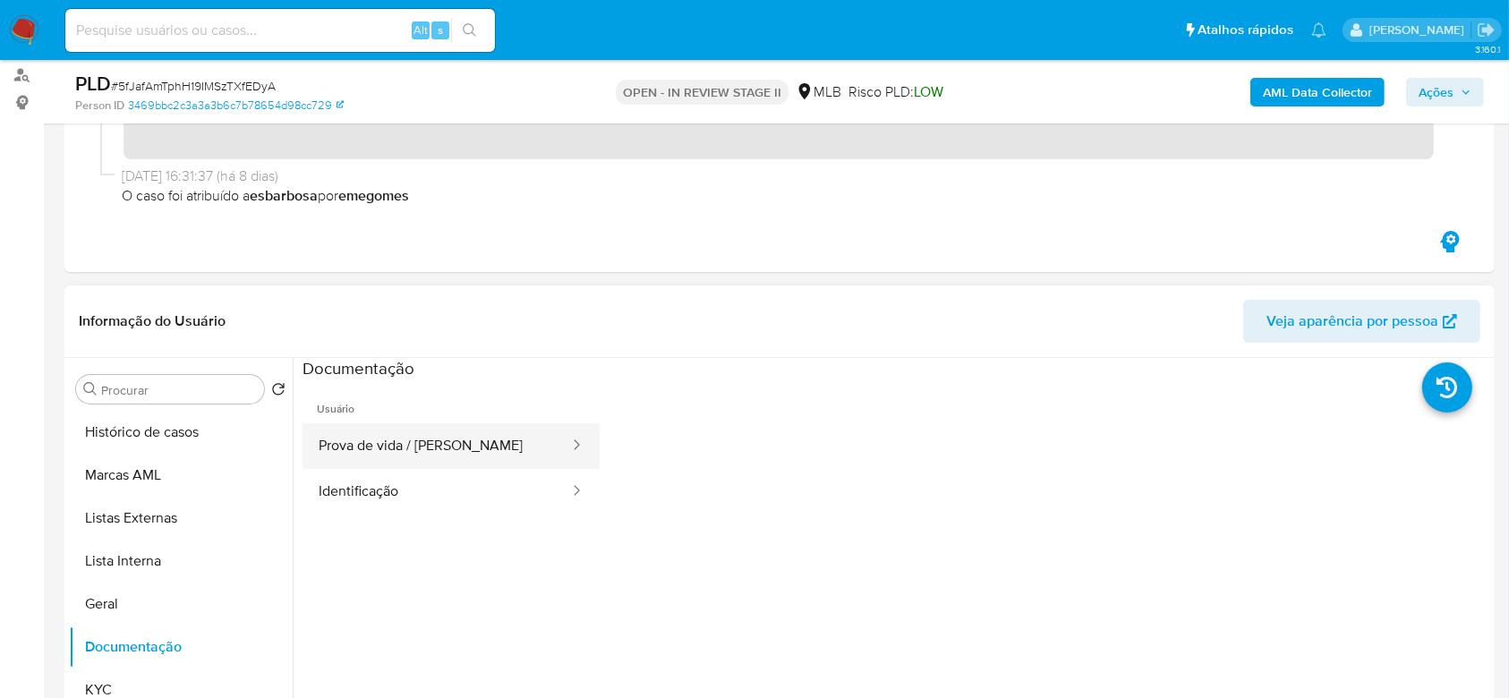
click at [408, 449] on button "Prova de vida / [PERSON_NAME]" at bounding box center [437, 446] width 268 height 46
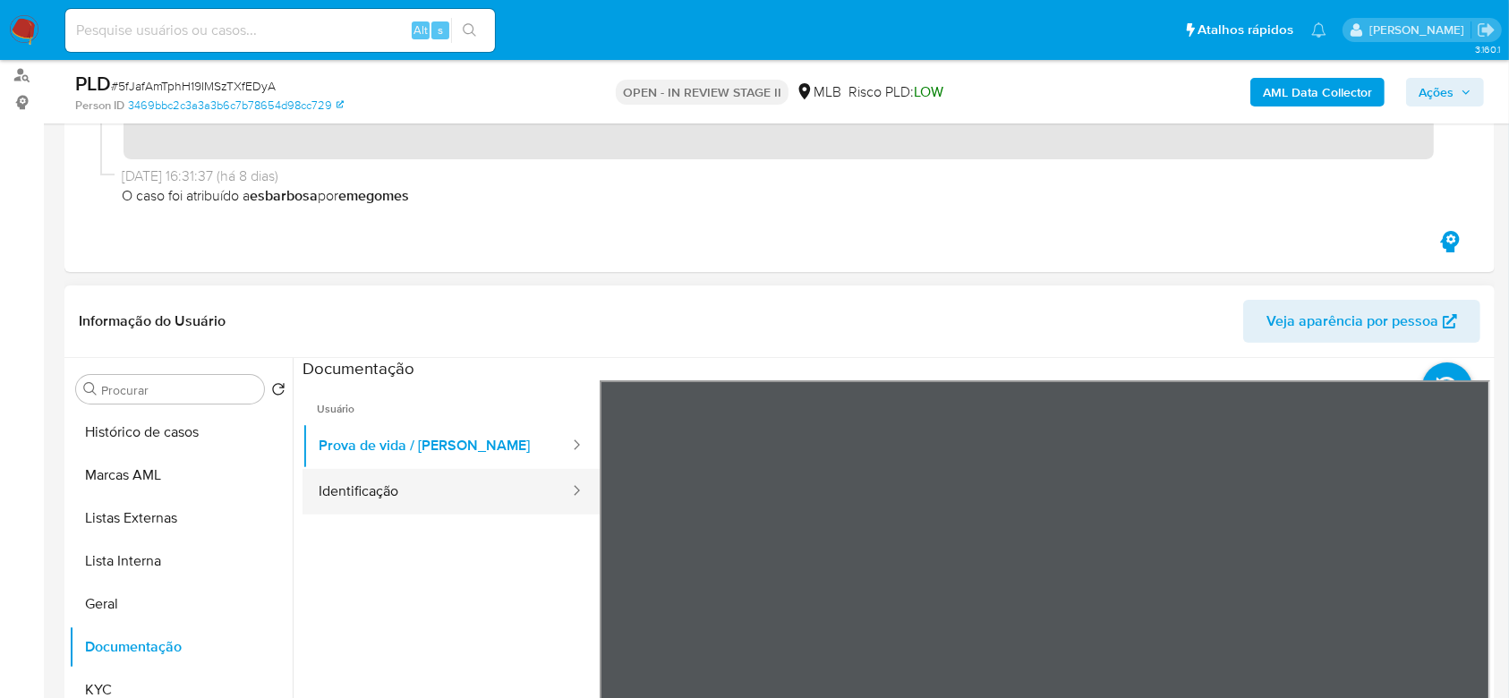
click at [431, 490] on button "Identificação" at bounding box center [437, 492] width 268 height 46
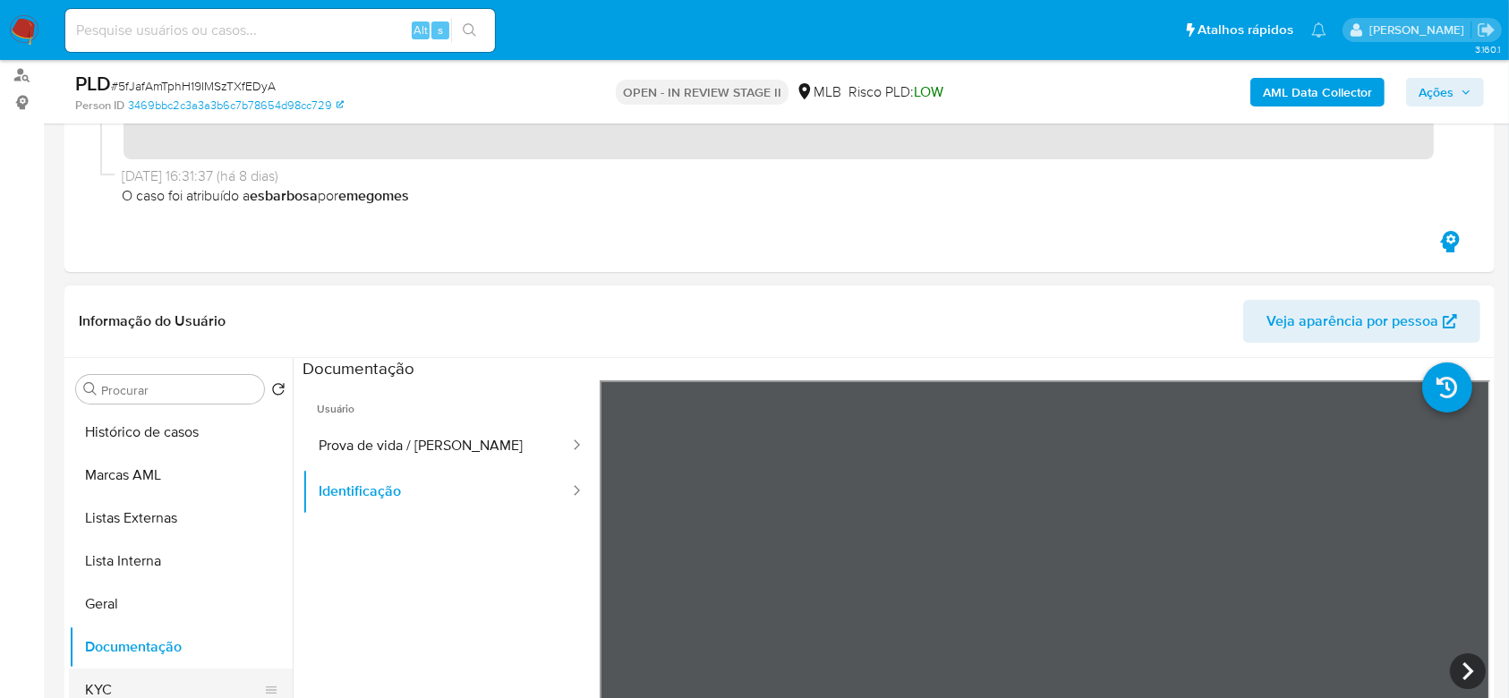
click at [129, 657] on button "KYC" at bounding box center [173, 690] width 209 height 43
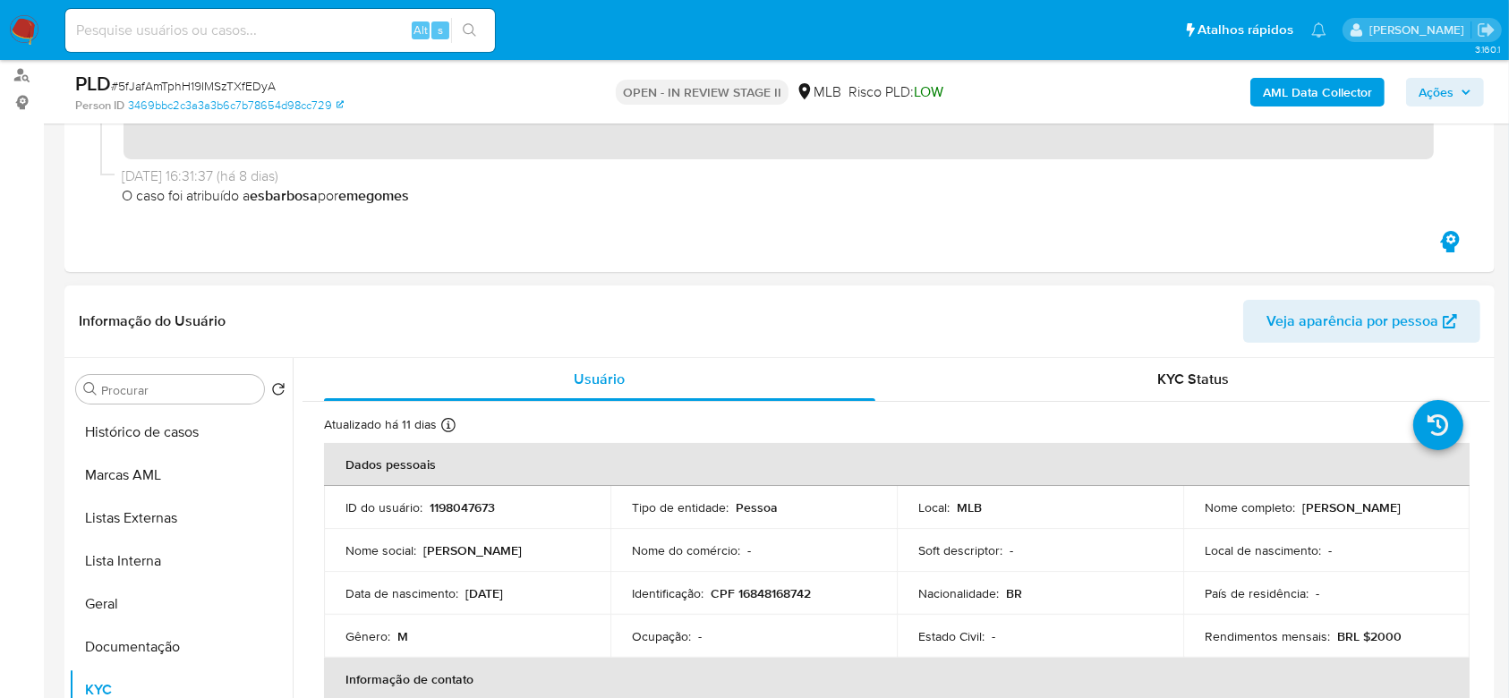
drag, startPoint x: 541, startPoint y: 595, endPoint x: 342, endPoint y: 594, distance: 199.6
click at [342, 594] on td "Data de nascimento : [DEMOGRAPHIC_DATA]" at bounding box center [467, 593] width 286 height 43
copy div "Data de nascimento : [DEMOGRAPHIC_DATA]"
click at [1431, 95] on span "Ações" at bounding box center [1436, 92] width 35 height 29
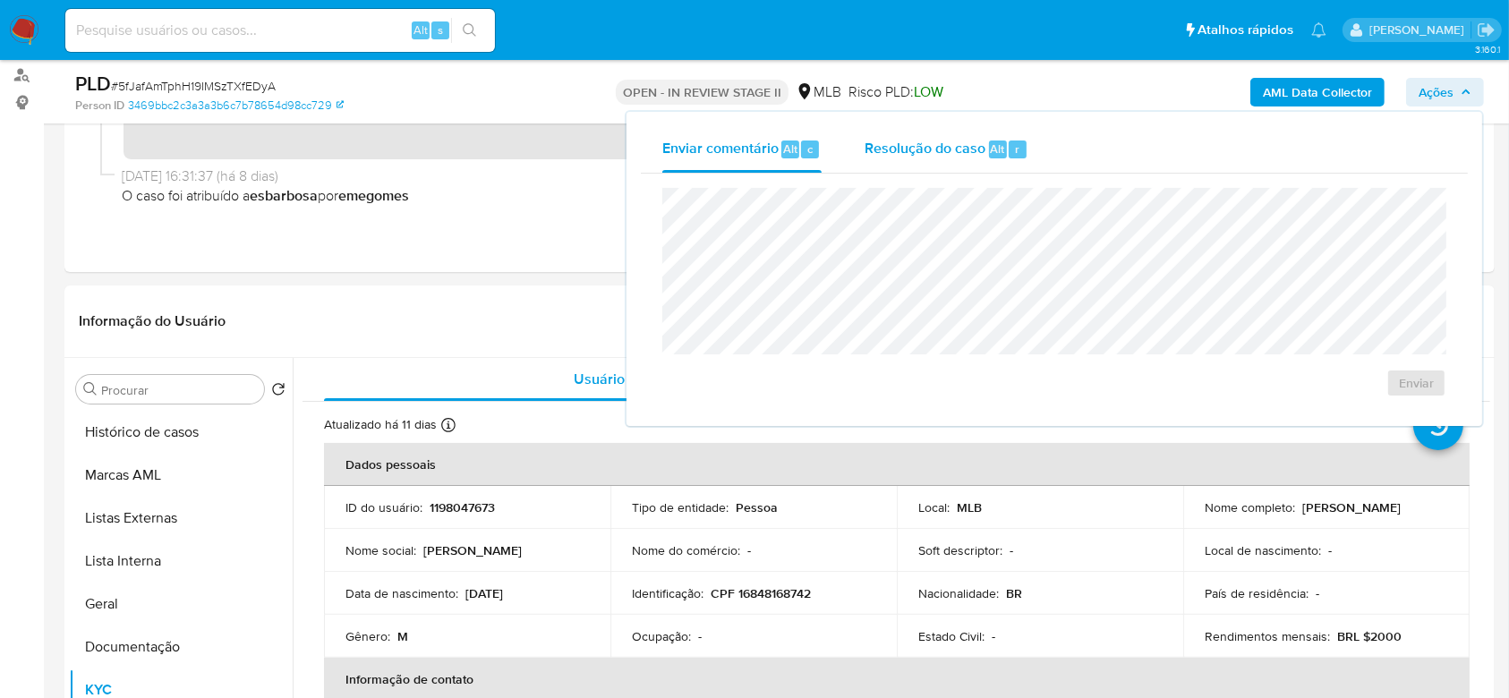
drag, startPoint x: 931, startPoint y: 159, endPoint x: 931, endPoint y: 171, distance: 11.6
click at [931, 171] on div "Resolução do caso Alt r" at bounding box center [947, 149] width 164 height 47
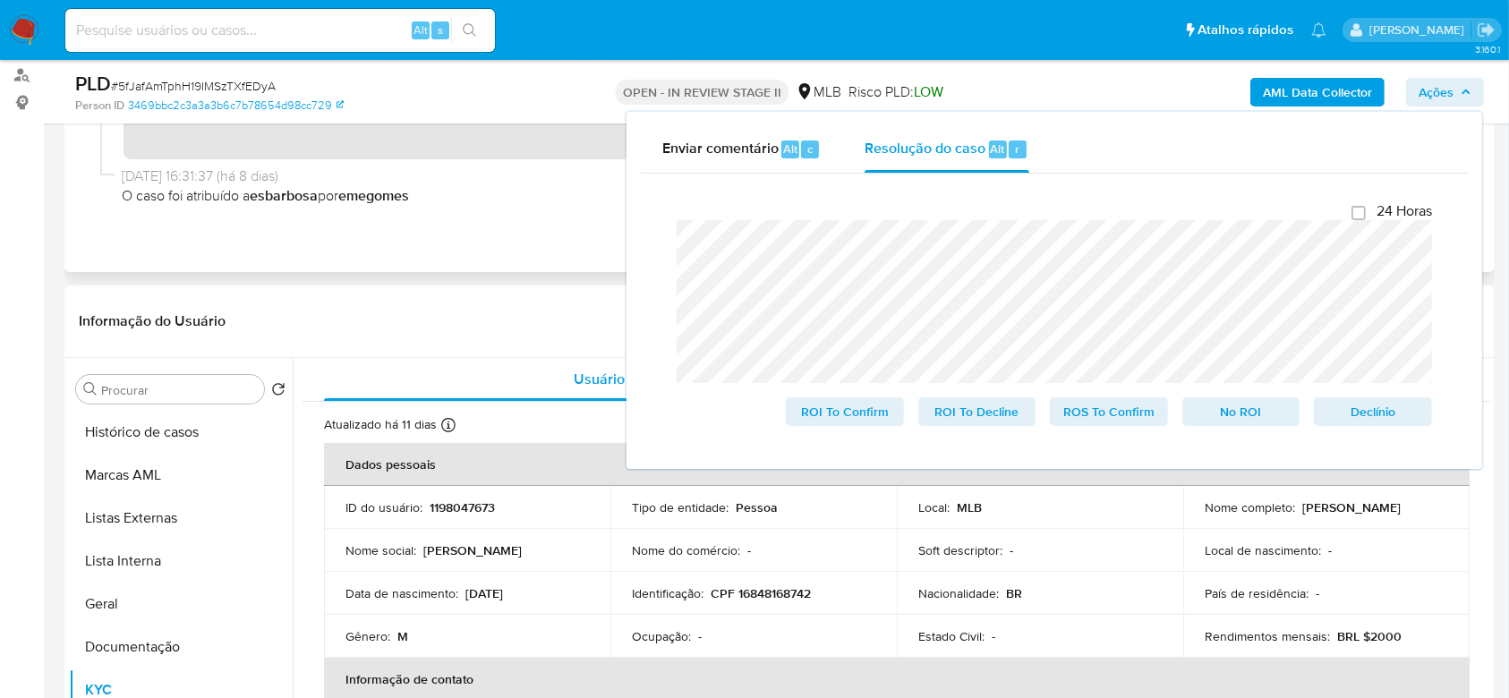
drag, startPoint x: 330, startPoint y: 239, endPoint x: 318, endPoint y: 268, distance: 32.1
click at [331, 240] on div "Eventos ( 1 ) Ações" at bounding box center [779, 99] width 1430 height 346
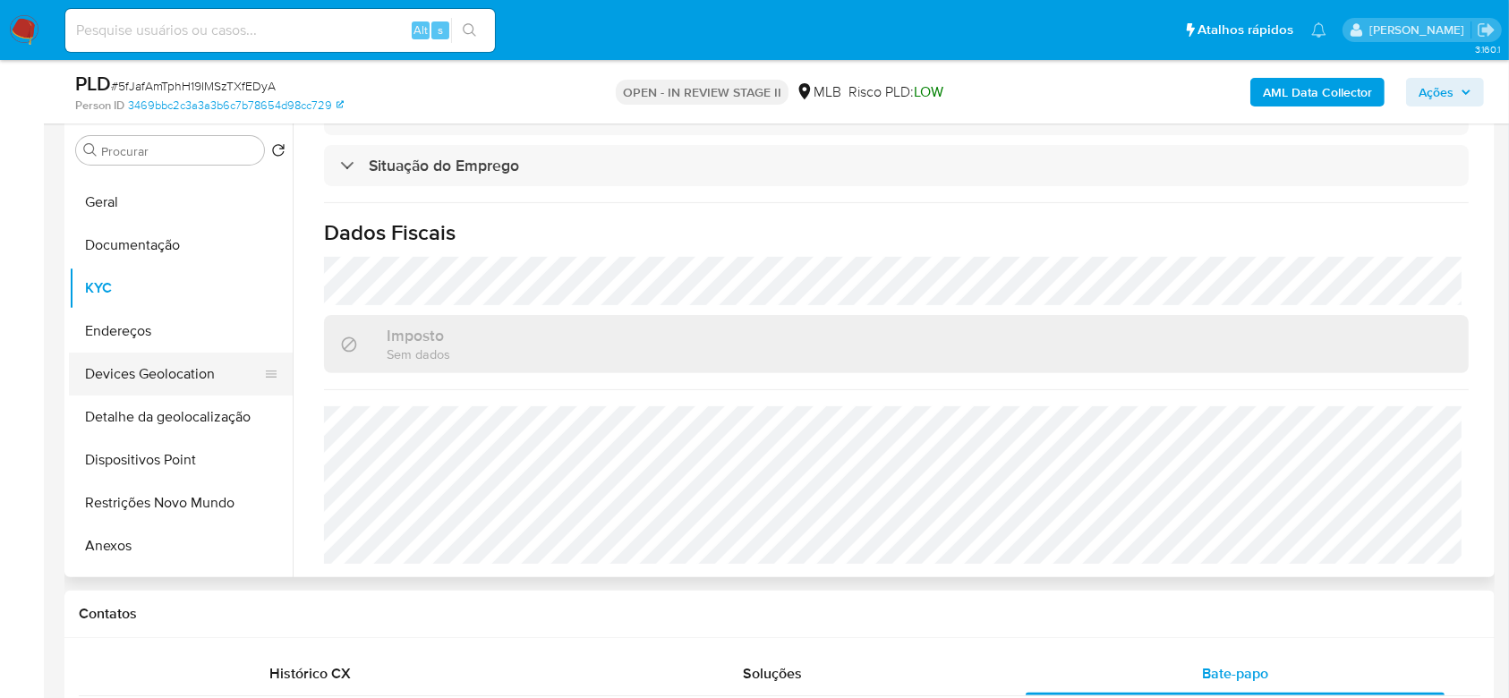
scroll to position [119, 0]
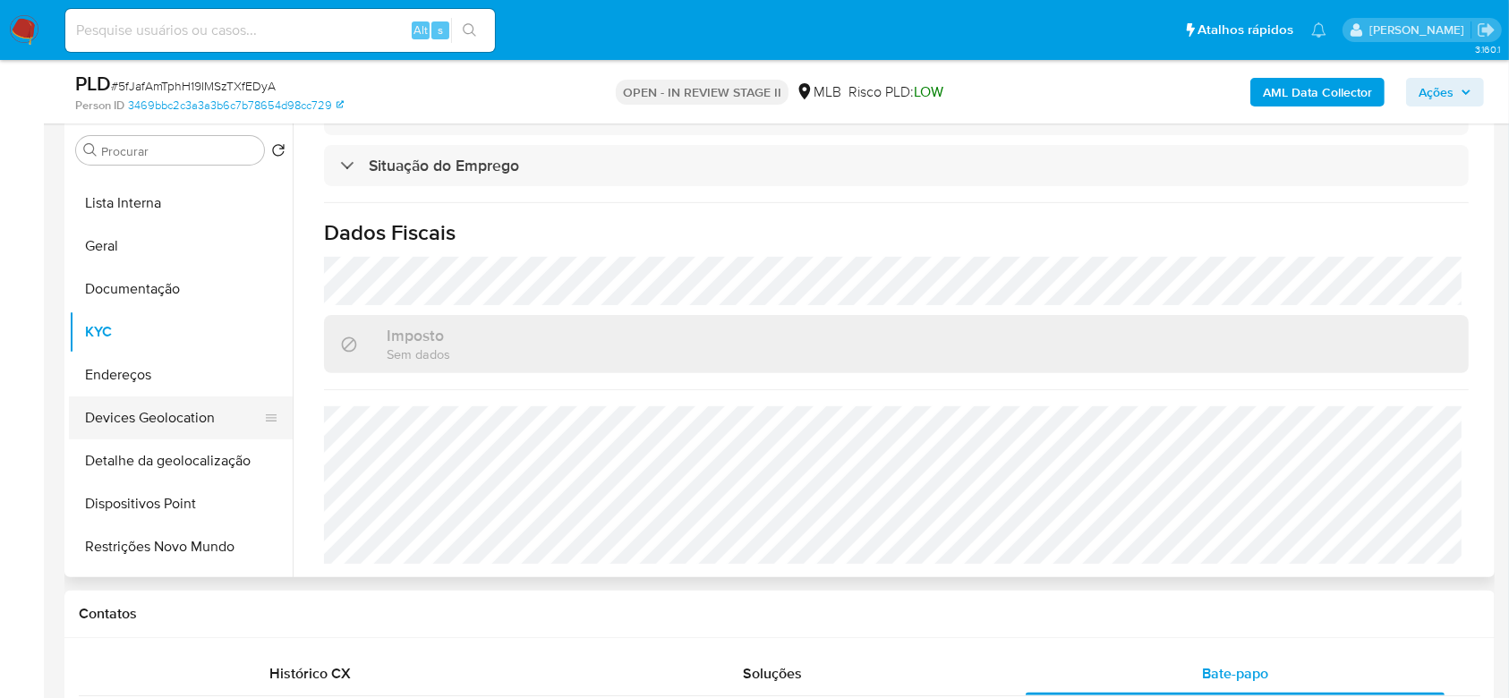
click at [149, 413] on button "Devices Geolocation" at bounding box center [173, 417] width 209 height 43
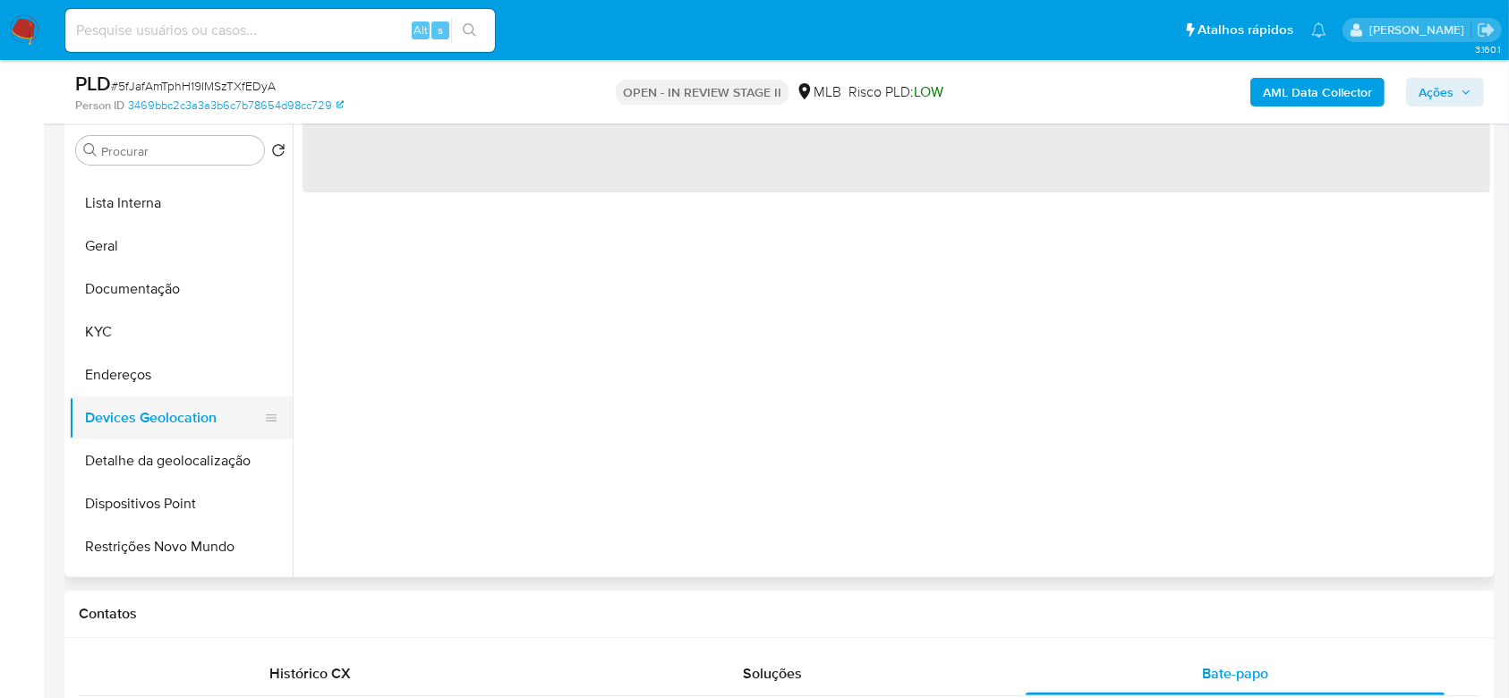
scroll to position [0, 0]
click at [158, 447] on button "Detalhe da geolocalização" at bounding box center [173, 460] width 209 height 43
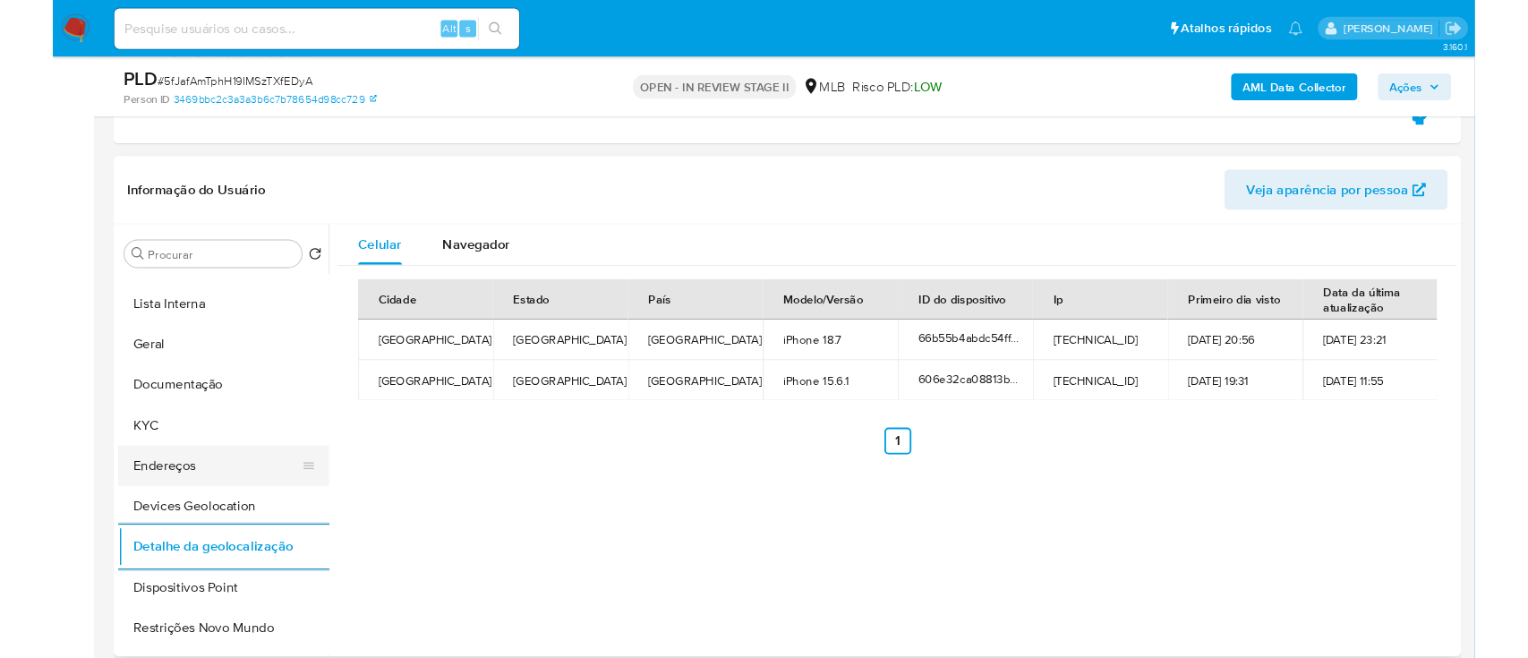
scroll to position [238, 0]
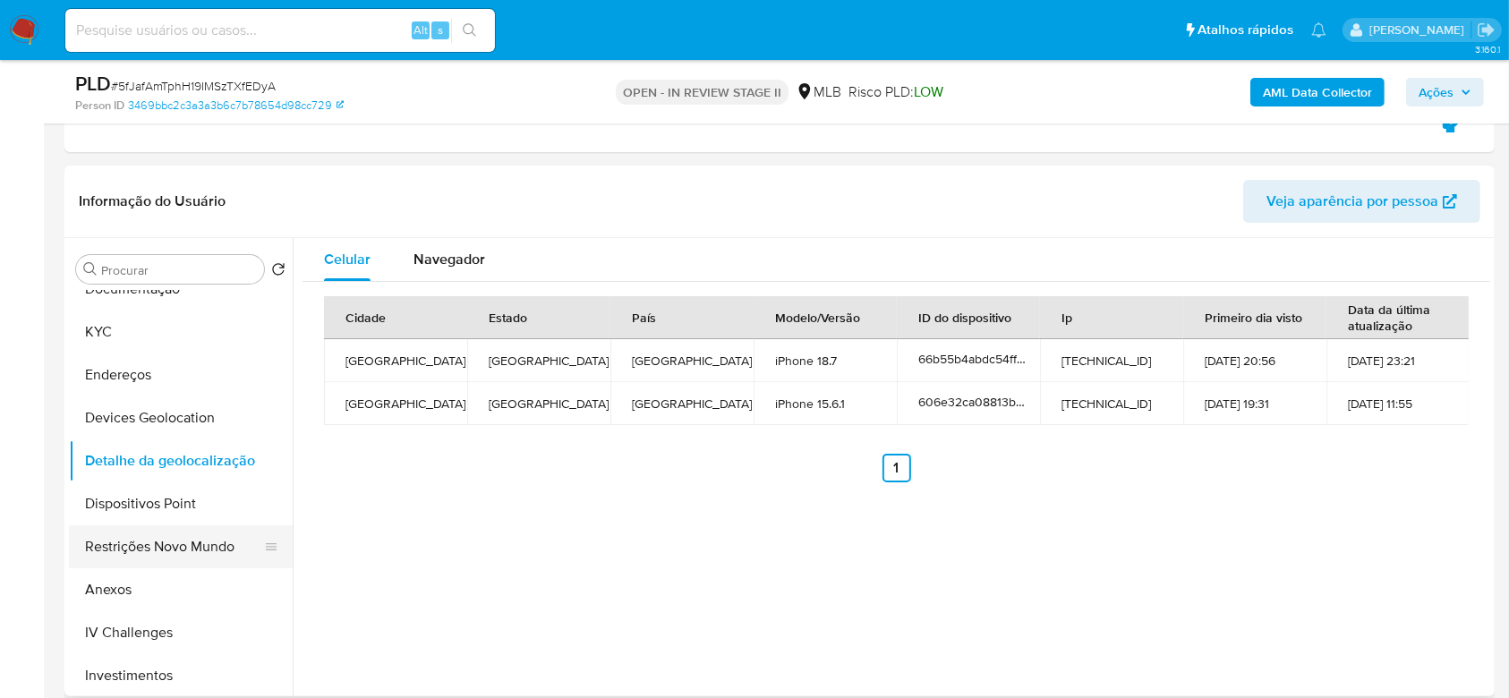
click at [171, 539] on button "Restrições Novo Mundo" at bounding box center [173, 546] width 209 height 43
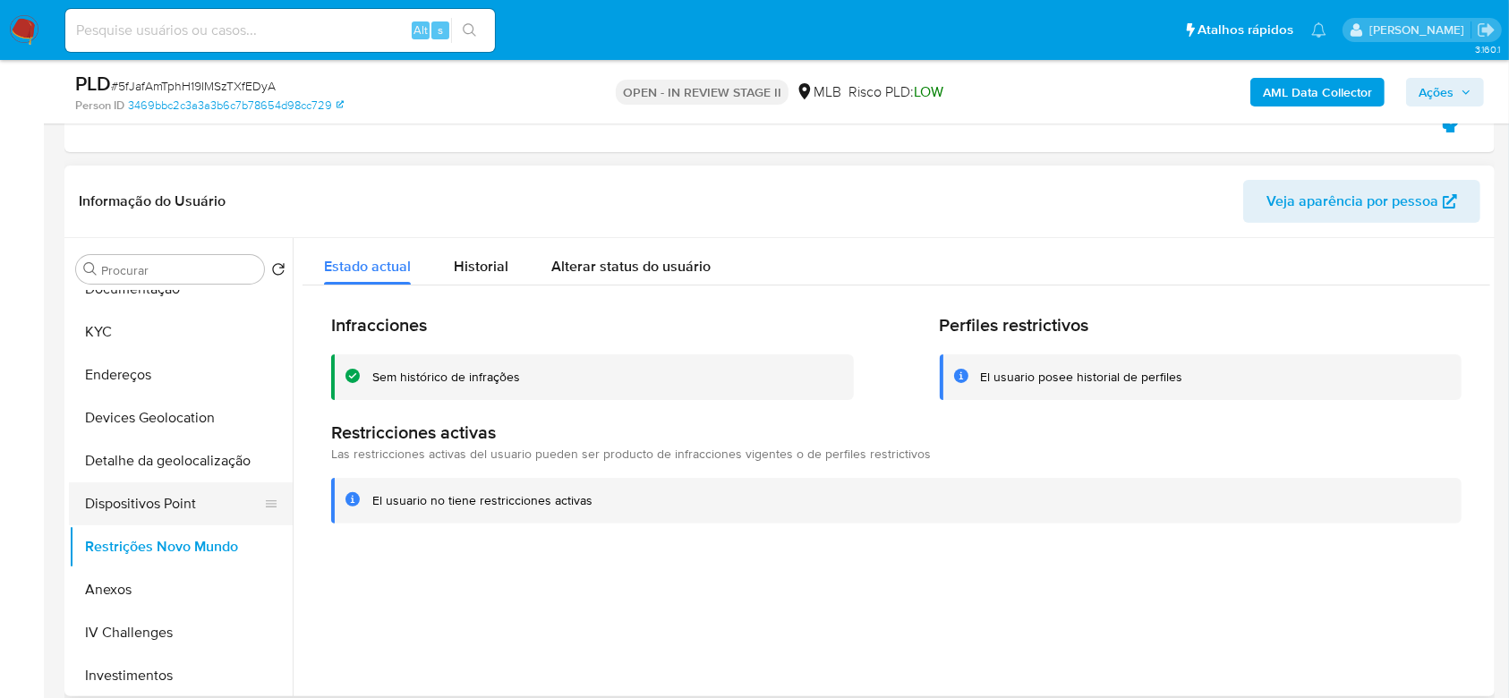
click at [190, 493] on button "Dispositivos Point" at bounding box center [173, 503] width 209 height 43
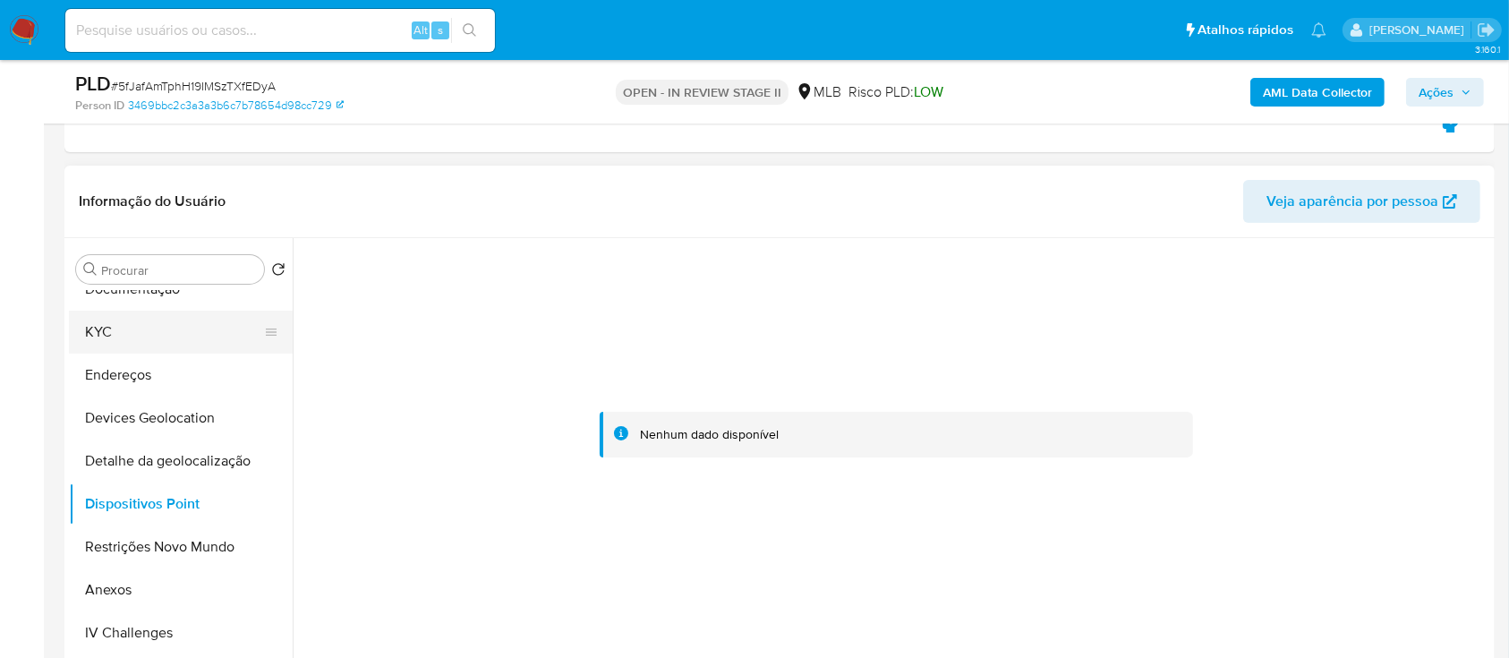
click at [161, 332] on button "KYC" at bounding box center [173, 332] width 209 height 43
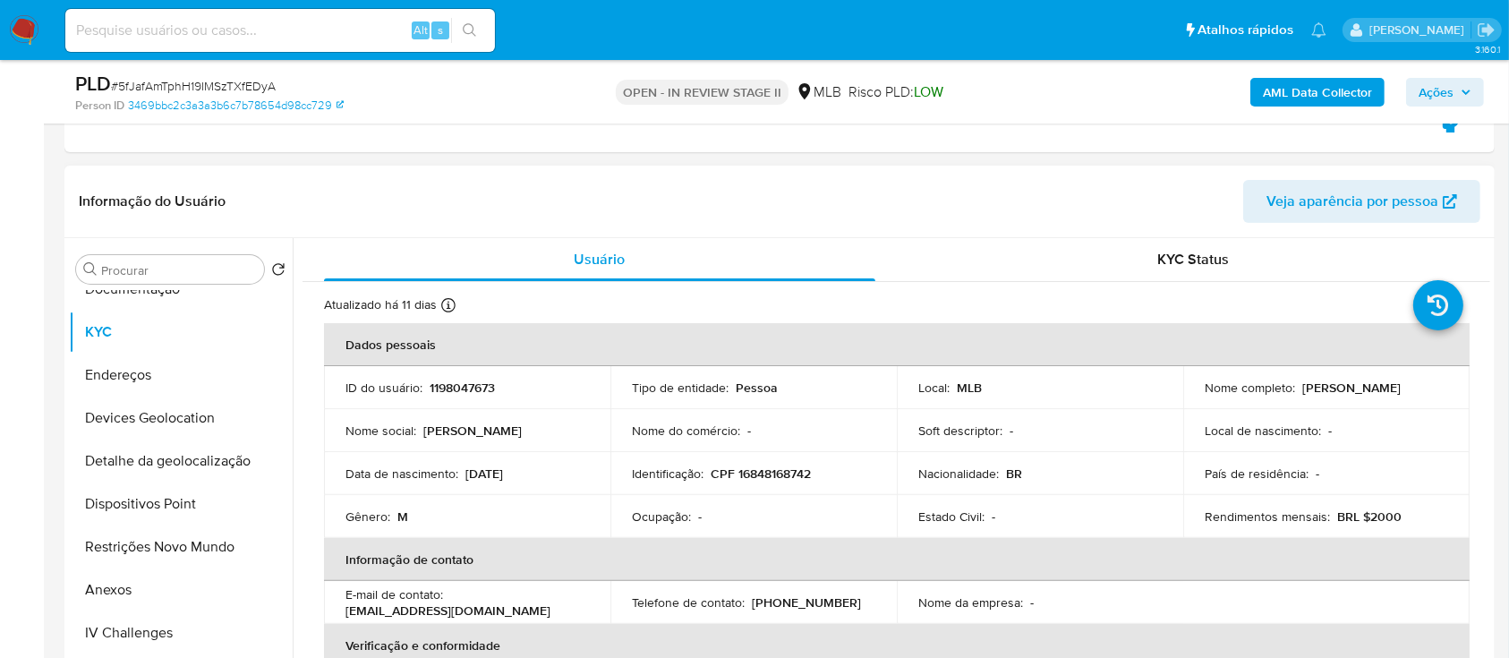
click at [794, 473] on p "CPF 16848168742" at bounding box center [761, 473] width 100 height 16
copy p "16848168742"
click at [136, 595] on button "Anexos" at bounding box center [173, 589] width 209 height 43
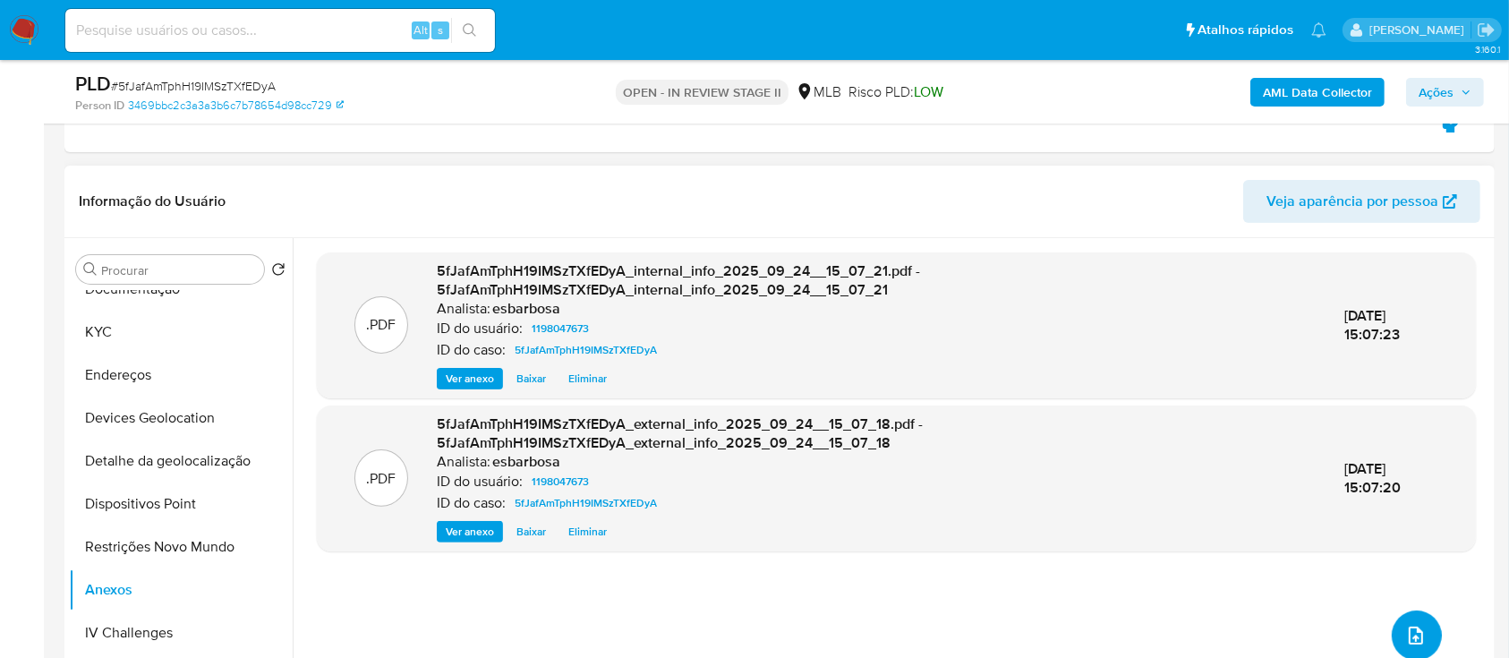
click at [1407, 630] on icon "upload-file" at bounding box center [1415, 635] width 21 height 21
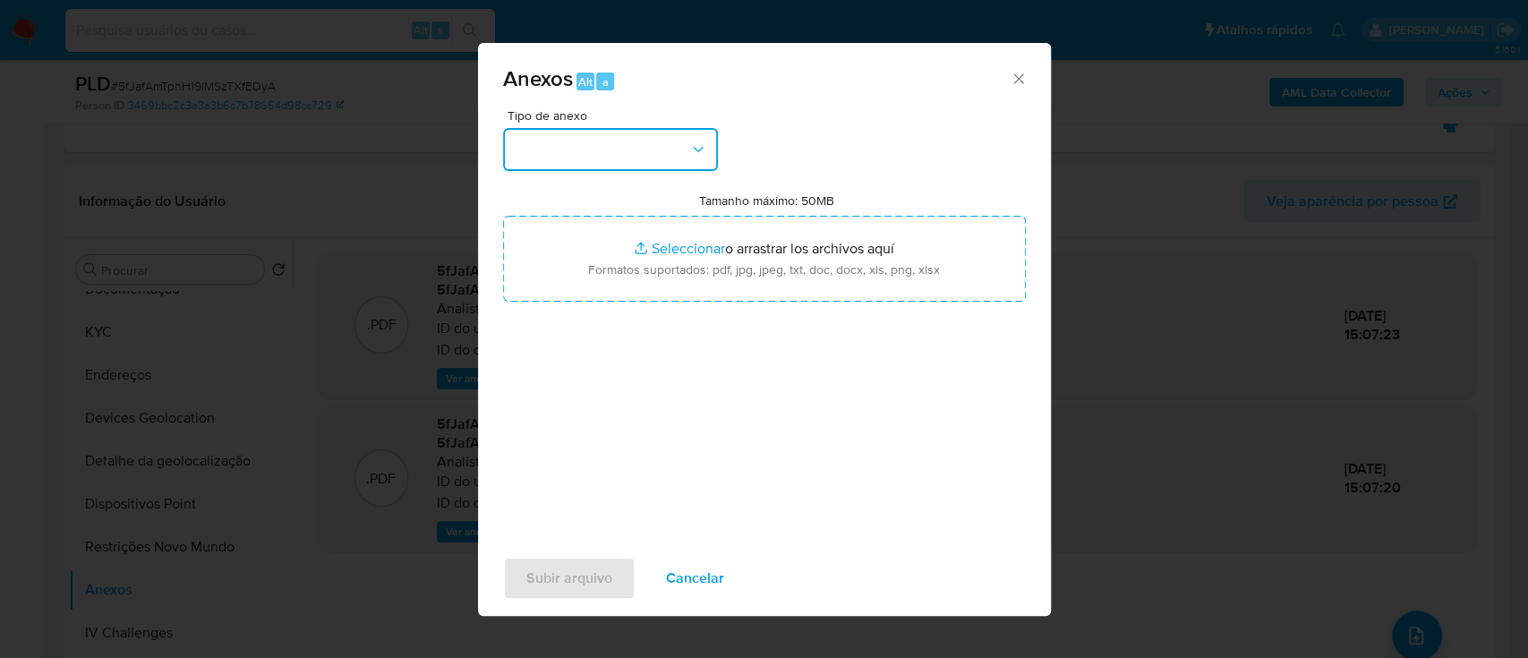
click at [673, 150] on button "button" at bounding box center [610, 149] width 215 height 43
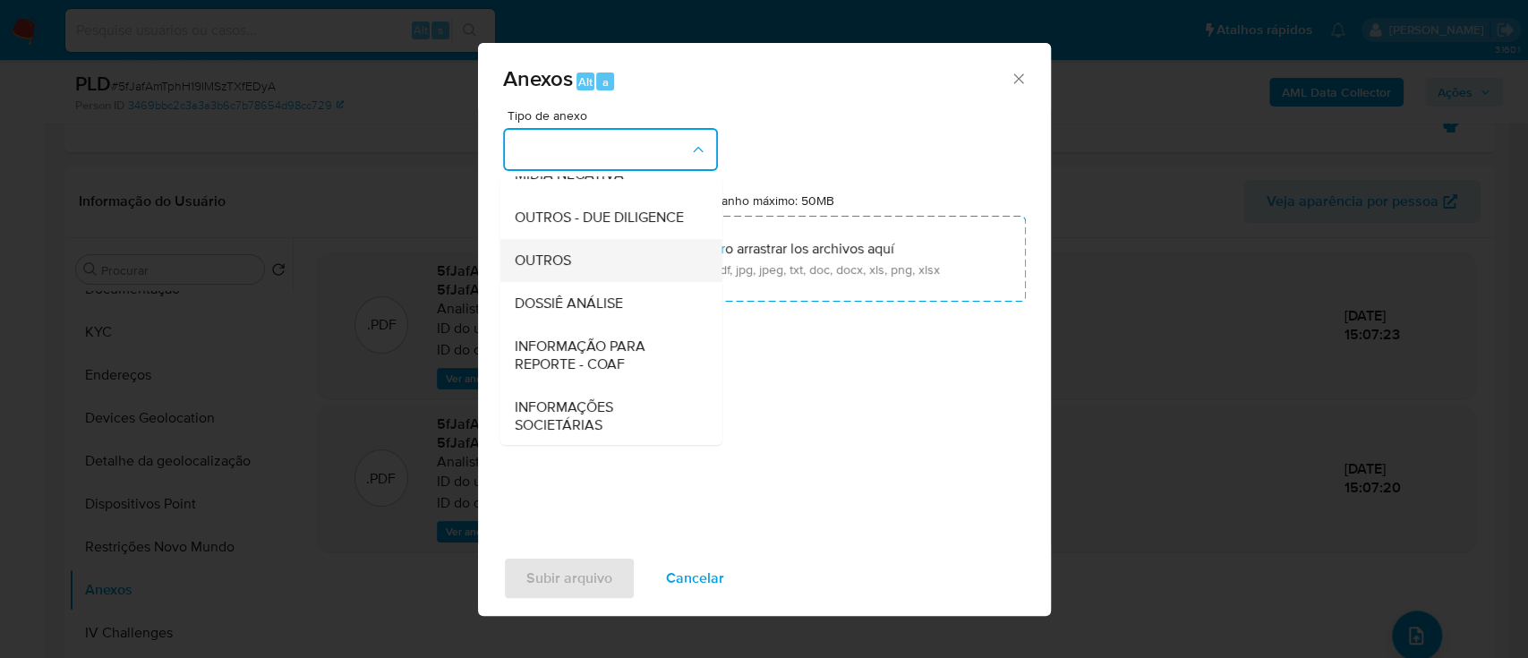
click at [560, 269] on span "OUTROS" at bounding box center [542, 260] width 56 height 18
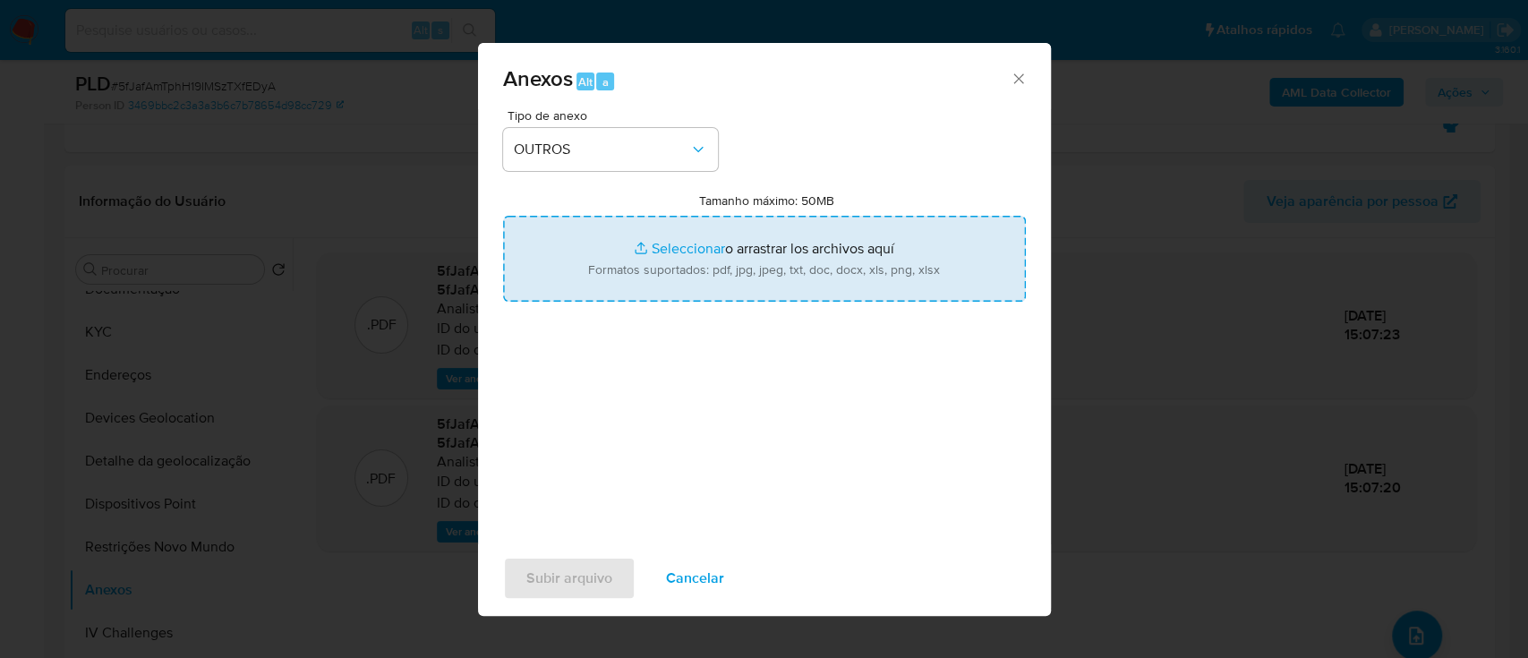
click at [661, 245] on input "Tamanho máximo: 50MB Seleccionar archivos" at bounding box center [764, 259] width 523 height 86
type input "C:\fakepath\Mulan 1198047673_2025_09_23_17_19_12.xlsx"
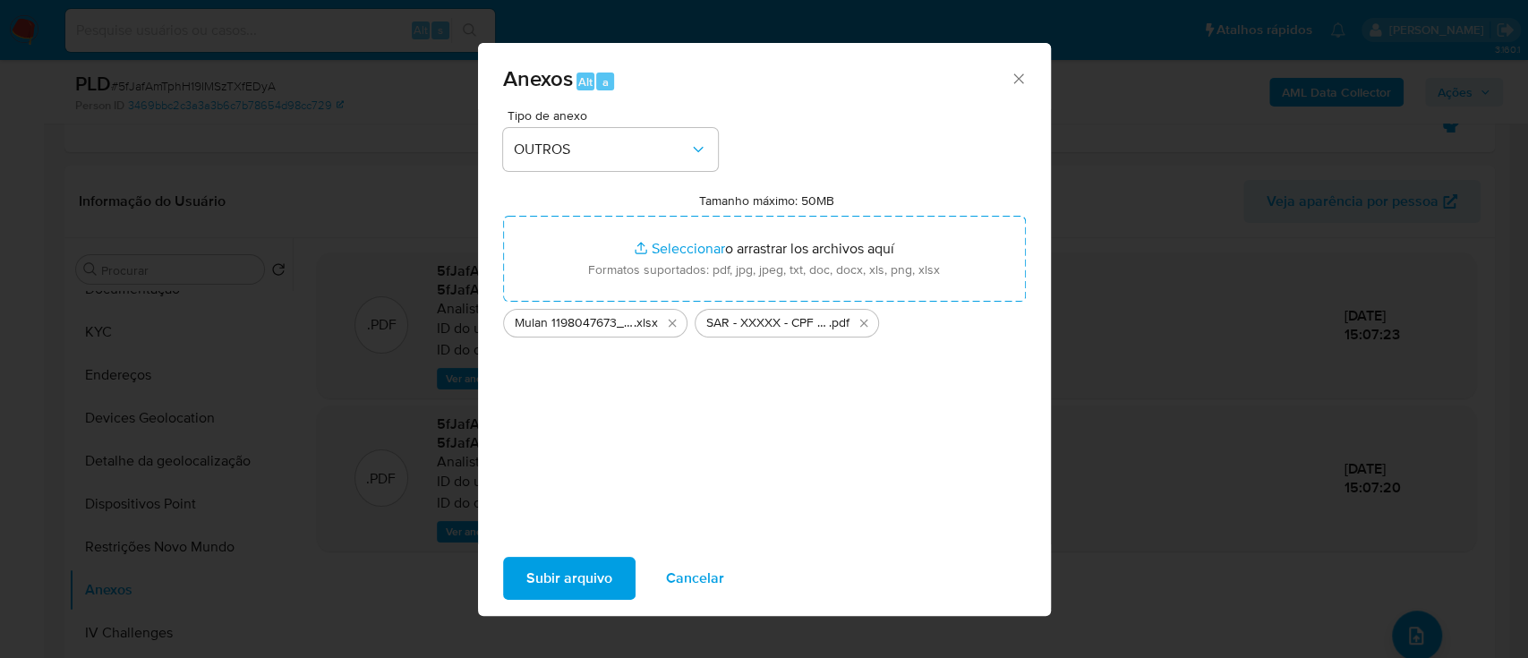
click at [588, 572] on span "Subir arquivo" at bounding box center [569, 577] width 86 height 39
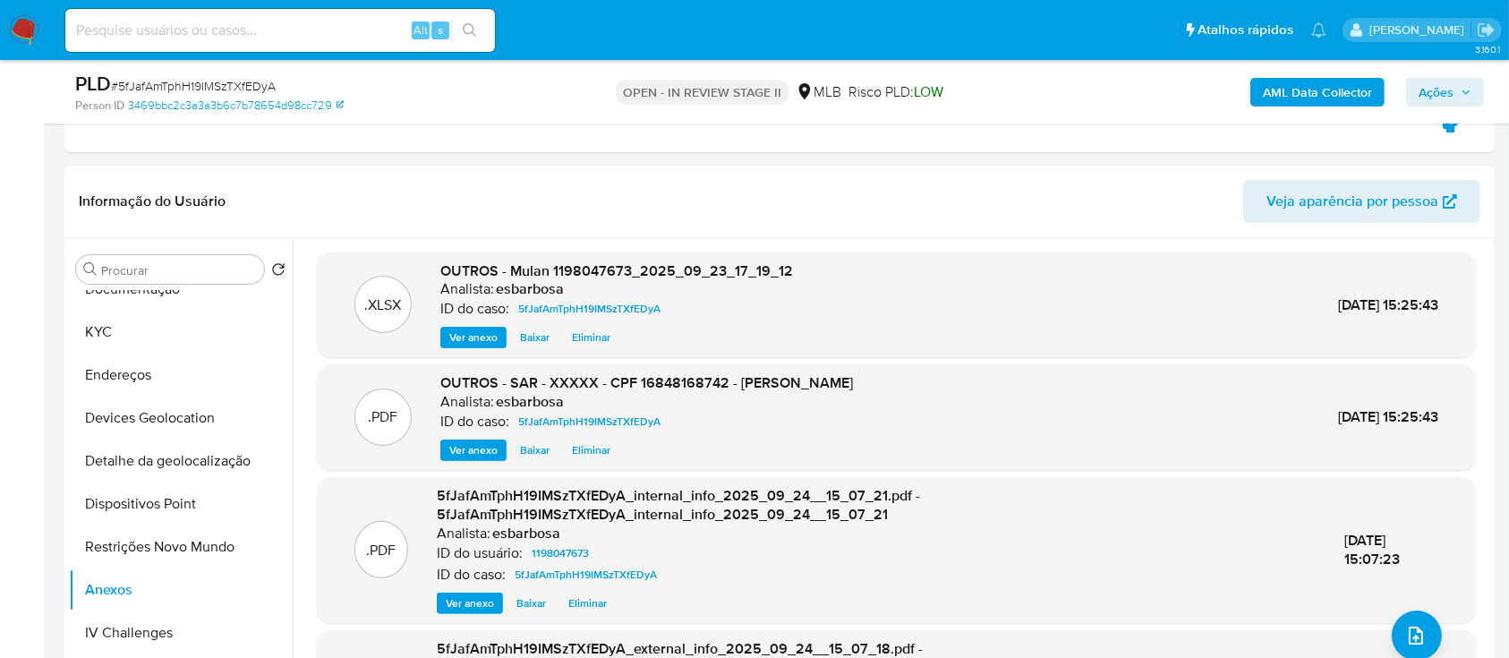
click at [265, 81] on span "# 5fJafAmTphH19IMSzTXfEDyA" at bounding box center [193, 86] width 165 height 18
copy span "5fJafAmTphH19IMSzTXfEDyA"
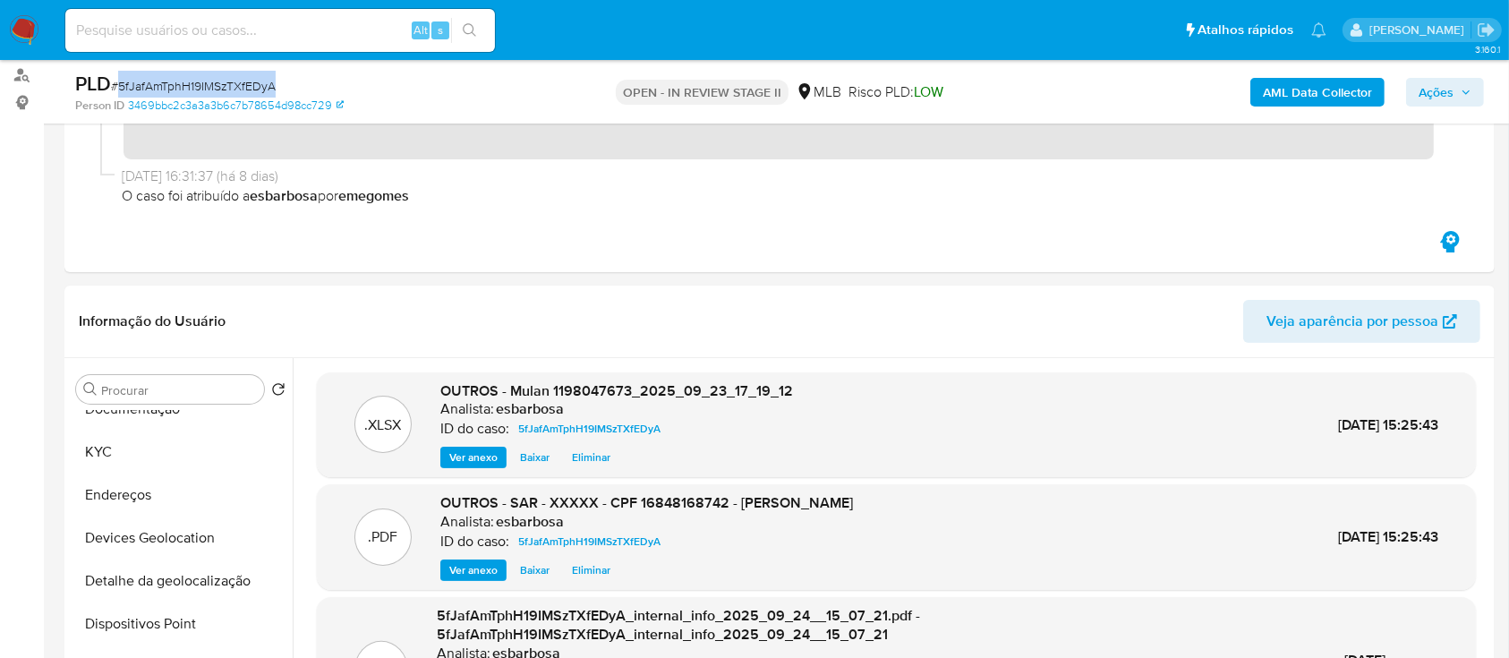
click at [1432, 85] on span "Ações" at bounding box center [1436, 92] width 35 height 29
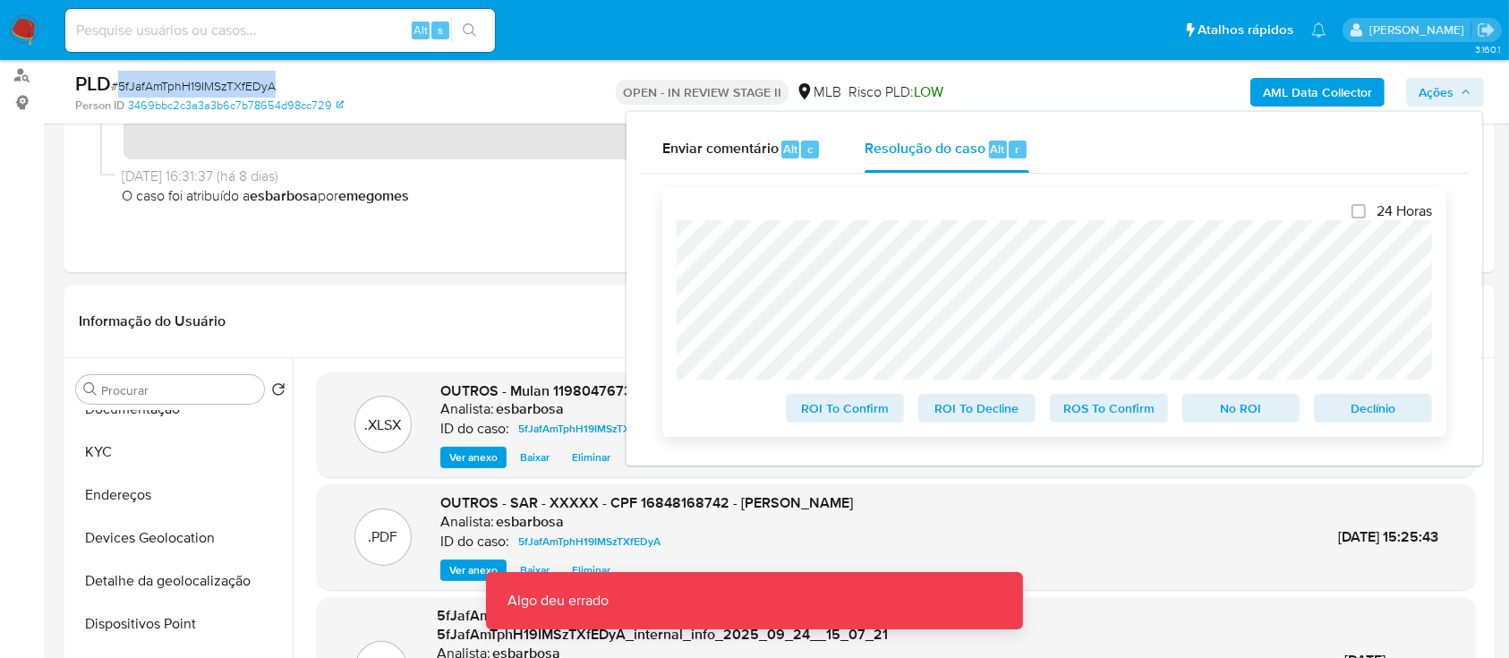
click at [1122, 410] on span "ROS To Confirm" at bounding box center [1108, 408] width 93 height 25
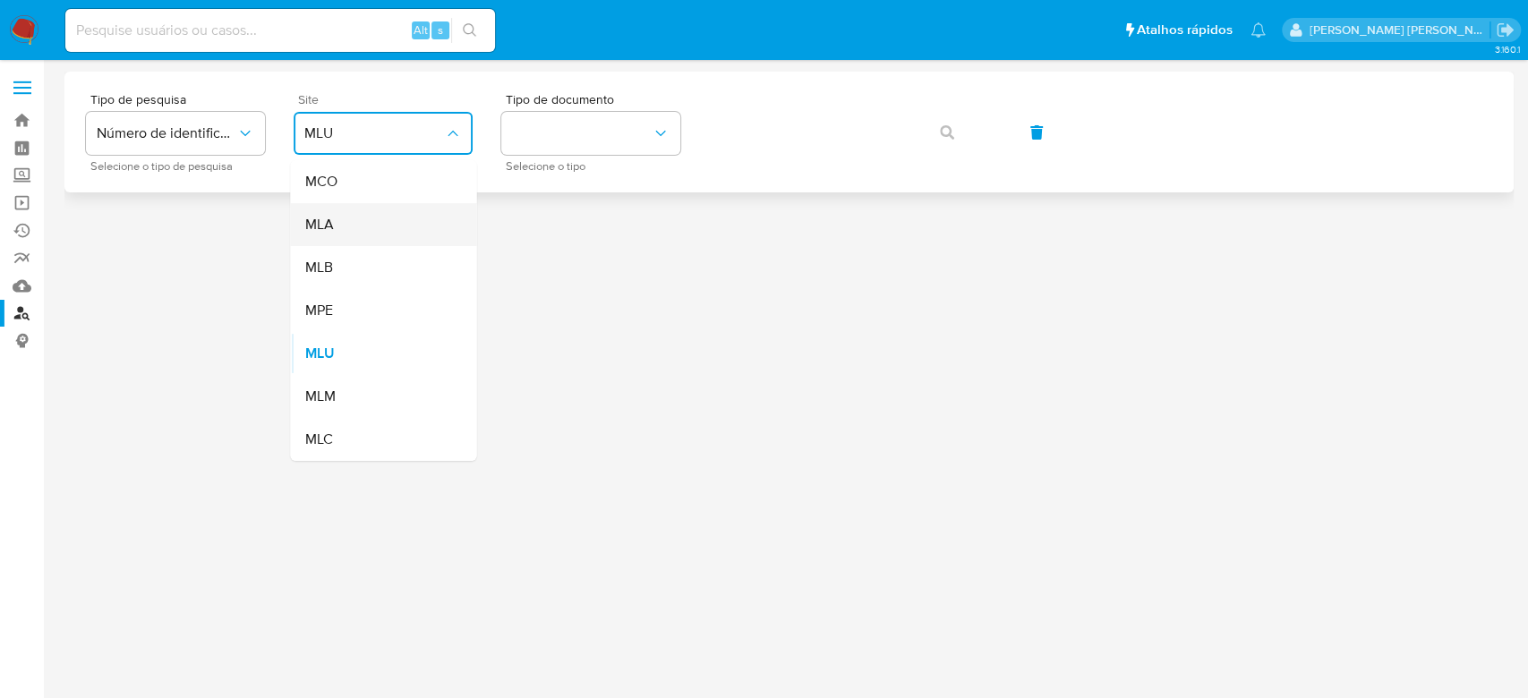
click at [359, 211] on div "MLA" at bounding box center [377, 224] width 147 height 43
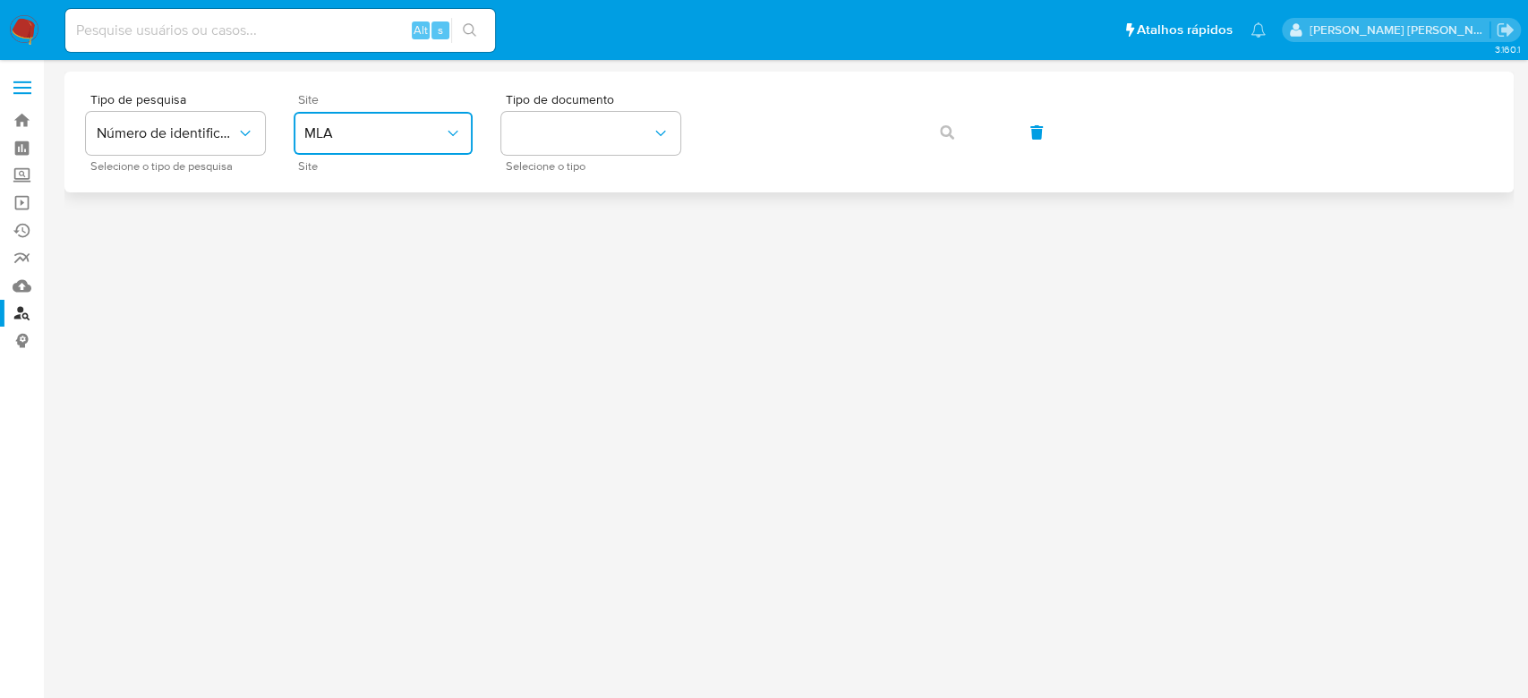
click at [379, 141] on span "MLA" at bounding box center [374, 133] width 140 height 18
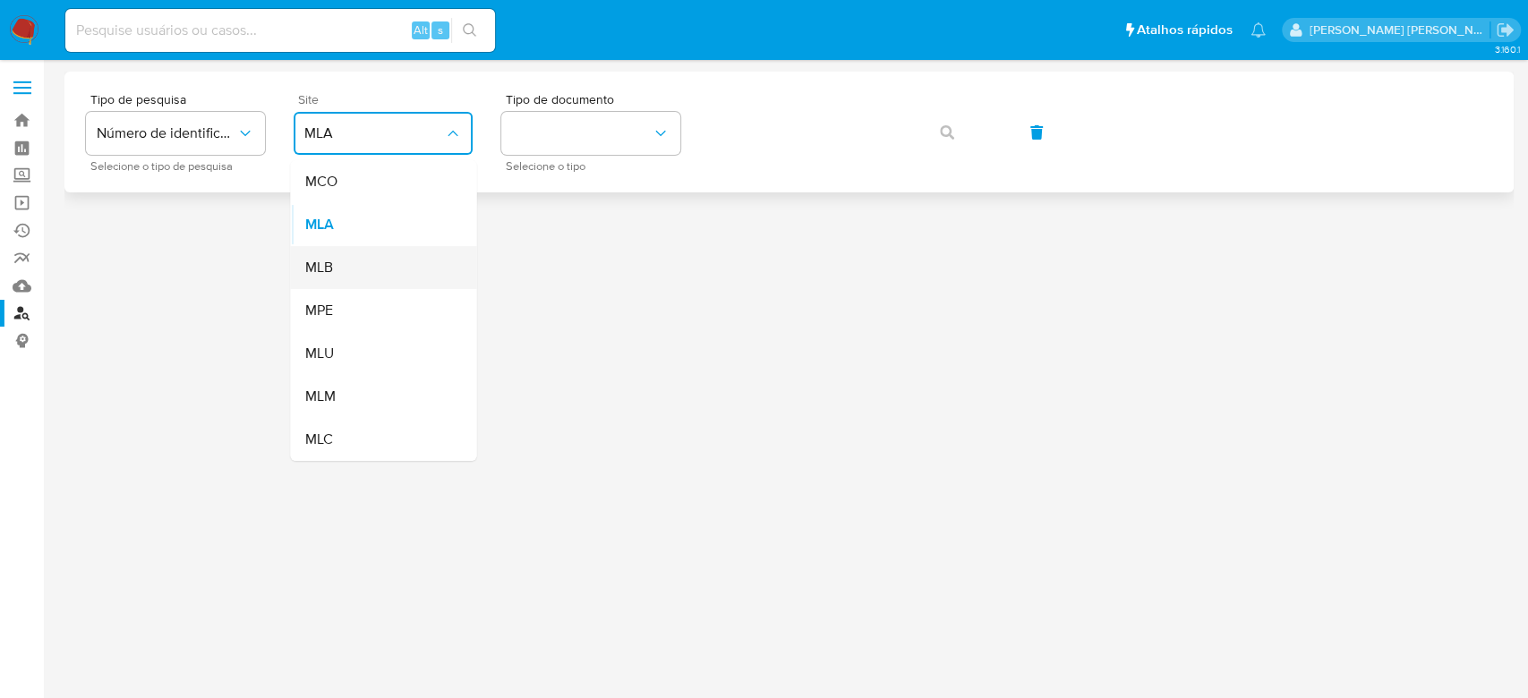
click at [380, 256] on div "MLB" at bounding box center [377, 267] width 147 height 43
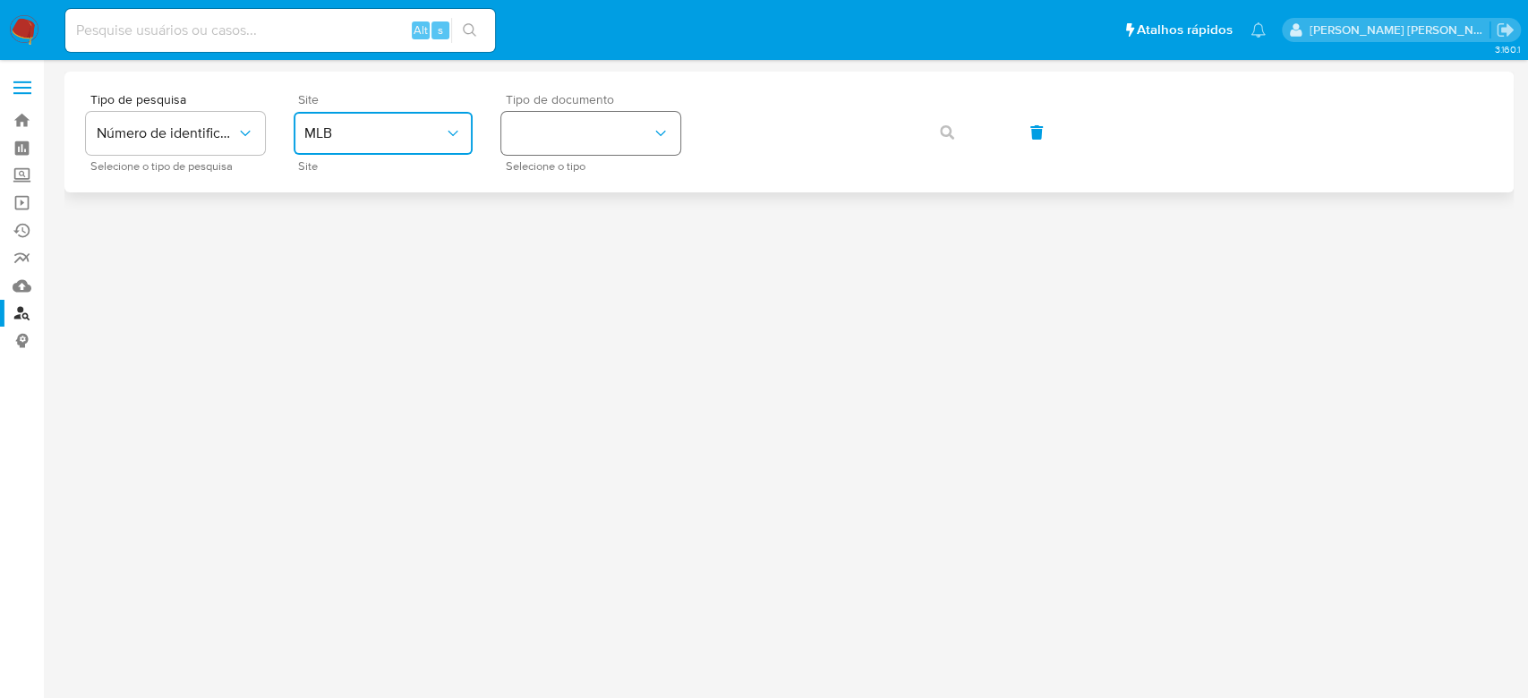
click at [637, 141] on button "identificationType" at bounding box center [590, 133] width 179 height 43
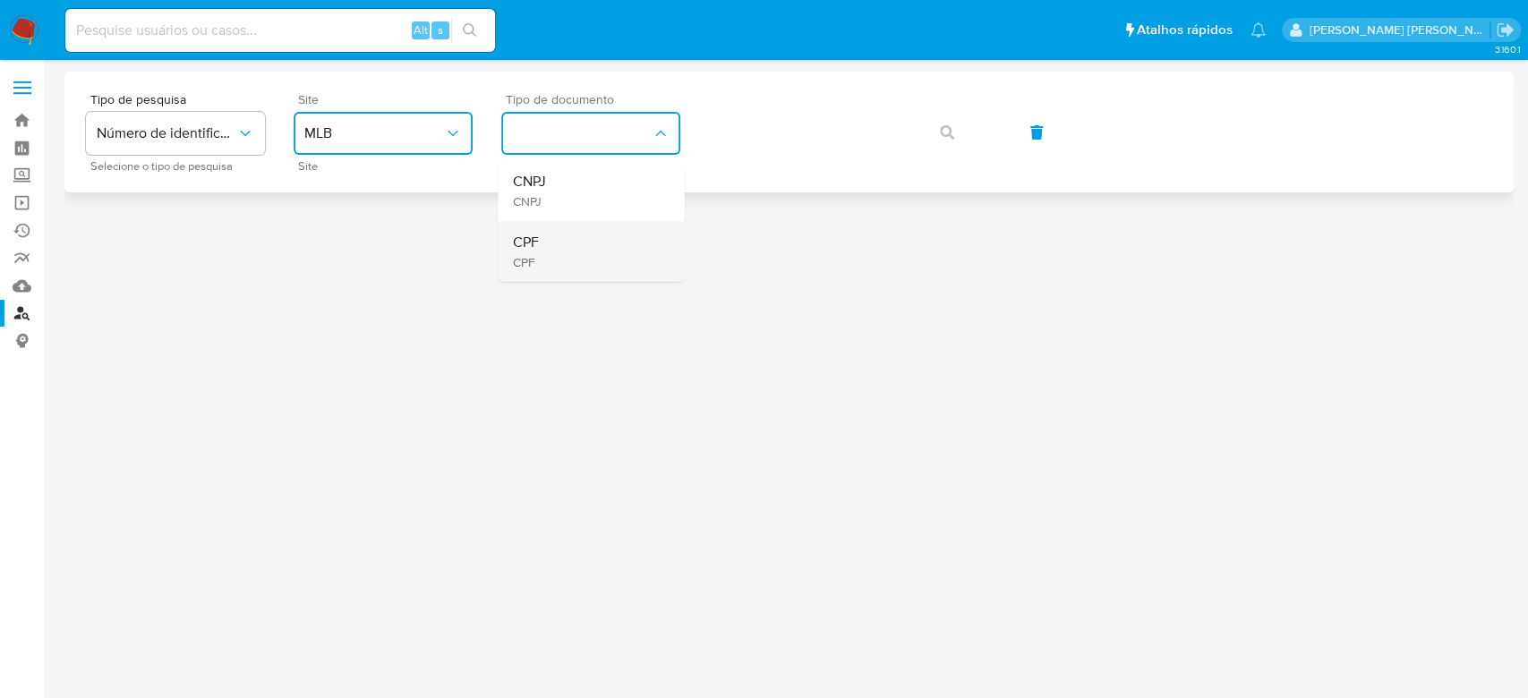
click at [584, 247] on div "CPF CPF" at bounding box center [585, 251] width 147 height 61
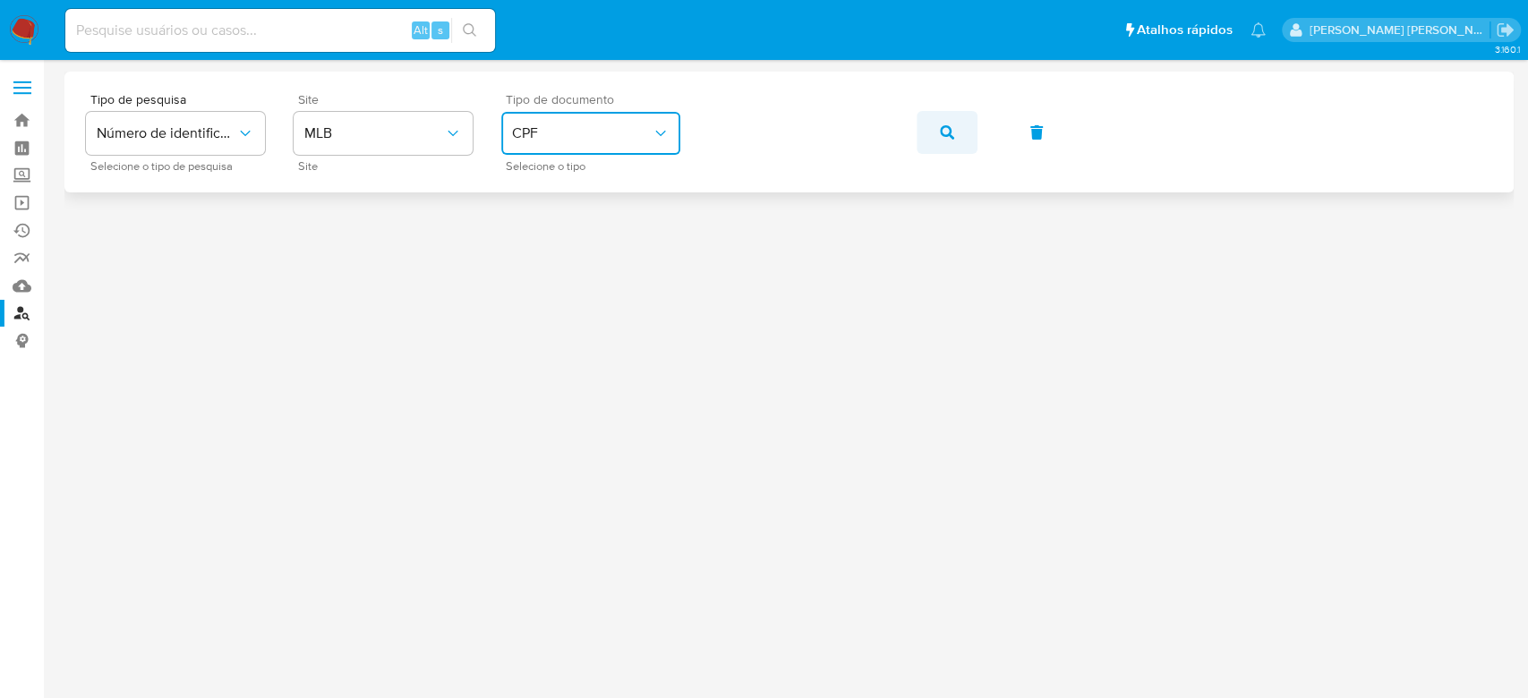
click at [950, 128] on icon "button" at bounding box center [947, 132] width 14 height 14
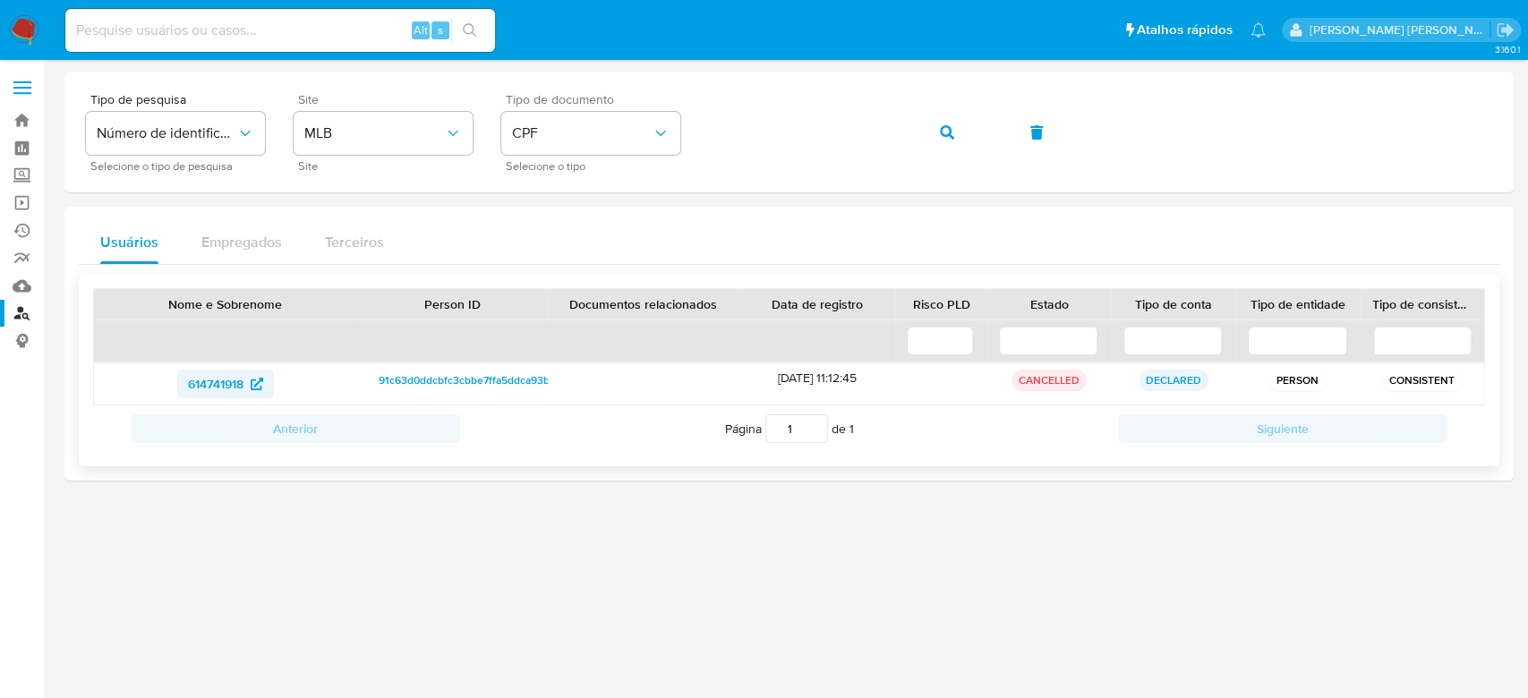
click at [214, 385] on span "614741918" at bounding box center [215, 384] width 55 height 29
click at [974, 131] on button "button" at bounding box center [946, 132] width 61 height 43
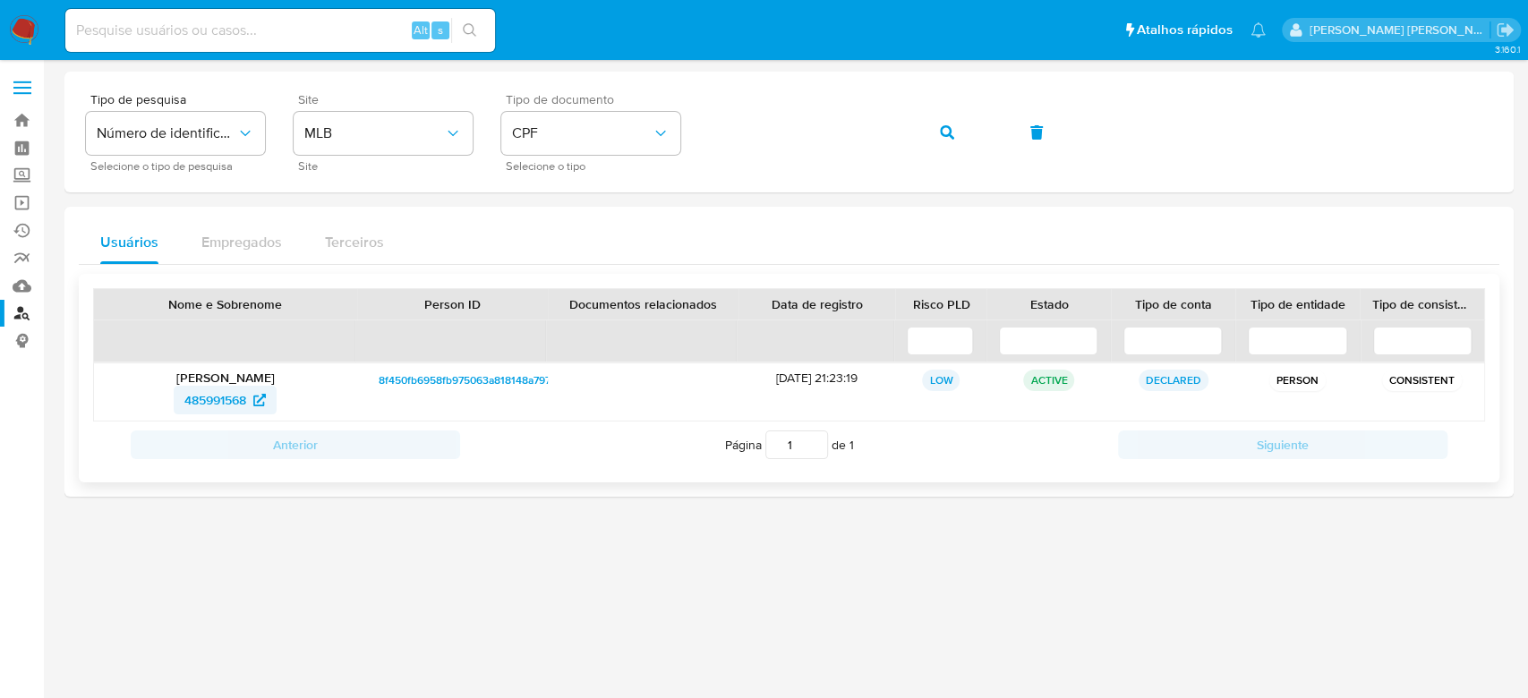
click at [214, 408] on span "485991568" at bounding box center [215, 400] width 62 height 29
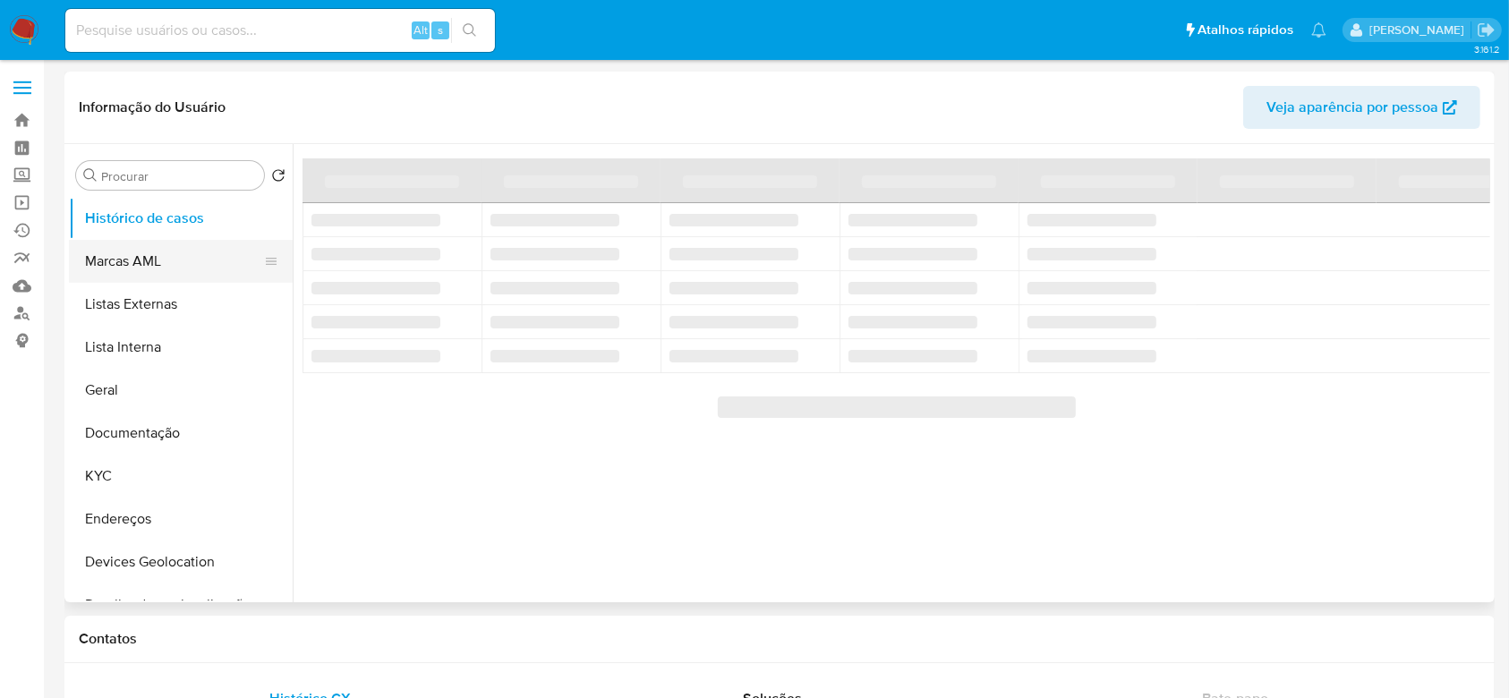
select select "10"
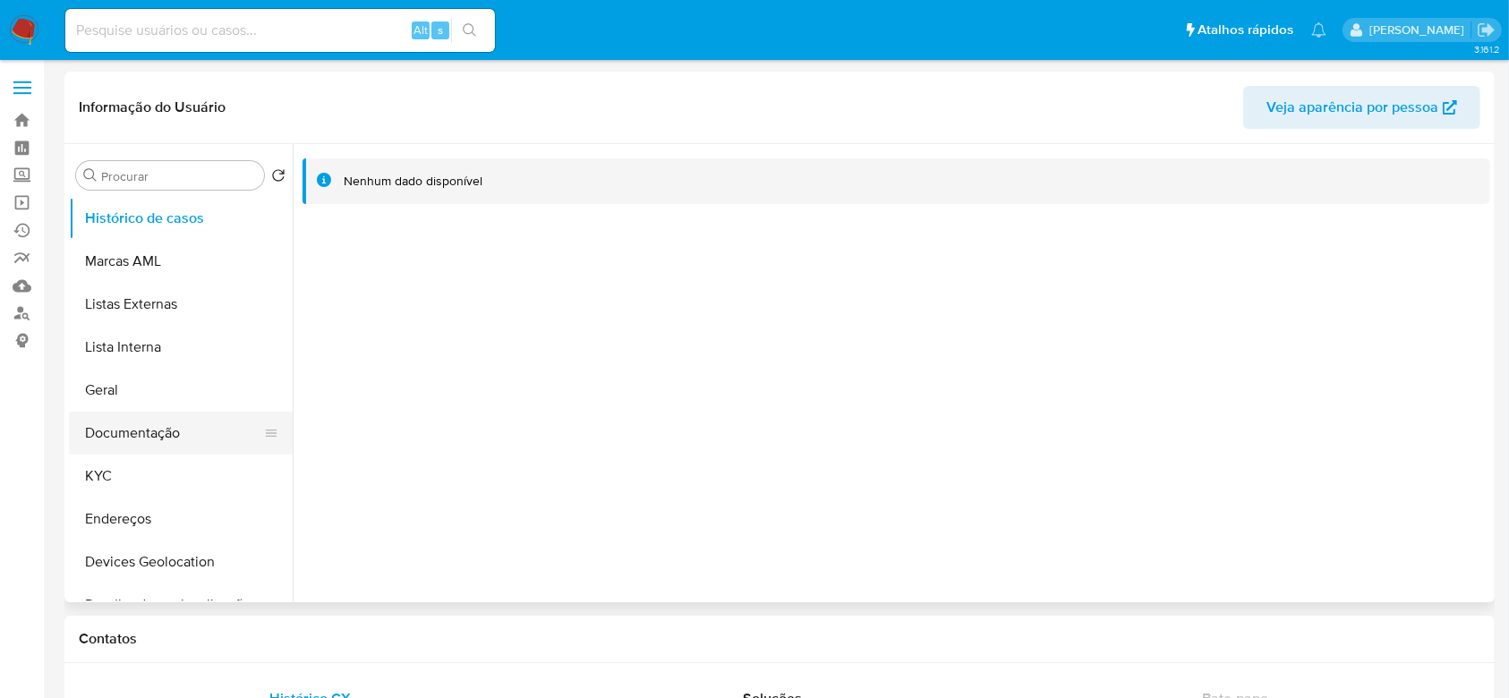
click at [166, 440] on button "Documentação" at bounding box center [173, 433] width 209 height 43
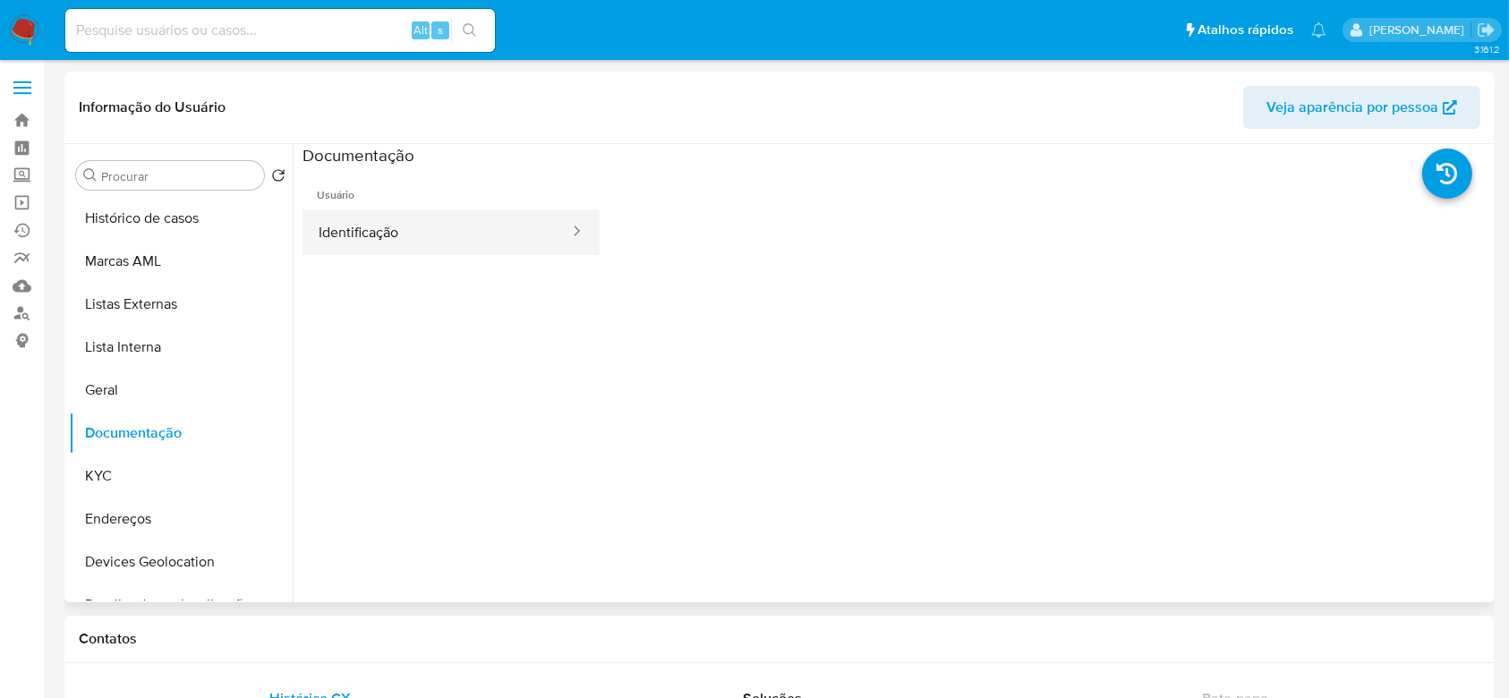
click at [392, 228] on button "Identificação" at bounding box center [437, 232] width 268 height 46
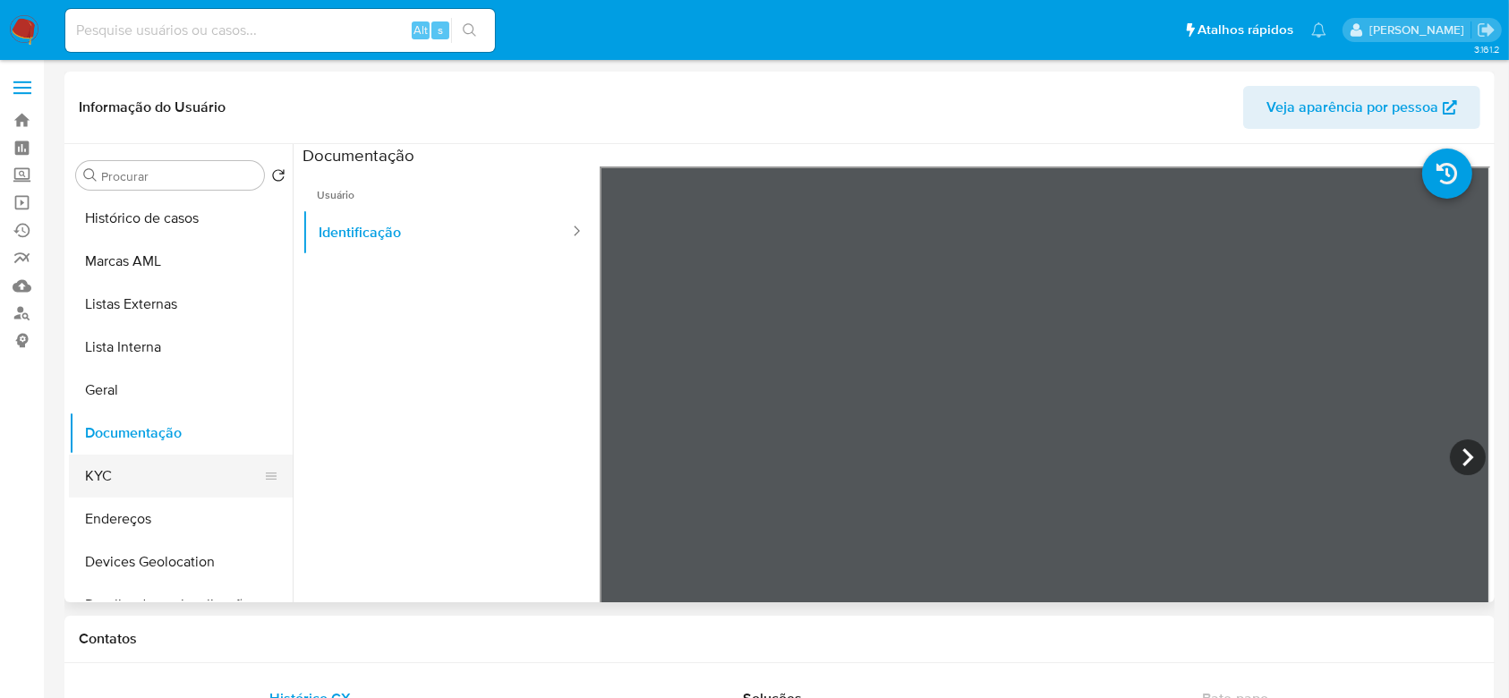
click at [141, 477] on button "KYC" at bounding box center [173, 476] width 209 height 43
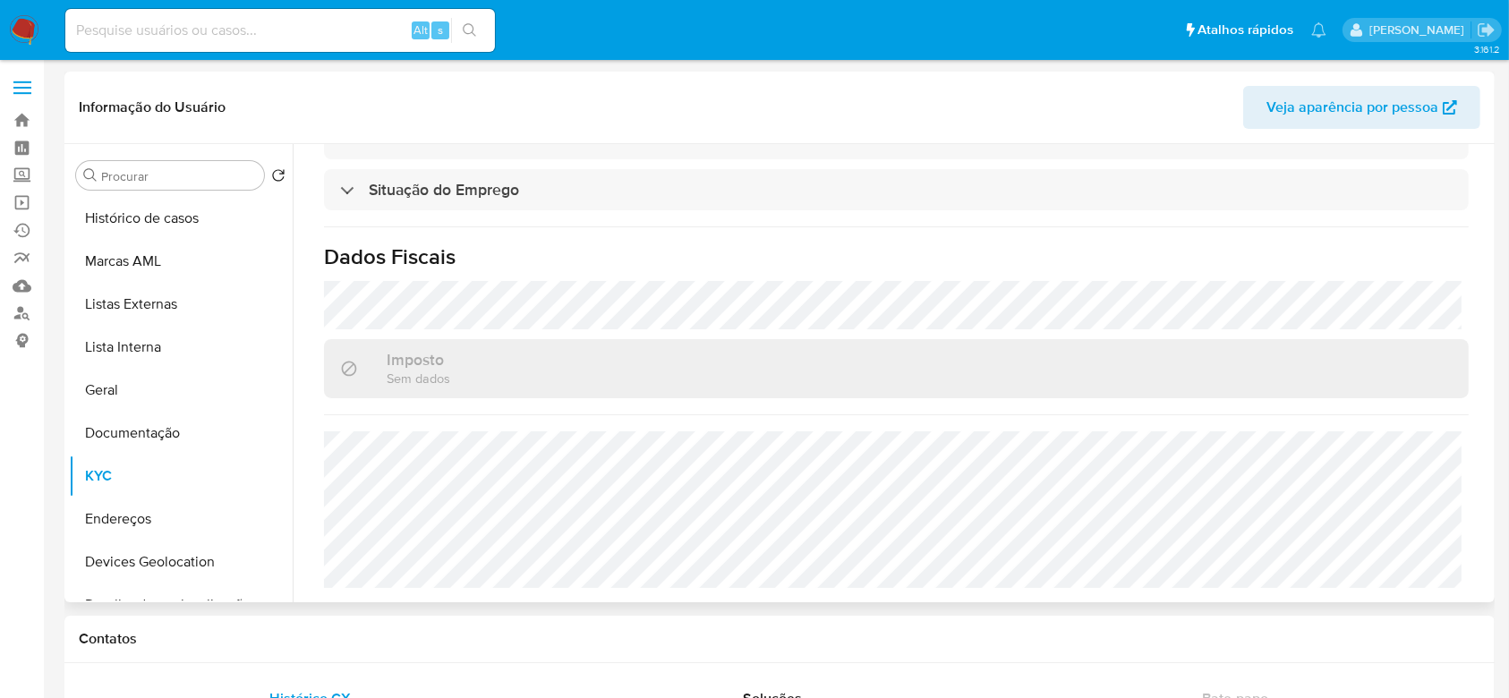
scroll to position [784, 0]
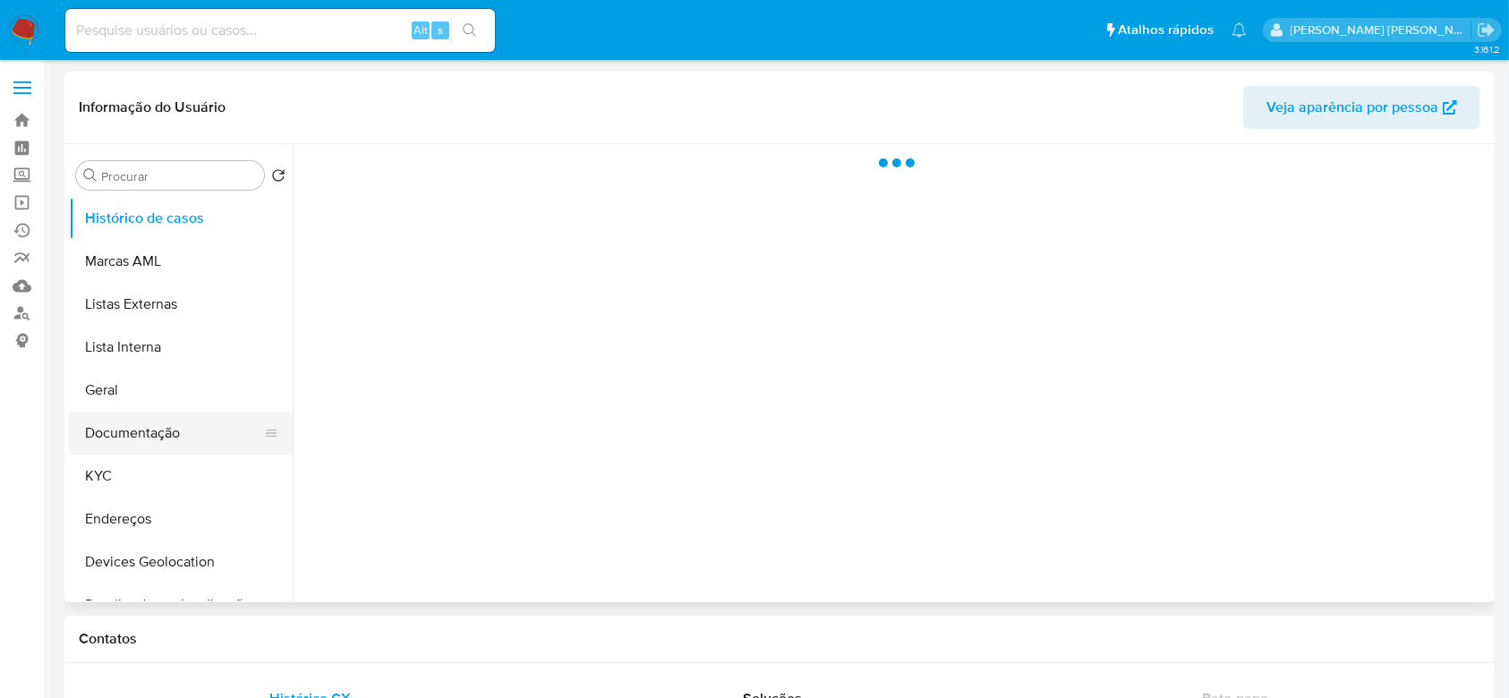
click at [132, 447] on button "Documentação" at bounding box center [173, 433] width 209 height 43
select select "10"
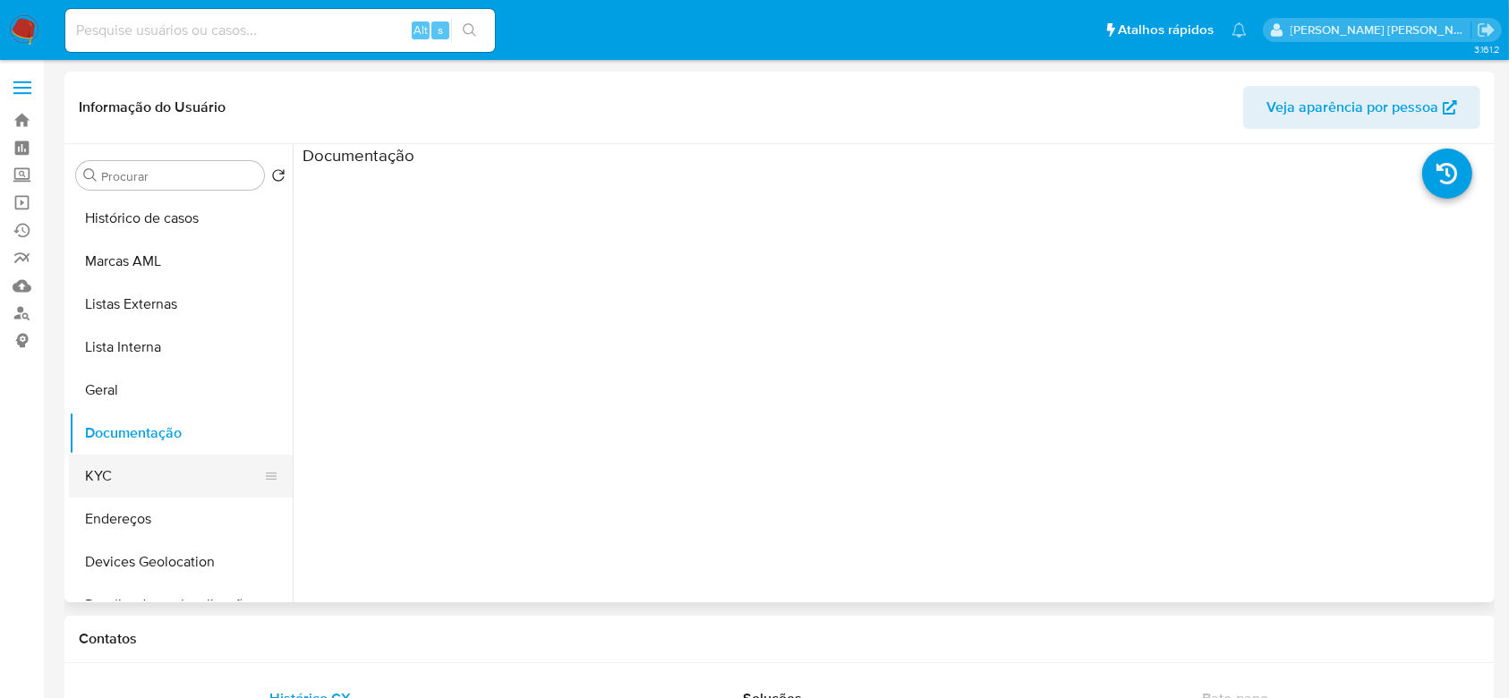
click at [93, 487] on button "KYC" at bounding box center [173, 476] width 209 height 43
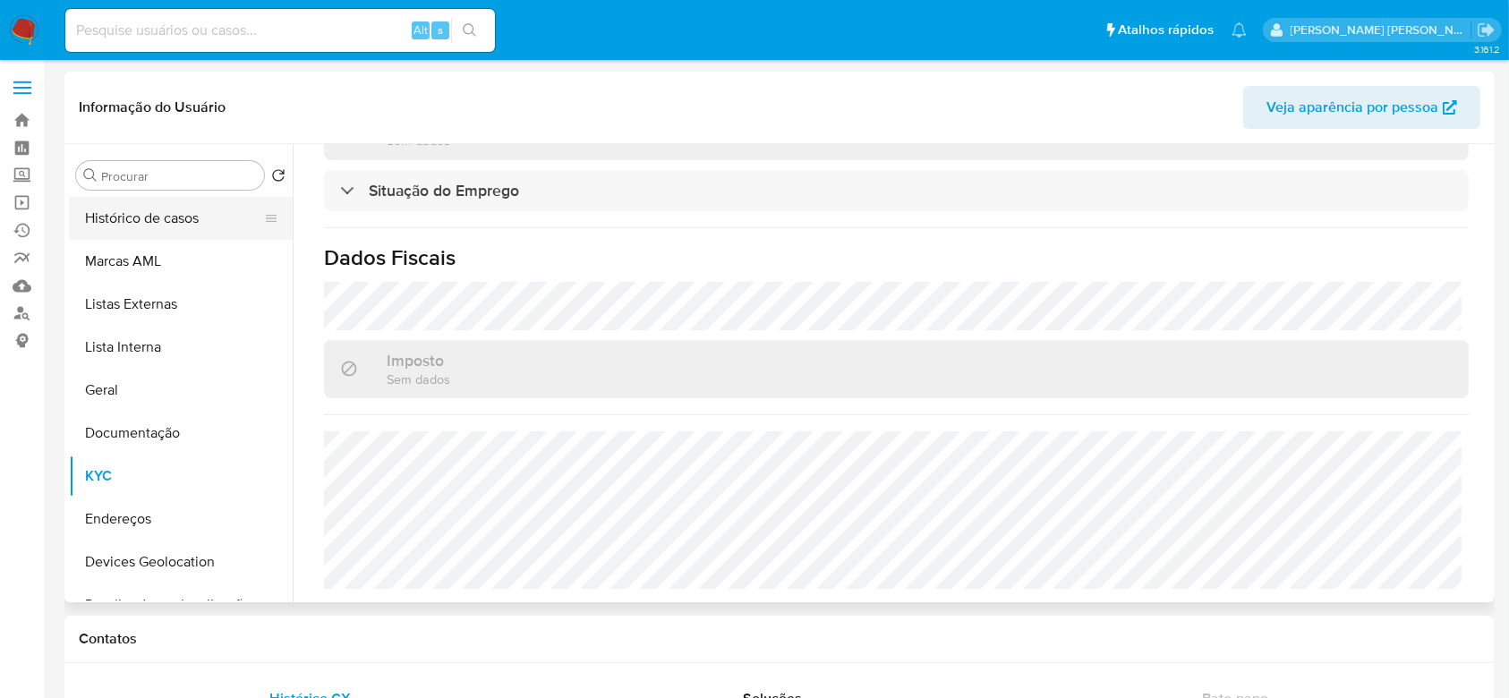
click at [171, 228] on button "Histórico de casos" at bounding box center [173, 218] width 209 height 43
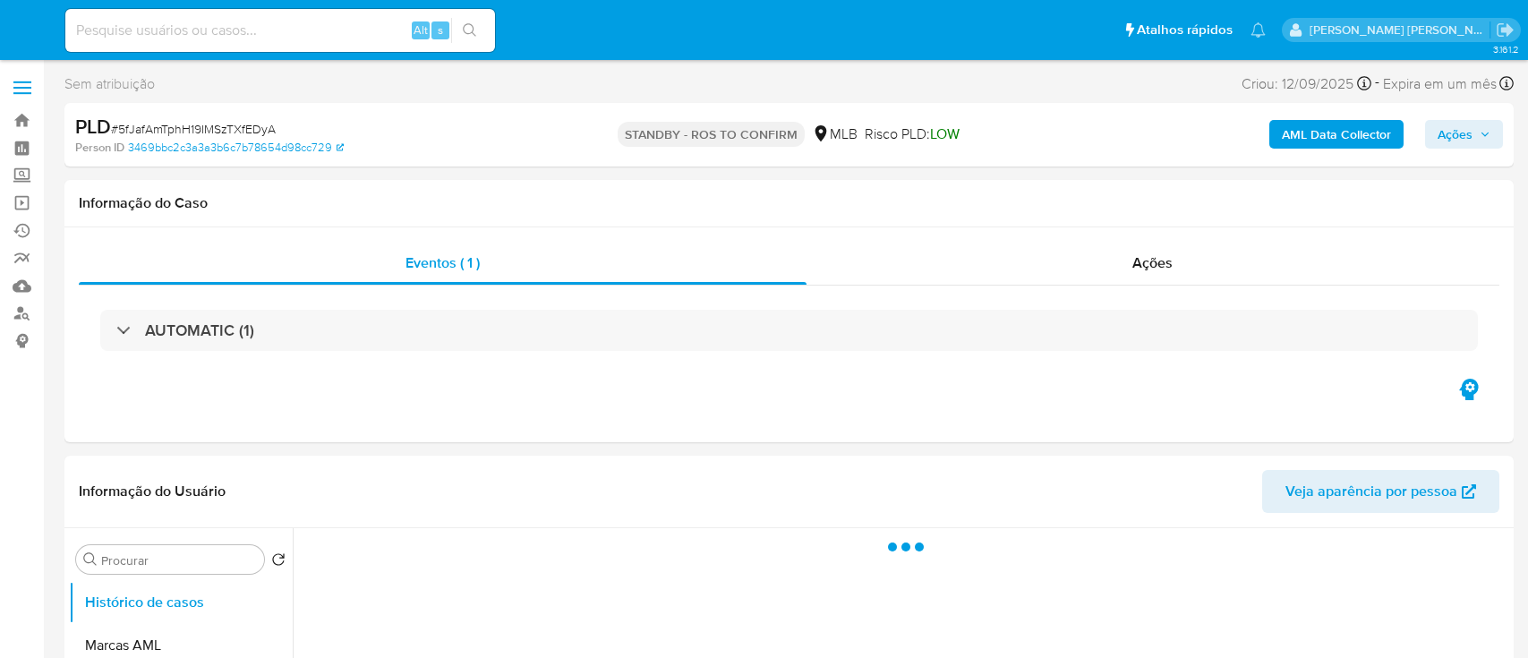
select select "10"
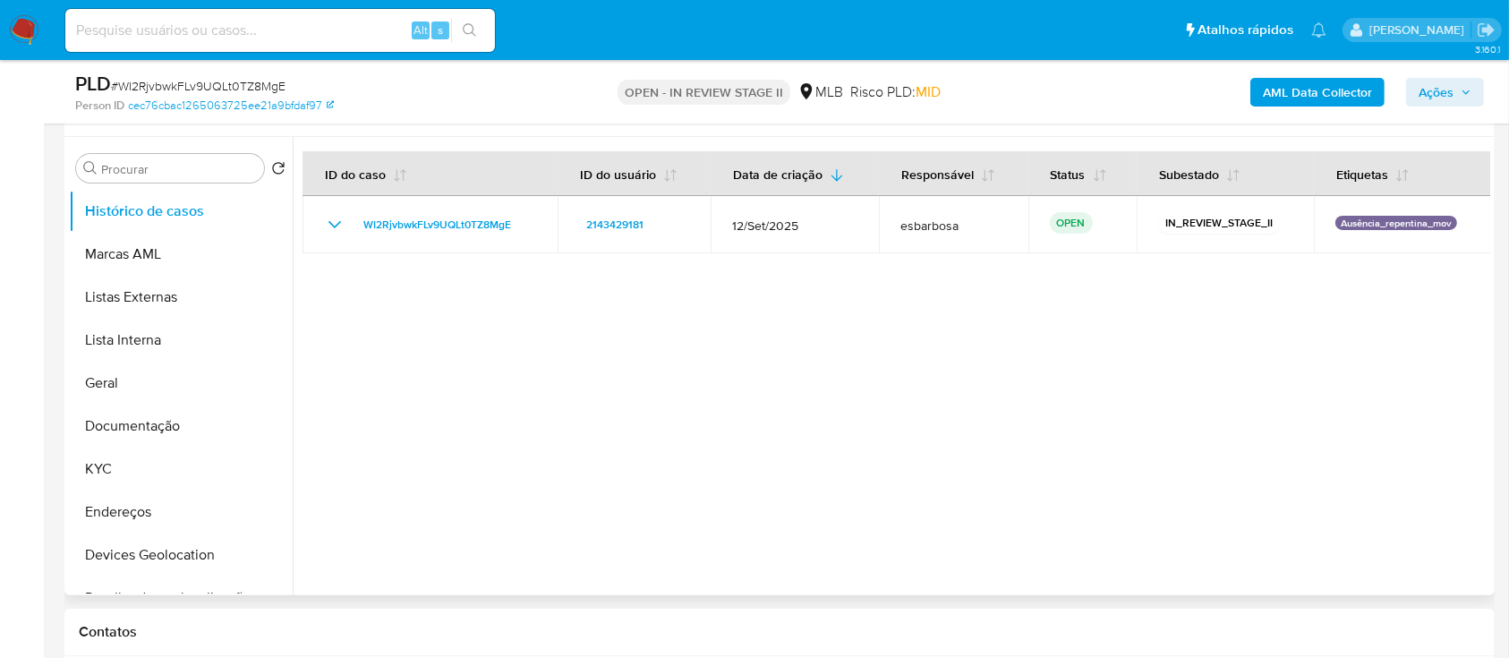
scroll to position [238, 0]
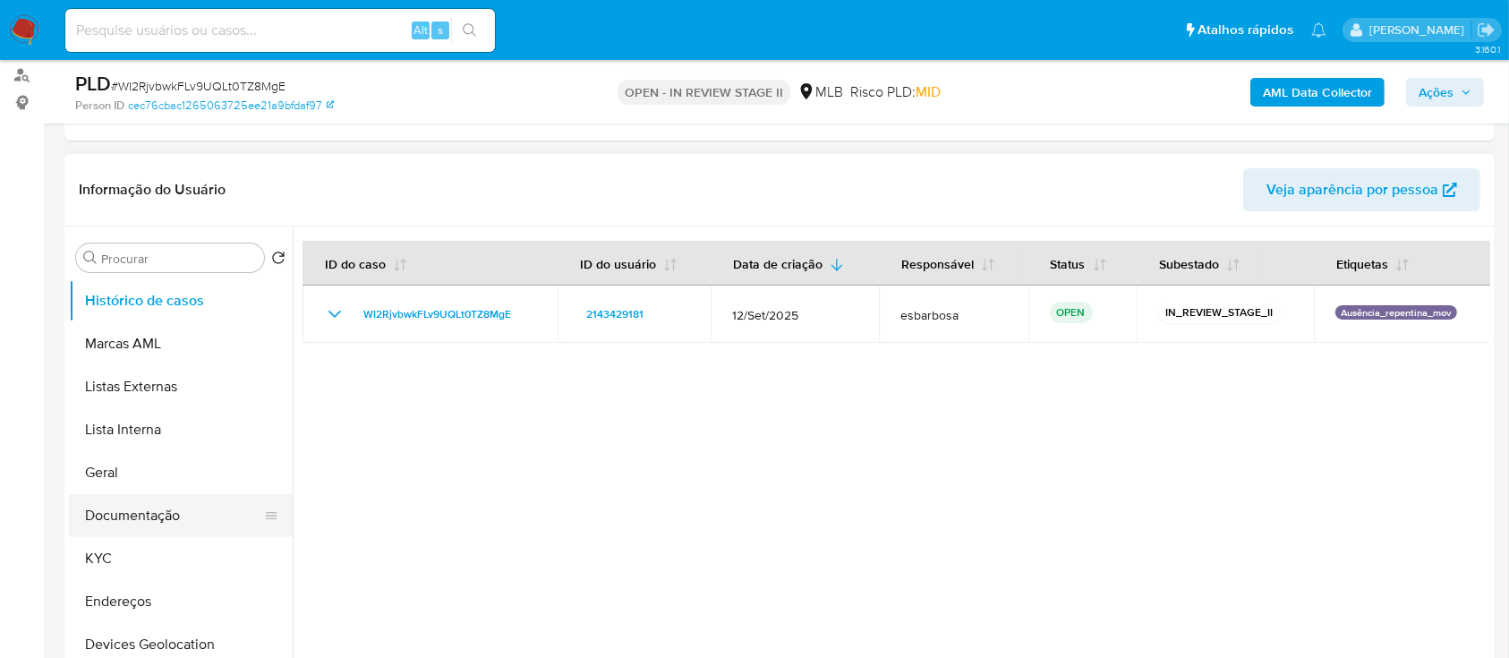
click at [175, 501] on button "Documentação" at bounding box center [173, 515] width 209 height 43
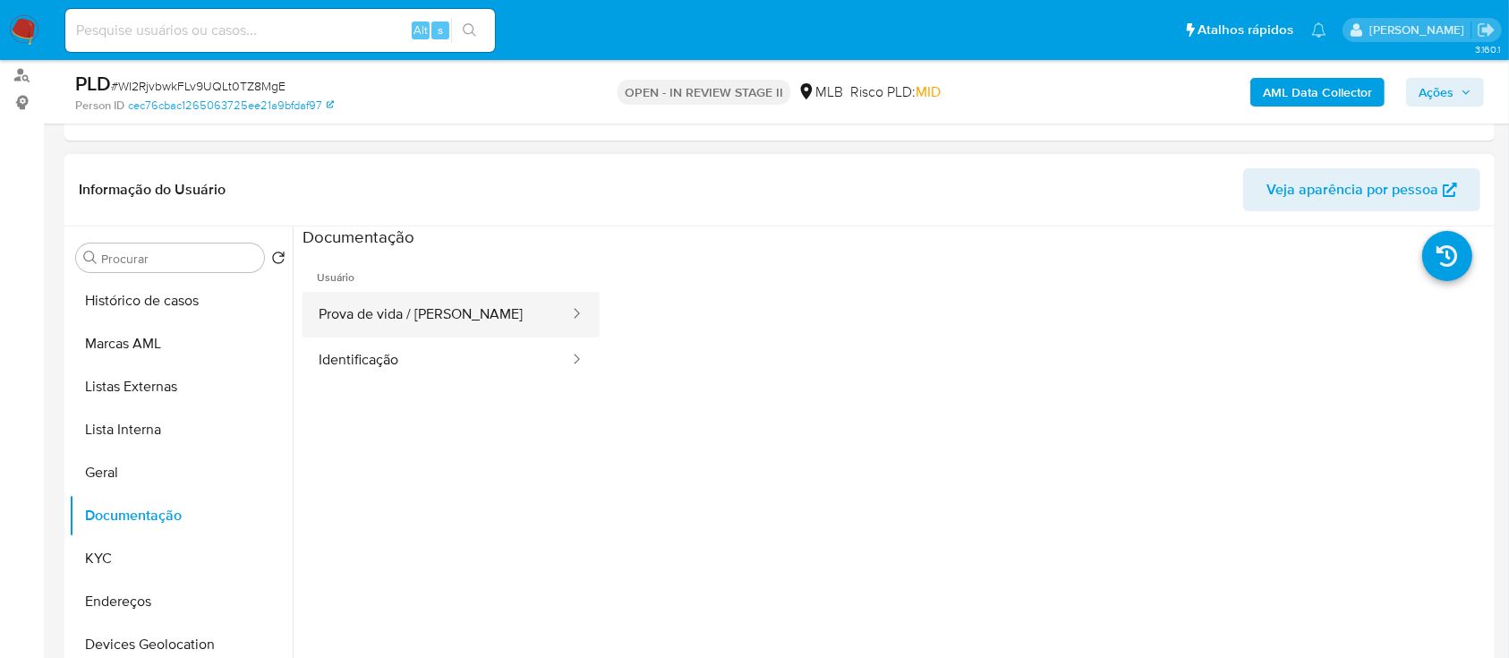
click at [420, 320] on button "Prova de vida / [PERSON_NAME]" at bounding box center [437, 315] width 268 height 46
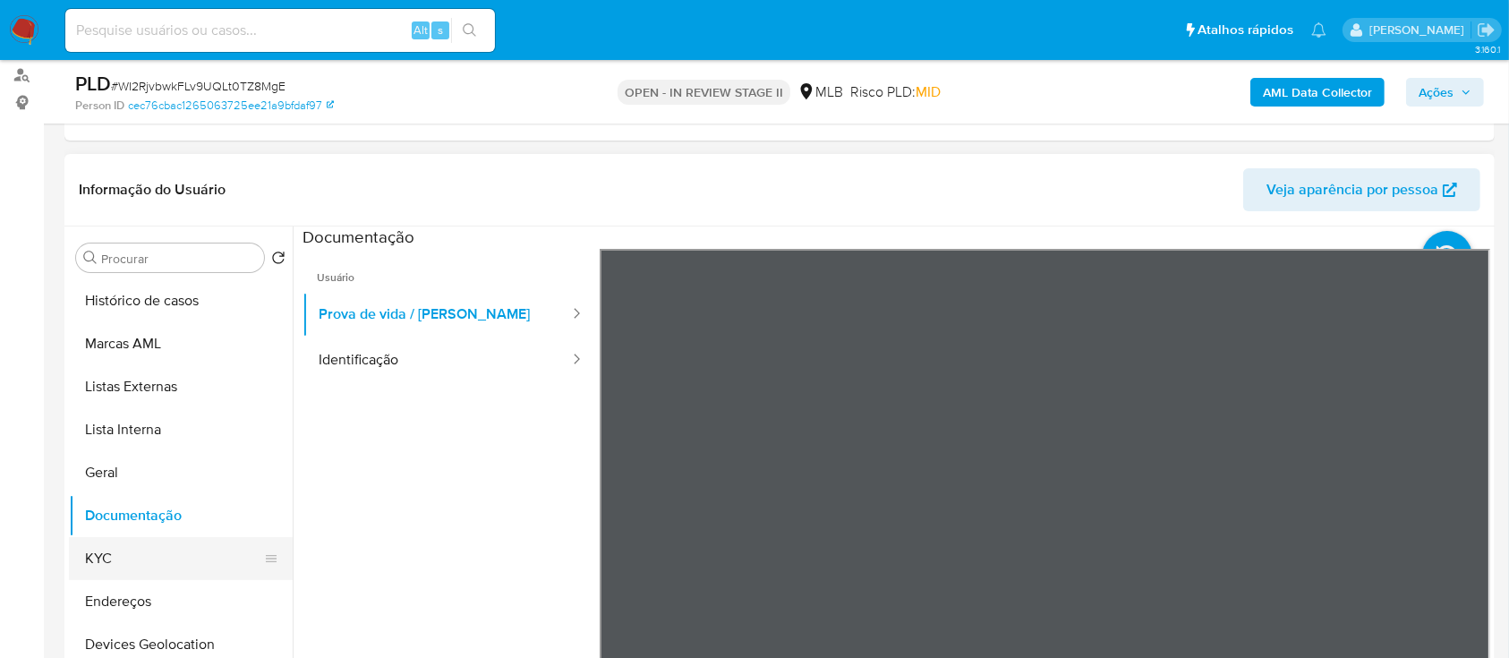
click at [118, 554] on button "KYC" at bounding box center [173, 558] width 209 height 43
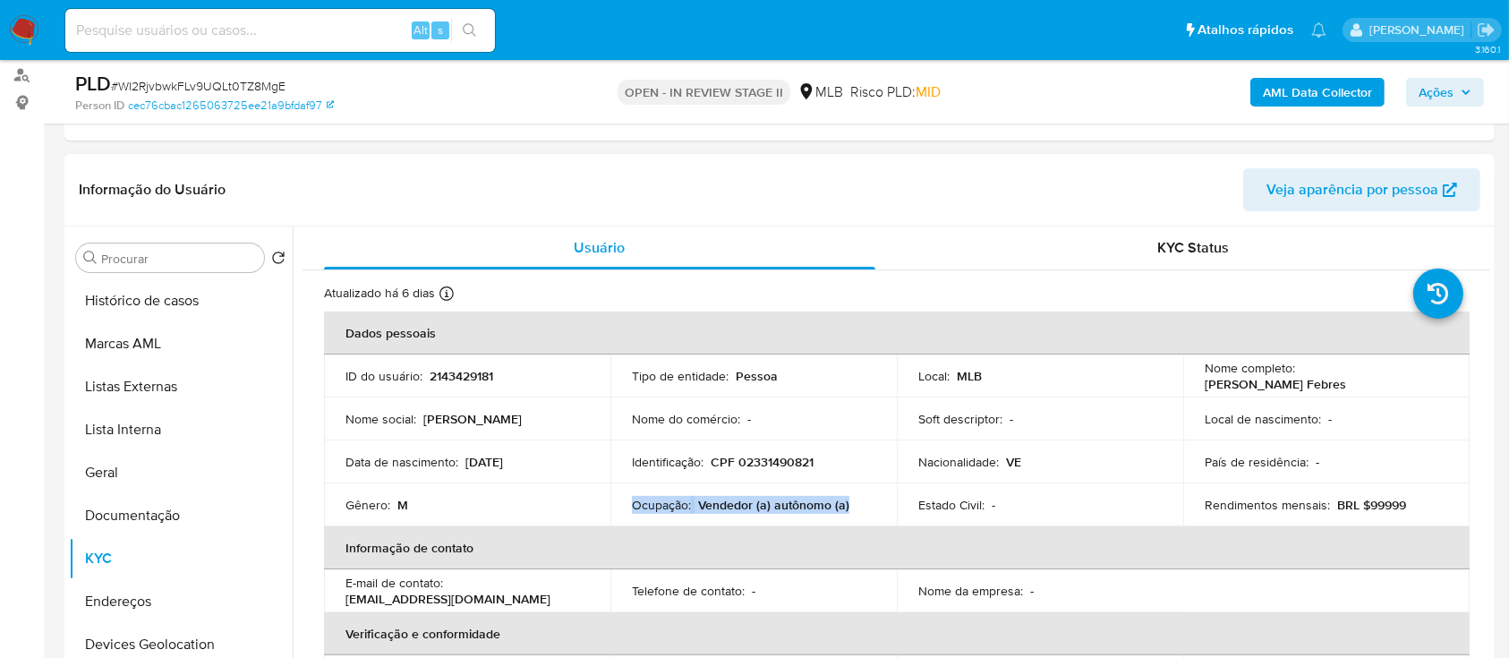
drag, startPoint x: 861, startPoint y: 509, endPoint x: 630, endPoint y: 509, distance: 230.9
click at [632, 509] on div "Ocupação : Vendedor (a) autônomo (a)" at bounding box center [753, 505] width 243 height 16
copy div "Ocupação : Vendedor (a) autônomo (a)"
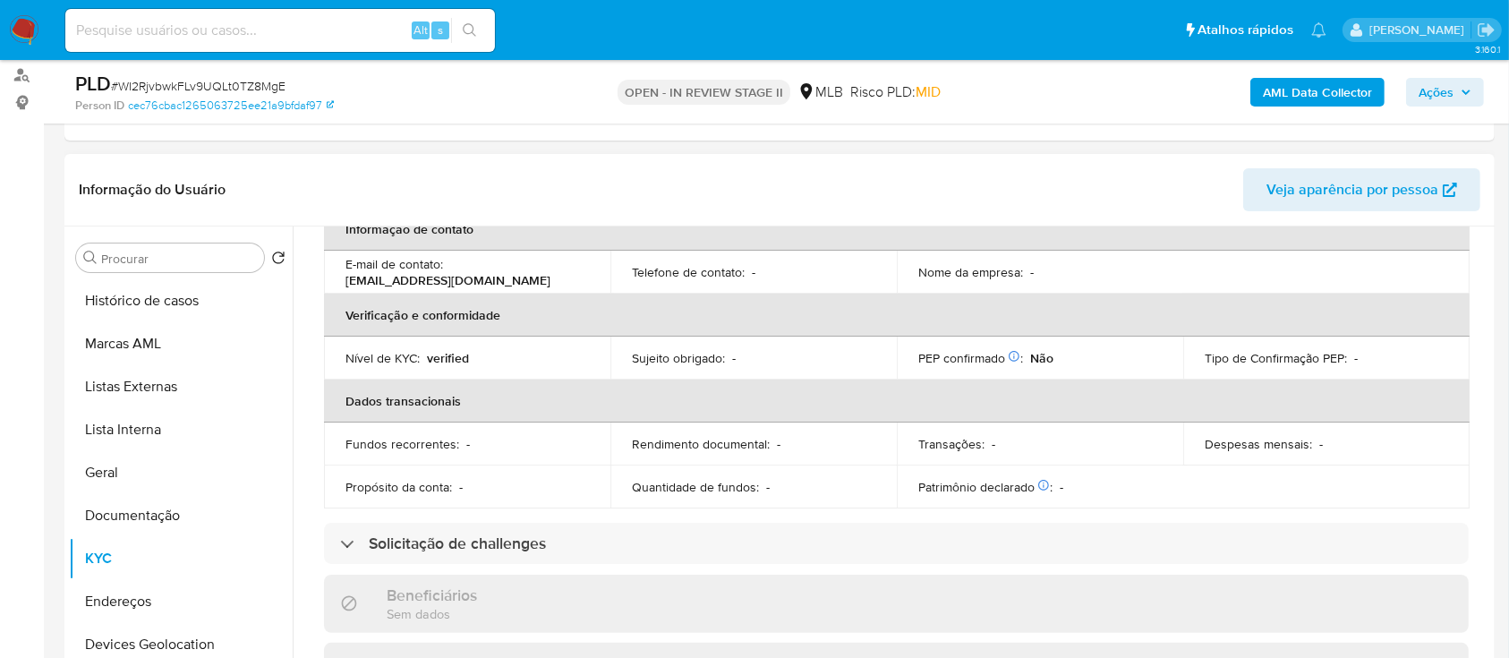
scroll to position [182, 0]
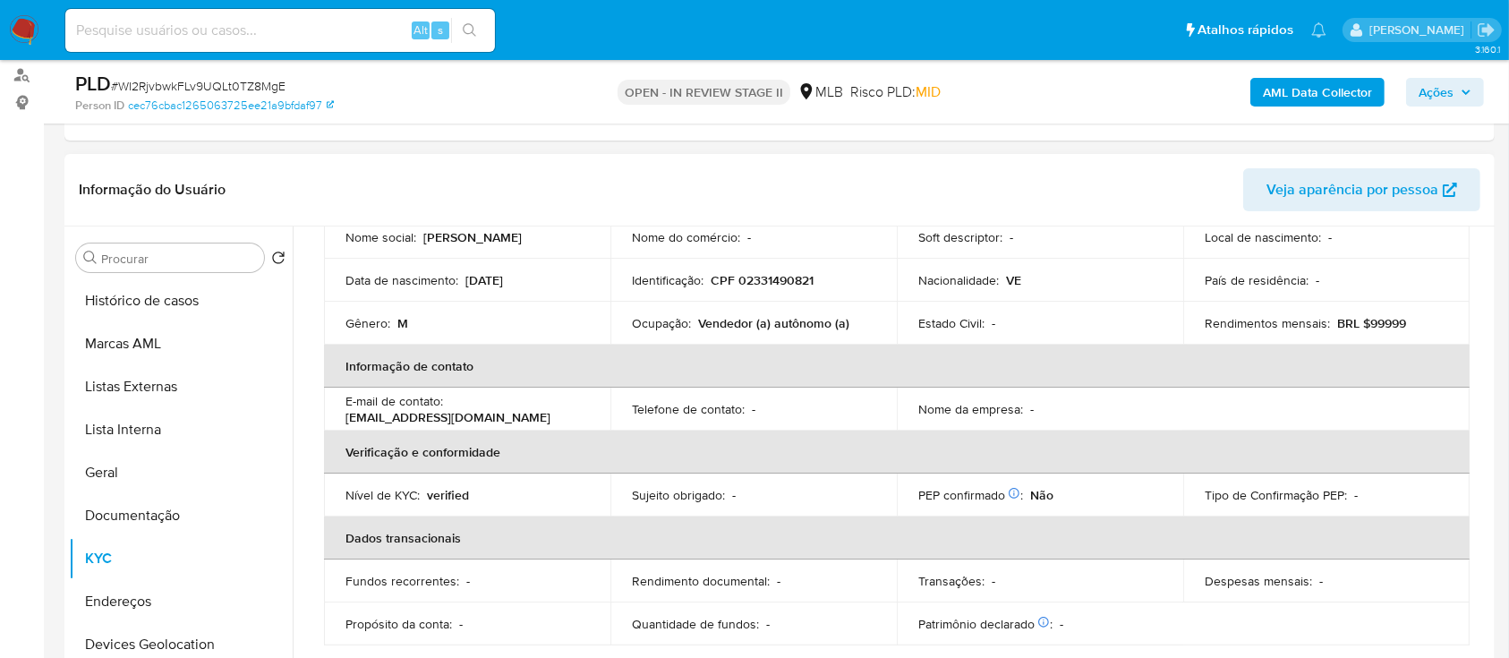
click at [766, 272] on p "CPF 02331490821" at bounding box center [762, 280] width 103 height 16
copy p "02331490821"
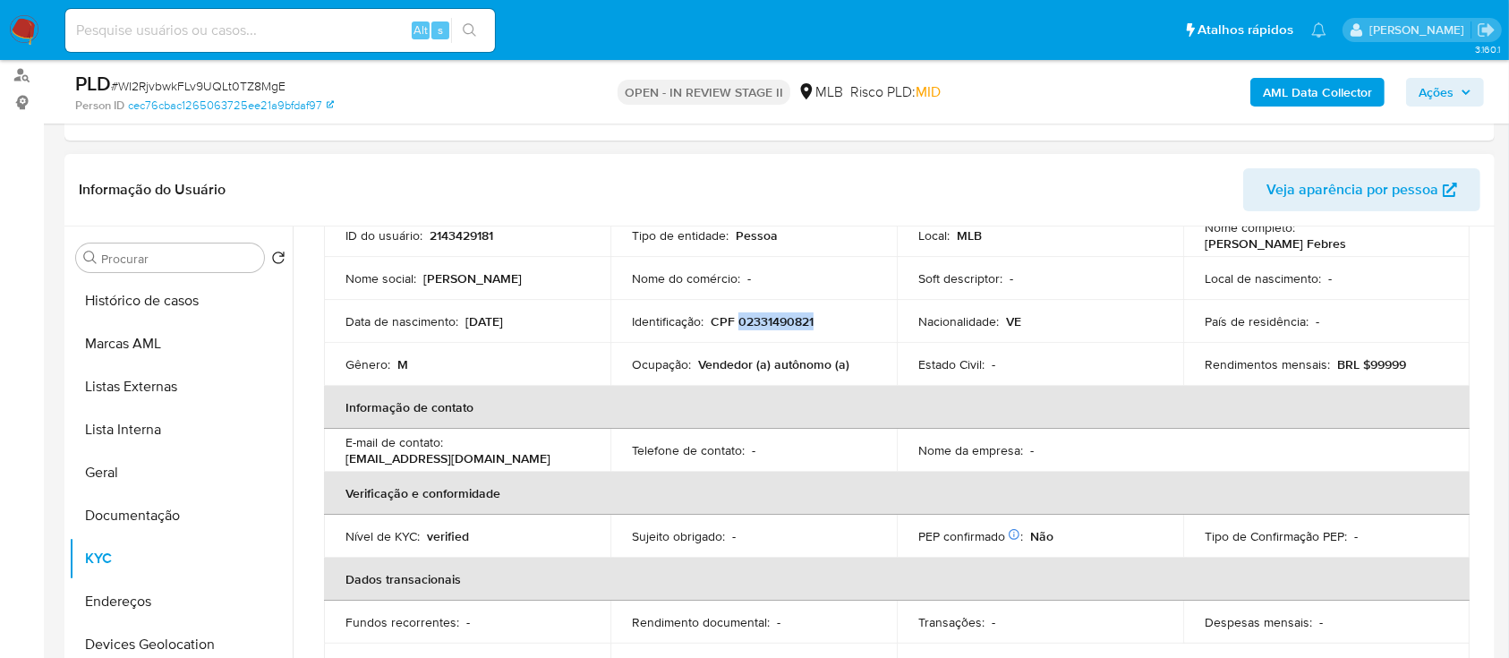
scroll to position [0, 0]
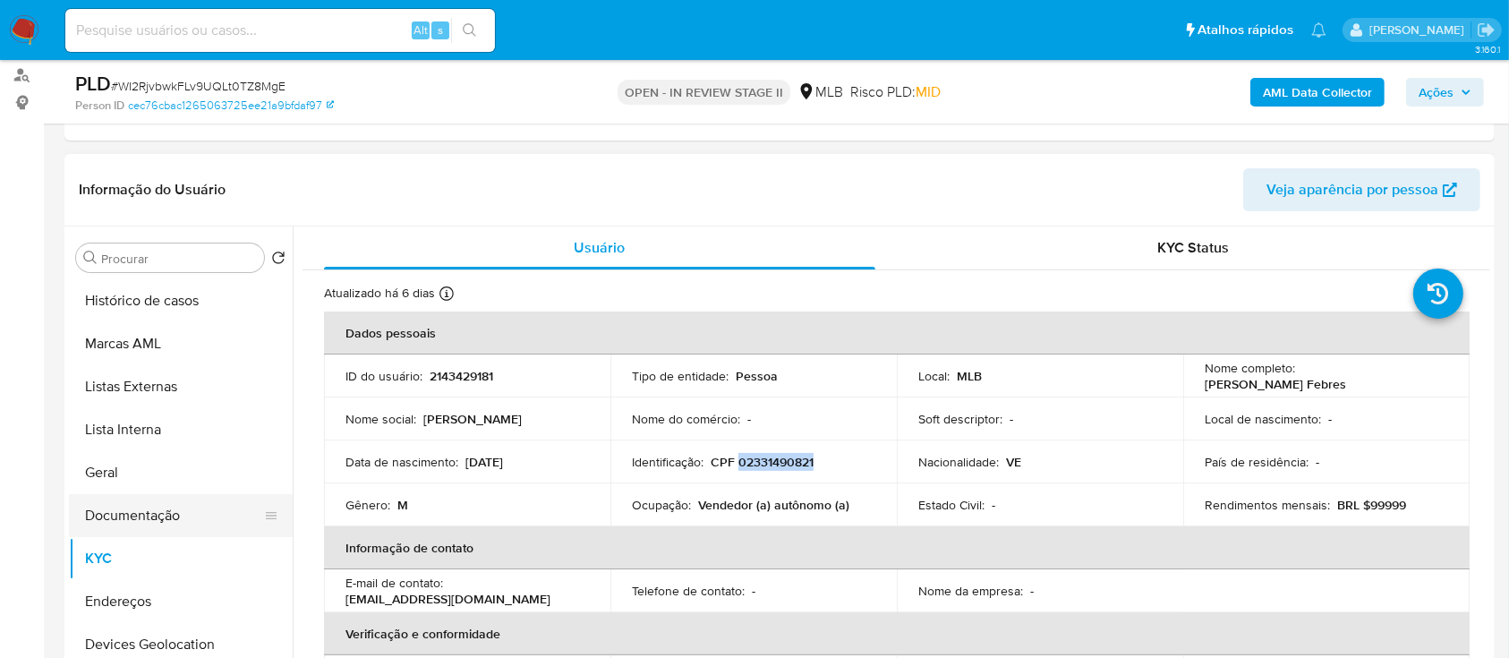
click at [153, 516] on button "Documentação" at bounding box center [173, 515] width 209 height 43
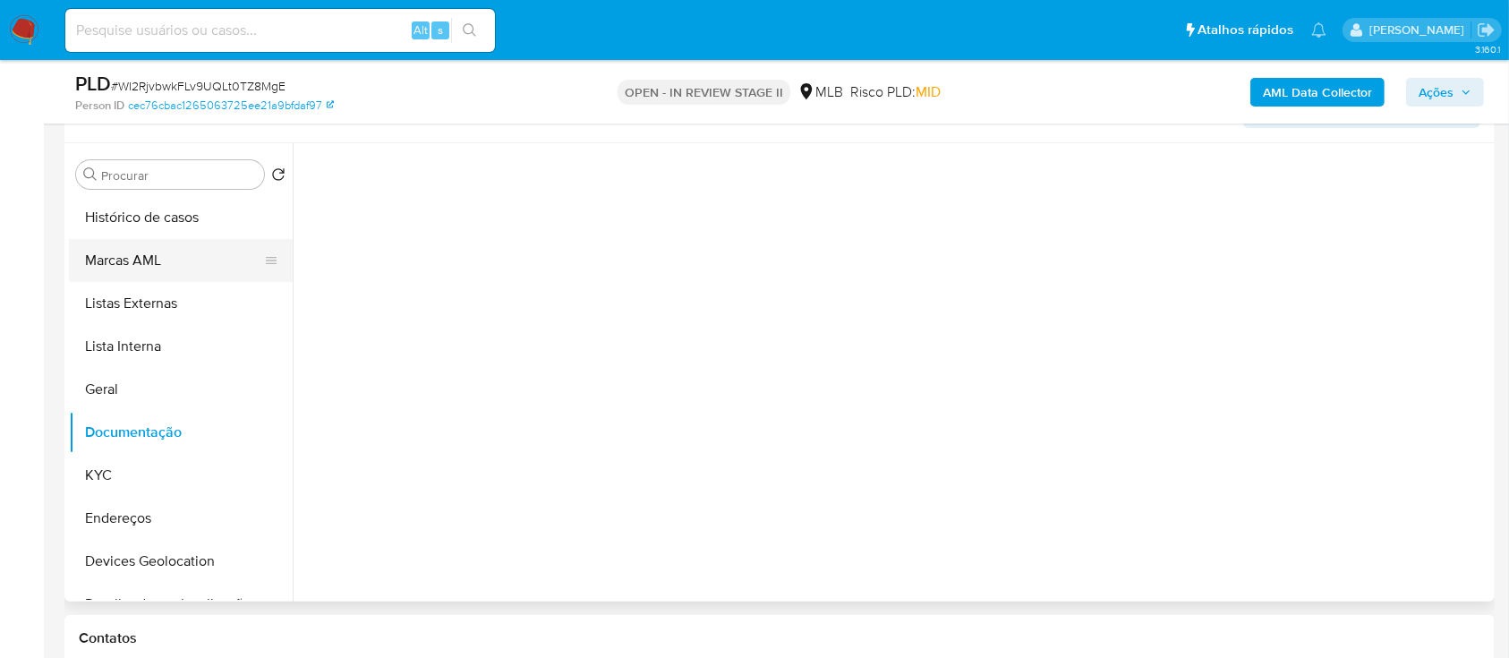
scroll to position [119, 0]
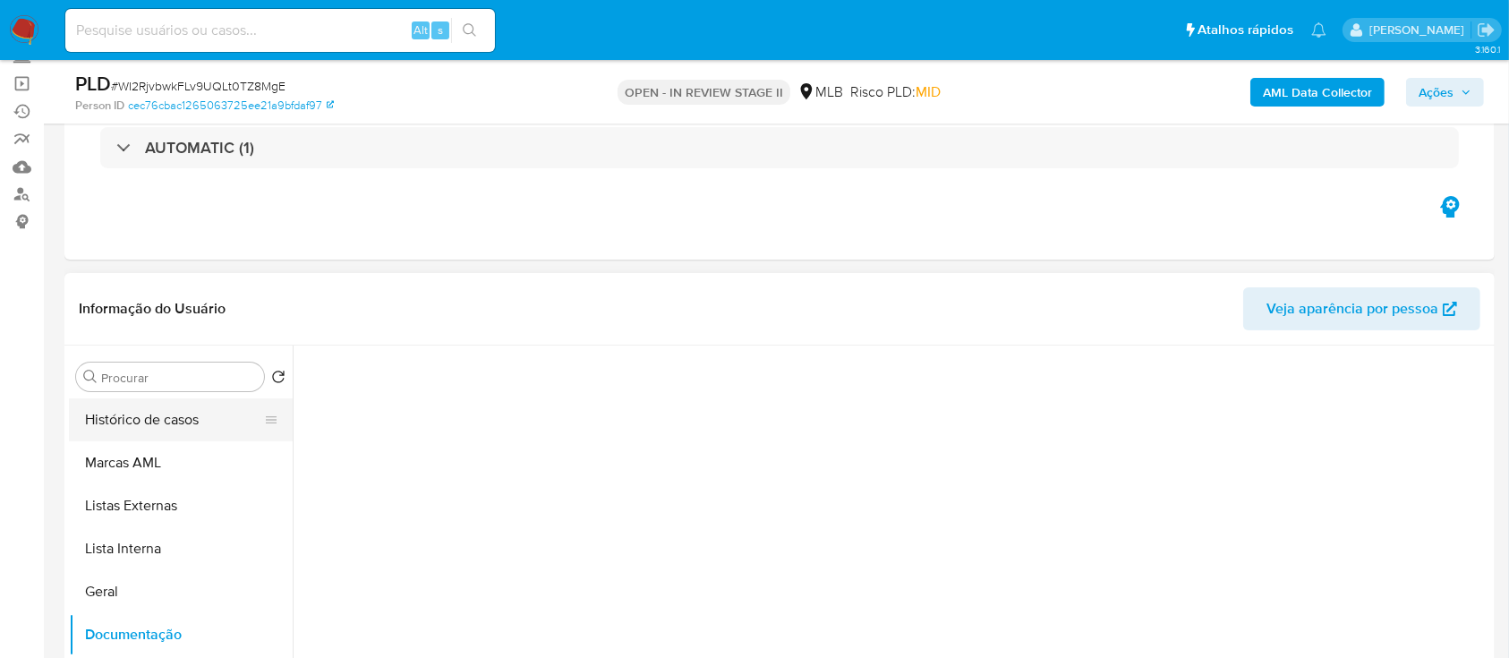
click at [170, 423] on button "Histórico de casos" at bounding box center [173, 419] width 209 height 43
